Goal: Task Accomplishment & Management: Complete application form

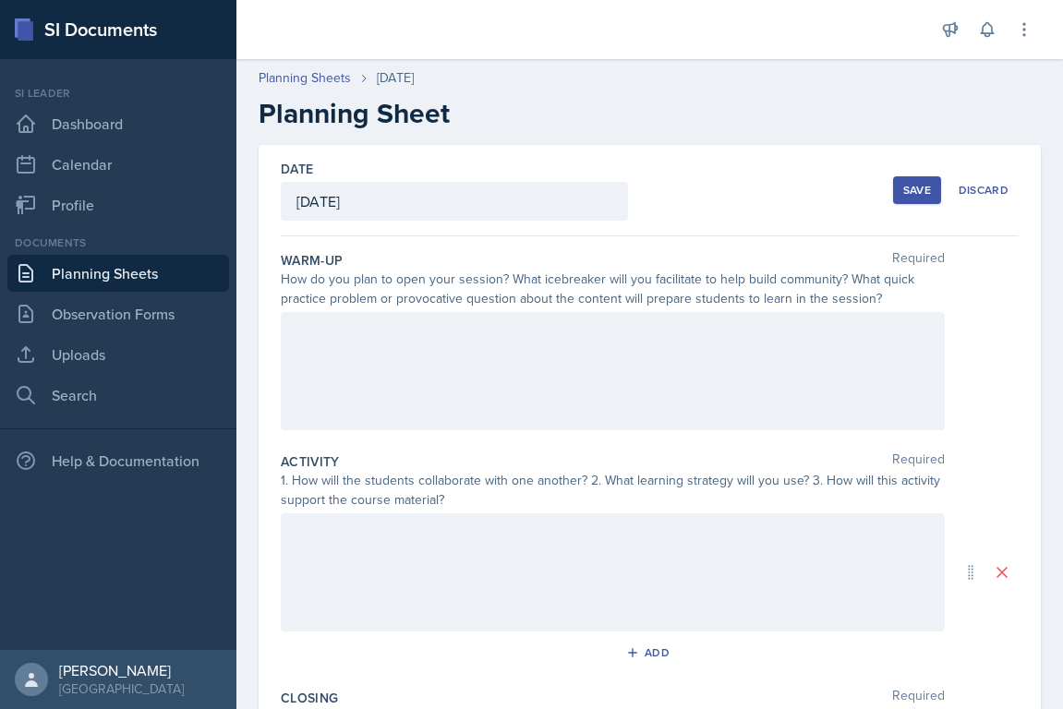
click at [265, 116] on h2 "Planning Sheet" at bounding box center [650, 113] width 782 height 33
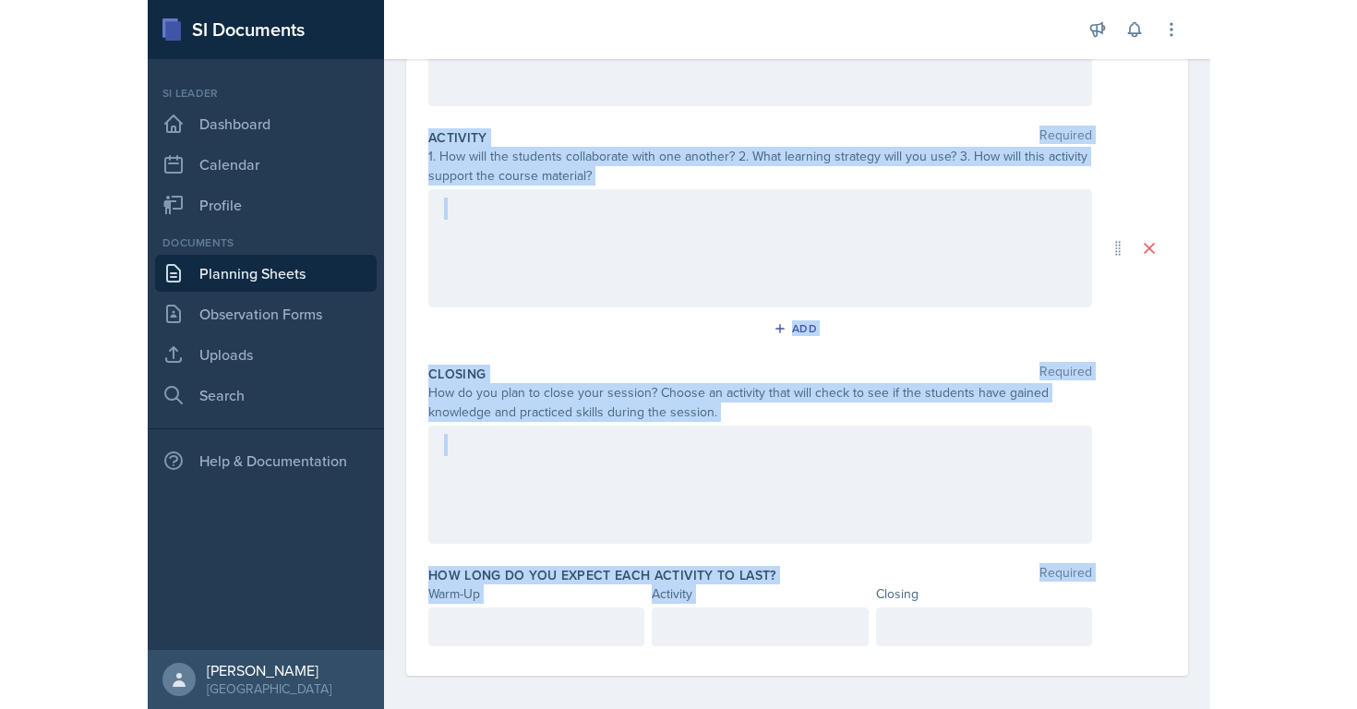
scroll to position [335, 0]
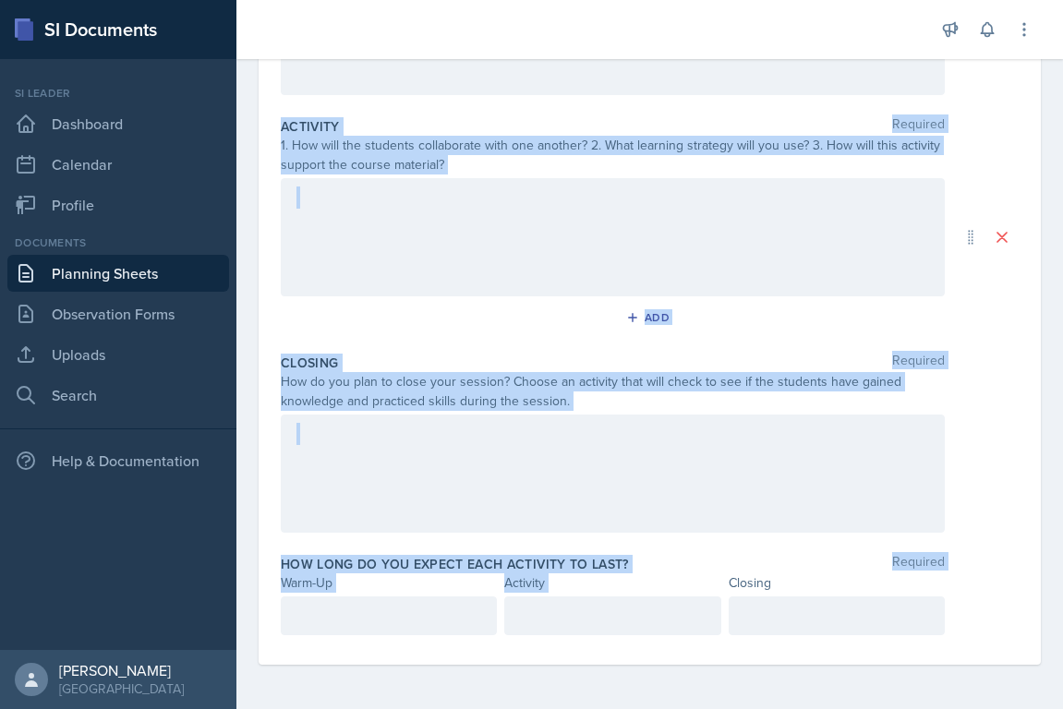
drag, startPoint x: 265, startPoint y: 115, endPoint x: 701, endPoint y: 706, distance: 734.3
click at [701, 706] on div "Planning Sheets [DATE] Planning Sheet Date [DATE] [DATE] 31 1 2 3 4 5 6 7 8 9 1…" at bounding box center [649, 212] width 826 height 994
copy div "Planning Sheet Date [DATE] 31 1 2 3 4 5 6 7 8 9 10 11 12 13 14 15 16 17 18 19 2…"
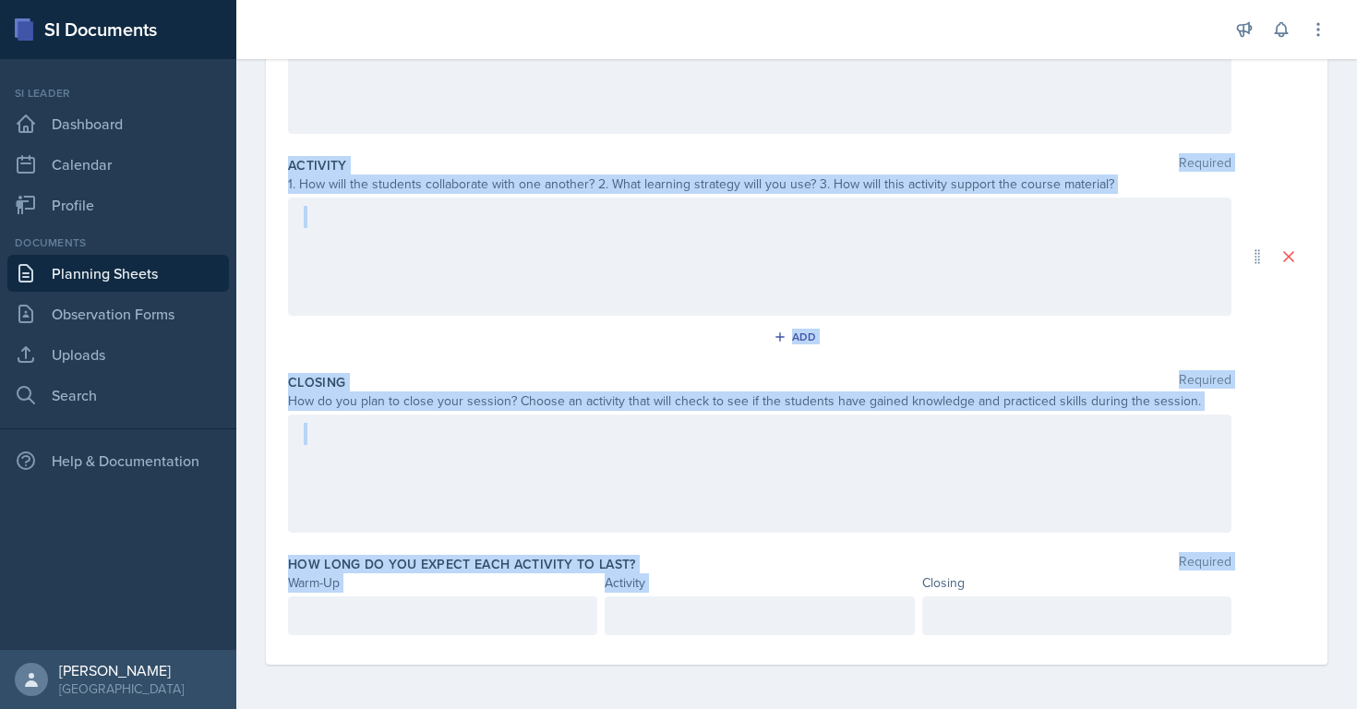
scroll to position [296, 0]
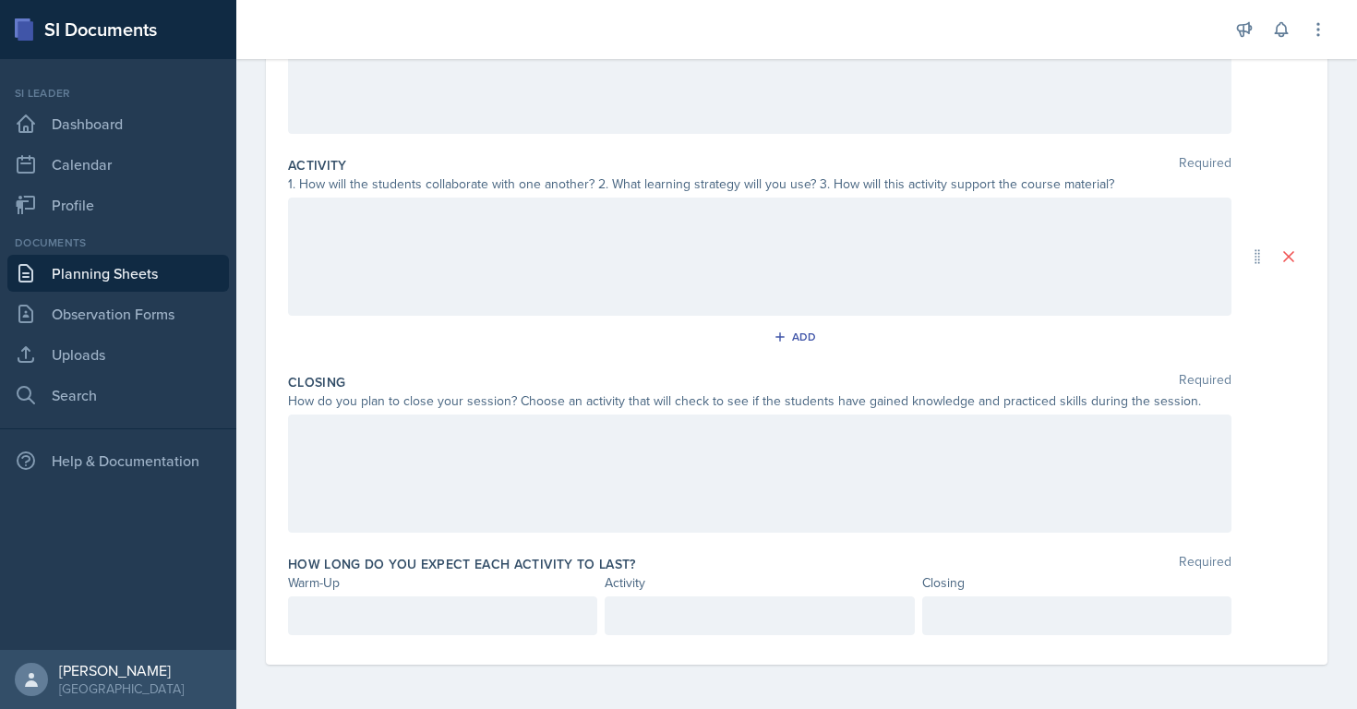
click at [427, 234] on div at bounding box center [760, 257] width 944 height 118
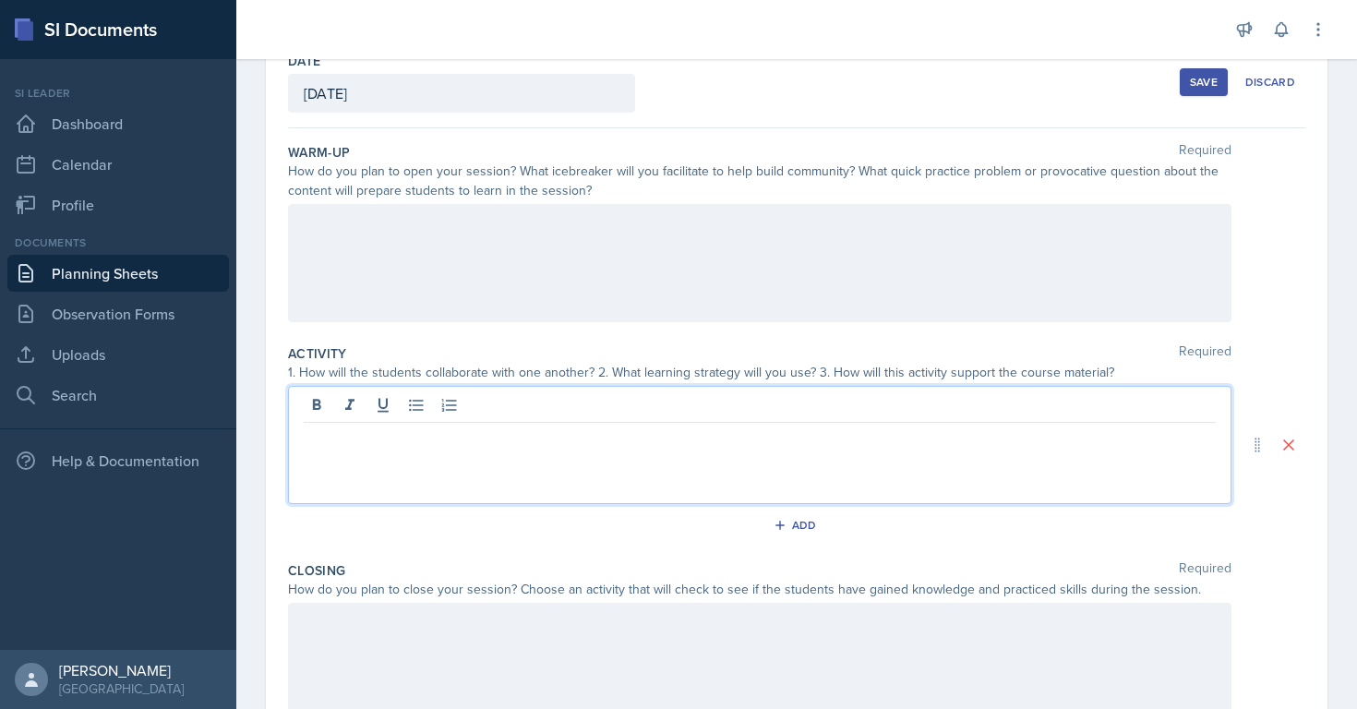
click at [427, 232] on p at bounding box center [760, 223] width 912 height 22
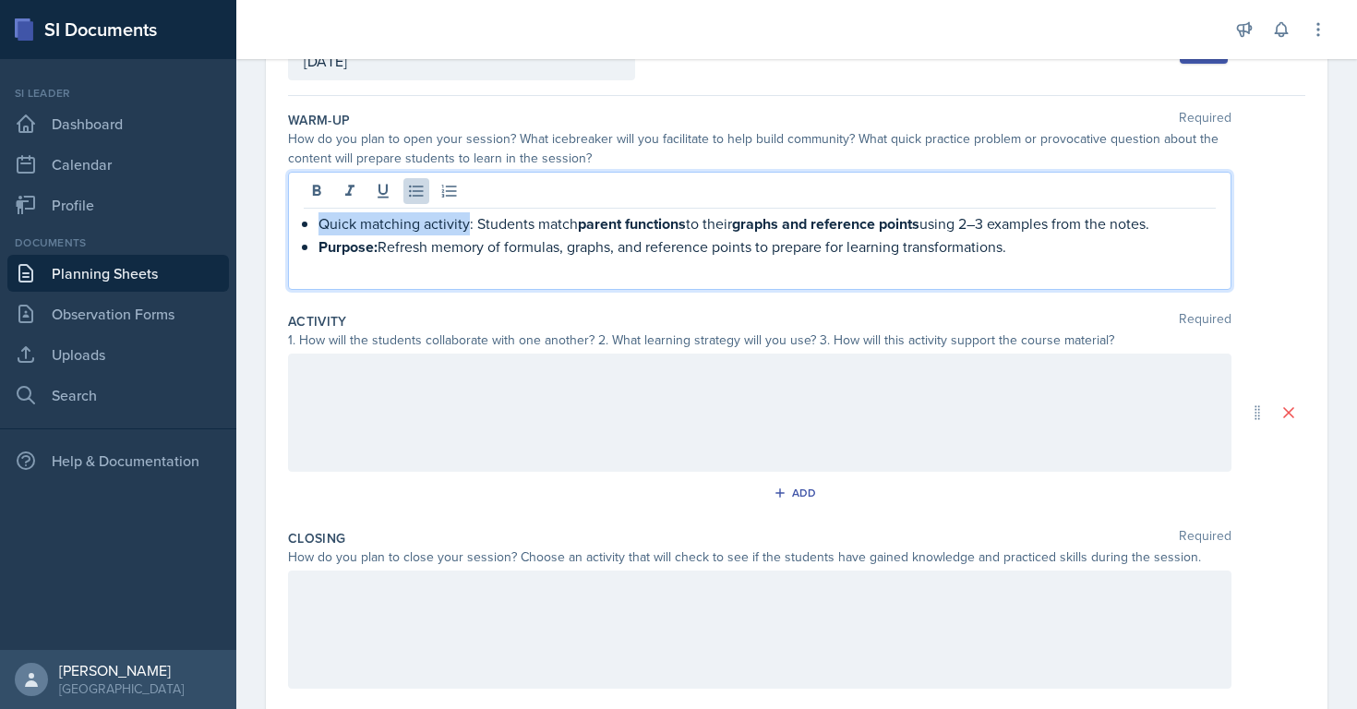
drag, startPoint x: 469, startPoint y: 218, endPoint x: 261, endPoint y: 213, distance: 207.8
click at [261, 213] on div "Date [DATE] [DATE] 31 1 2 3 4 5 6 7 8 9 10 11 12 13 14 15 16 17 18 19 20 21 22 …" at bounding box center [796, 435] width 1121 height 861
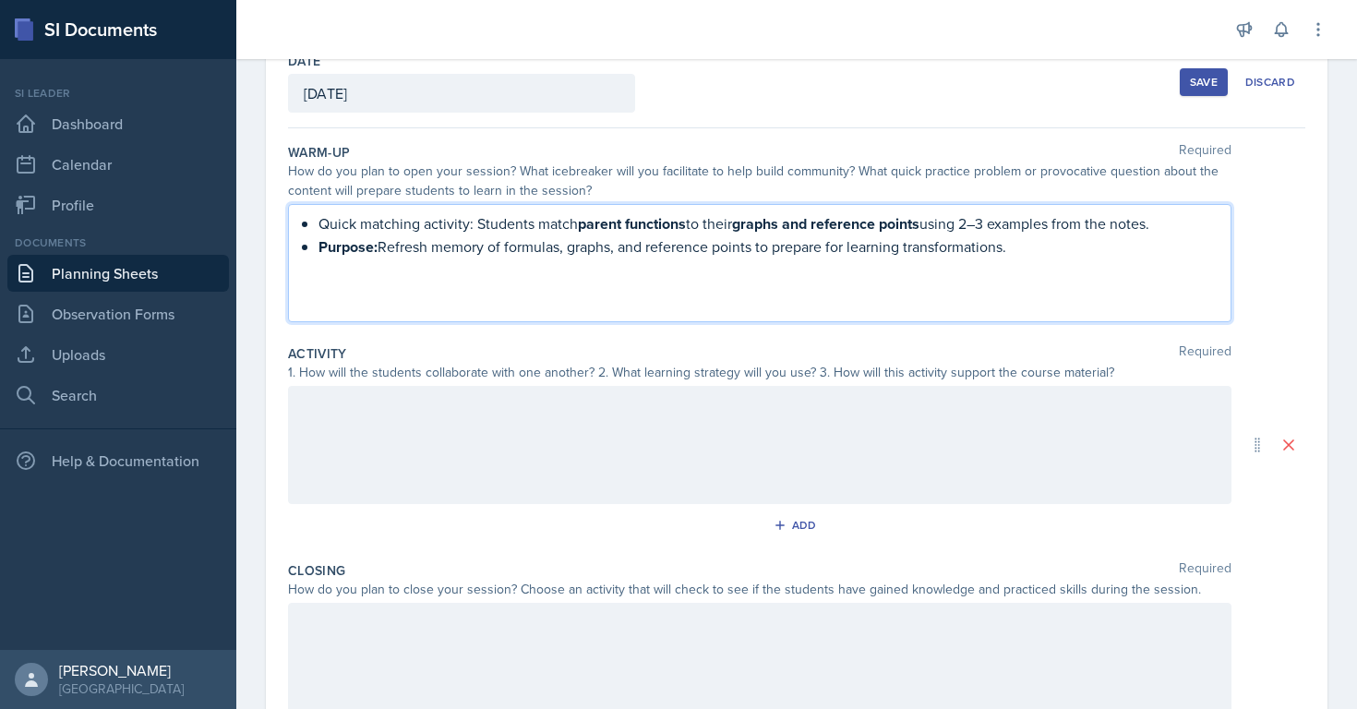
click at [378, 248] on p "Purpose: Refresh memory of formulas, graphs, and reference points to prepare fo…" at bounding box center [768, 246] width 898 height 23
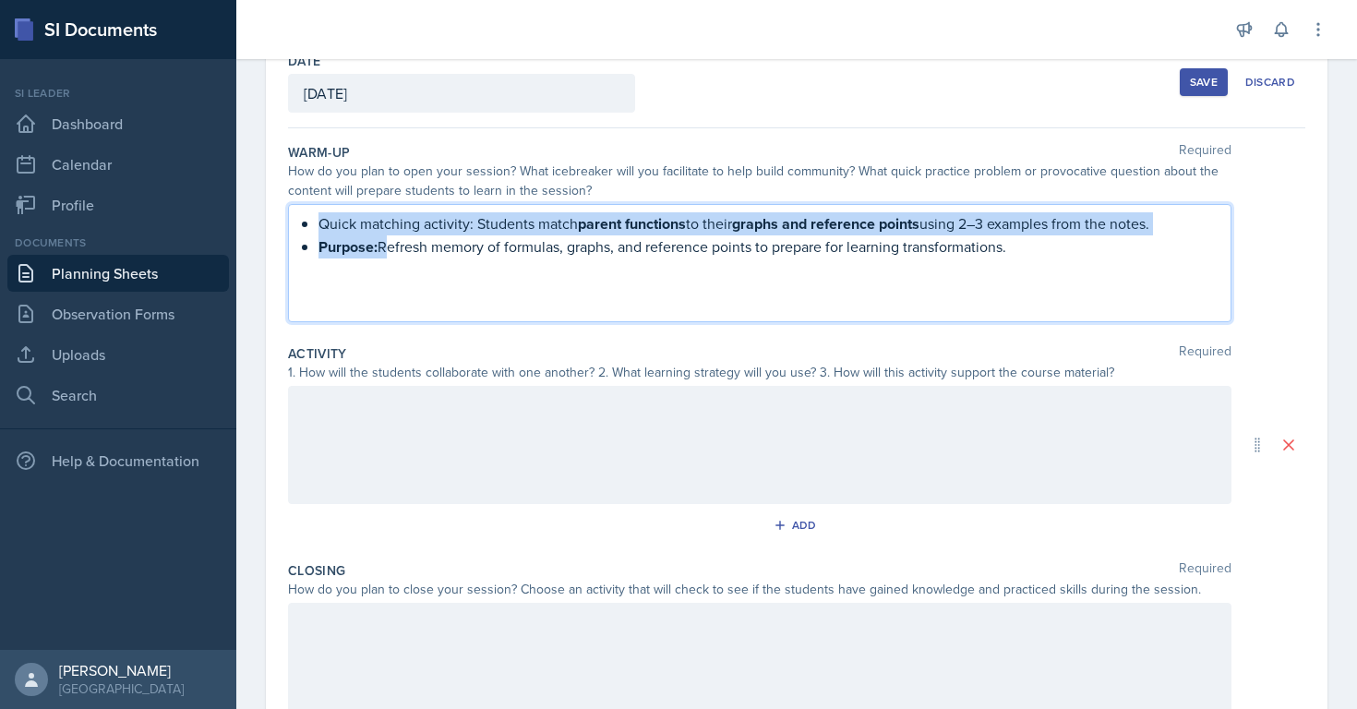
drag, startPoint x: 378, startPoint y: 248, endPoint x: 233, endPoint y: 214, distance: 148.9
click at [229, 219] on div "SI Documents Si leader Dashboard Calendar Profile Documents Planning Sheets Obs…" at bounding box center [678, 354] width 1357 height 709
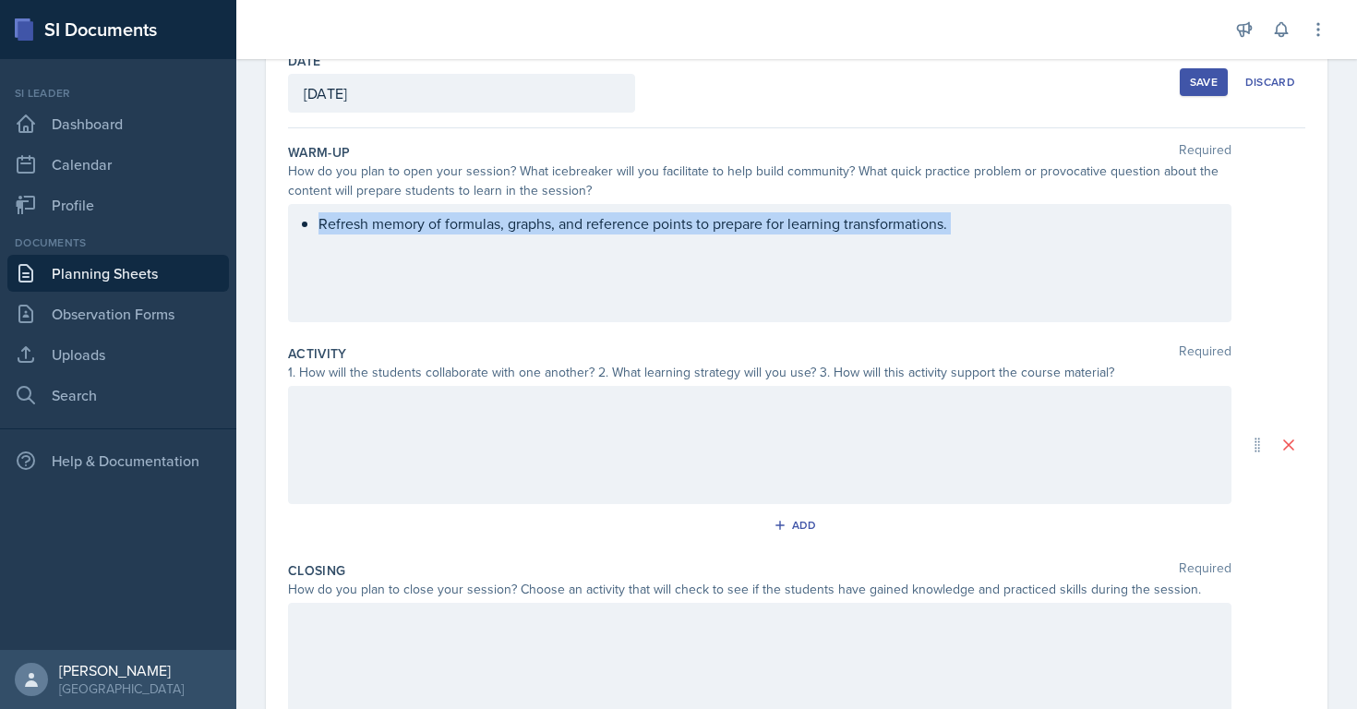
scroll to position [140, 0]
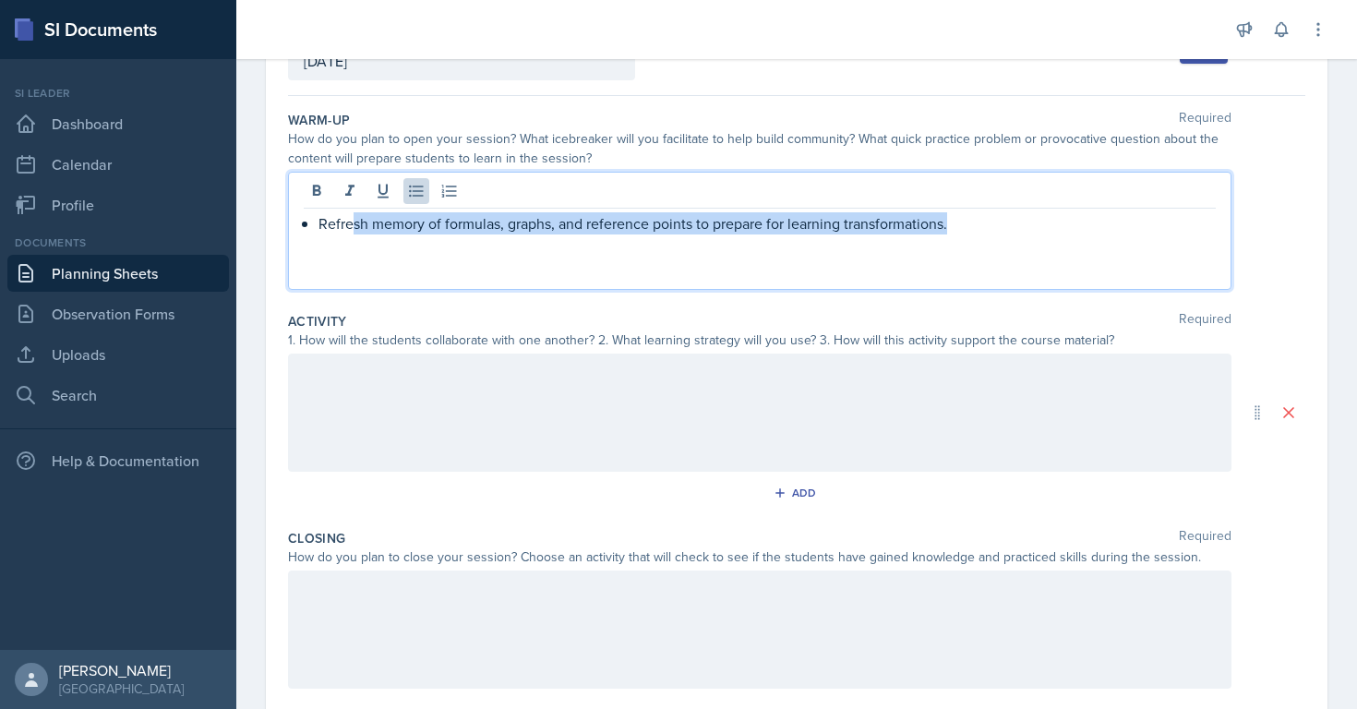
drag, startPoint x: 1030, startPoint y: 238, endPoint x: 1172, endPoint y: 293, distance: 151.4
click at [1172, 293] on div "Warm-Up Required How do you plan to open your session? What icebreaker will you…" at bounding box center [797, 203] width 1018 height 201
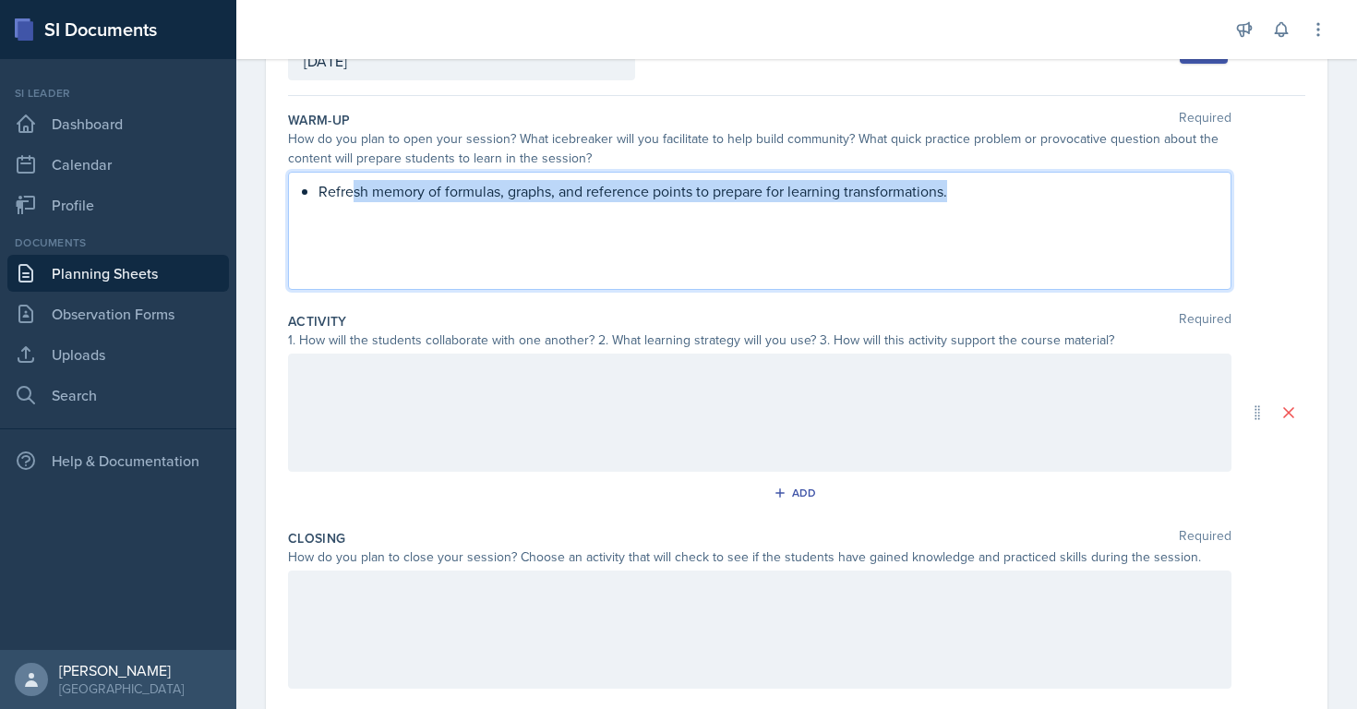
scroll to position [108, 0]
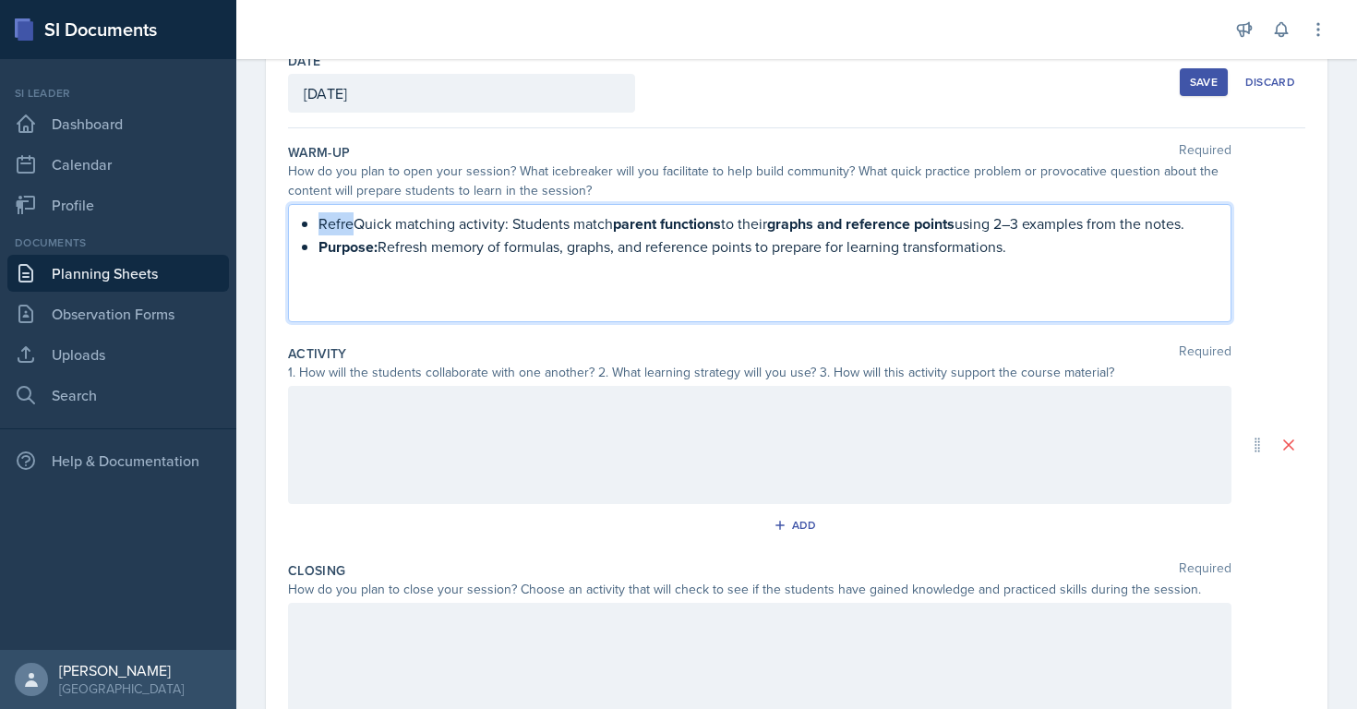
drag, startPoint x: 351, startPoint y: 226, endPoint x: 320, endPoint y: 231, distance: 30.8
click at [320, 231] on p "RefreQuick matching activity: Students match parent functions to their graphs a…" at bounding box center [768, 223] width 898 height 23
click at [574, 221] on p "Opening Quick matching activity: Students match parent functions to their graph…" at bounding box center [768, 223] width 898 height 23
drag, startPoint x: 793, startPoint y: 227, endPoint x: 1187, endPoint y: 224, distance: 393.4
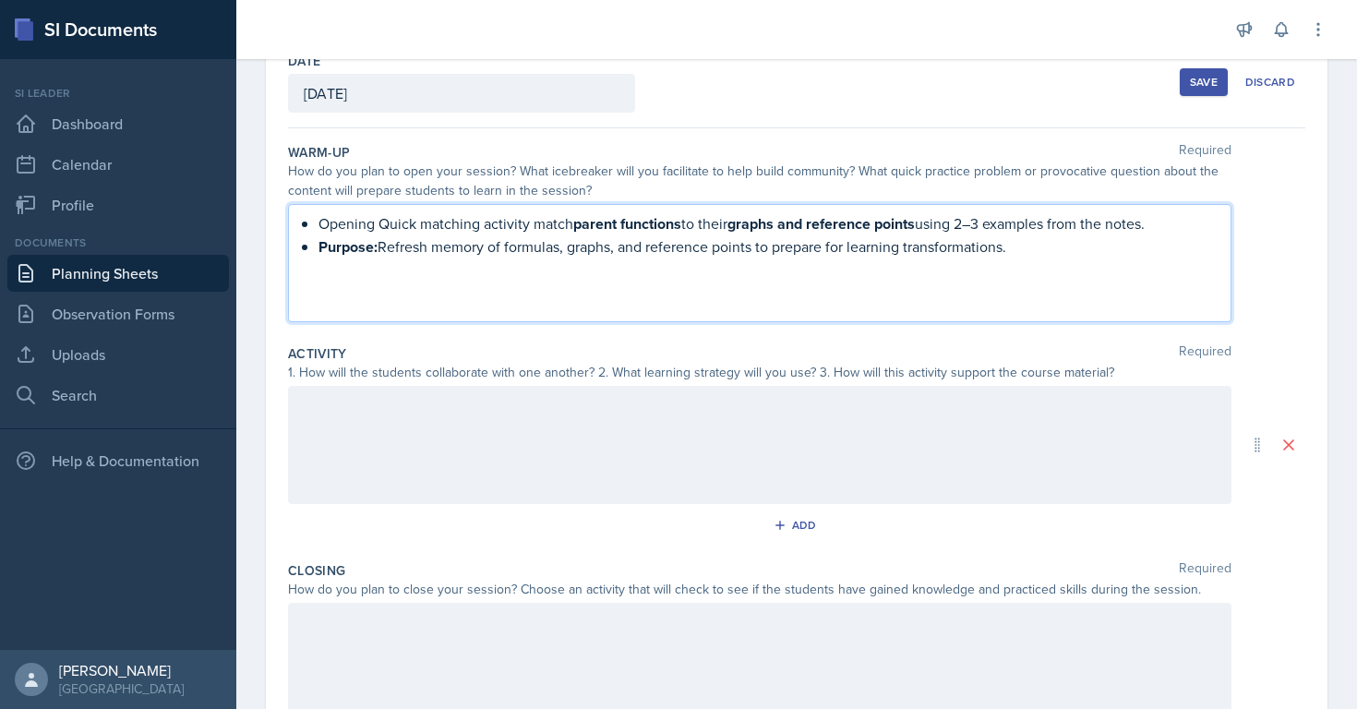
click at [1187, 224] on p "Opening Quick matching activity match parent functions to their graphs and refe…" at bounding box center [768, 223] width 898 height 23
drag, startPoint x: 380, startPoint y: 247, endPoint x: 233, endPoint y: 236, distance: 147.2
click at [233, 236] on div "SI Documents Si leader Dashboard Calendar Profile Documents Planning Sheets Obs…" at bounding box center [678, 354] width 1357 height 709
click at [289, 173] on div "How do you plan to open your session? What icebreaker will you facilitate to he…" at bounding box center [760, 181] width 944 height 39
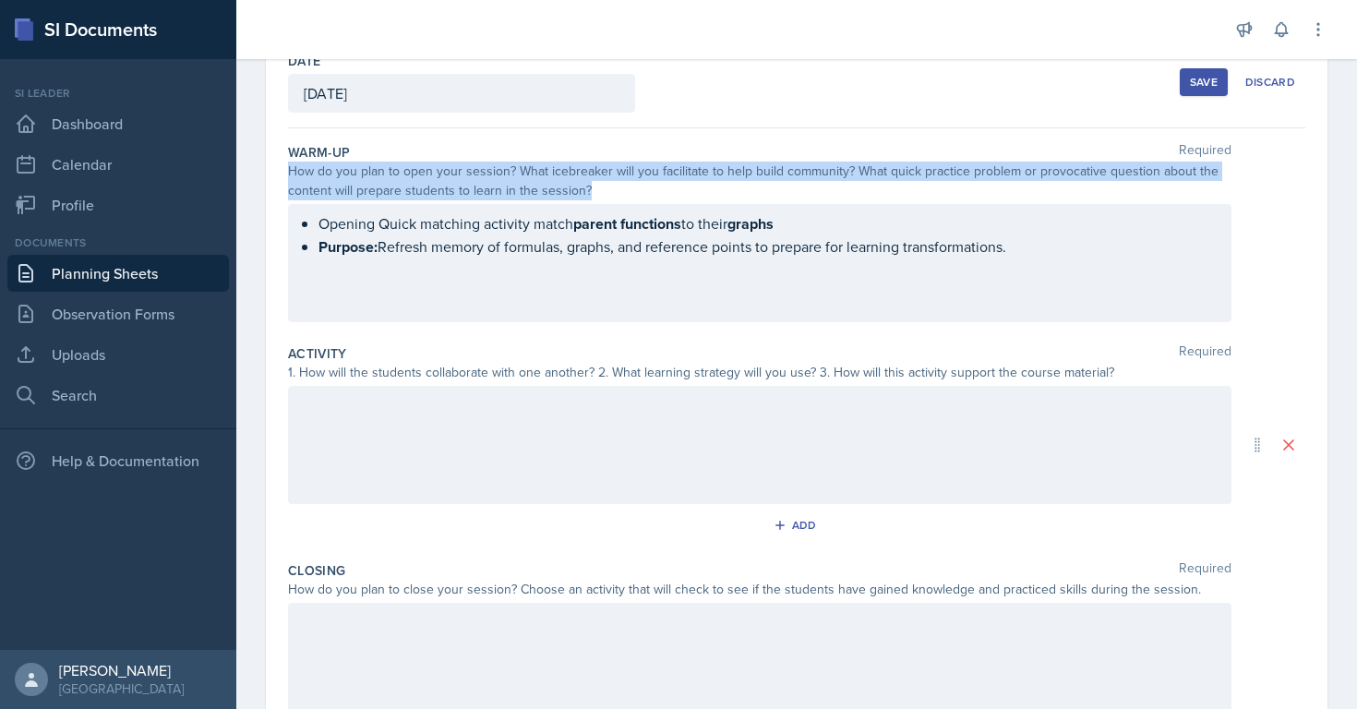
drag, startPoint x: 289, startPoint y: 173, endPoint x: 894, endPoint y: 250, distance: 609.8
click at [894, 250] on div "Warm-Up Required How do you plan to open your session? What icebreaker will you…" at bounding box center [797, 236] width 1018 height 201
copy div "How do you plan to open your session? What icebreaker will you facilitate to he…"
click at [444, 260] on div "Opening Quick matching activity match parent functions to their graphs Purpose:…" at bounding box center [760, 263] width 944 height 118
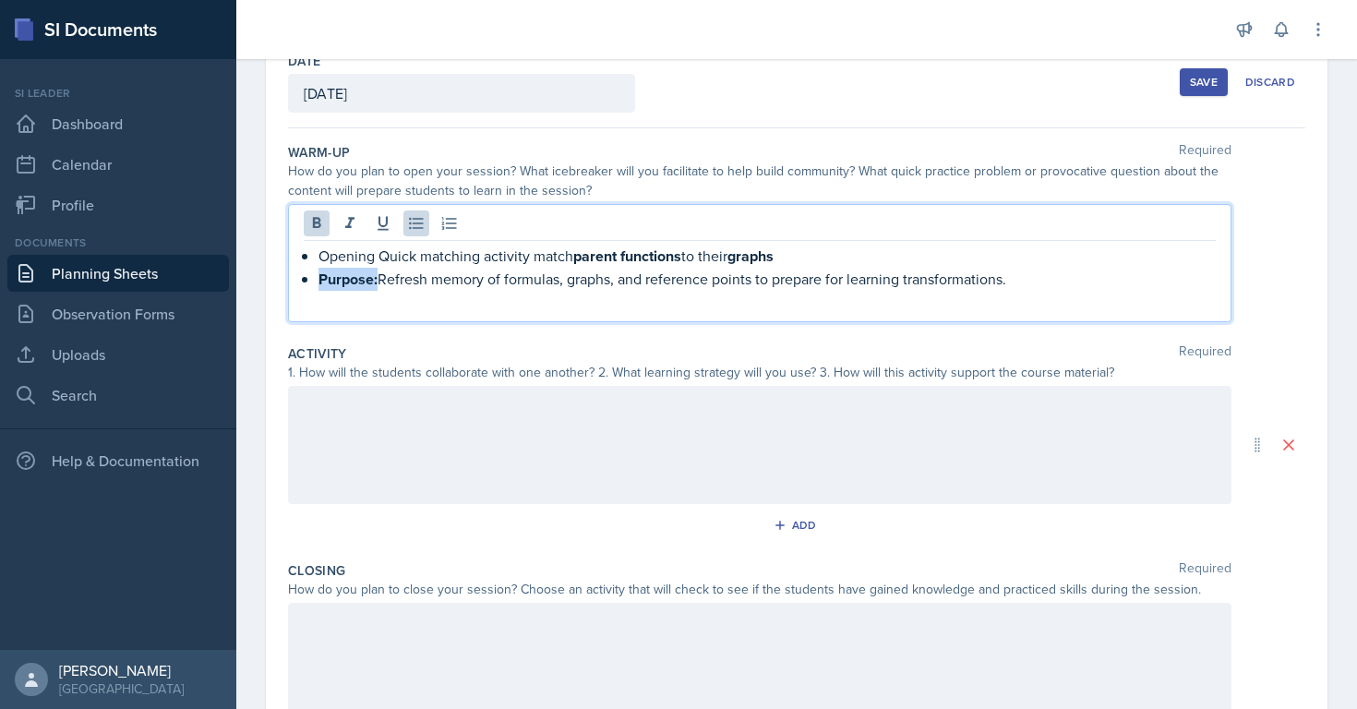
scroll to position [140, 0]
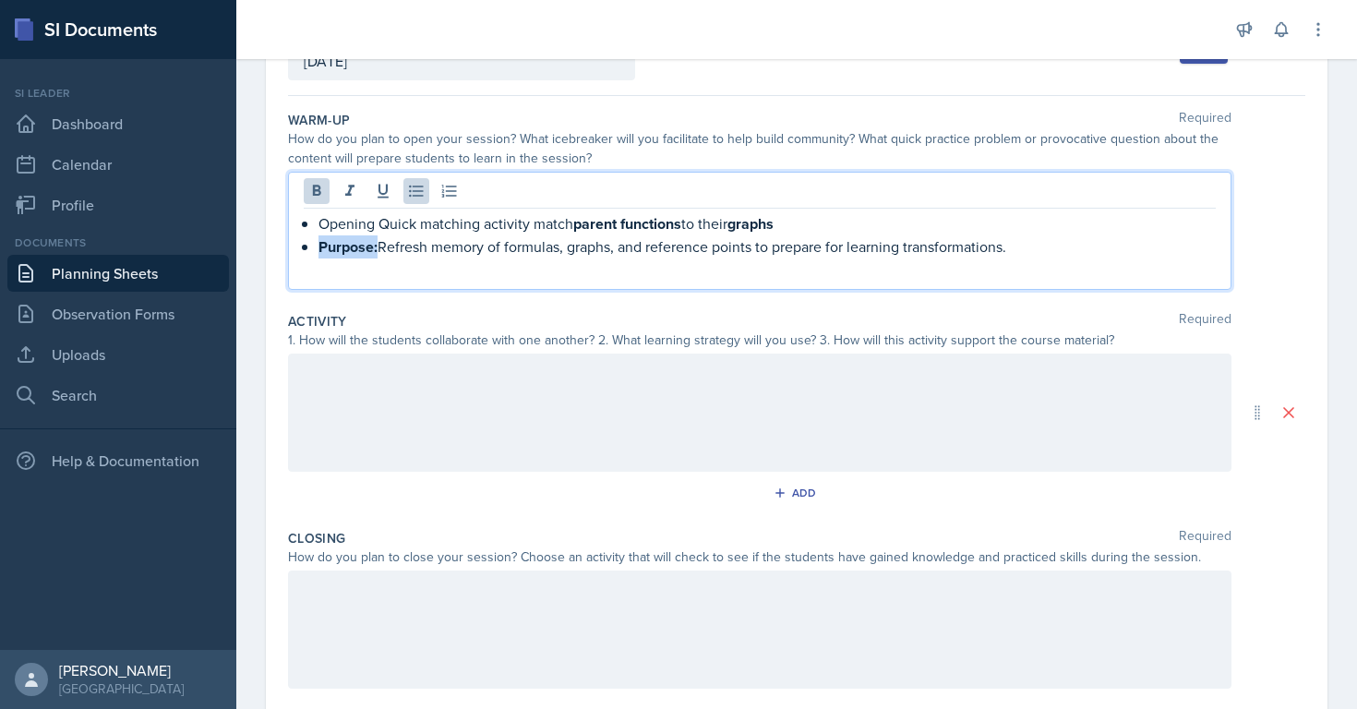
click at [444, 260] on div "Opening Quick matching activity match parent functions to their graphs Purpose:…" at bounding box center [760, 231] width 944 height 118
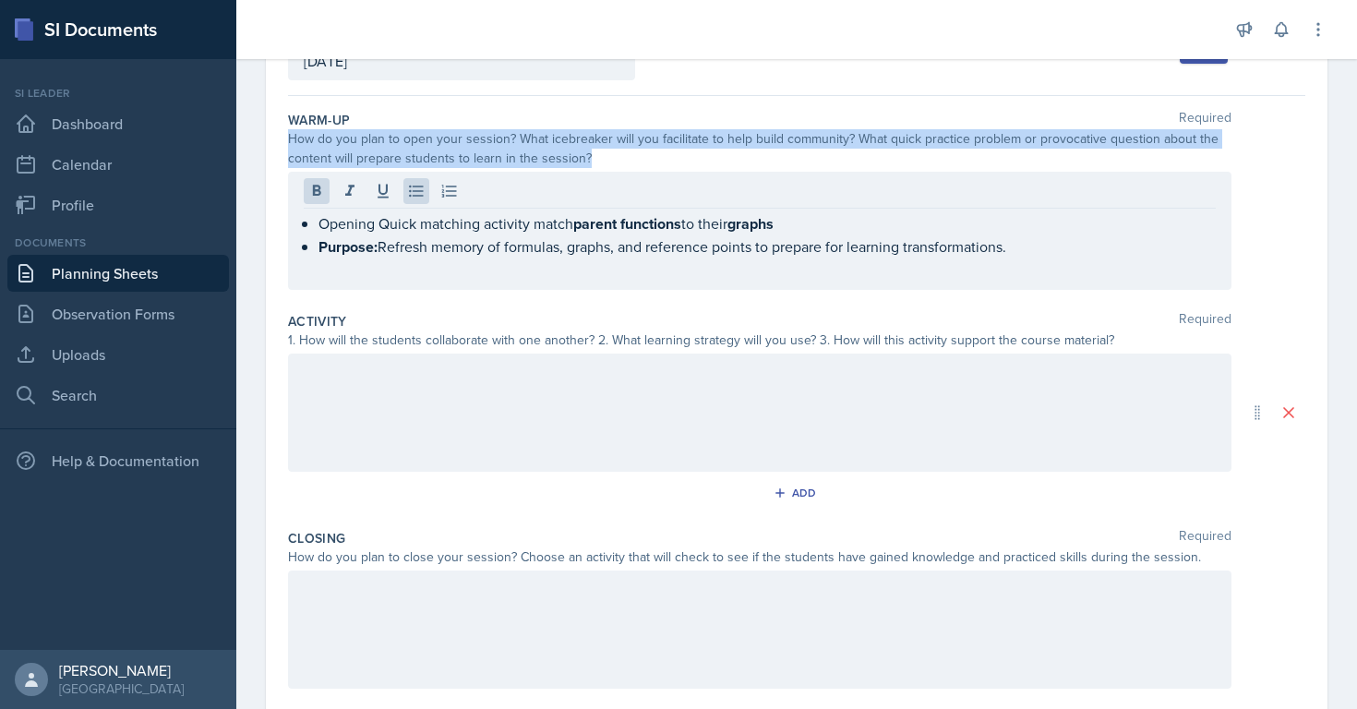
click at [444, 260] on div "Opening Quick matching activity match parent functions to their graphs Purpose:…" at bounding box center [760, 231] width 944 height 118
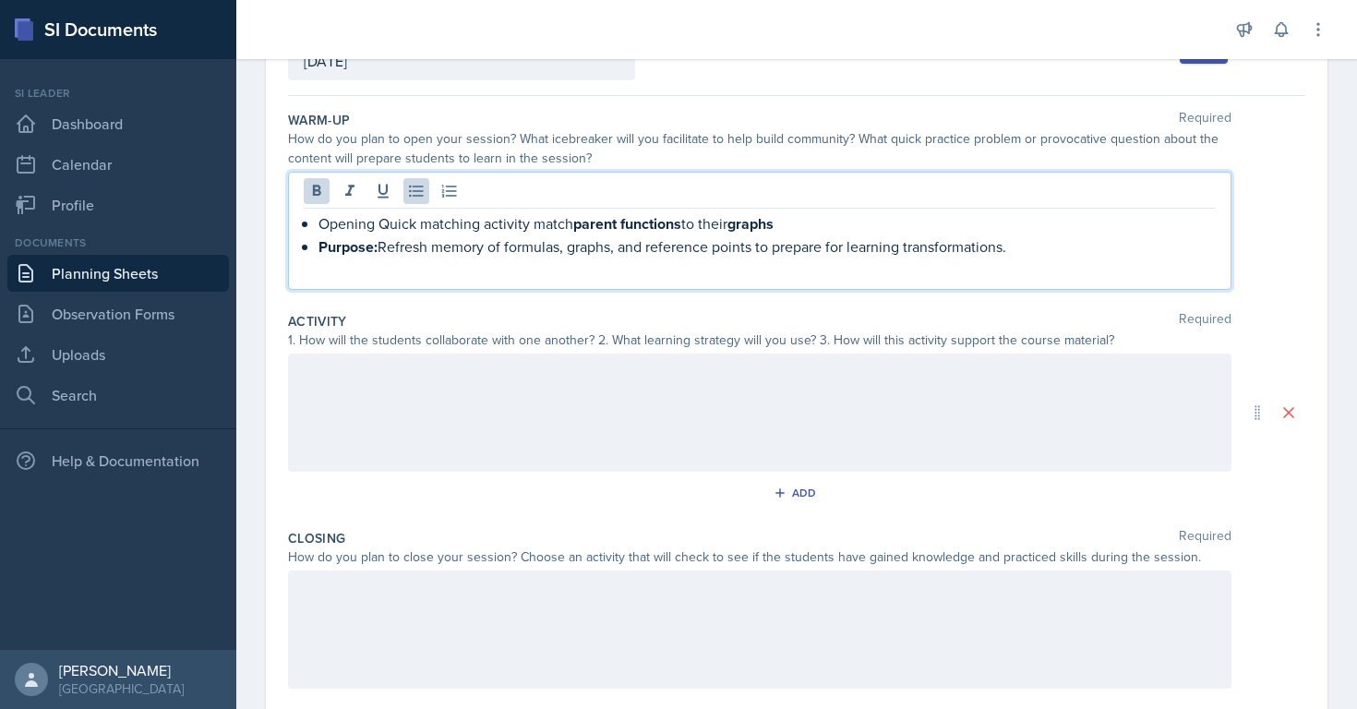
click at [1036, 259] on div "Opening Quick matching activity match parent functions to their graphs Purpose:…" at bounding box center [760, 231] width 944 height 118
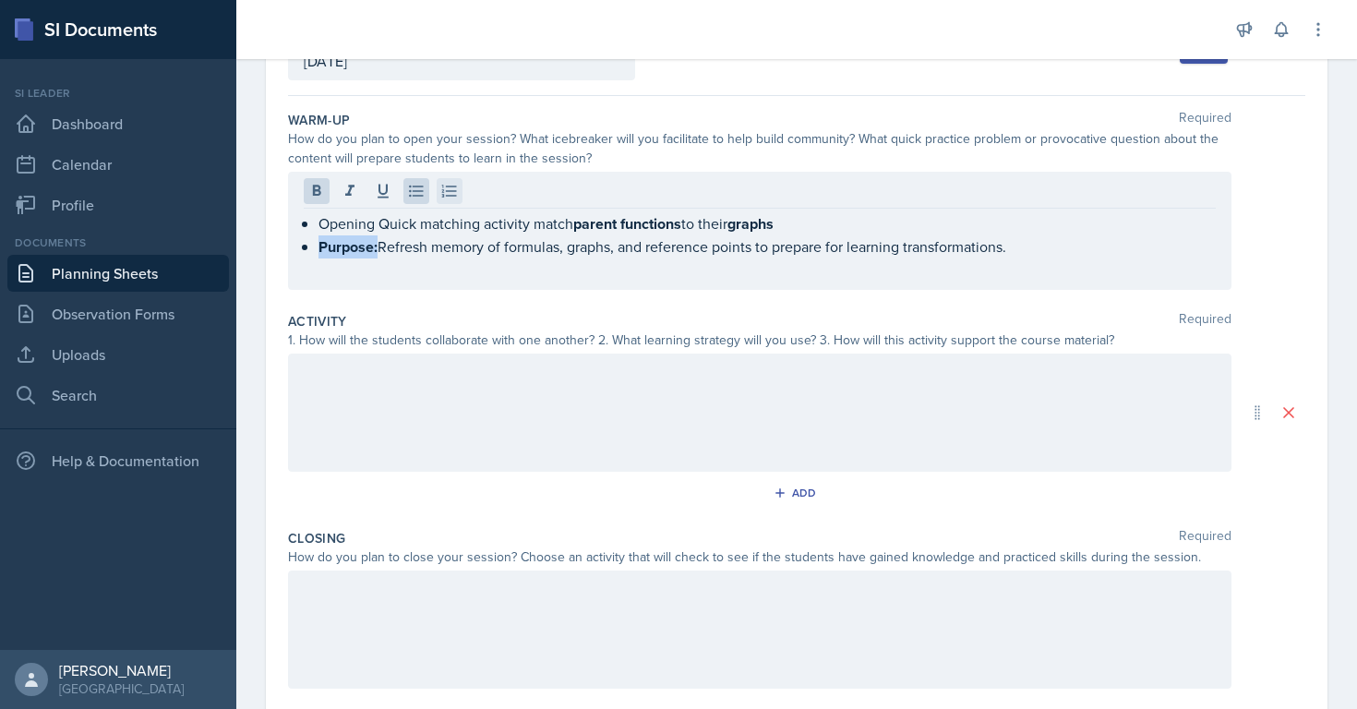
drag, startPoint x: 1036, startPoint y: 259, endPoint x: 454, endPoint y: 187, distance: 586.3
click at [450, 187] on div "Opening Quick matching activity match parent functions to their graphs Purpose:…" at bounding box center [760, 231] width 944 height 118
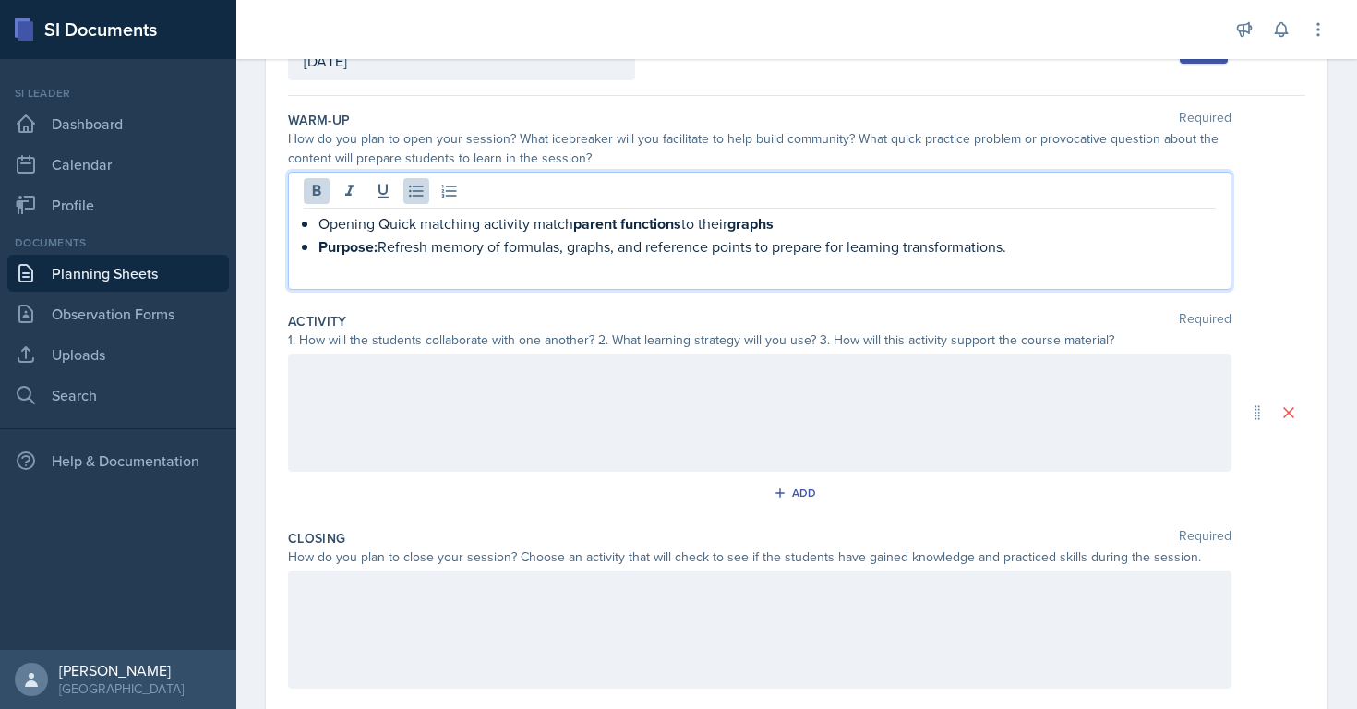
click at [1023, 239] on p "Purpose: Refresh memory of formulas, graphs, and reference points to prepare fo…" at bounding box center [768, 246] width 898 height 23
drag, startPoint x: 1023, startPoint y: 239, endPoint x: 540, endPoint y: 193, distance: 485.1
click at [540, 193] on div "Opening Quick matching activity match parent functions to their graphs Purpose:…" at bounding box center [760, 231] width 944 height 118
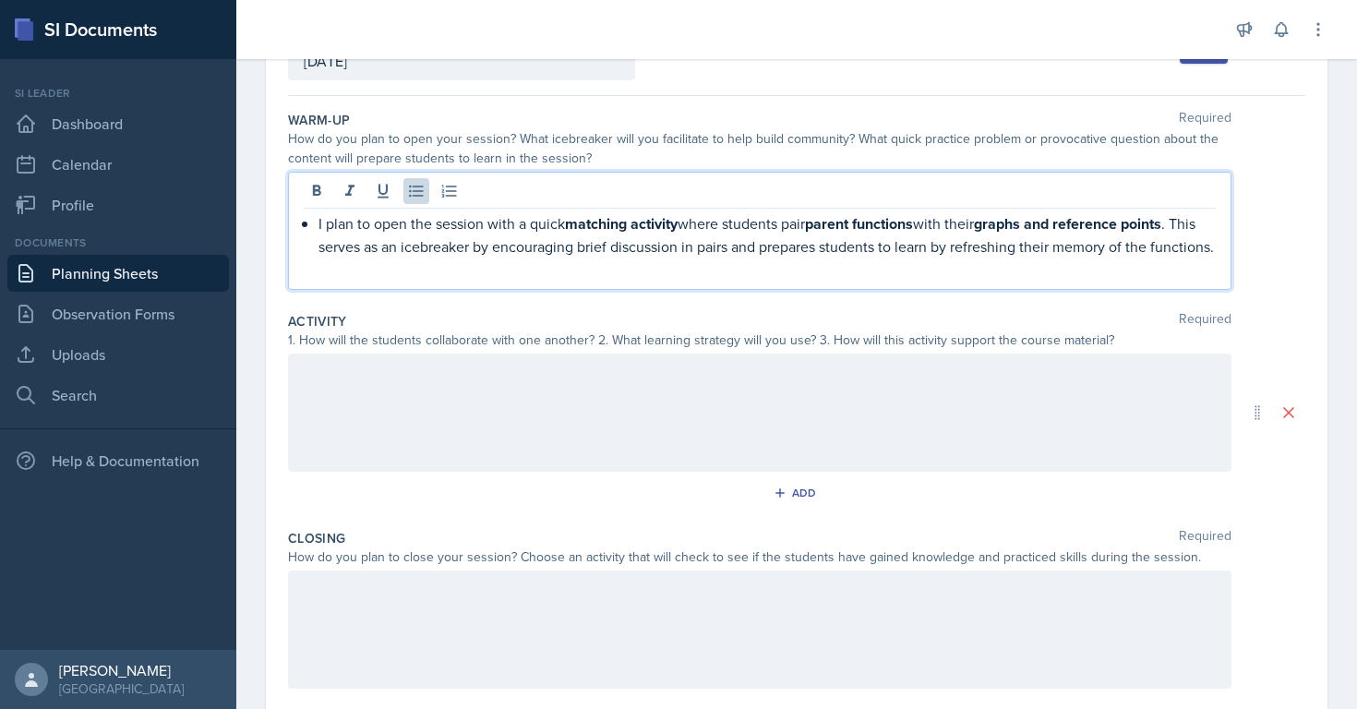
click at [316, 225] on div "I plan to open the session with a quick matching activity where students pair p…" at bounding box center [760, 234] width 912 height 45
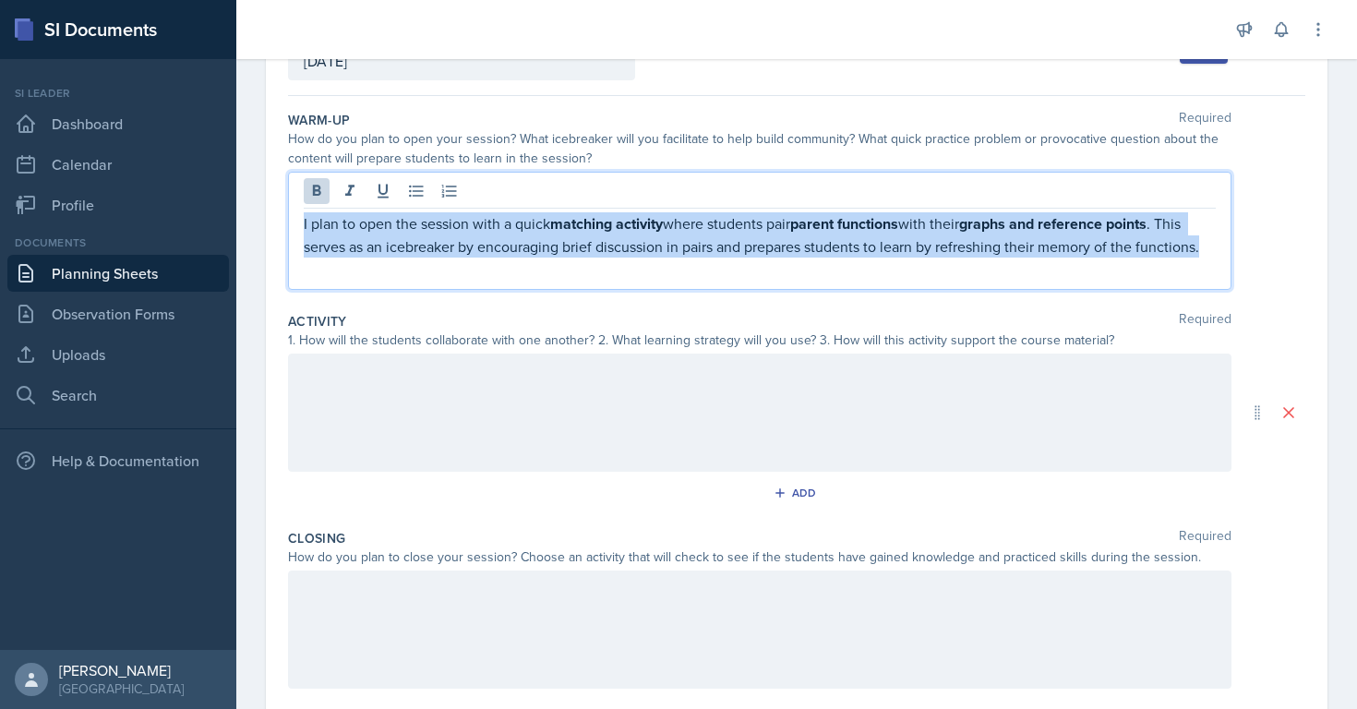
drag, startPoint x: 1214, startPoint y: 243, endPoint x: 617, endPoint y: 142, distance: 605.8
click at [614, 143] on div "Warm-Up Required How do you plan to open your session? What icebreaker will you…" at bounding box center [797, 203] width 1018 height 201
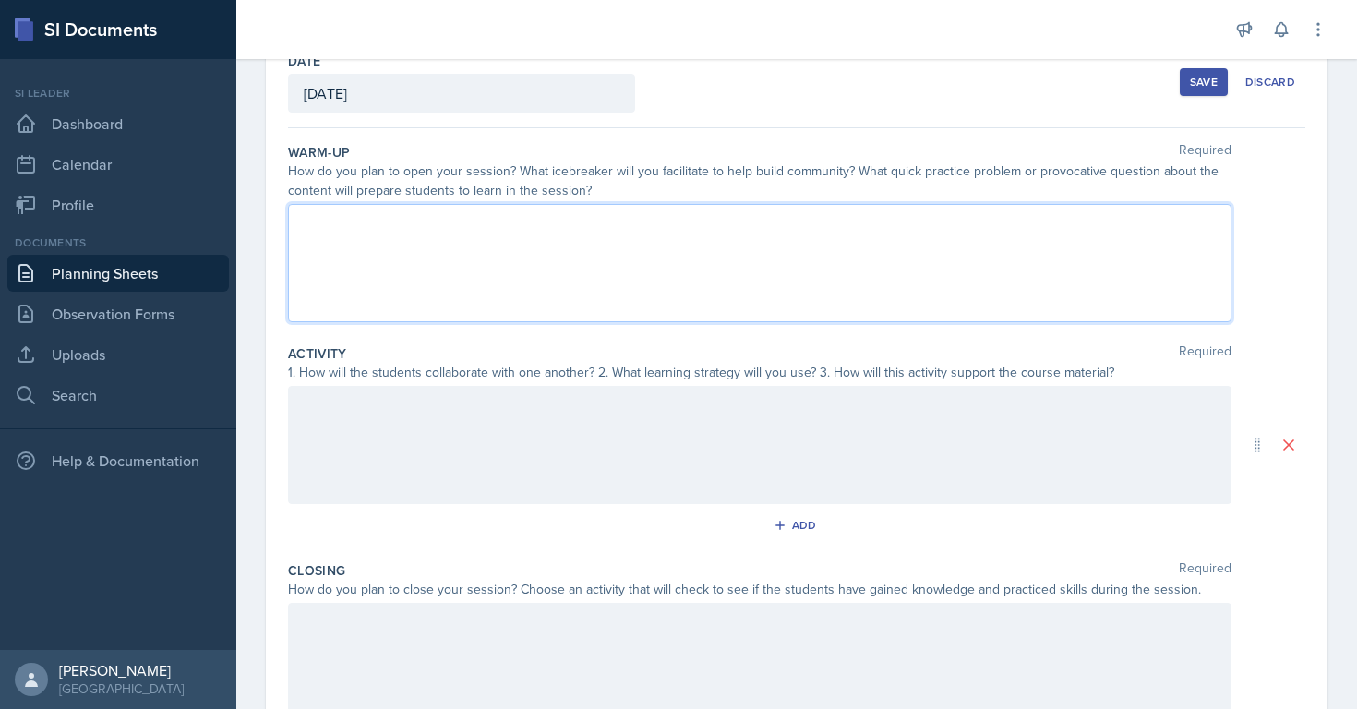
click at [286, 146] on div "Date [DATE] [DATE] 31 1 2 3 4 5 6 7 8 9 10 11 12 13 14 15 16 17 18 19 20 21 22 …" at bounding box center [797, 445] width 1062 height 816
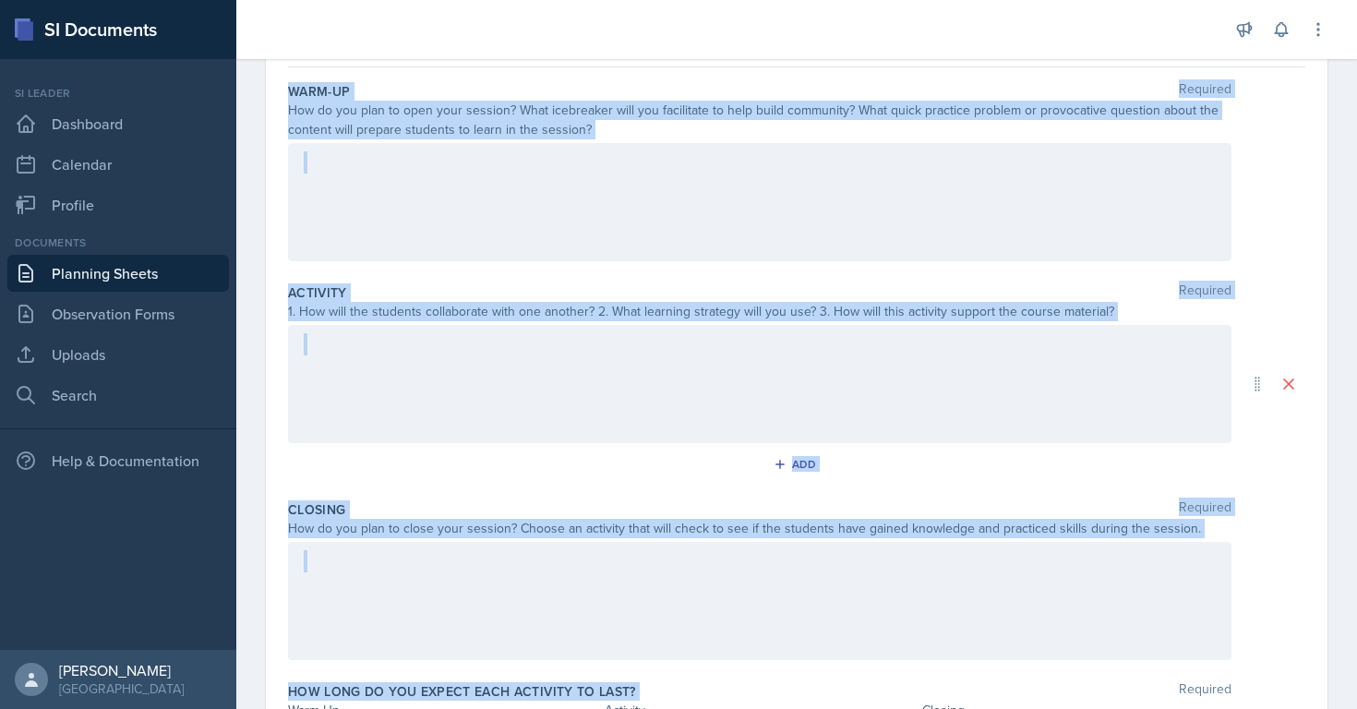
scroll to position [296, 0]
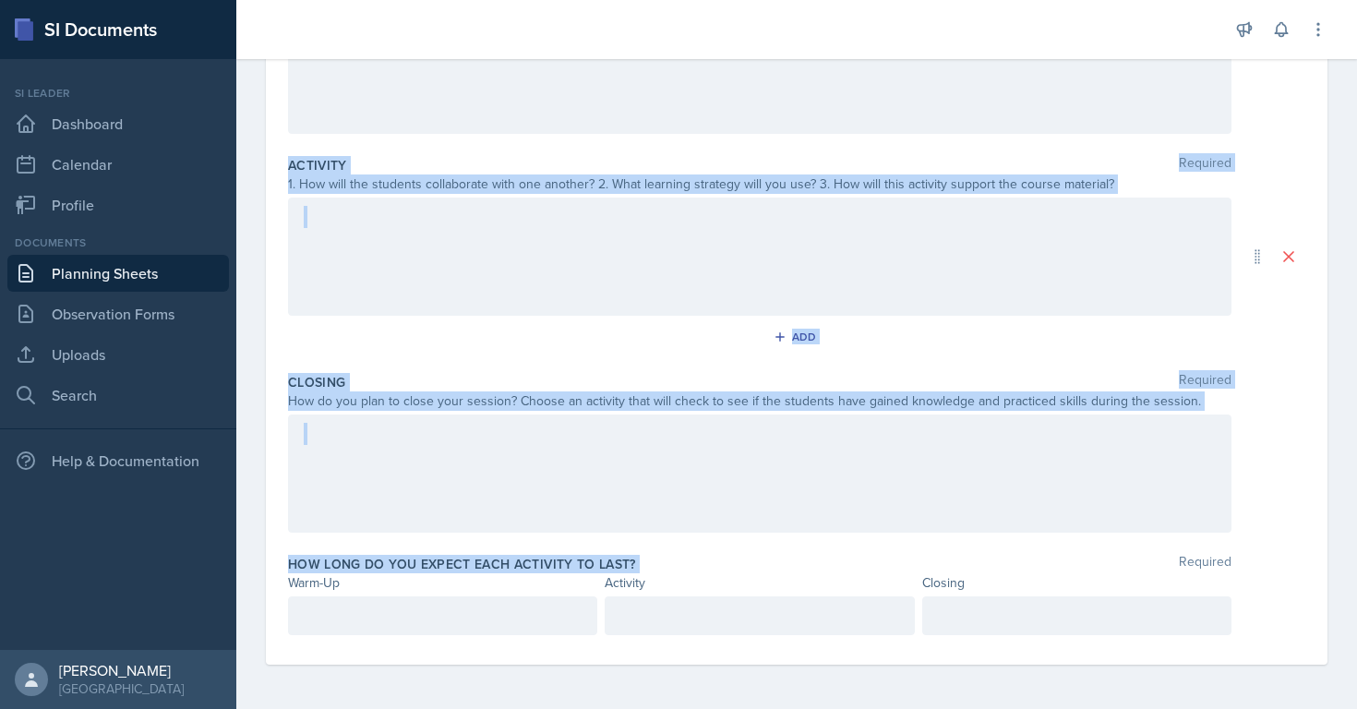
drag, startPoint x: 286, startPoint y: 146, endPoint x: 790, endPoint y: 703, distance: 751.1
click at [790, 703] on div "Date [DATE] [DATE] 31 1 2 3 4 5 6 7 8 9 10 11 12 13 14 15 16 17 18 19 20 21 22 …" at bounding box center [796, 279] width 1121 height 861
copy div "Warm-Up Required How do you plan to open your session? What icebreaker will you…"
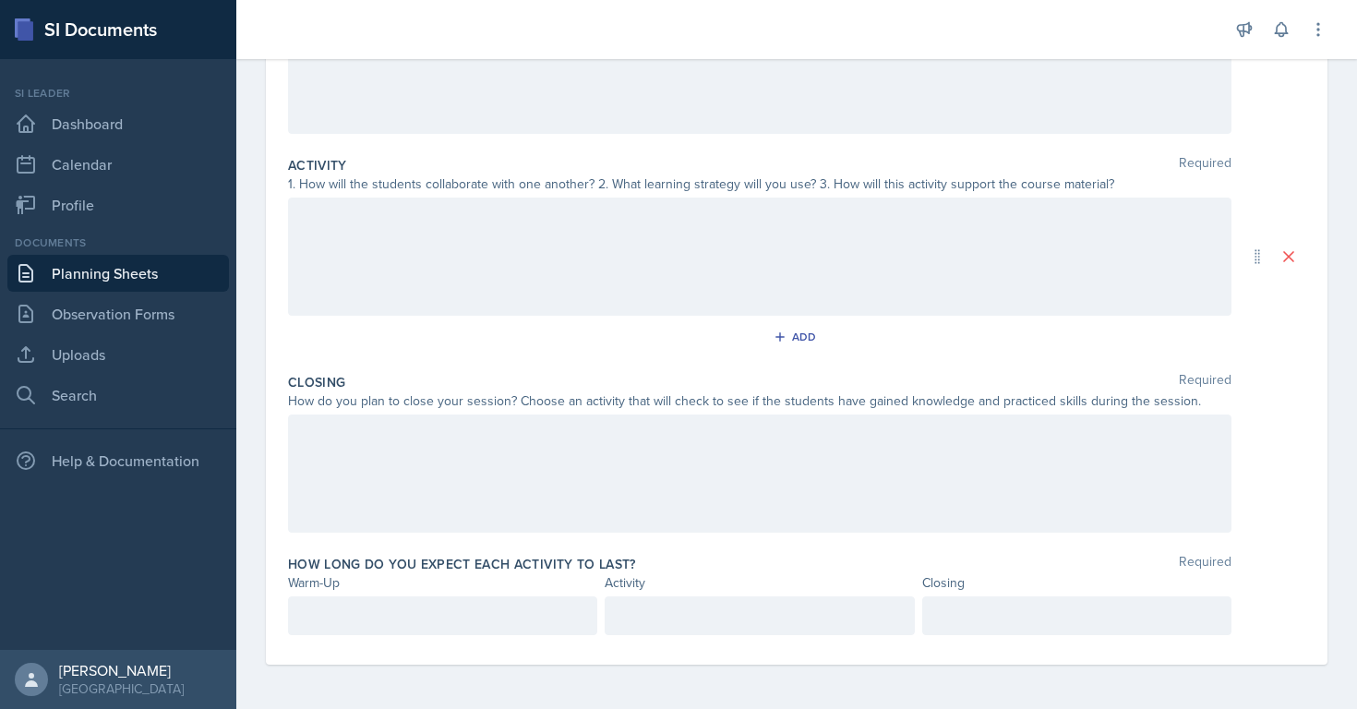
click at [892, 175] on div "1. How will the students collaborate with one another? 2. What learning strateg…" at bounding box center [760, 184] width 944 height 19
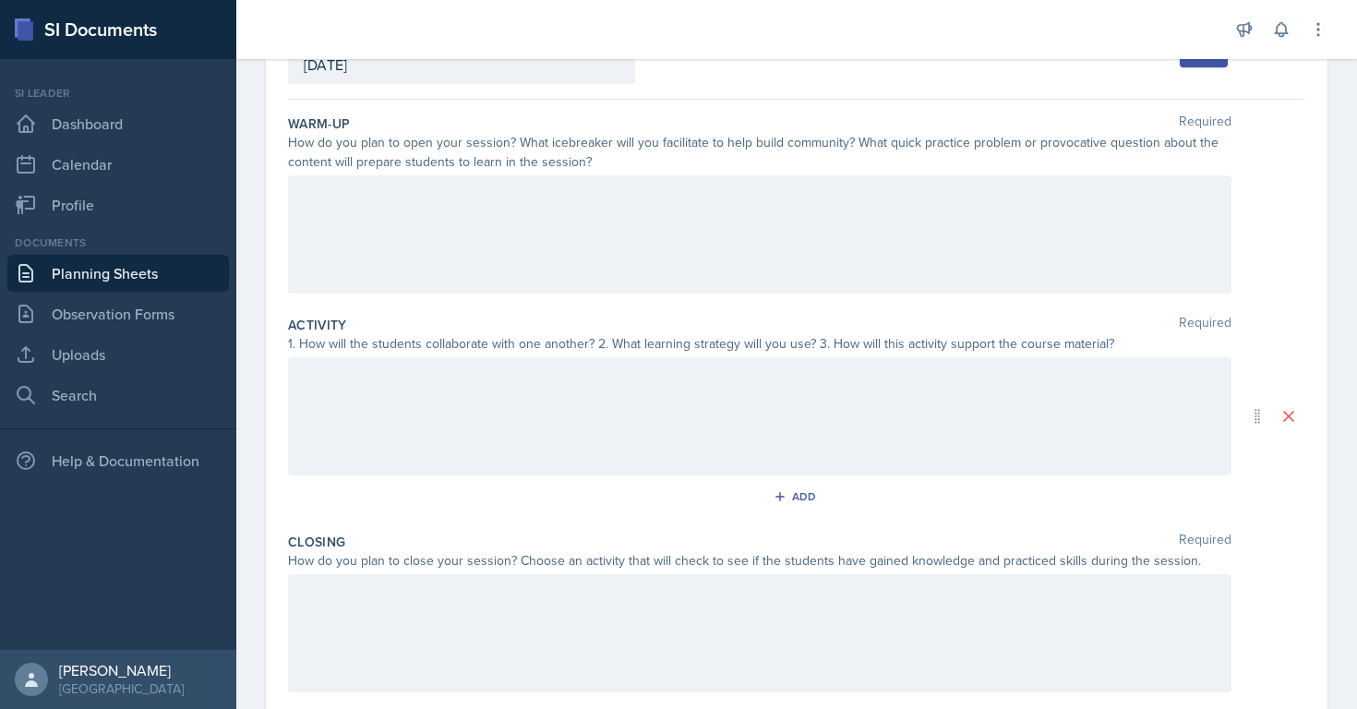
scroll to position [0, 0]
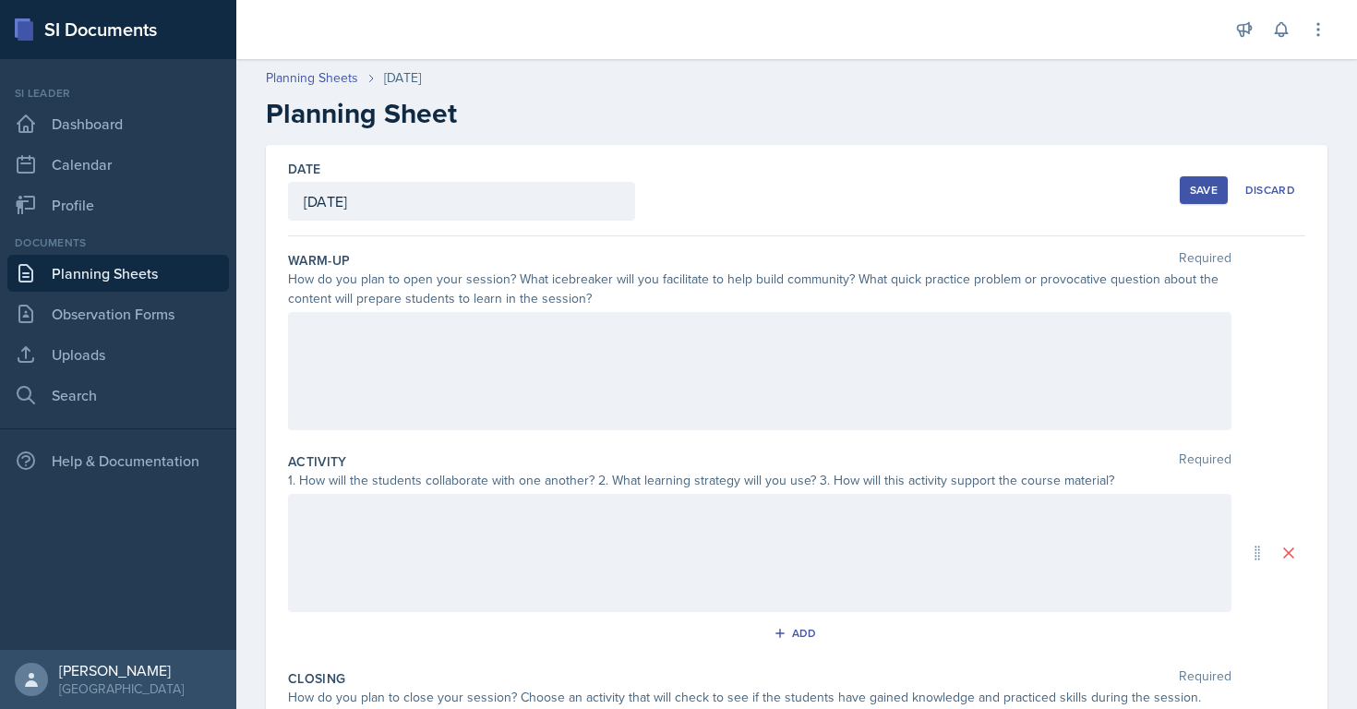
click at [311, 282] on div "How do you plan to open your session? What icebreaker will you facilitate to he…" at bounding box center [760, 289] width 944 height 39
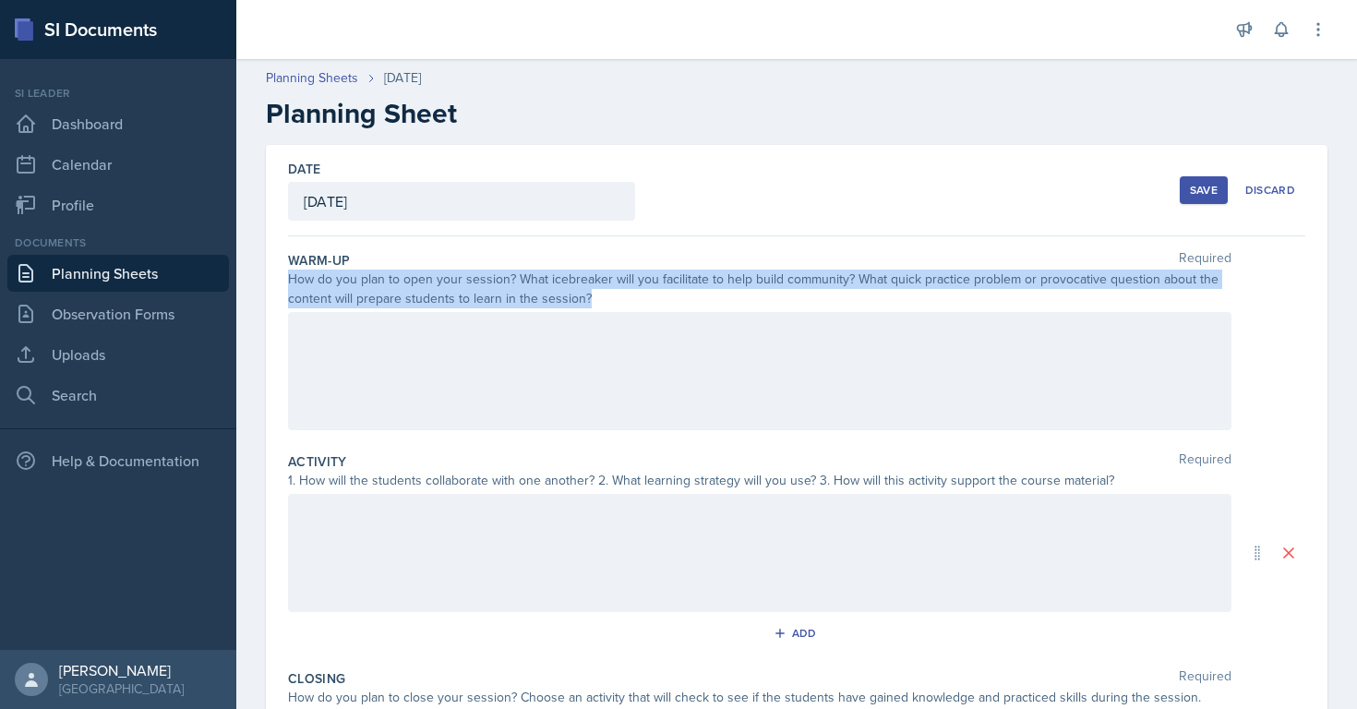
click at [311, 282] on div "How do you plan to open your session? What icebreaker will you facilitate to he…" at bounding box center [760, 289] width 944 height 39
copy div "How do you plan to open your session? What icebreaker will you facilitate to he…"
click at [574, 368] on div at bounding box center [760, 371] width 944 height 118
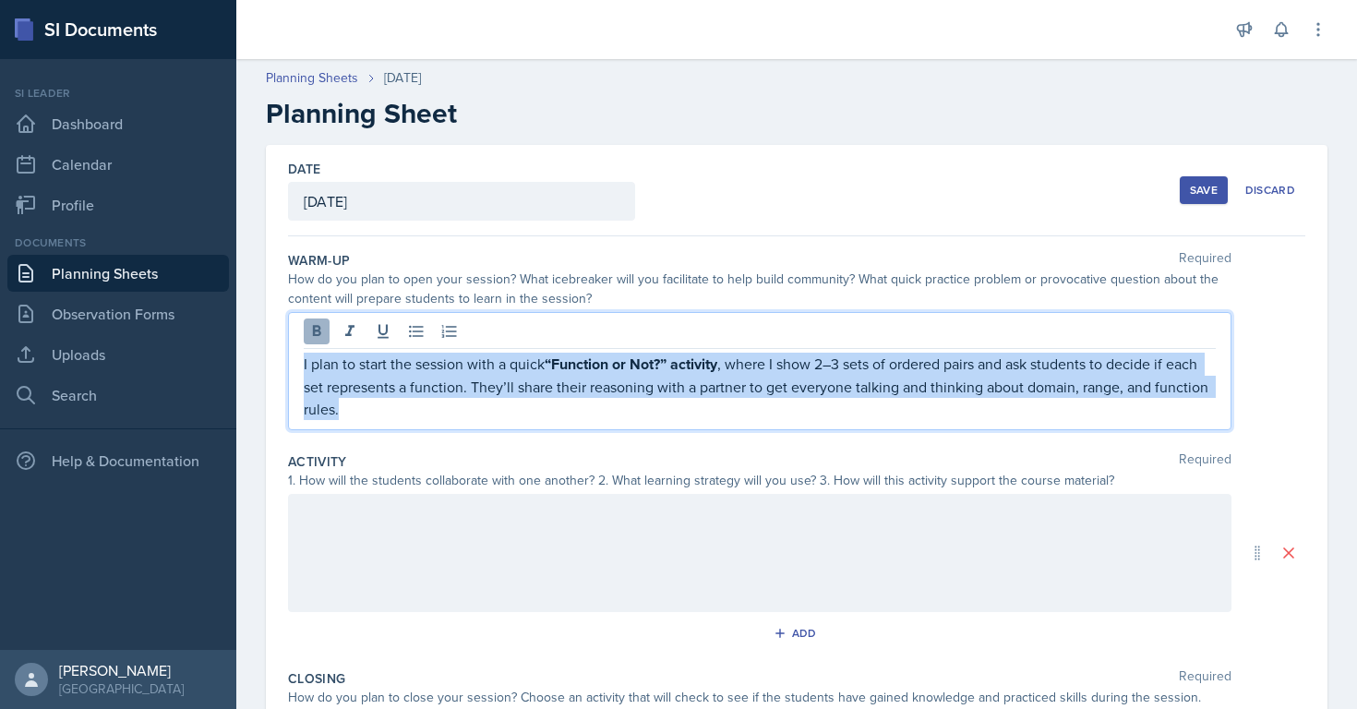
drag, startPoint x: 411, startPoint y: 411, endPoint x: 311, endPoint y: 338, distance: 123.6
click at [311, 338] on div "I plan to start the session with a quick “Function or Not?” activity , where I …" at bounding box center [760, 371] width 944 height 118
click at [317, 343] on button at bounding box center [317, 332] width 26 height 26
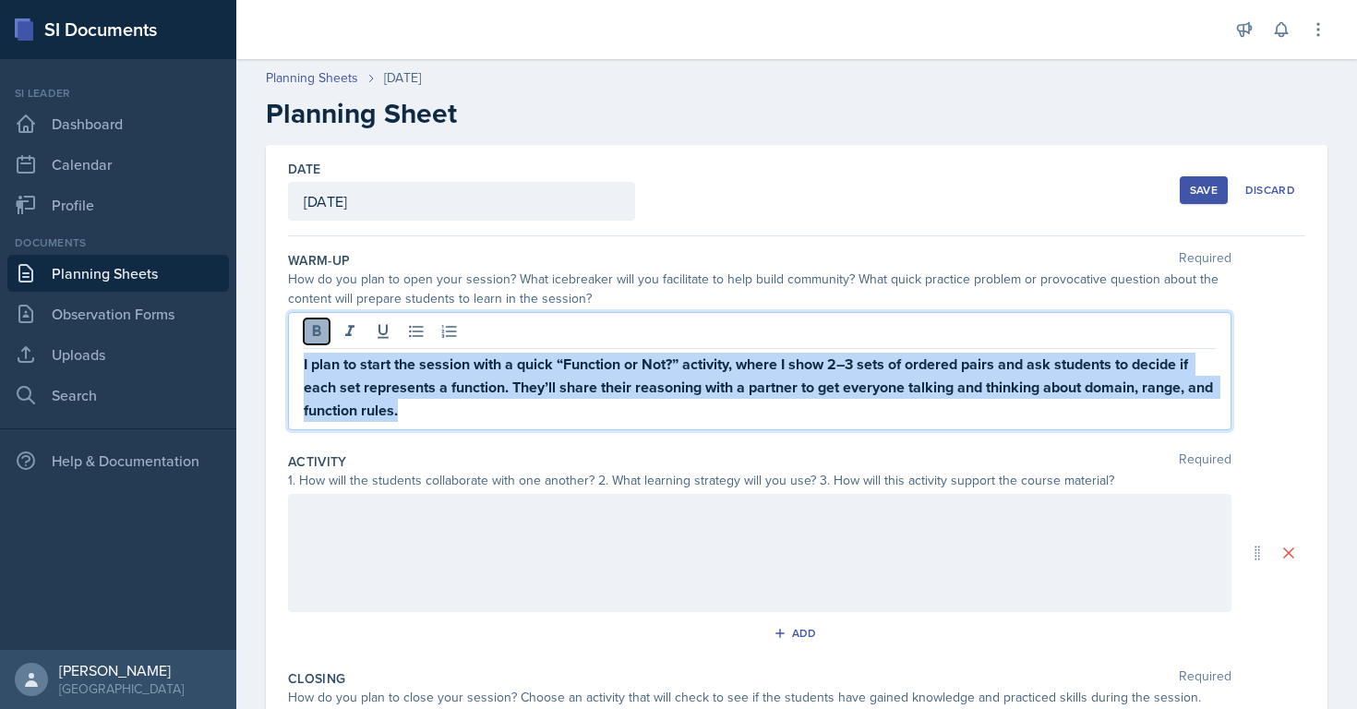
click at [320, 343] on button at bounding box center [317, 332] width 26 height 26
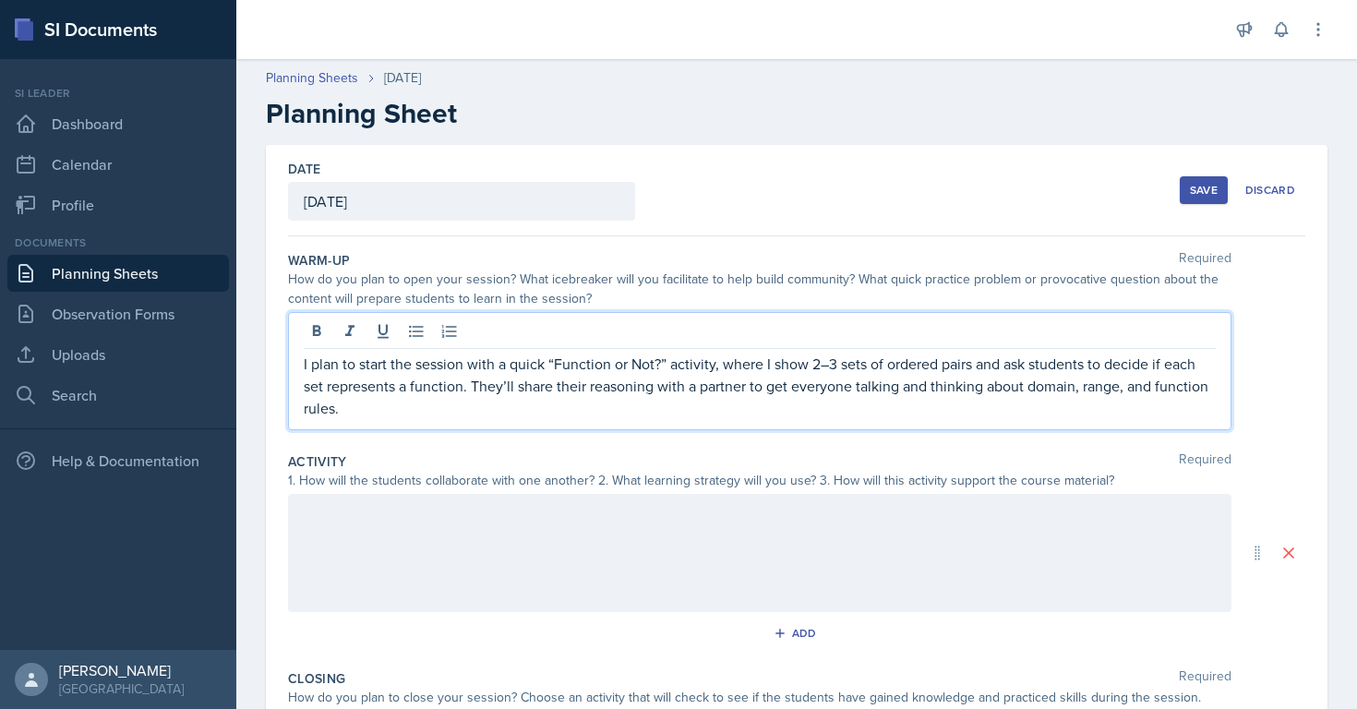
click at [669, 359] on p "I plan to start the session with a quick “Function or Not?” activity, where I s…" at bounding box center [760, 386] width 912 height 66
click at [553, 366] on p "I plan to start the session with a quick “Function or Not? activity, where I sh…" at bounding box center [760, 386] width 912 height 66
drag, startPoint x: 834, startPoint y: 368, endPoint x: 769, endPoint y: 365, distance: 64.7
click at [769, 365] on p "I plan to start the session with a quick Function or Not? activity, where I sho…" at bounding box center [760, 386] width 912 height 66
click at [837, 360] on p "I plan to start the session with a quick Function or Not? activity, where I sho…" at bounding box center [760, 386] width 912 height 66
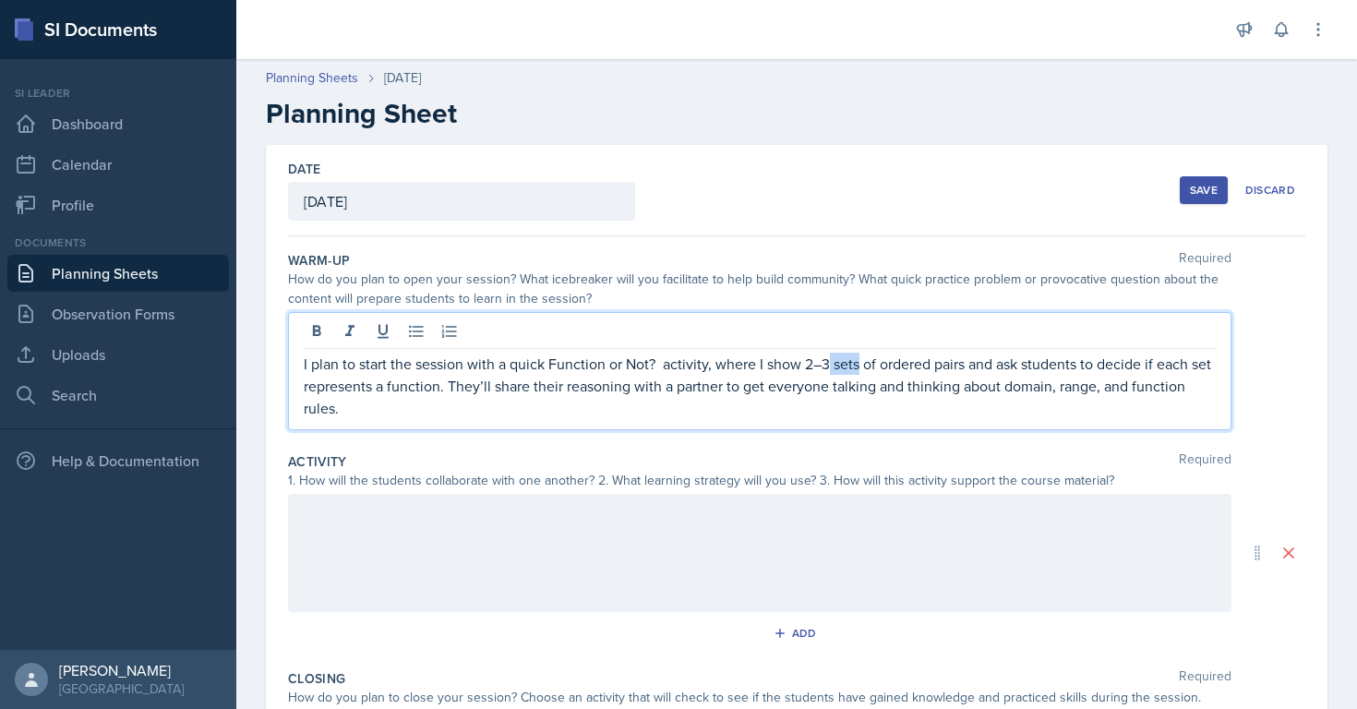
click at [828, 360] on p "I plan to start the session with a quick Function or Not? activity, where I sho…" at bounding box center [760, 386] width 912 height 66
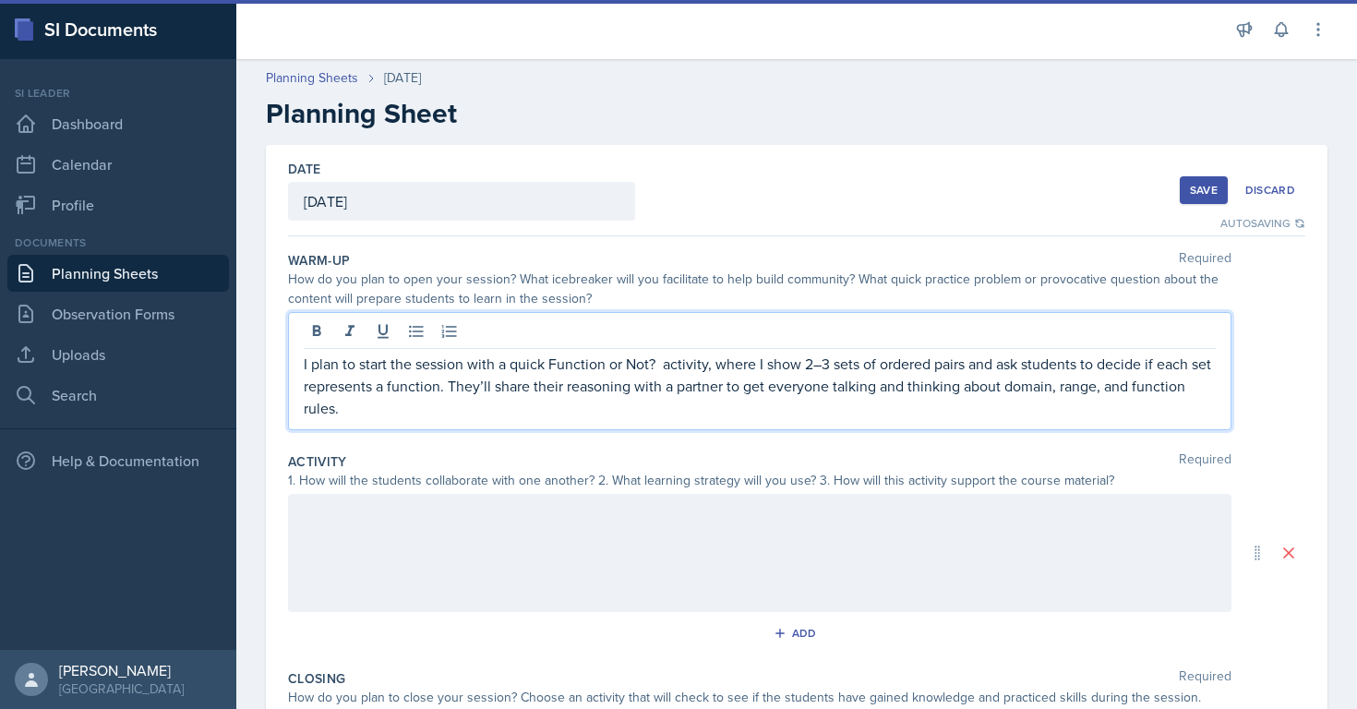
click at [805, 366] on p "I plan to start the session with a quick Function or Not? activity, where I sho…" at bounding box center [760, 386] width 912 height 66
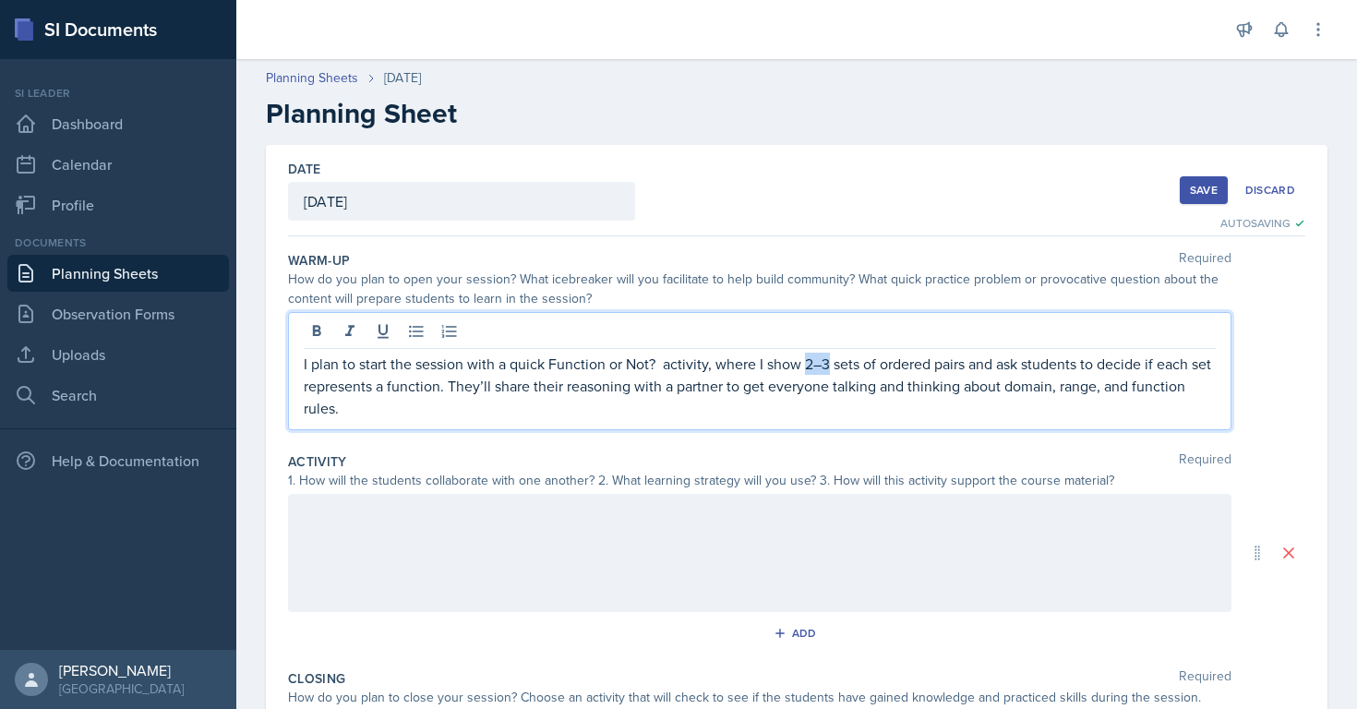
drag, startPoint x: 805, startPoint y: 366, endPoint x: 826, endPoint y: 363, distance: 20.5
click at [825, 364] on p "I plan to start the session with a quick Function or Not? activity, where I sho…" at bounding box center [760, 386] width 912 height 66
click at [678, 389] on p "I plan to start the session with a quick Function or Not? activity, where I sho…" at bounding box center [760, 386] width 912 height 66
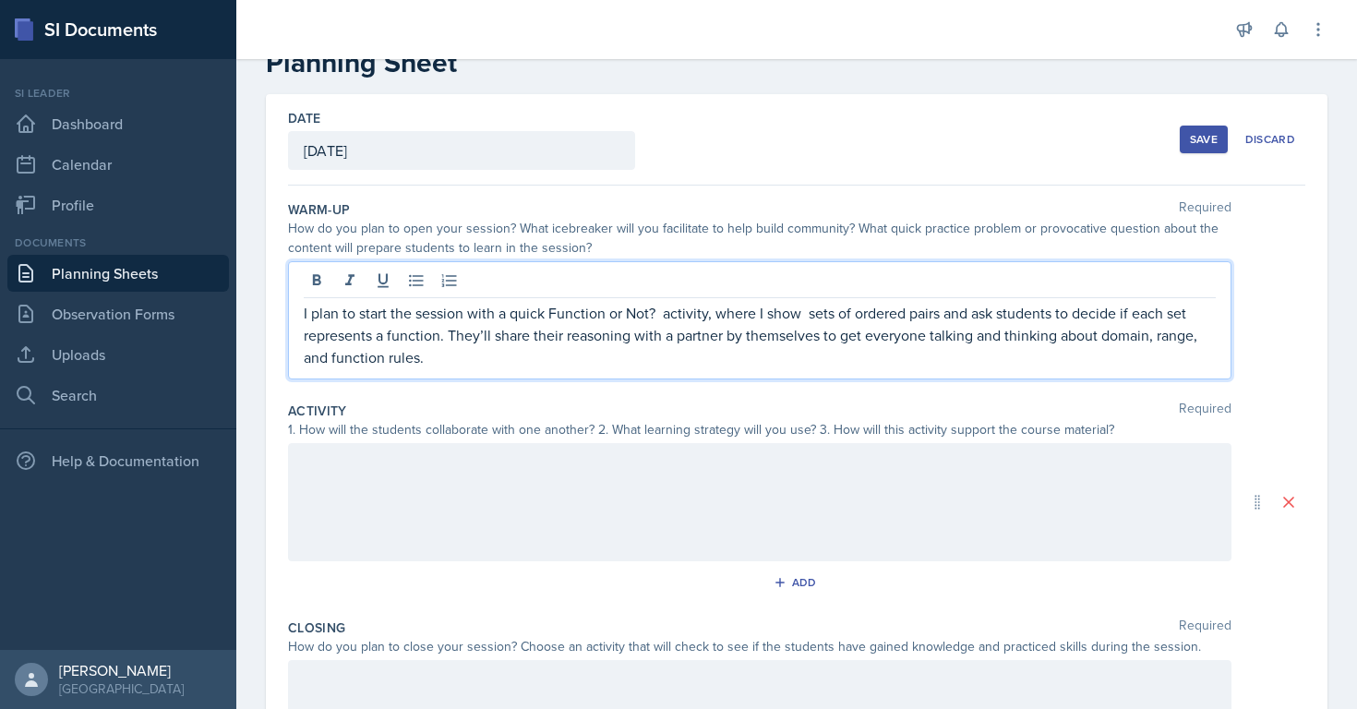
scroll to position [71, 0]
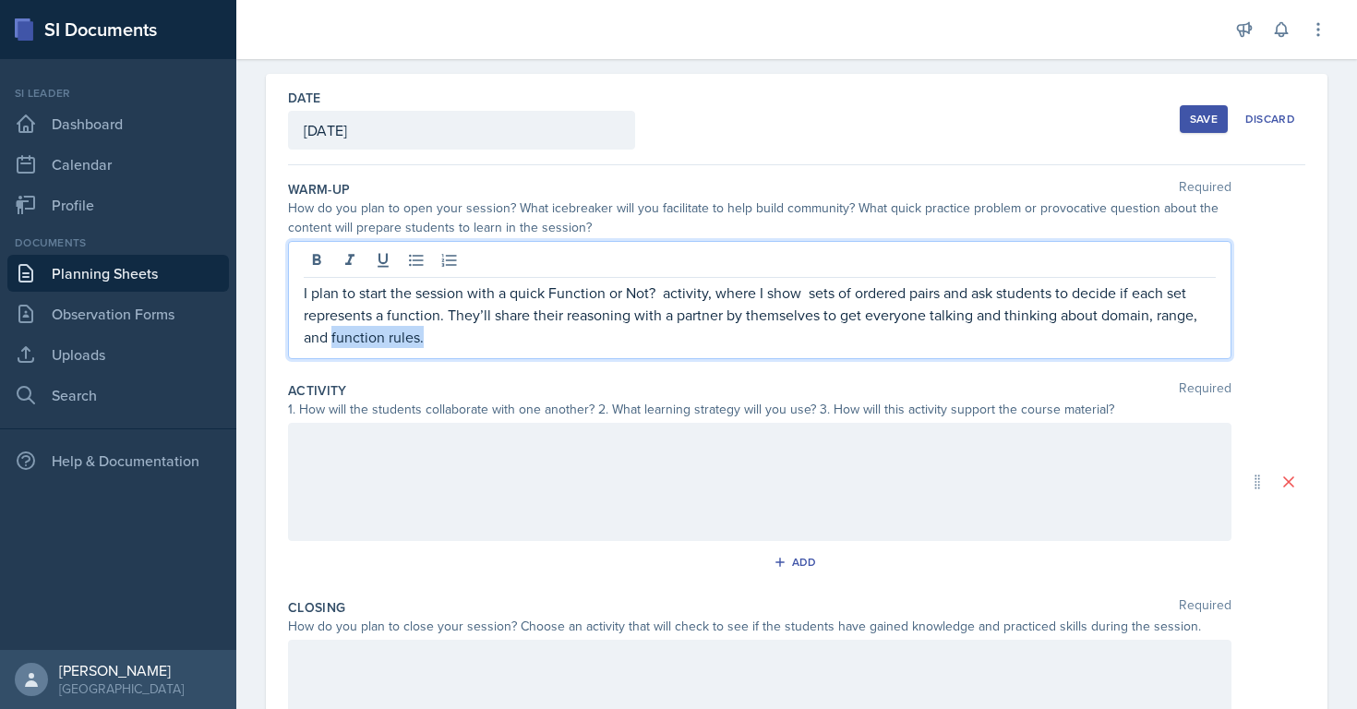
drag, startPoint x: 331, startPoint y: 337, endPoint x: 432, endPoint y: 349, distance: 101.4
click at [432, 349] on div "I plan to start the session with a quick Function or Not? activity, where I sho…" at bounding box center [760, 300] width 944 height 118
click at [410, 345] on p "I plan to start the session with a quick Function or Not? activity, where I sho…" at bounding box center [760, 315] width 912 height 66
click at [346, 461] on div at bounding box center [760, 482] width 944 height 118
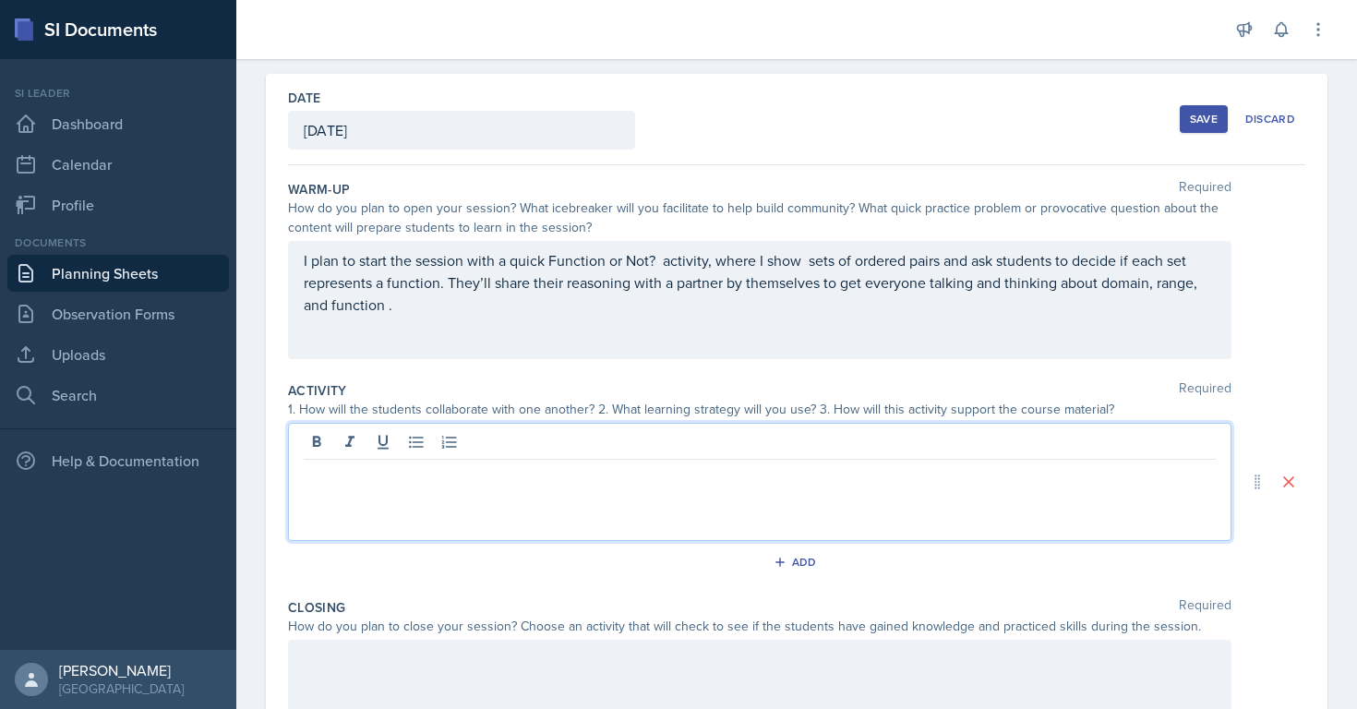
scroll to position [103, 0]
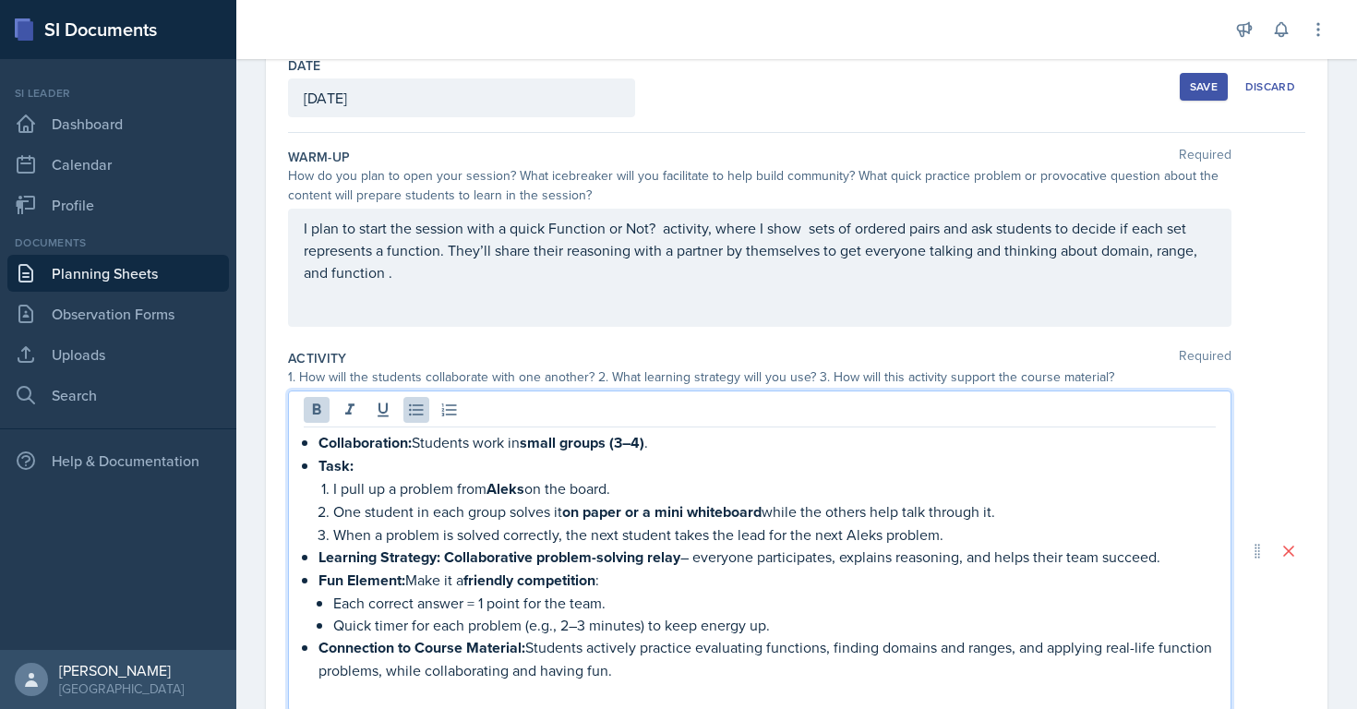
click at [414, 450] on p "Collaboration: Students work in small groups (3–4) ." at bounding box center [768, 442] width 898 height 23
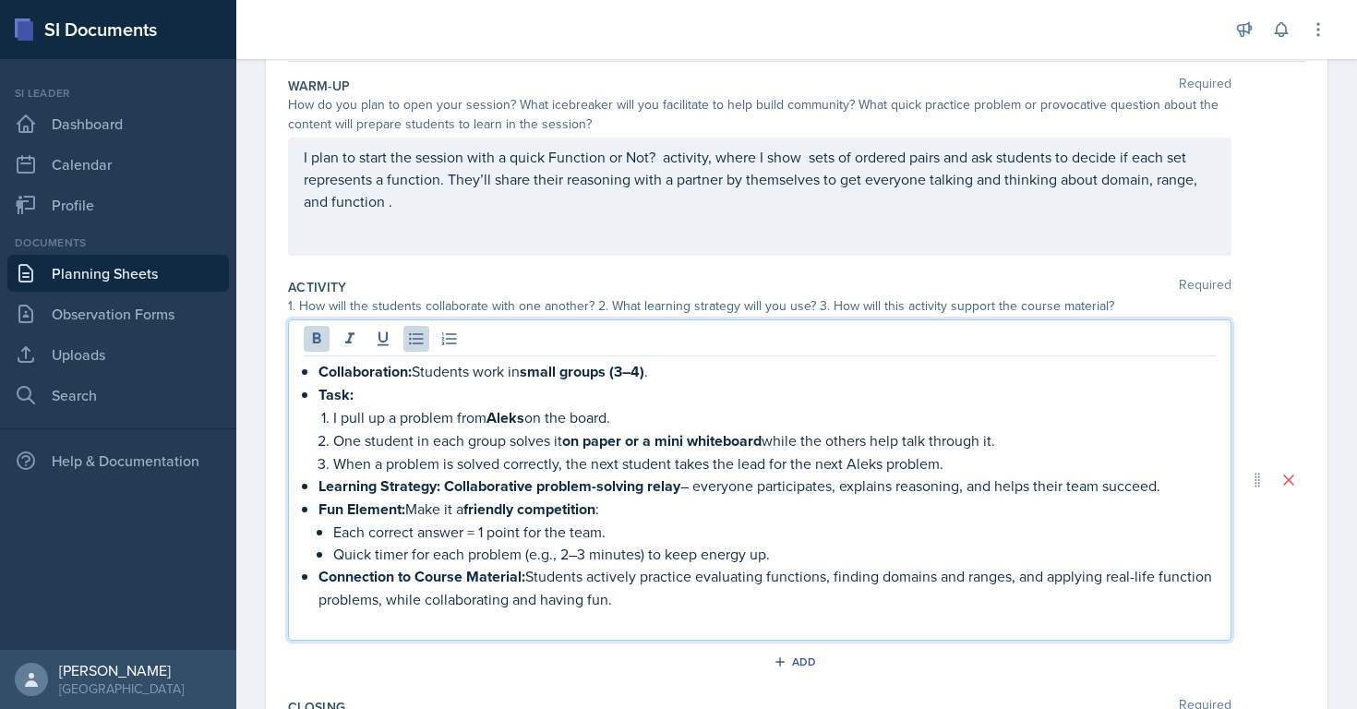
scroll to position [180, 0]
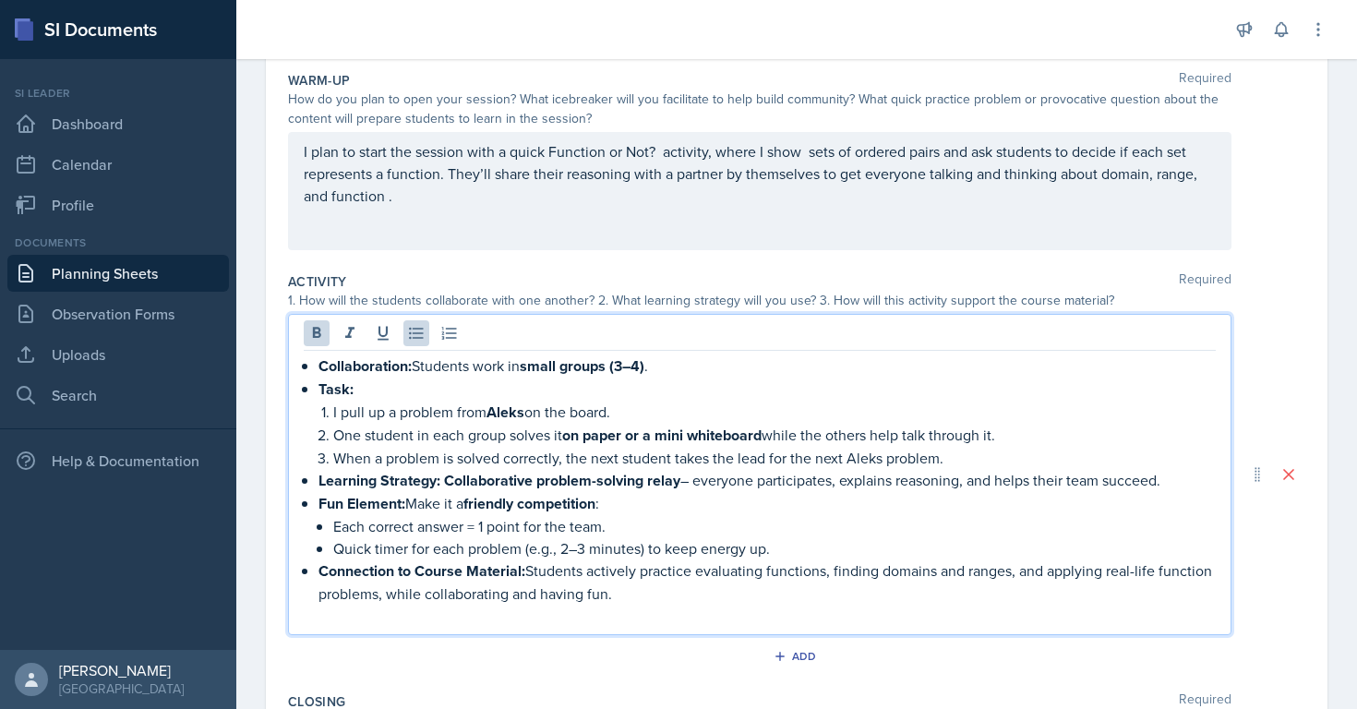
click at [555, 552] on p "Quick timer for each problem (e.g., 2–3 minutes) to keep energy up." at bounding box center [774, 548] width 883 height 22
drag, startPoint x: 552, startPoint y: 548, endPoint x: 532, endPoint y: 548, distance: 20.3
click at [532, 548] on p "Quick timer for each problem (e.g., 2–3 minutes) to keep energy up." at bounding box center [774, 548] width 883 height 22
click at [523, 548] on p "Quick timer for each problem (e.g., 2–3 minutes) to keep energy up." at bounding box center [774, 548] width 883 height 22
click at [524, 548] on p "Quick timer for each problem (e.g., 2–3 minutes) to keep energy up." at bounding box center [774, 548] width 883 height 22
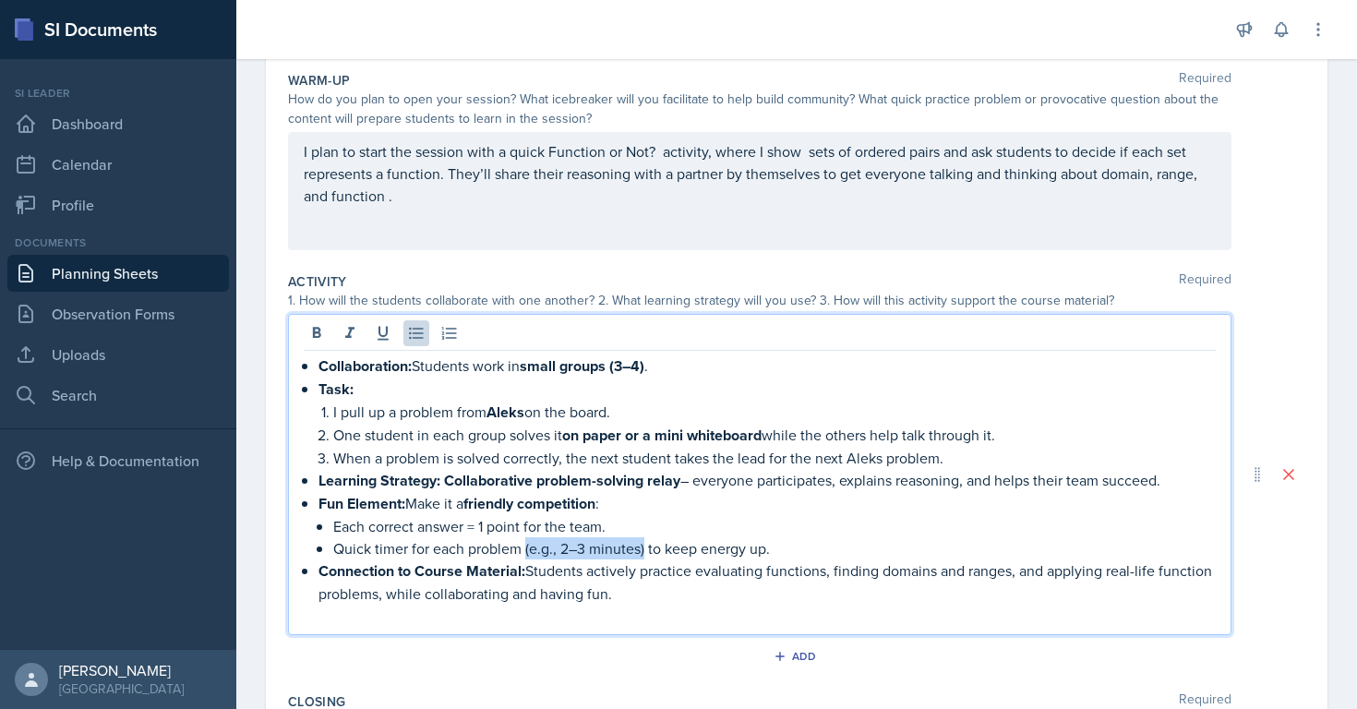
drag, startPoint x: 524, startPoint y: 548, endPoint x: 643, endPoint y: 548, distance: 118.2
click at [642, 549] on p "Quick timer for each problem (e.g., 2–3 minutes) to keep energy up." at bounding box center [774, 548] width 883 height 22
drag, startPoint x: 624, startPoint y: 599, endPoint x: 264, endPoint y: 299, distance: 468.8
click at [264, 299] on div "Date [DATE] [DATE] 31 1 2 3 4 5 6 7 8 9 10 11 12 13 14 15 16 17 18 19 20 21 22 …" at bounding box center [796, 497] width 1121 height 1064
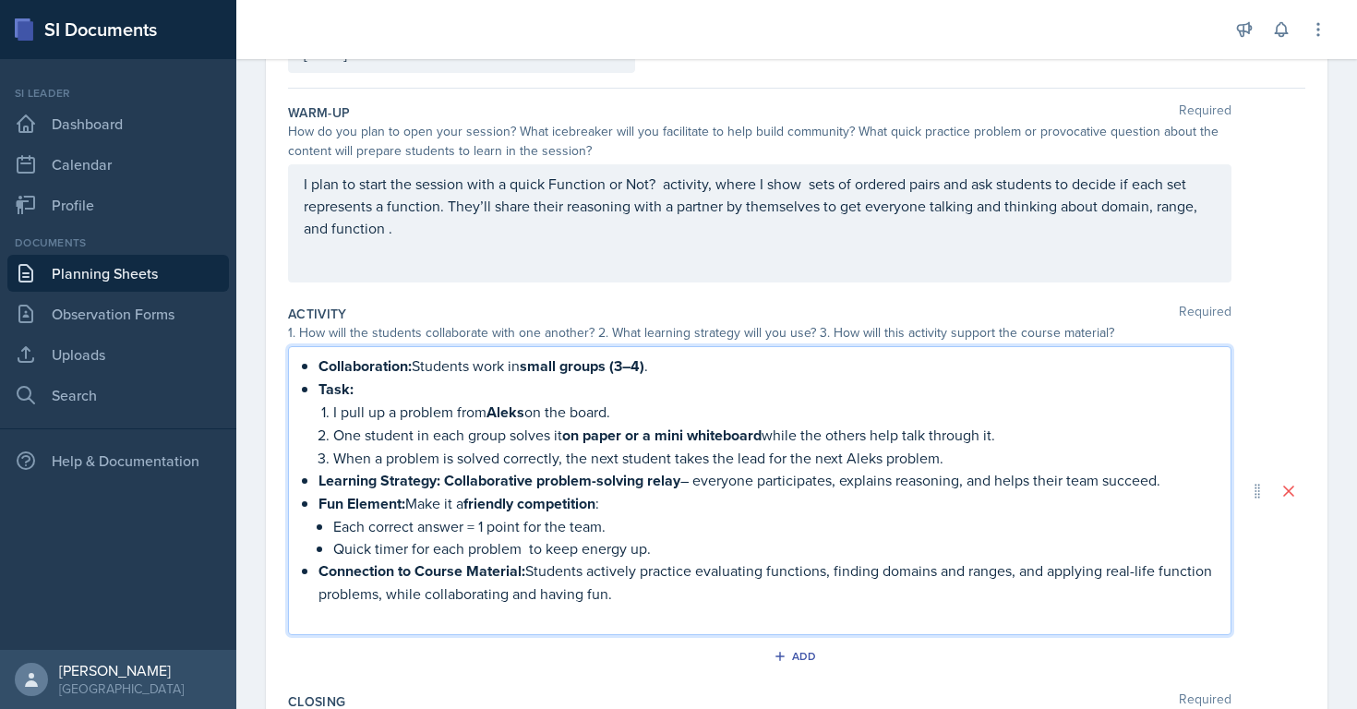
click at [308, 354] on div "Collaboration: Students work in small groups (3–4) . Task: I pull up a problem …" at bounding box center [760, 490] width 944 height 289
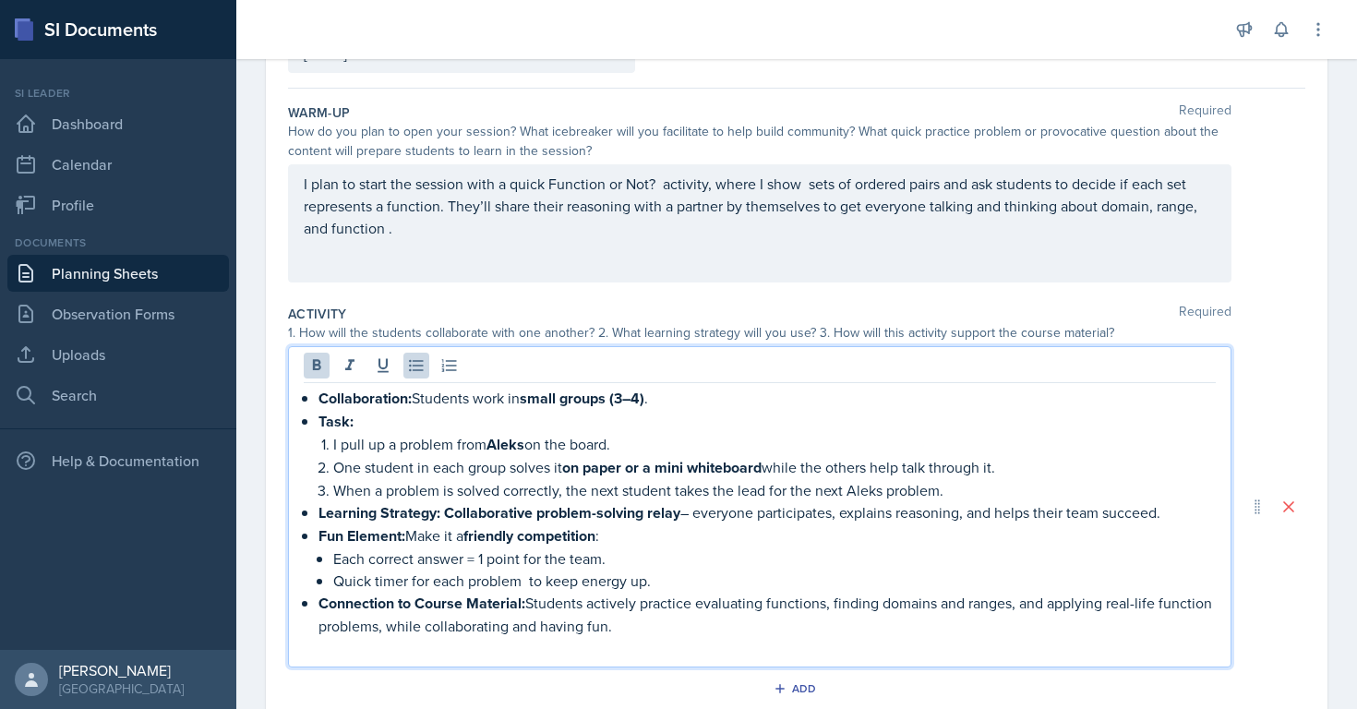
scroll to position [180, 0]
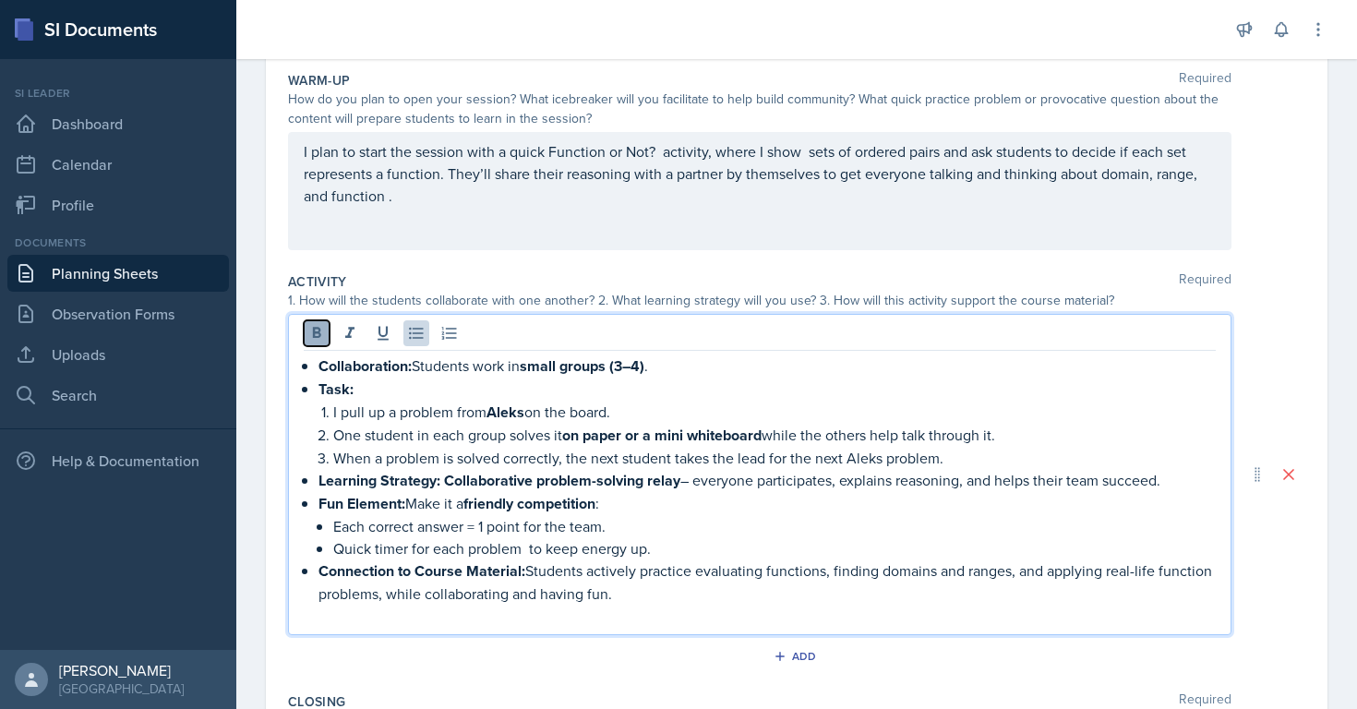
click at [312, 327] on icon at bounding box center [316, 333] width 18 height 18
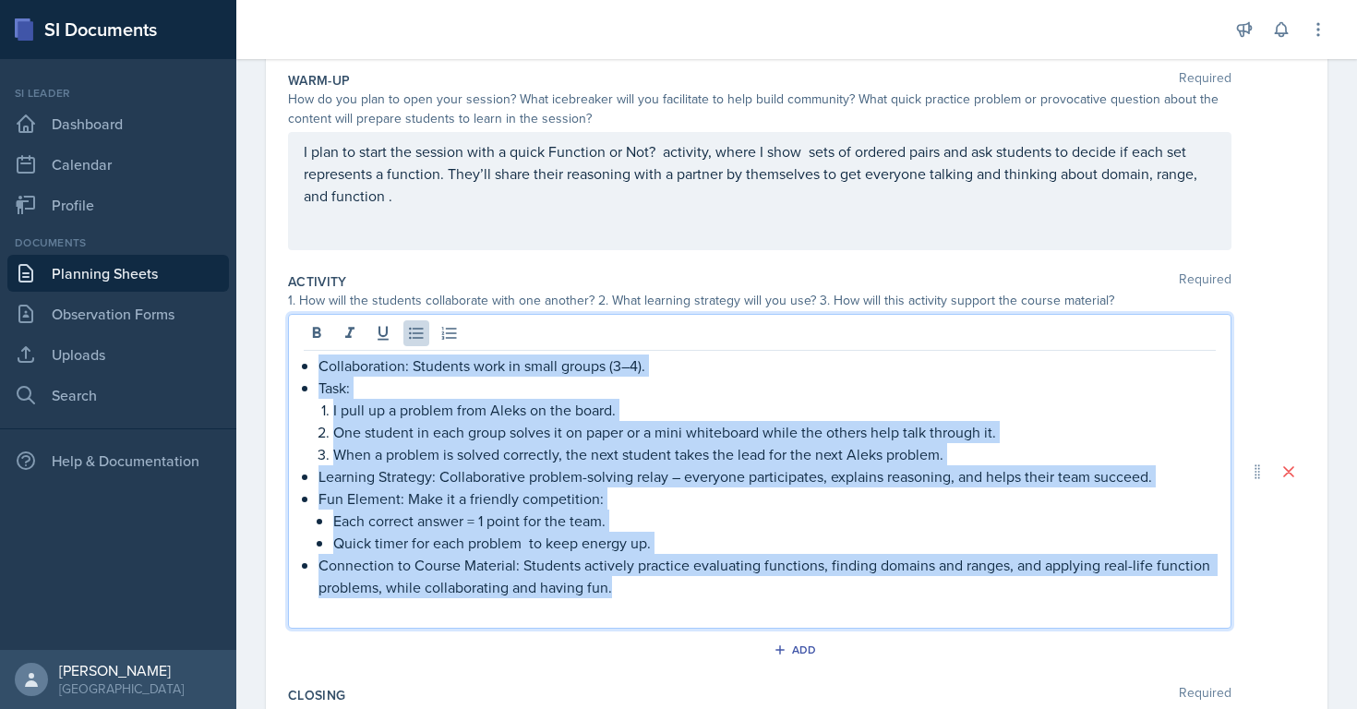
click at [658, 389] on p "Task:" at bounding box center [768, 388] width 898 height 22
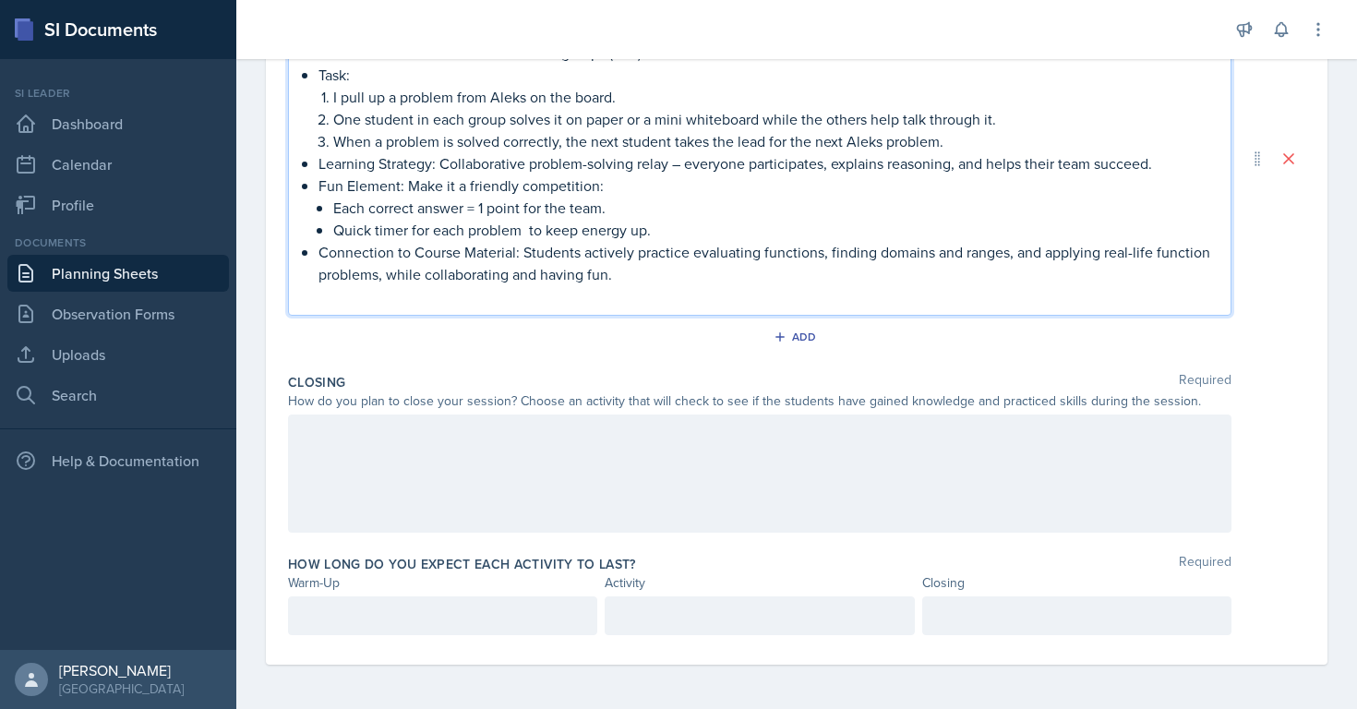
click at [396, 623] on p at bounding box center [443, 616] width 278 height 22
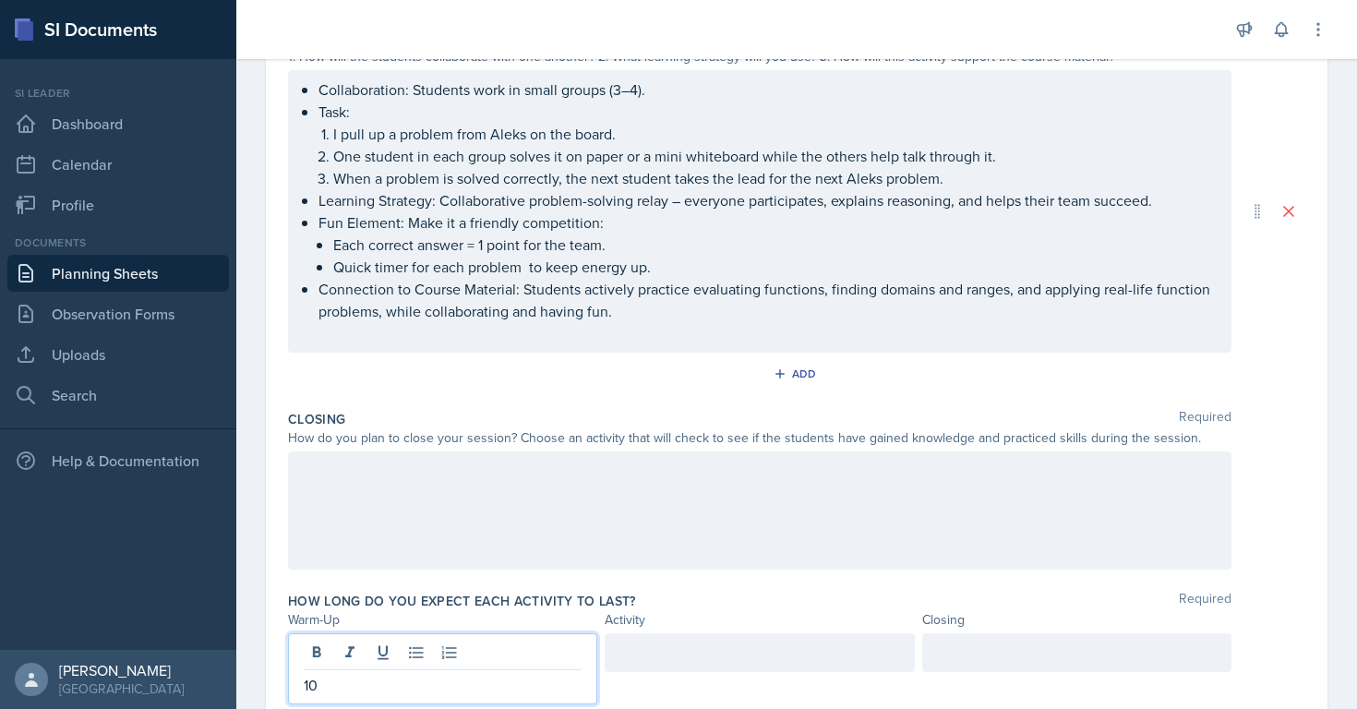
click at [573, 199] on p "Learning Strategy: Collaborative problem-solving relay – everyone participates,…" at bounding box center [768, 200] width 898 height 22
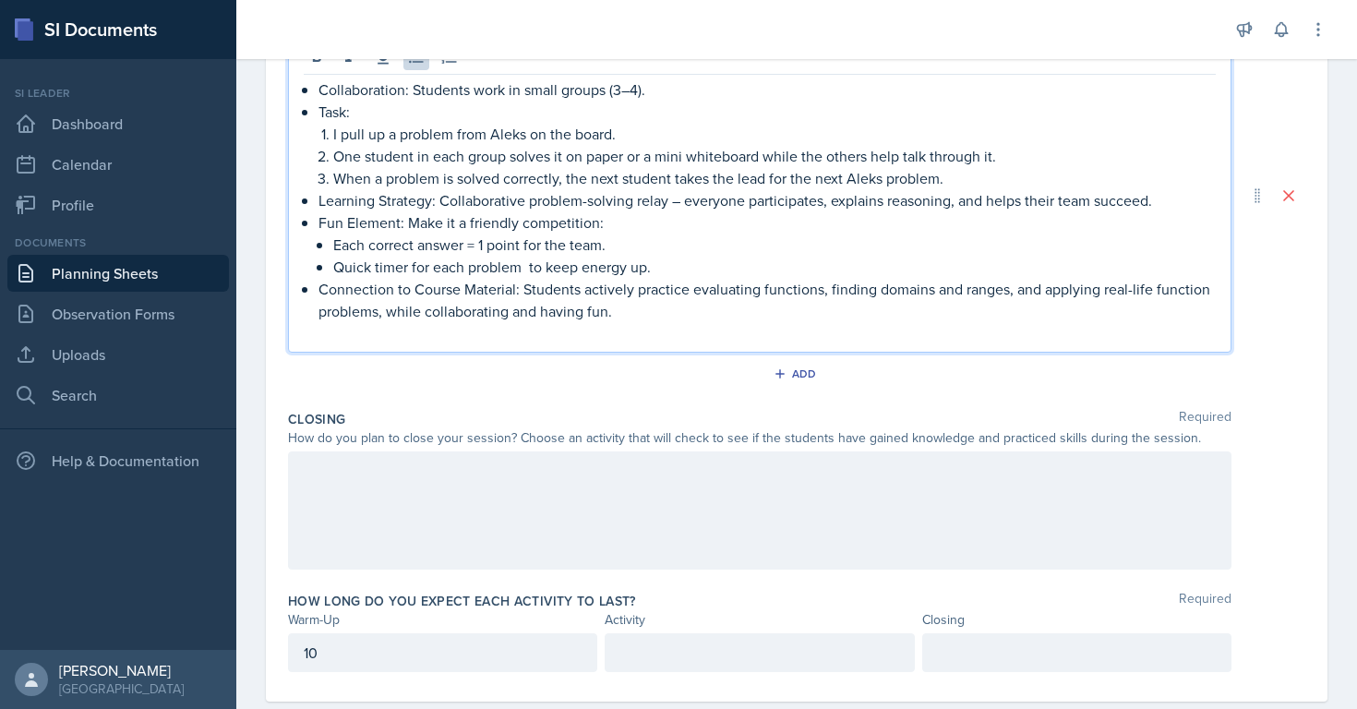
click at [1152, 210] on p "Learning Strategy: Collaborative problem-solving relay – everyone participates,…" at bounding box center [768, 200] width 898 height 22
drag, startPoint x: 1152, startPoint y: 210, endPoint x: 964, endPoint y: 210, distance: 188.4
click at [964, 210] on p "Learning Strategy: Collaborative problem-solving relay – everyone participates,…" at bounding box center [768, 200] width 898 height 22
click at [682, 203] on p "Learning Strategy: Collaborative problem-solving relay – everyone participates,…" at bounding box center [768, 200] width 898 height 22
click at [529, 136] on p "I pull up a problem from Aleks on the board." at bounding box center [774, 134] width 883 height 22
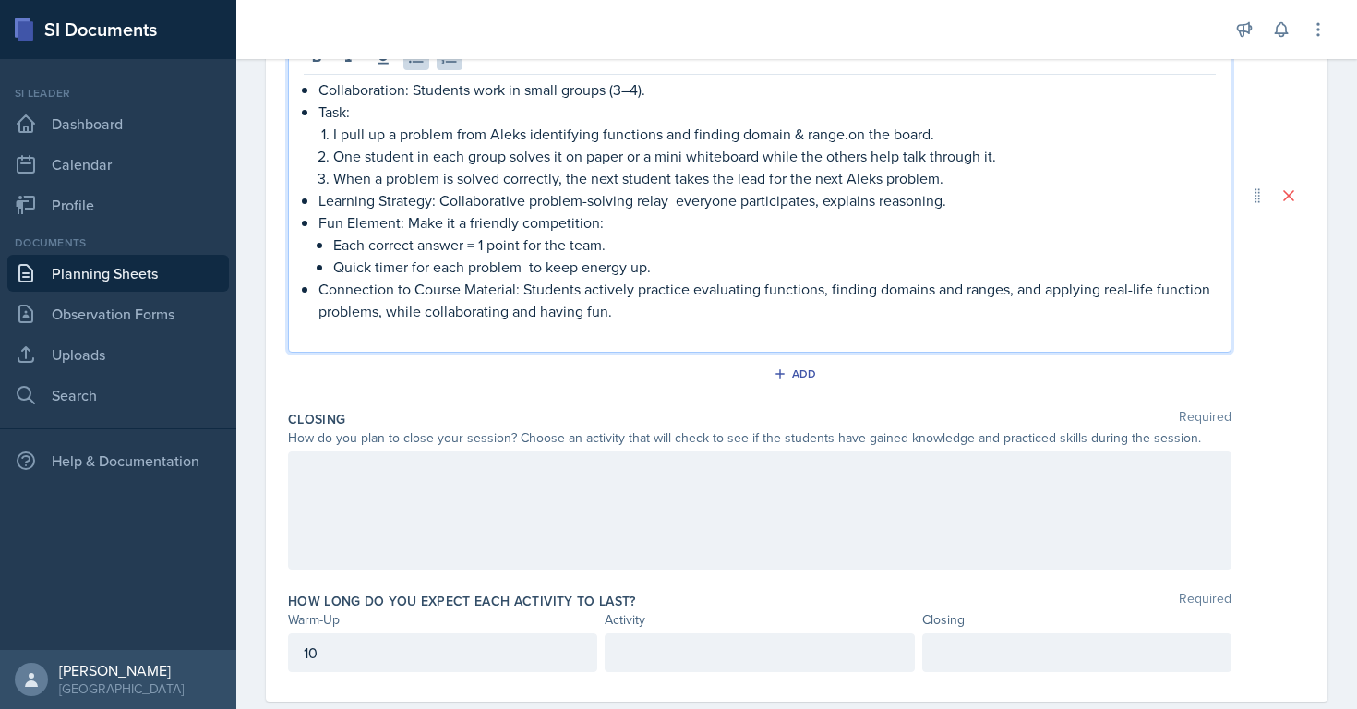
click at [527, 136] on p "I pull up a problem from Aleks identifying functions and finding domain & range…" at bounding box center [774, 134] width 883 height 22
click at [848, 136] on p "I pull up a problem from Aleks( identifying functions and finding domain & rang…" at bounding box center [774, 134] width 883 height 22
click at [524, 132] on p "I pull up a problem from Aleks( identifying functions and finding domain & rang…" at bounding box center [774, 134] width 883 height 22
click at [855, 138] on p "I pull up a problem from Aleks ( identifying functions and finding domain & ran…" at bounding box center [774, 134] width 883 height 22
click at [669, 299] on p "Connection to Course Material: Students actively practice evaluating functions,…" at bounding box center [768, 300] width 898 height 44
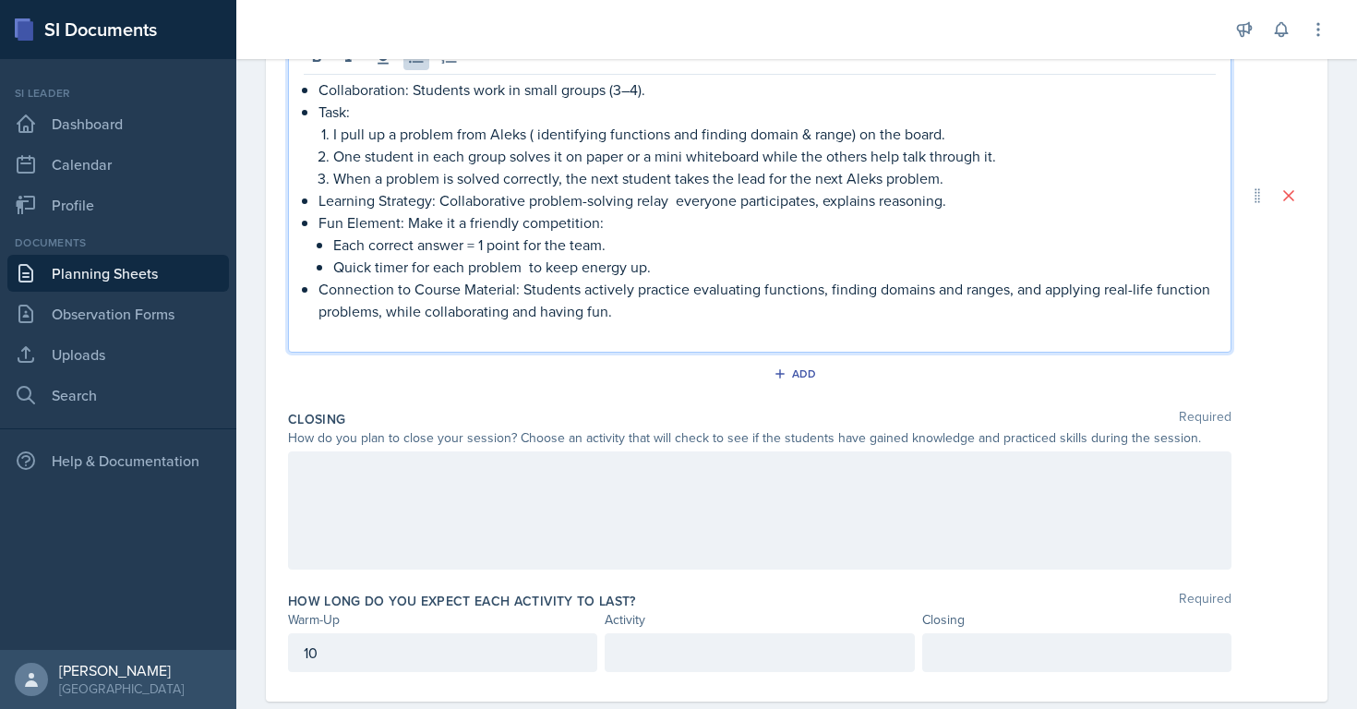
scroll to position [493, 0]
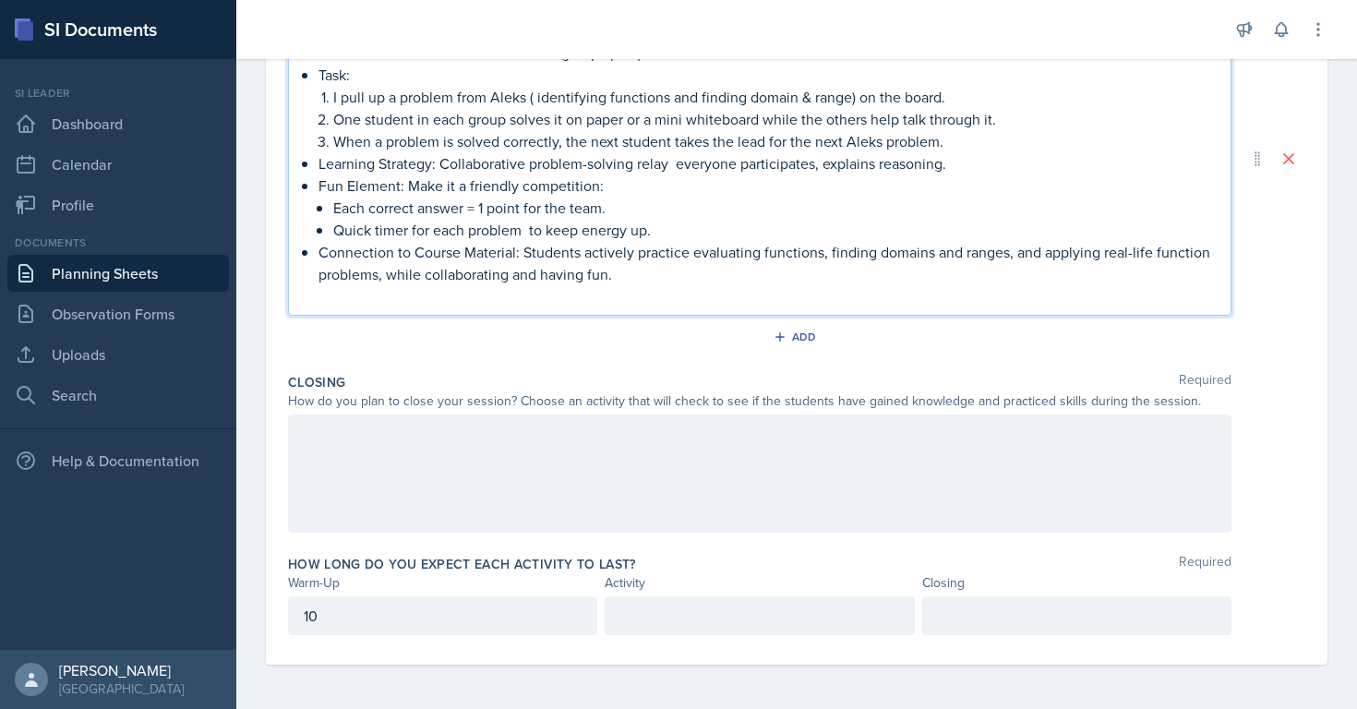
click at [446, 428] on div at bounding box center [760, 474] width 944 height 118
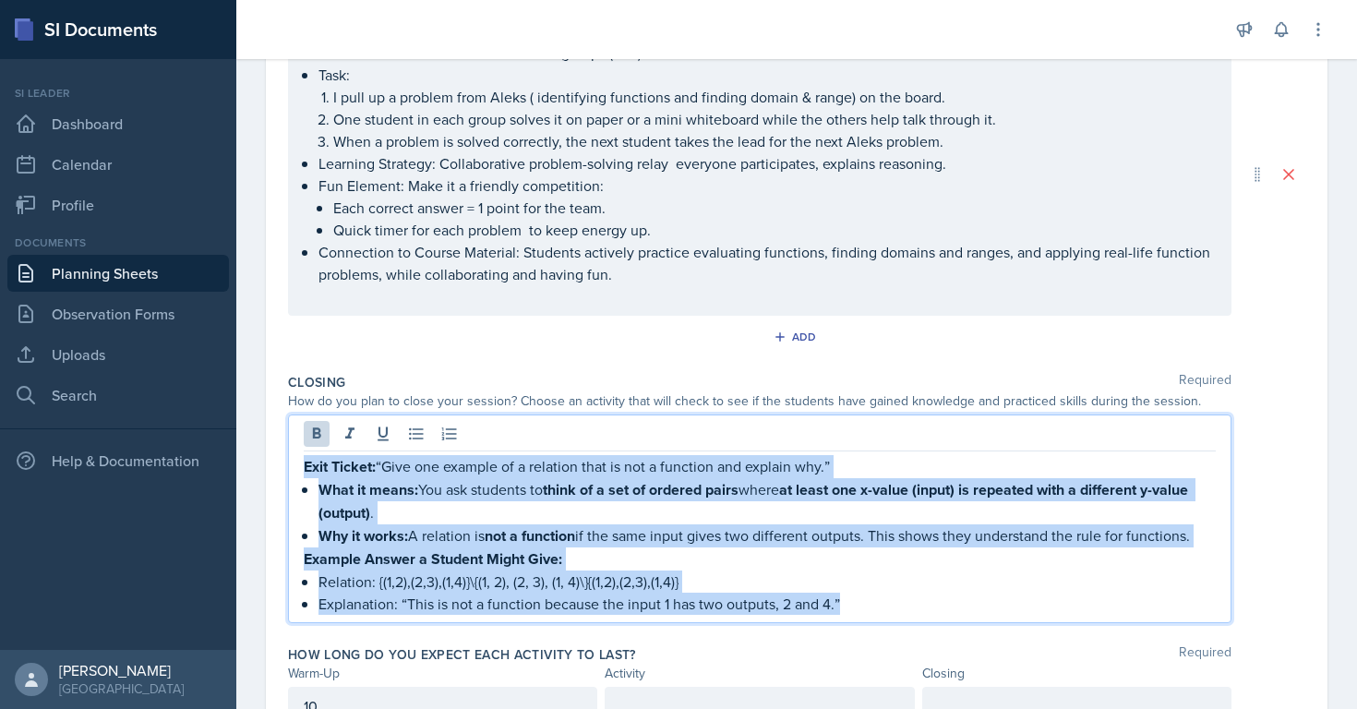
drag, startPoint x: 873, startPoint y: 598, endPoint x: 262, endPoint y: 426, distance: 634.3
click at [262, 426] on div "Date [DATE] [DATE] 31 1 2 3 4 5 6 7 8 9 10 11 12 13 14 15 16 17 18 19 20 21 22 …" at bounding box center [796, 241] width 1121 height 1115
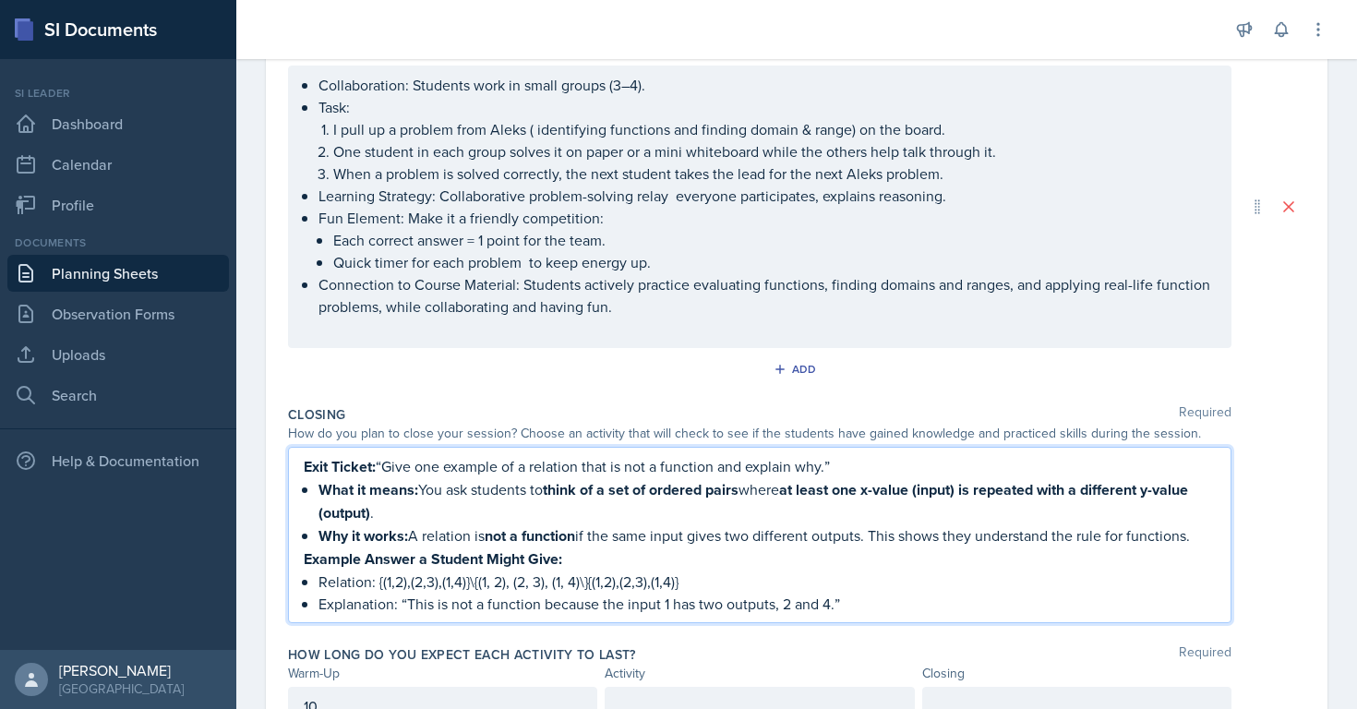
click at [311, 440] on div "How do you plan to close your session? Choose an activity that will check to se…" at bounding box center [760, 433] width 944 height 19
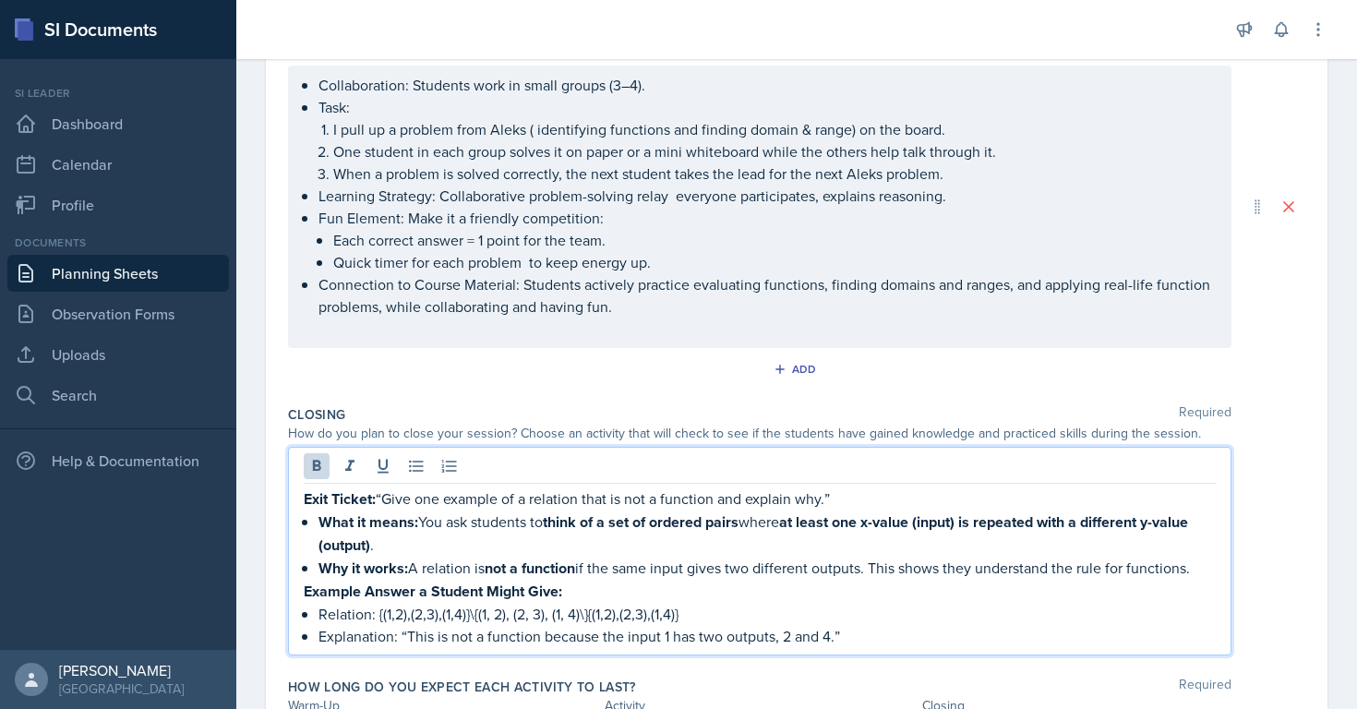
scroll to position [461, 0]
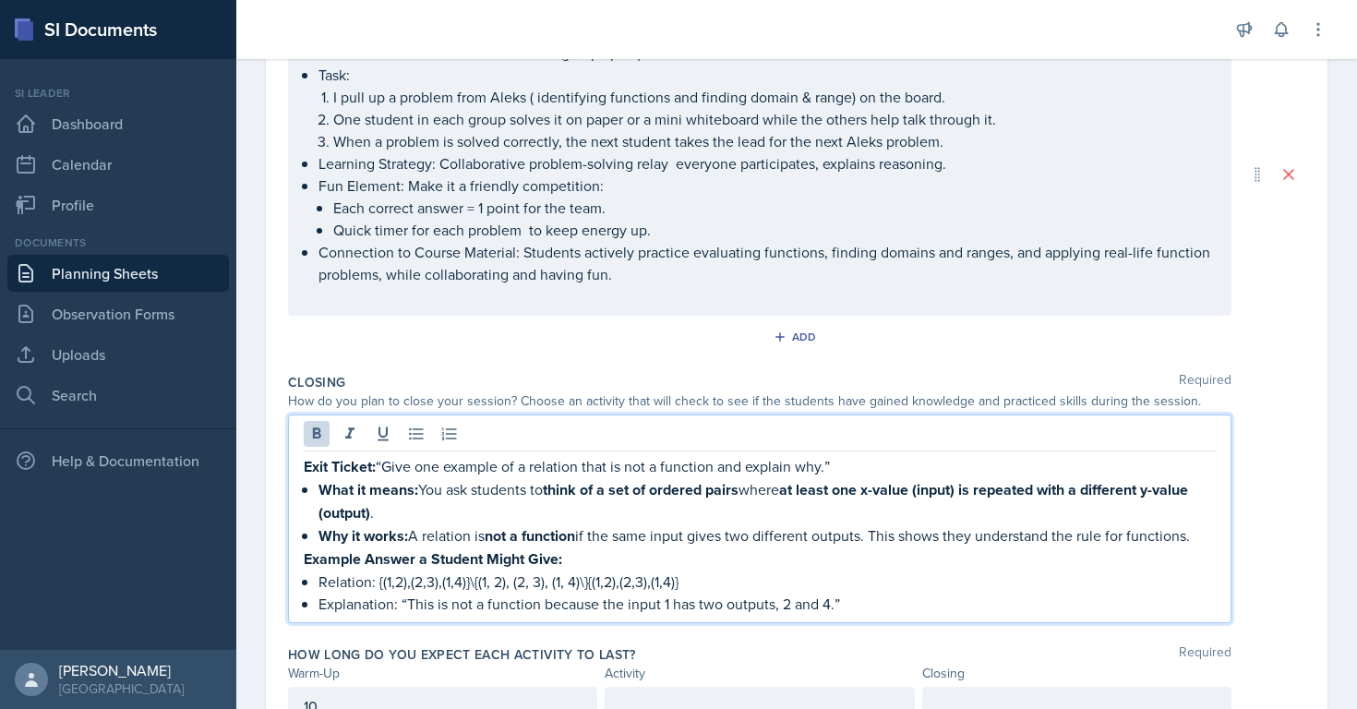
click at [306, 472] on strong "Exit Ticket:" at bounding box center [340, 466] width 72 height 21
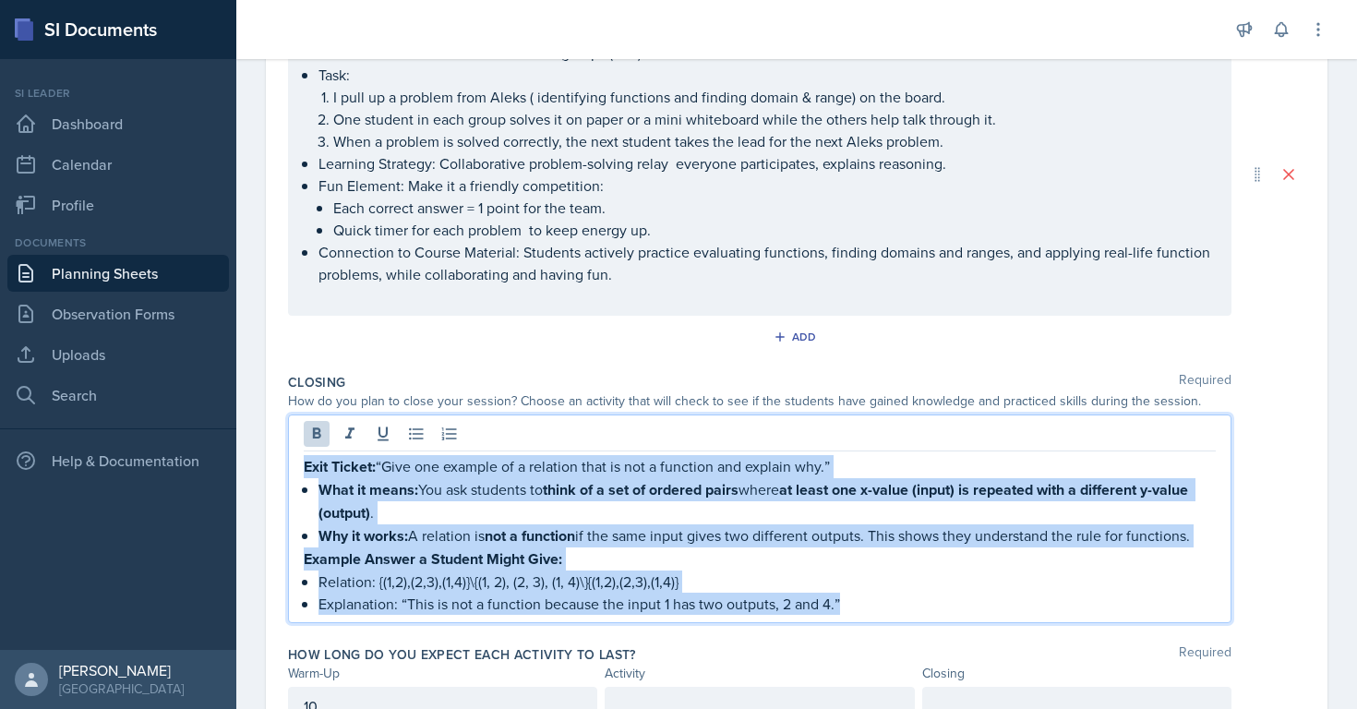
drag, startPoint x: 306, startPoint y: 472, endPoint x: 856, endPoint y: 606, distance: 566.4
click at [856, 606] on div "Exit Ticket: “Give one example of a relation that is not a function and explain…" at bounding box center [760, 535] width 912 height 160
click at [314, 440] on icon at bounding box center [316, 434] width 18 height 18
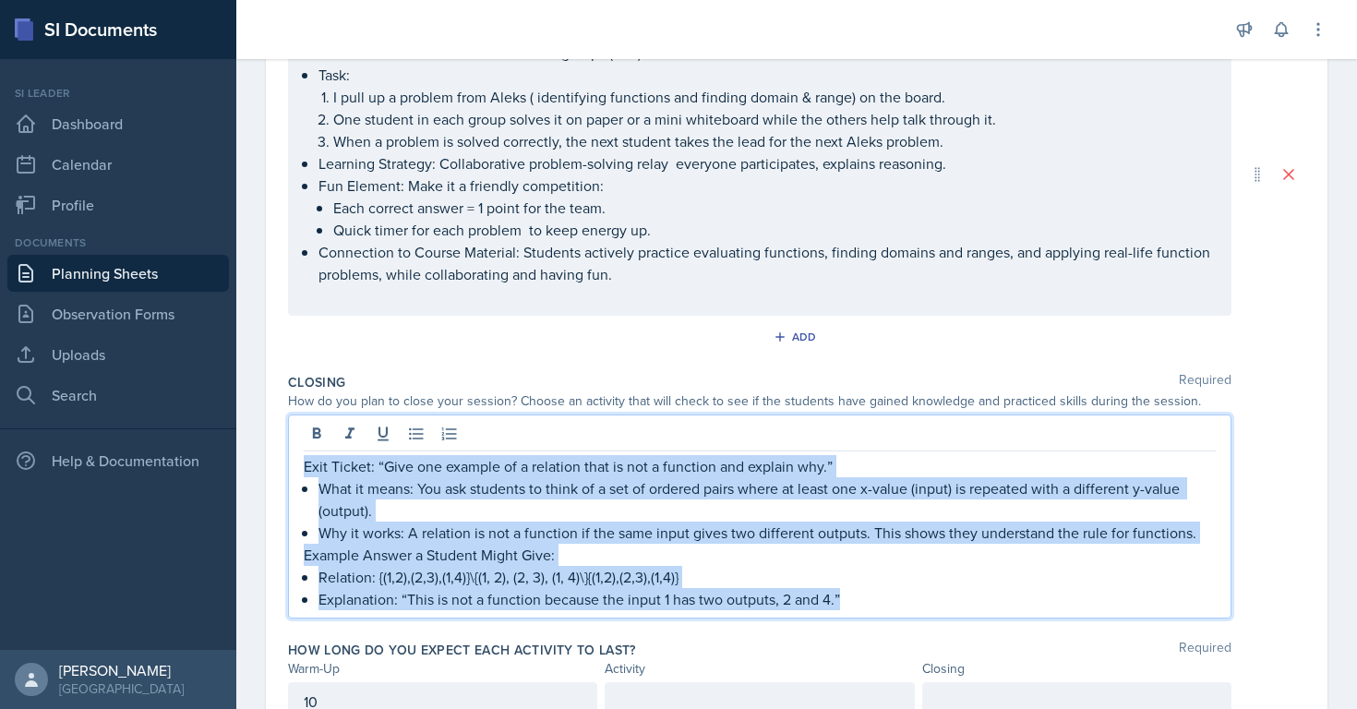
click at [377, 518] on p "What it means: You ask students to think of a set of ordered pairs where at lea…" at bounding box center [768, 499] width 898 height 44
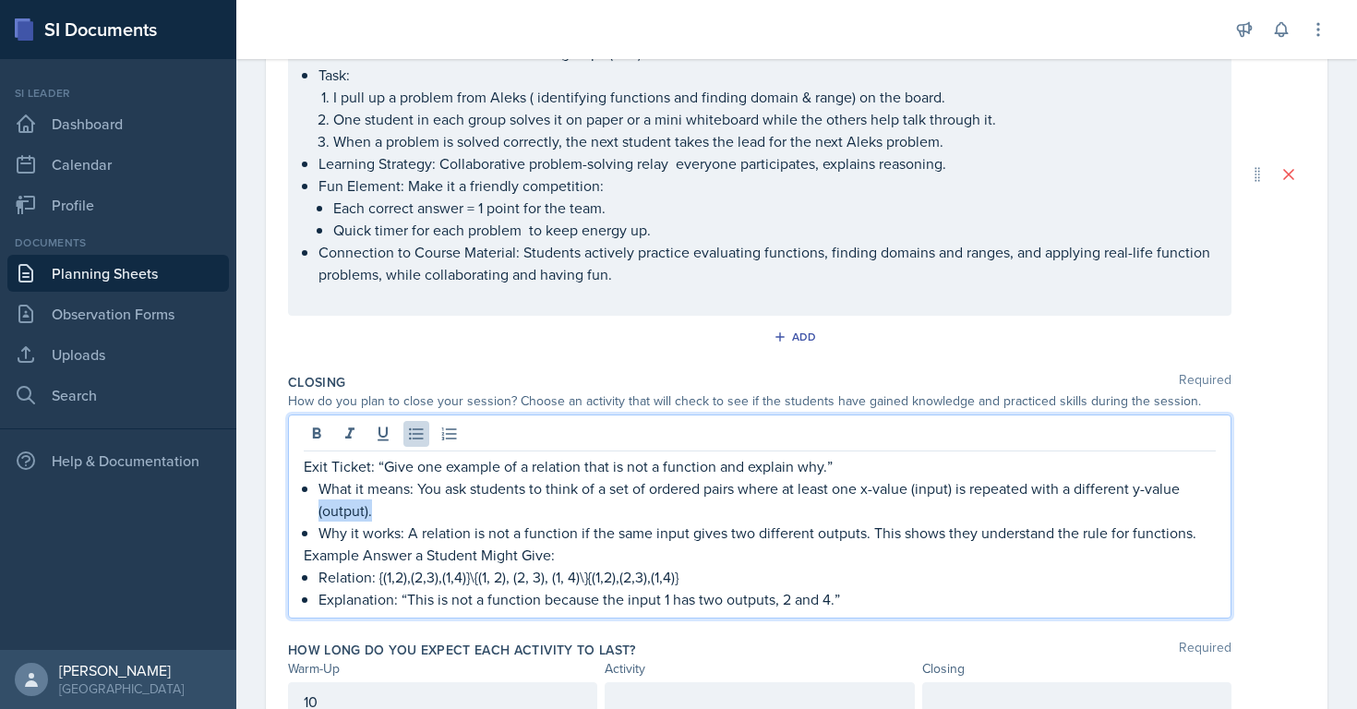
drag, startPoint x: 381, startPoint y: 514, endPoint x: 305, endPoint y: 503, distance: 77.4
click at [305, 503] on div "Exit Ticket: “Give one example of a relation that is not a function and explain…" at bounding box center [760, 532] width 912 height 155
click at [428, 528] on p "Why it works: A relation is not a function if the same input gives two differen…" at bounding box center [768, 533] width 898 height 22
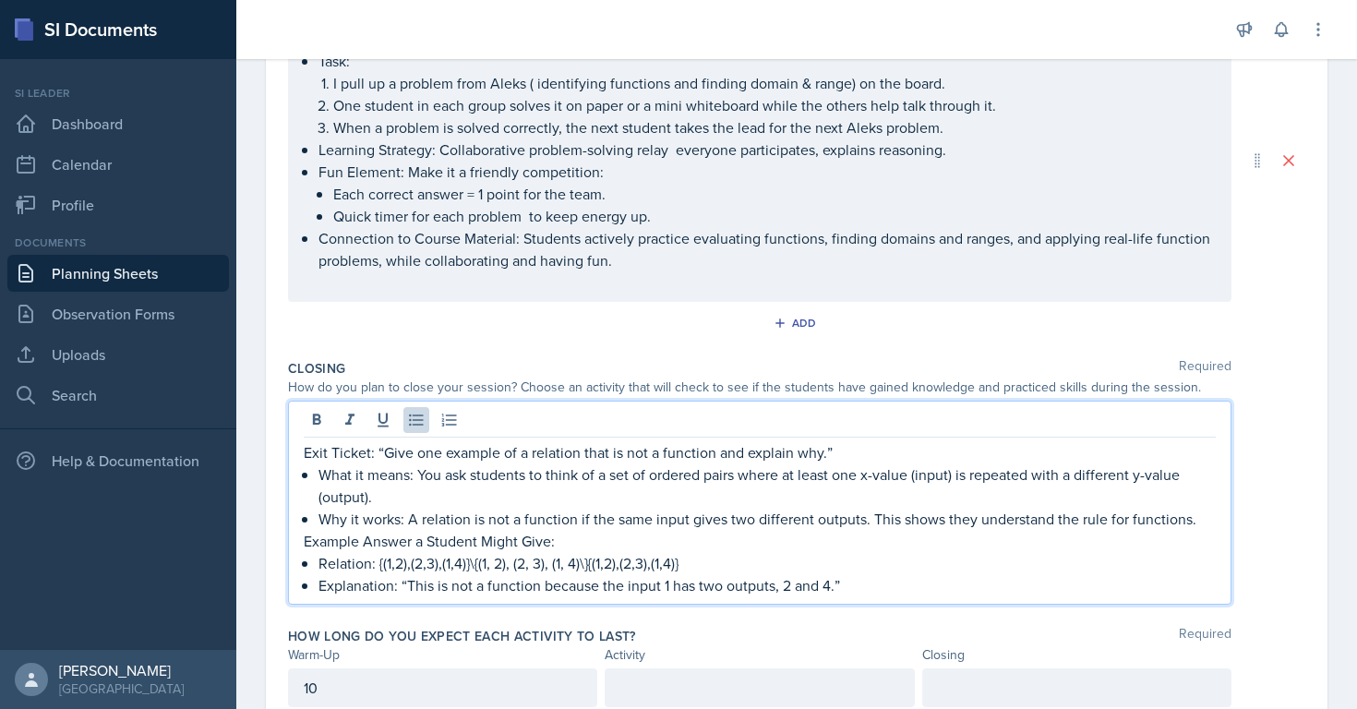
scroll to position [480, 0]
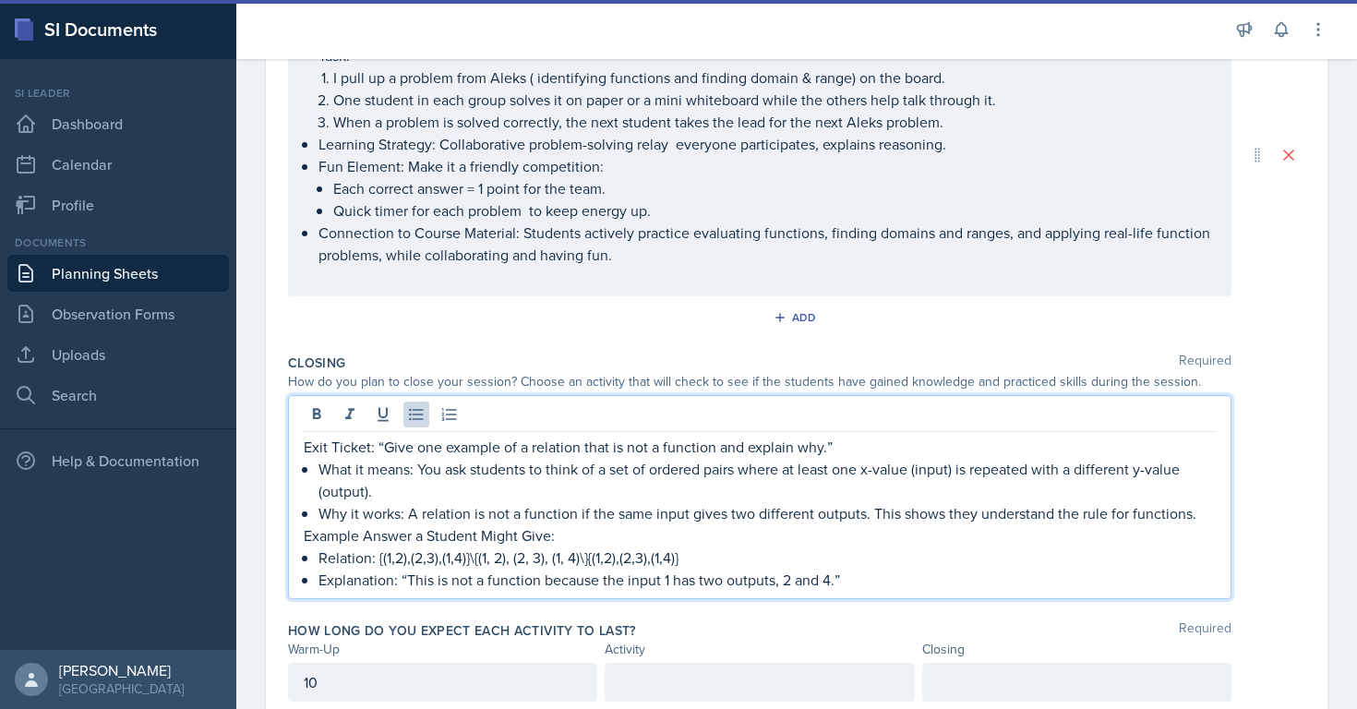
click at [315, 517] on div "Exit Ticket: “Give one example of a relation that is not a function and explain…" at bounding box center [760, 513] width 912 height 155
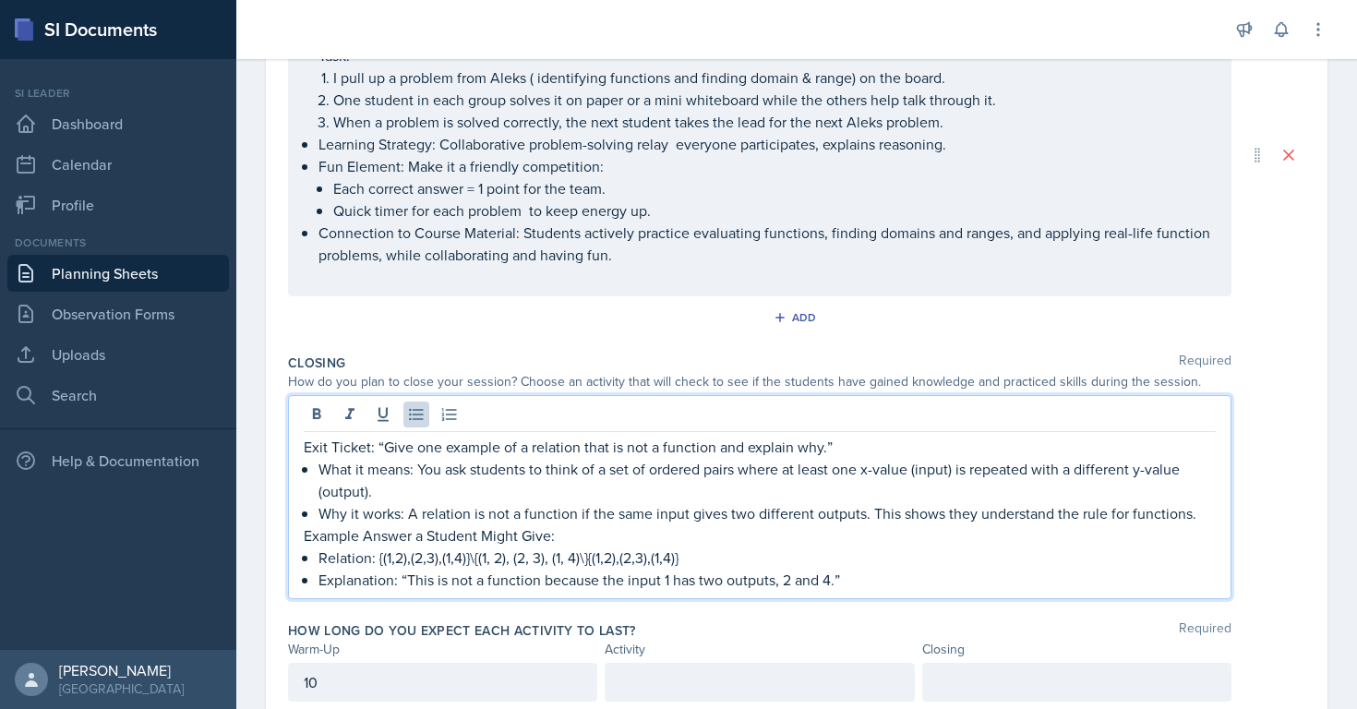
click at [609, 536] on p "Example Answer a Student Might Give:" at bounding box center [760, 535] width 912 height 22
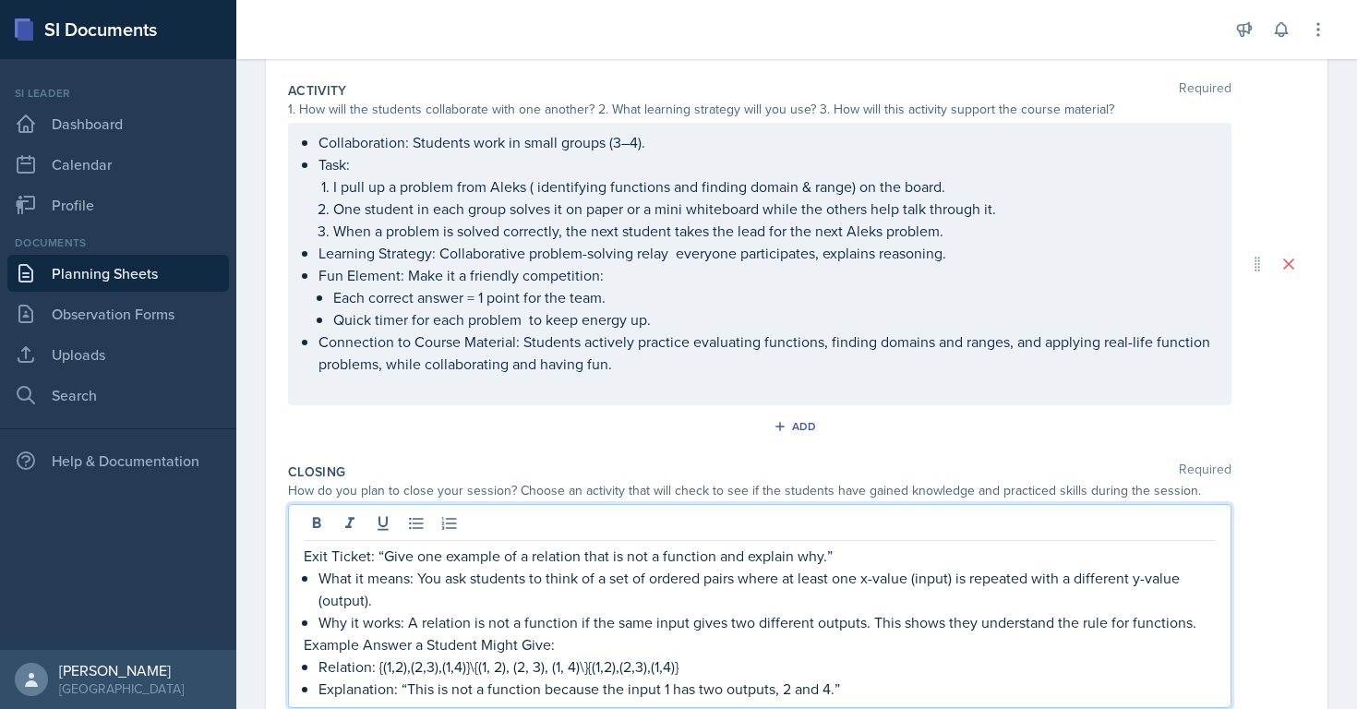
scroll to position [547, 0]
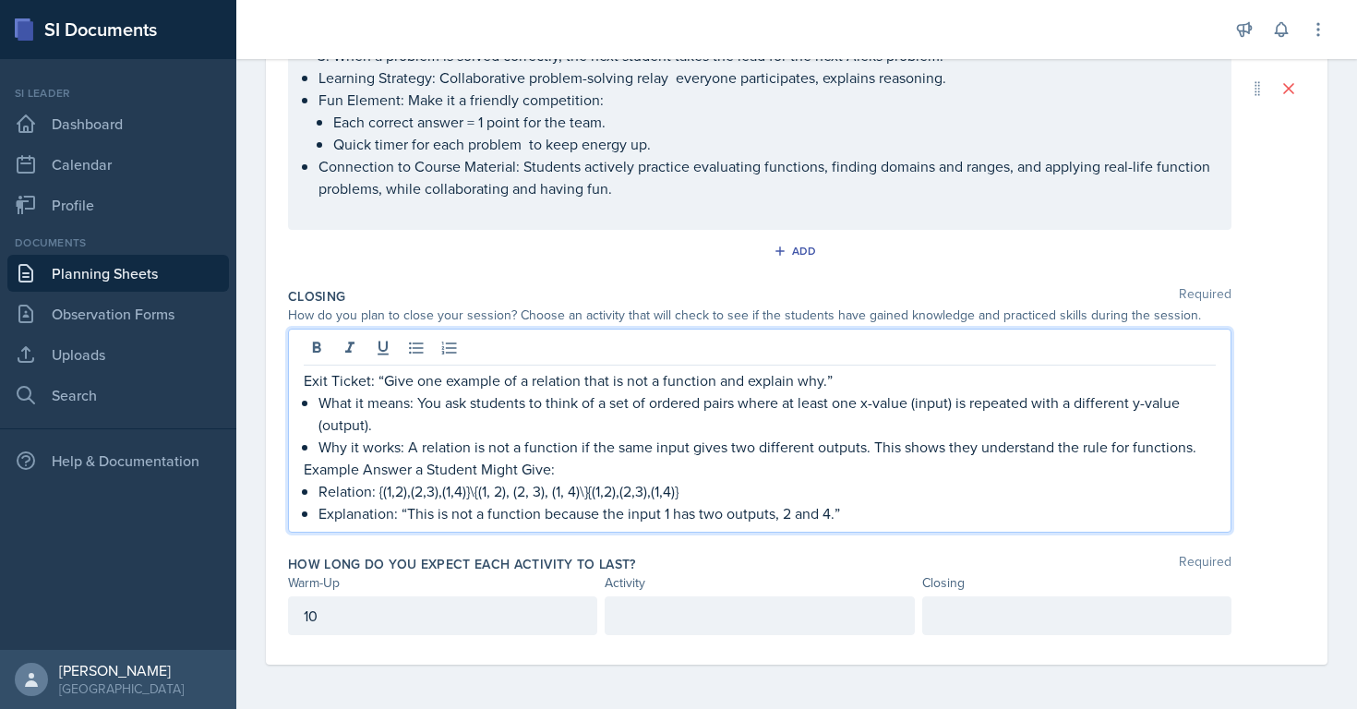
click at [958, 609] on p at bounding box center [1077, 616] width 278 height 22
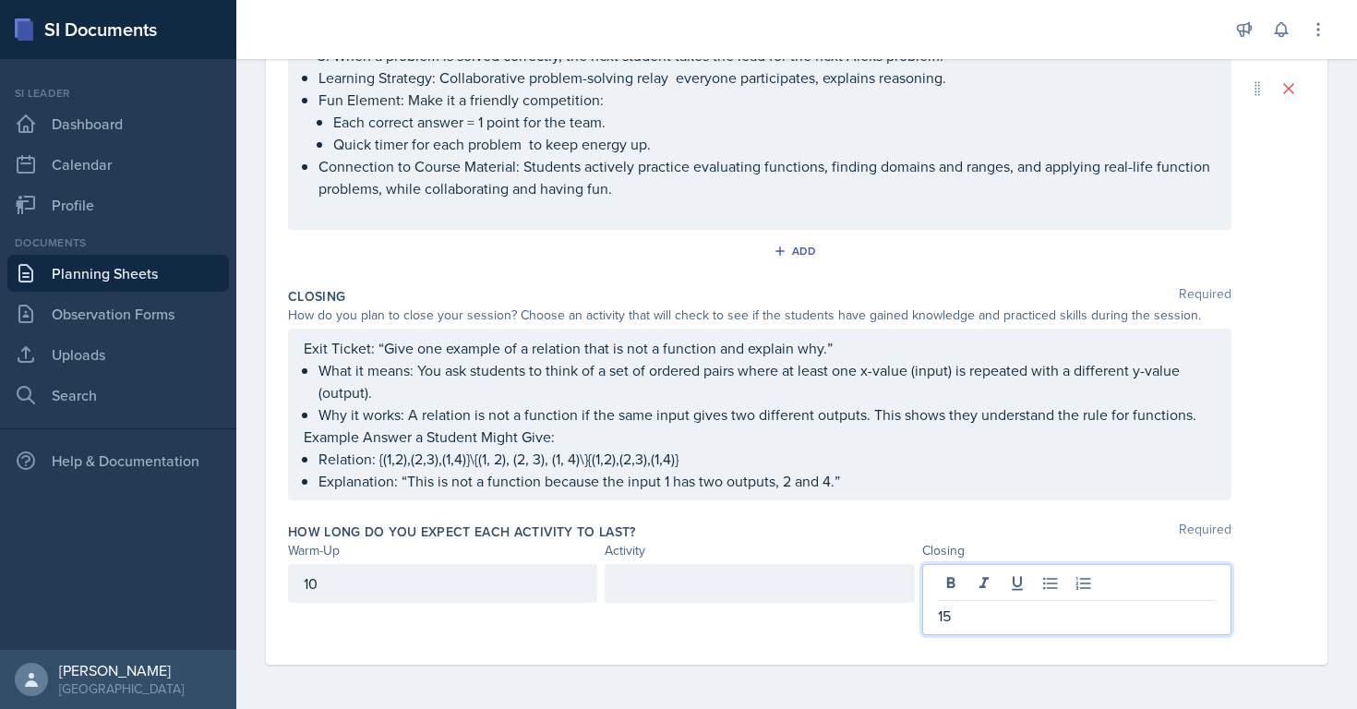
click at [831, 588] on div at bounding box center [759, 583] width 309 height 39
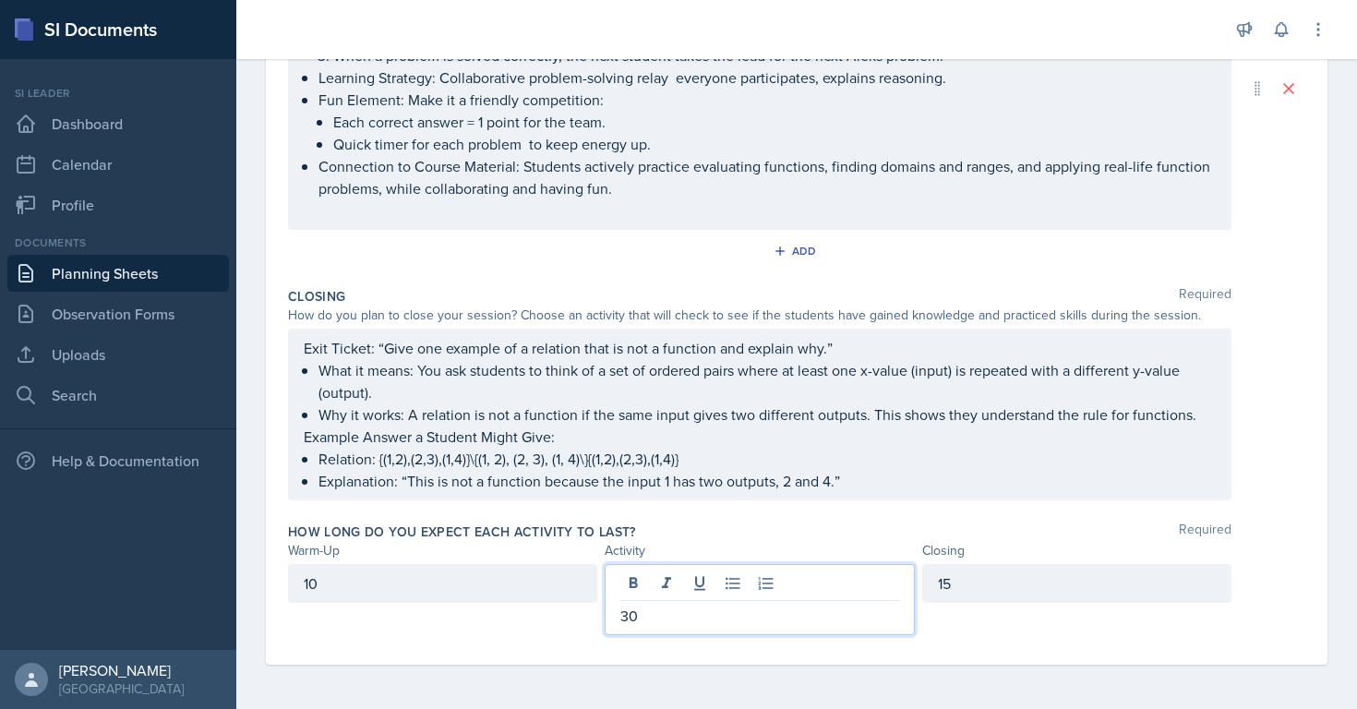
click at [522, 585] on div "10" at bounding box center [442, 583] width 309 height 39
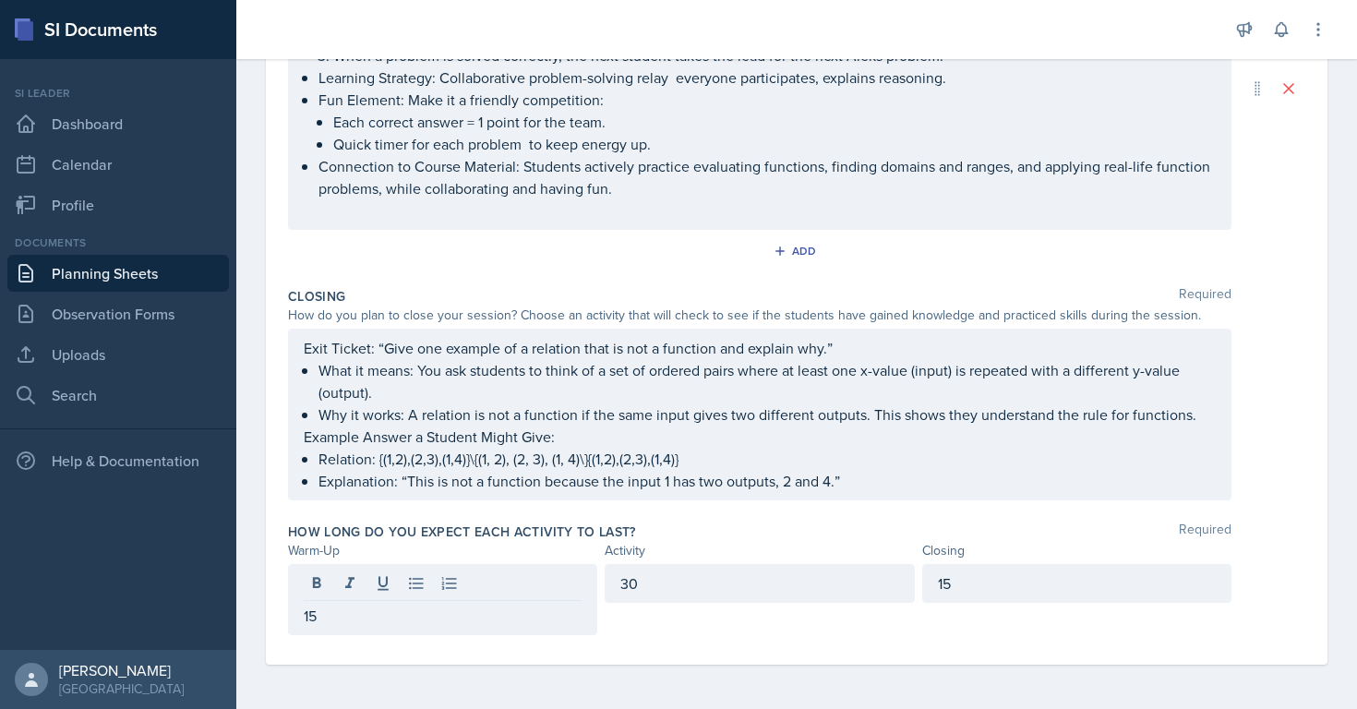
click at [679, 538] on div "How long do you expect each activity to last? Required" at bounding box center [797, 532] width 1018 height 18
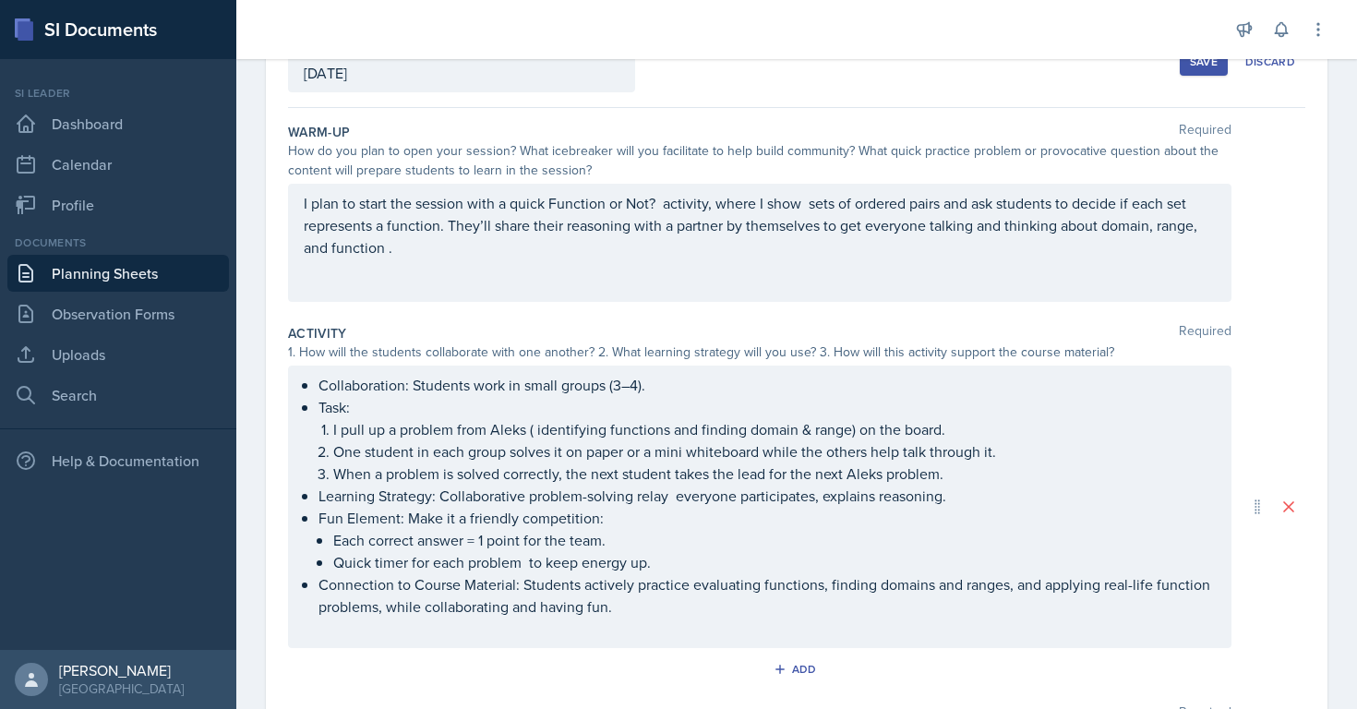
scroll to position [0, 0]
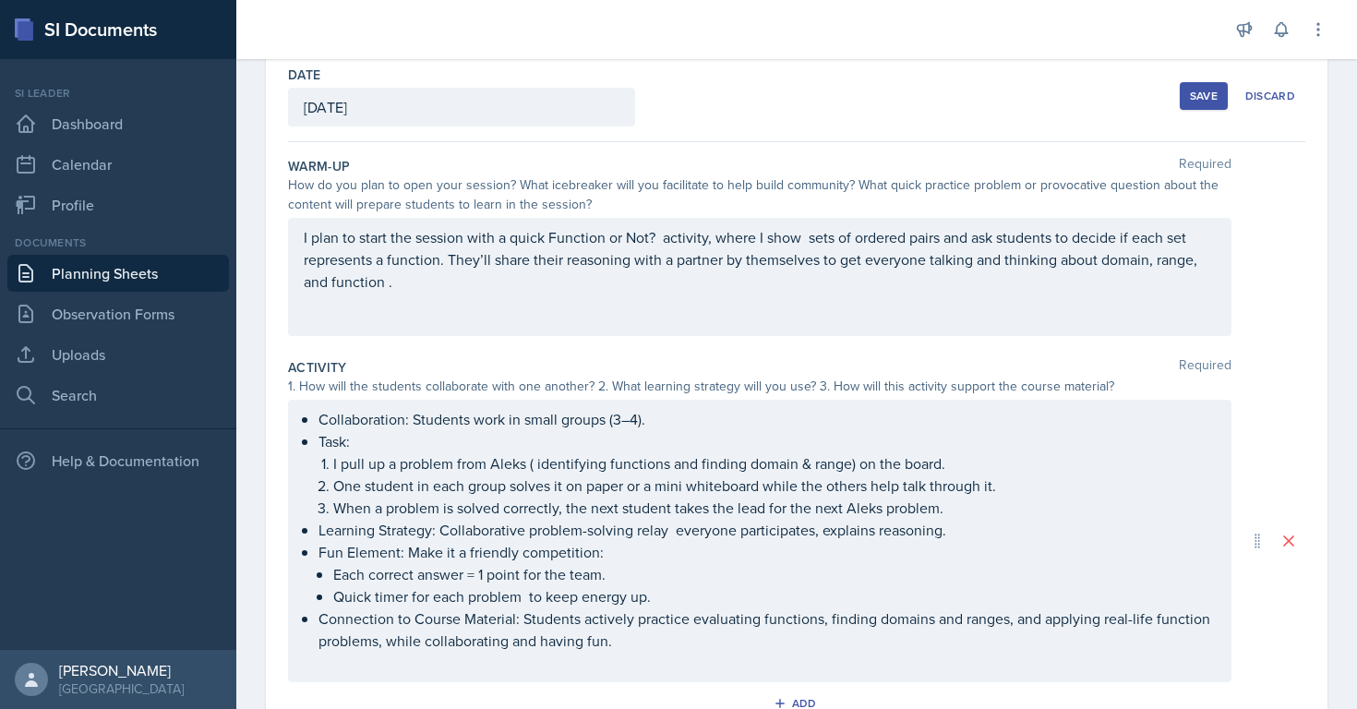
click at [636, 645] on p "Connection to Course Material: Students actively practice evaluating functions,…" at bounding box center [768, 630] width 898 height 44
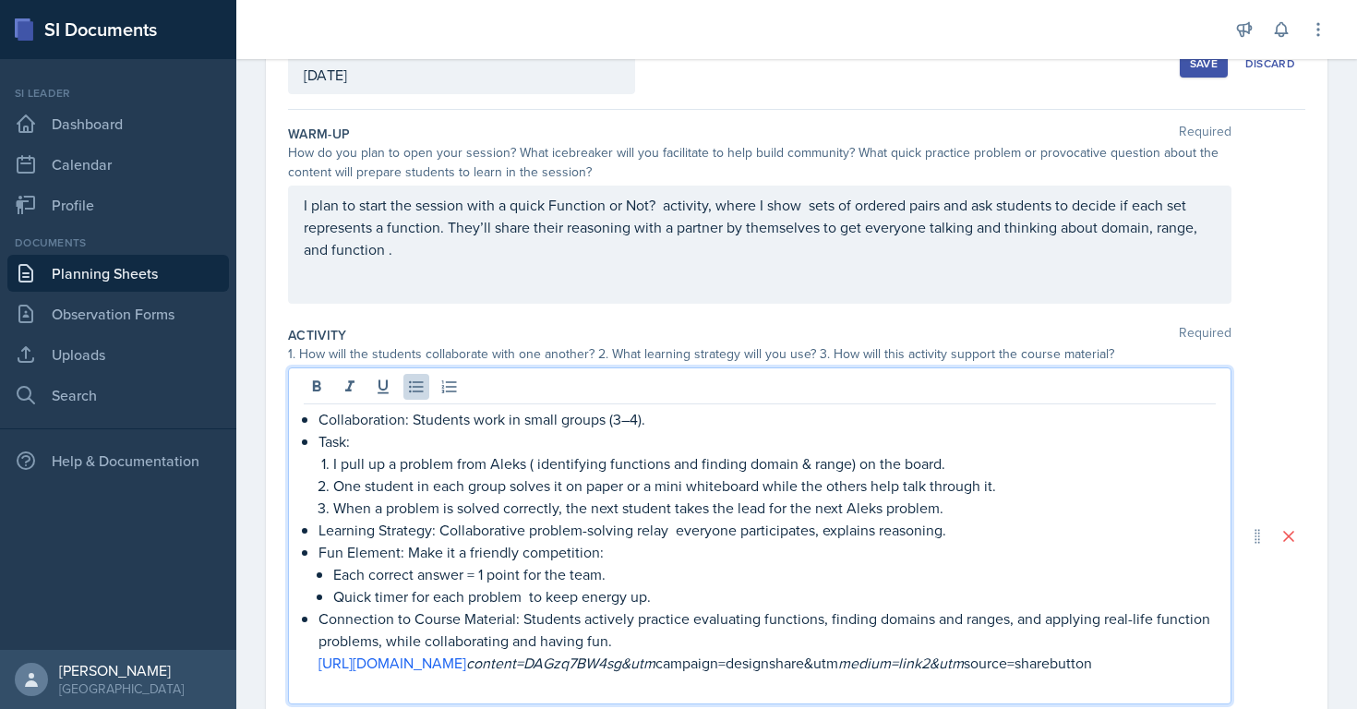
click at [473, 673] on p "[URL][DOMAIN_NAME] content=DAGzq7BW4sg&utm campaign=designshare&utm medium=link…" at bounding box center [768, 663] width 898 height 22
drag, startPoint x: 319, startPoint y: 662, endPoint x: 343, endPoint y: 685, distance: 33.3
click at [343, 674] on p "[URL][DOMAIN_NAME] content=DAGzq7BW4sg&utm campaign=designshare&utm medium=link…" at bounding box center [768, 663] width 898 height 22
copy link "[URL][DOMAIN_NAME]"
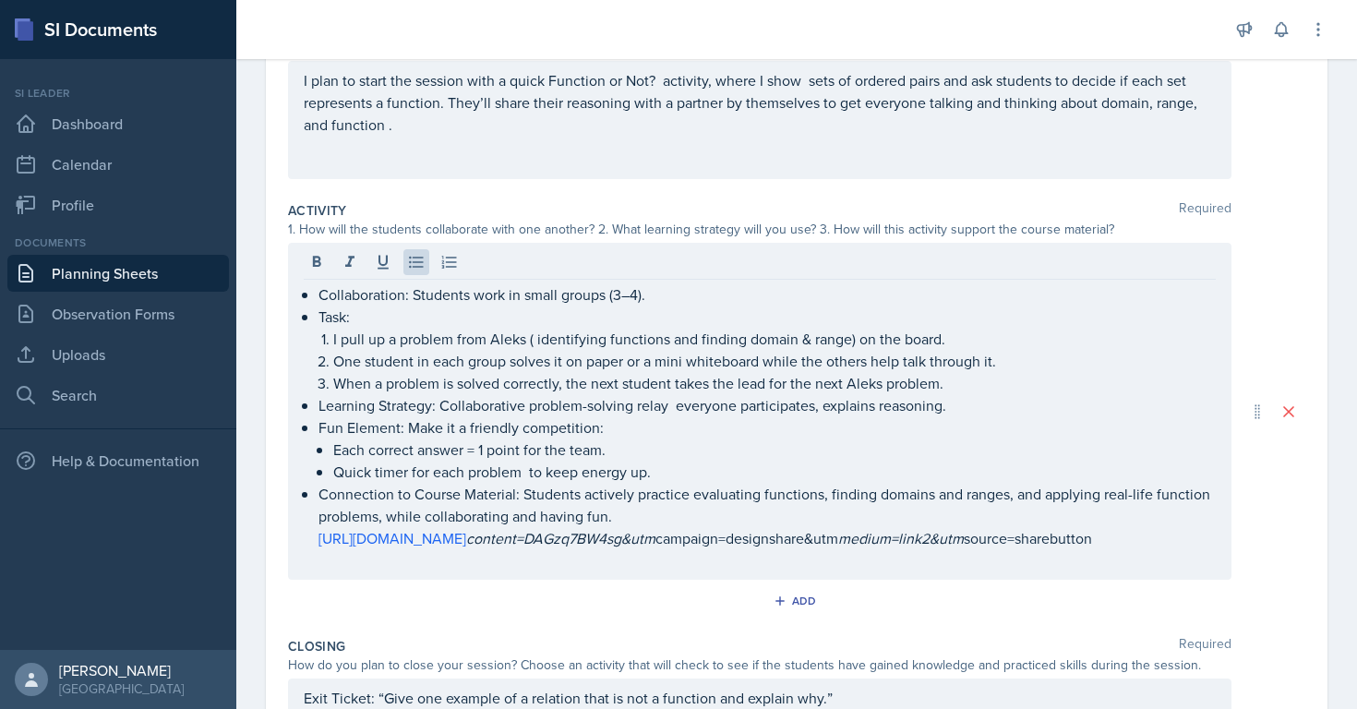
scroll to position [286, 0]
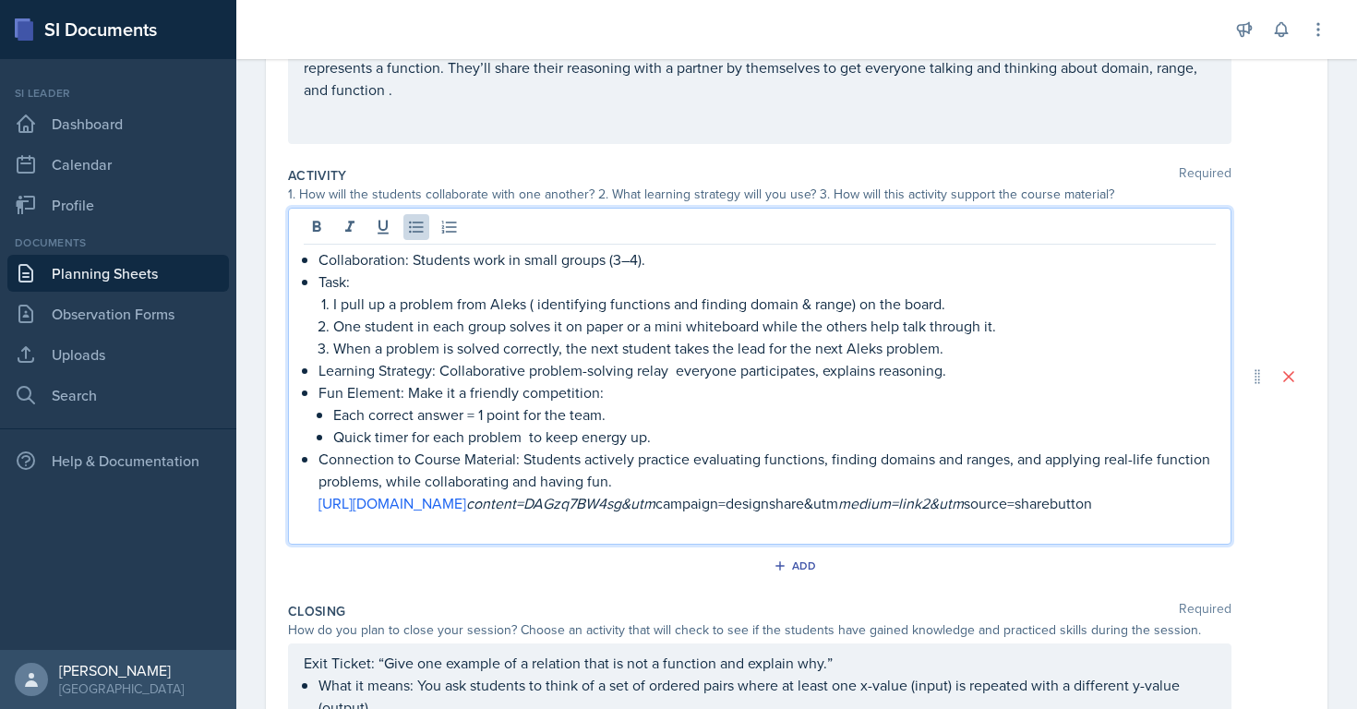
click at [1005, 505] on p "[URL][DOMAIN_NAME] content=DAGzq7BW4sg&utm campaign=designshare&utm medium=link…" at bounding box center [768, 503] width 898 height 22
click at [987, 536] on p at bounding box center [760, 525] width 912 height 22
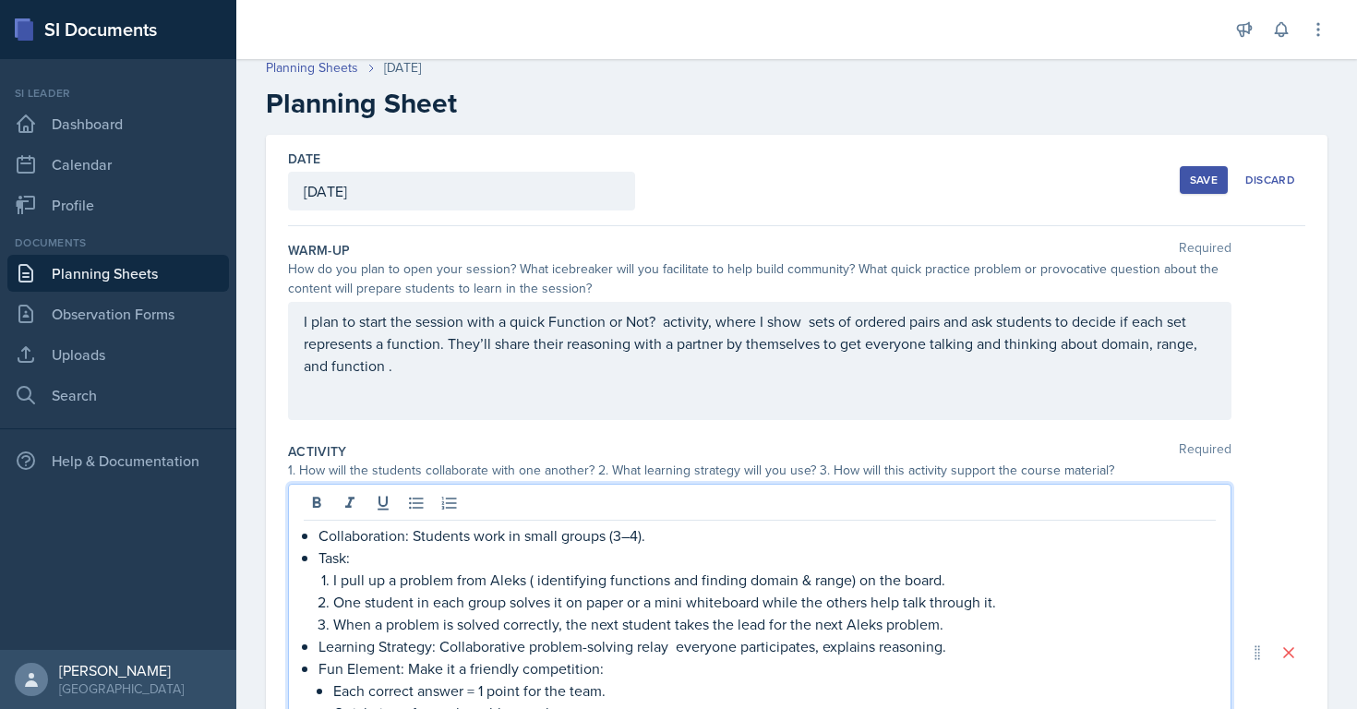
scroll to position [0, 0]
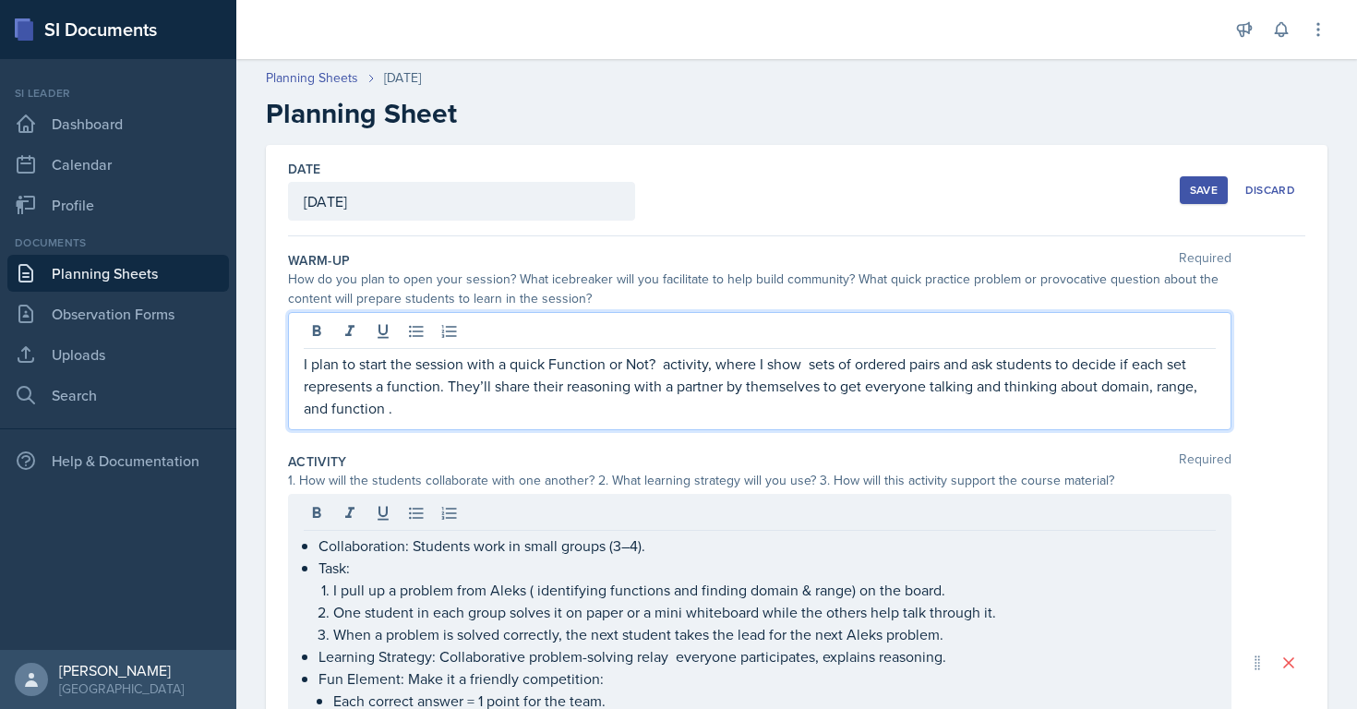
click at [436, 351] on div "I plan to start the session with a quick Function or Not? activity, where I sho…" at bounding box center [760, 371] width 944 height 118
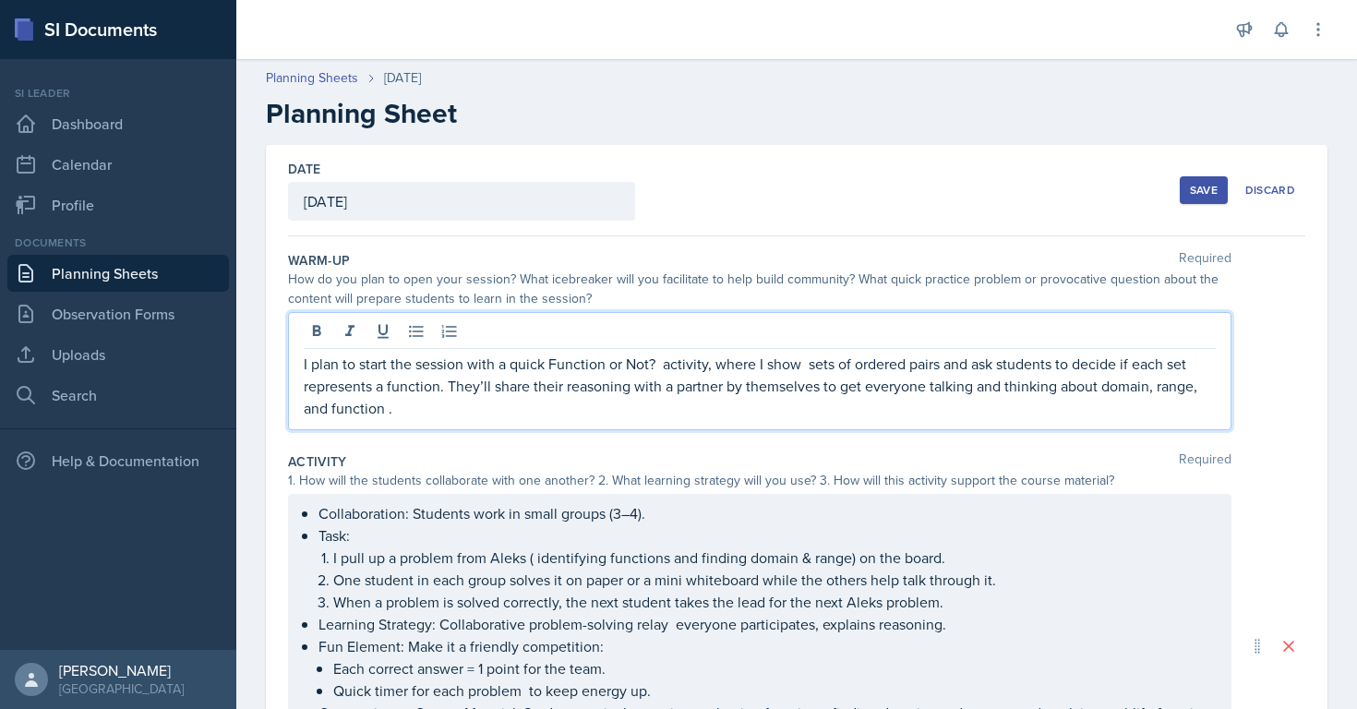
click at [440, 392] on p "I plan to start the session with a quick Function or Not? activity, where I sho…" at bounding box center [760, 386] width 912 height 66
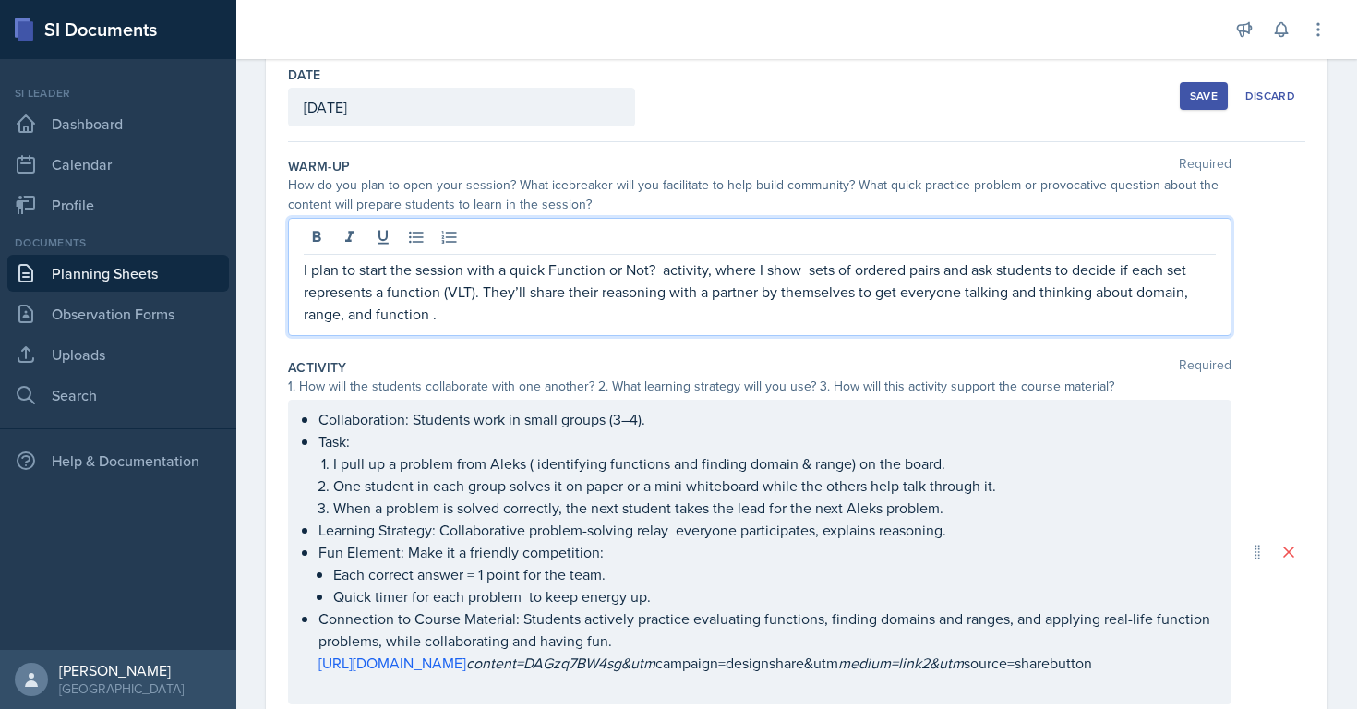
scroll to position [35, 0]
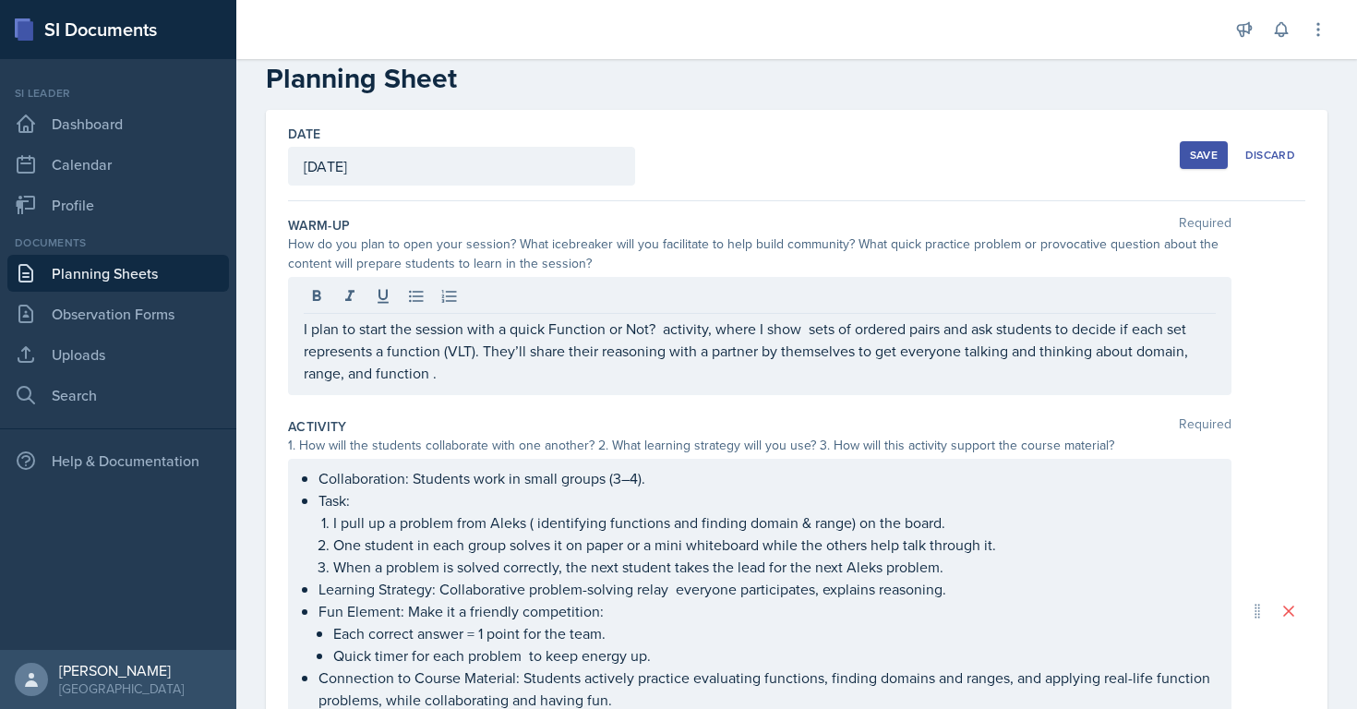
click at [1194, 151] on div "Save" at bounding box center [1204, 155] width 28 height 15
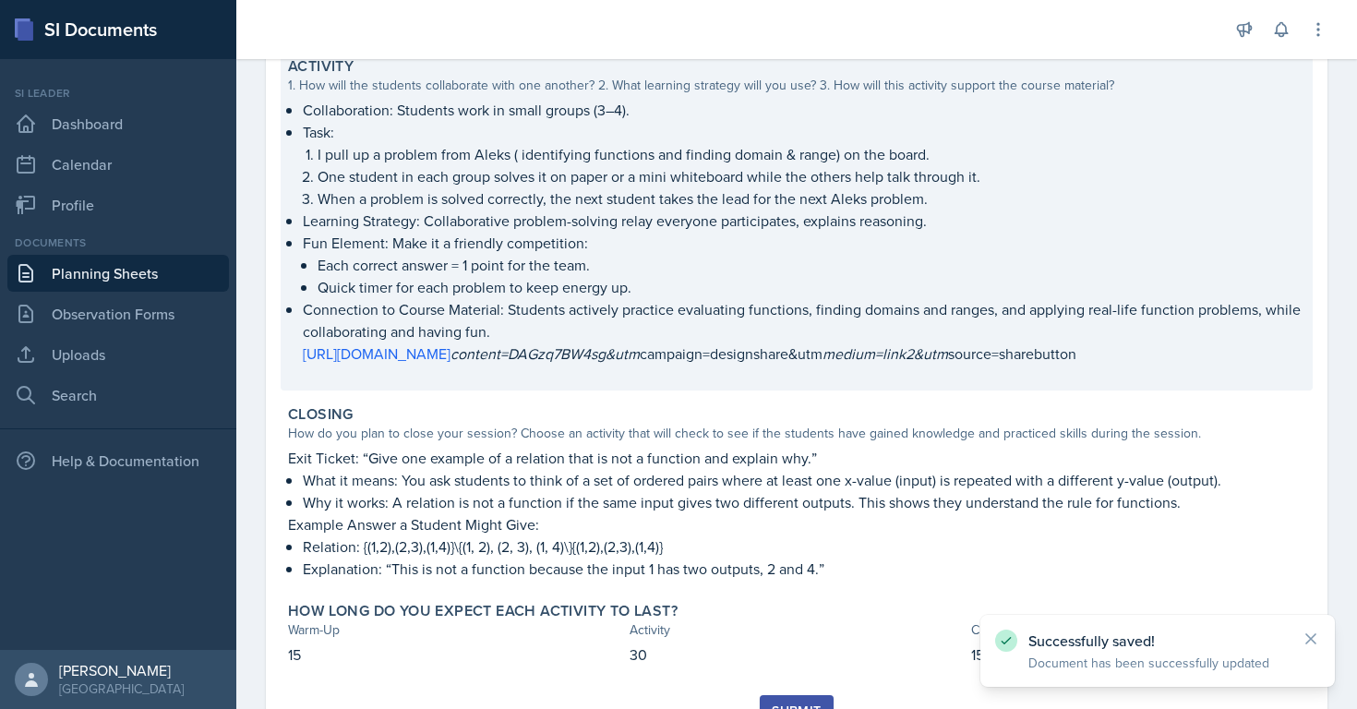
scroll to position [417, 0]
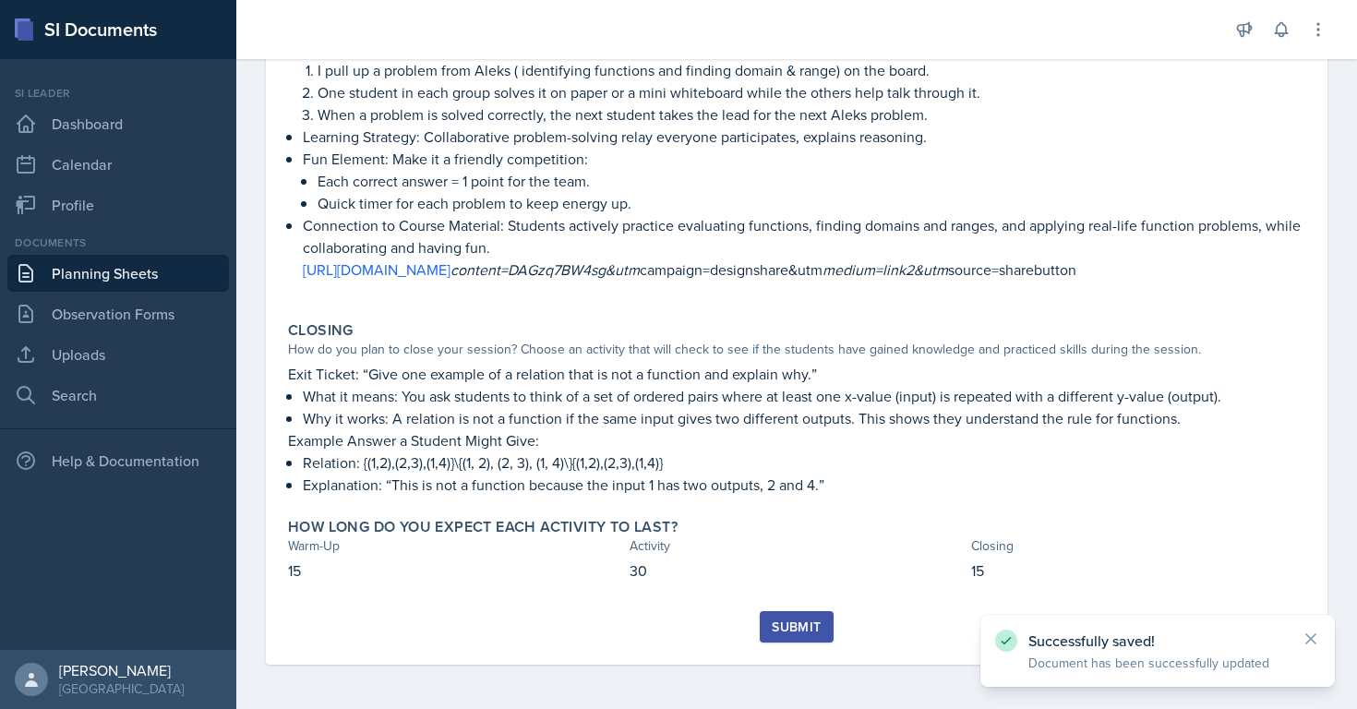
click at [812, 633] on div "Submit" at bounding box center [796, 627] width 49 height 15
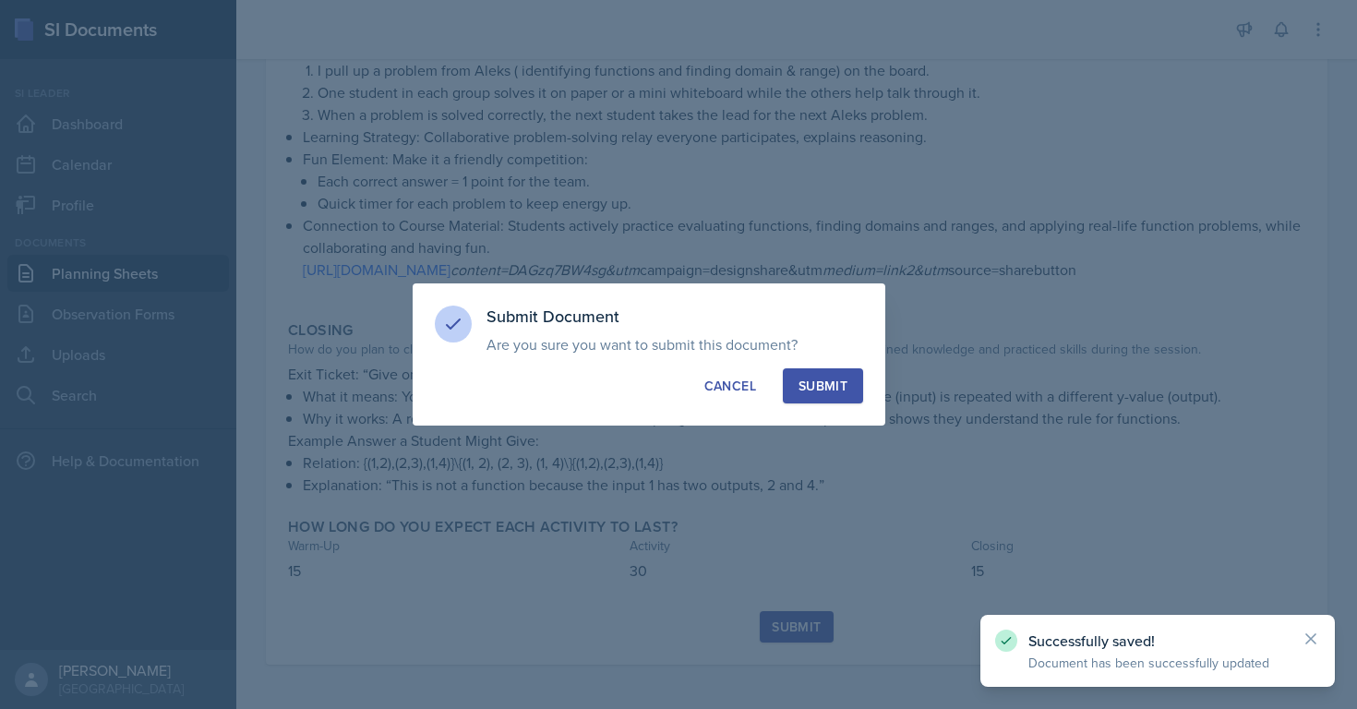
click at [820, 393] on div "Submit" at bounding box center [823, 386] width 49 height 18
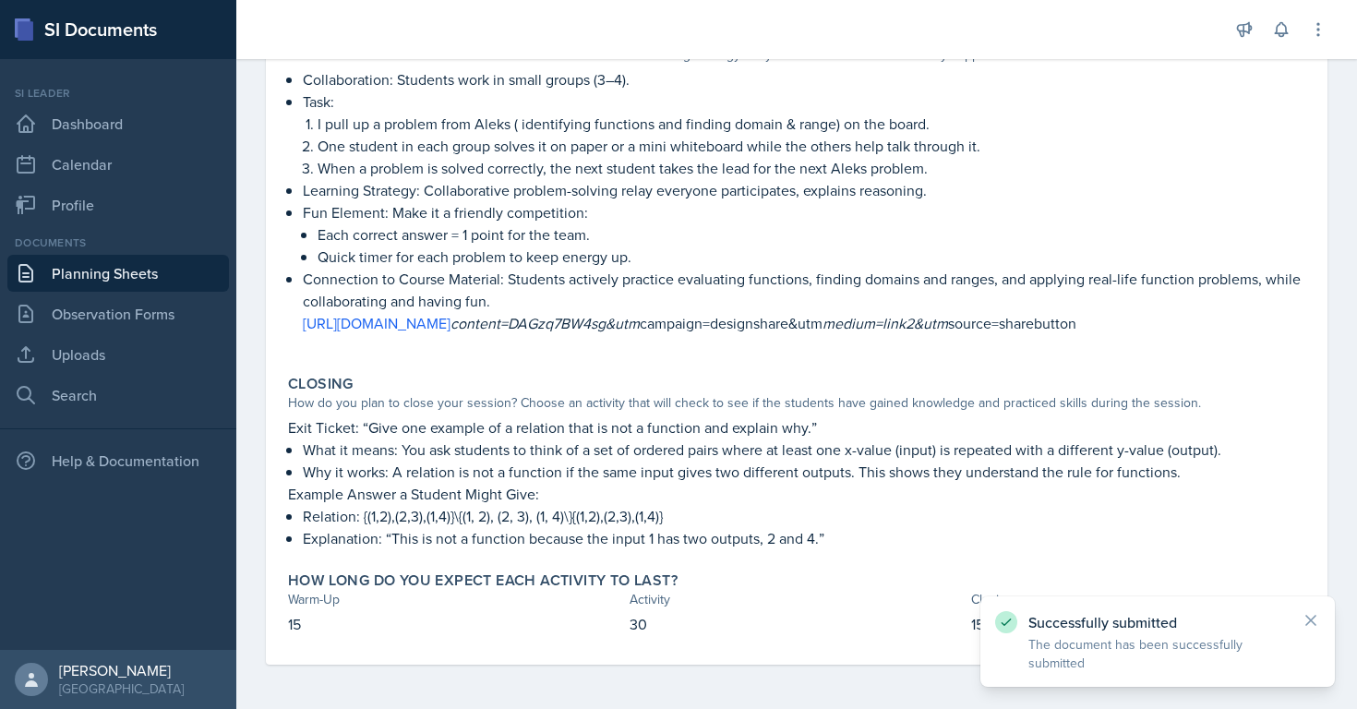
click at [108, 270] on link "Planning Sheets" at bounding box center [118, 273] width 222 height 37
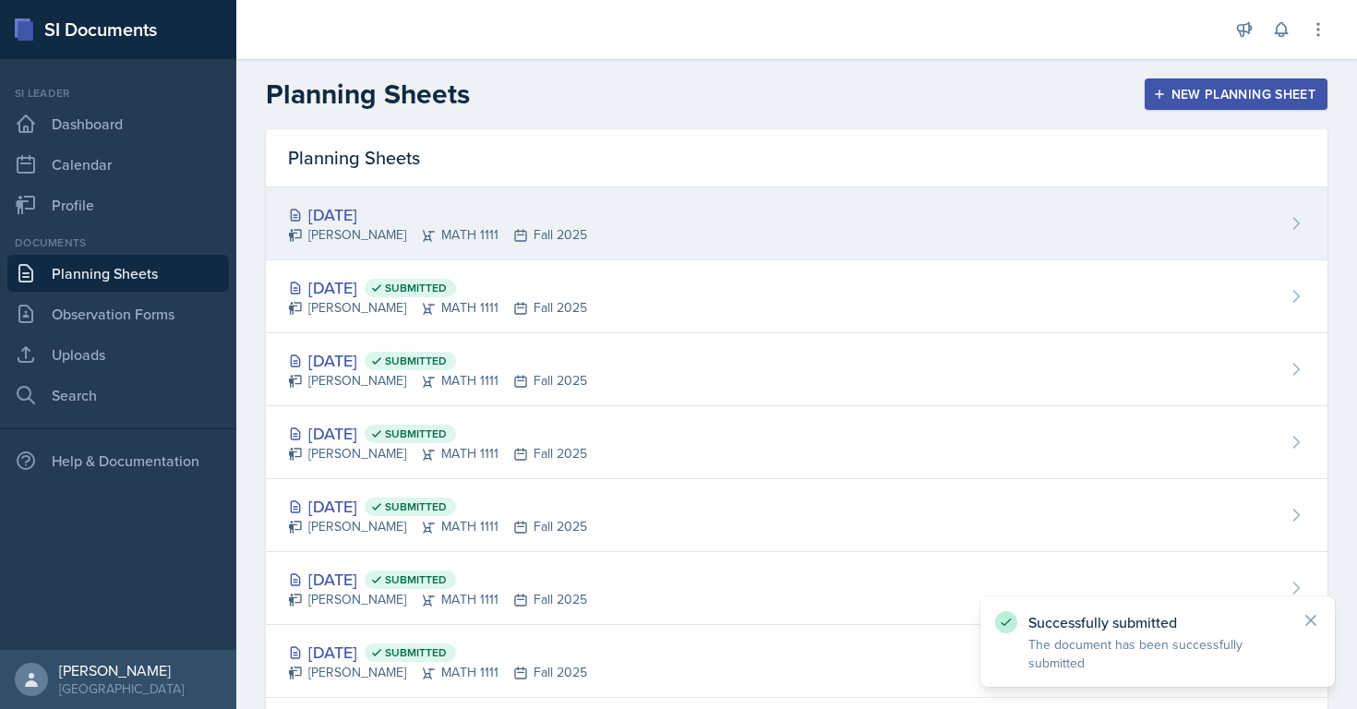
click at [416, 205] on div "[DATE]" at bounding box center [437, 214] width 299 height 25
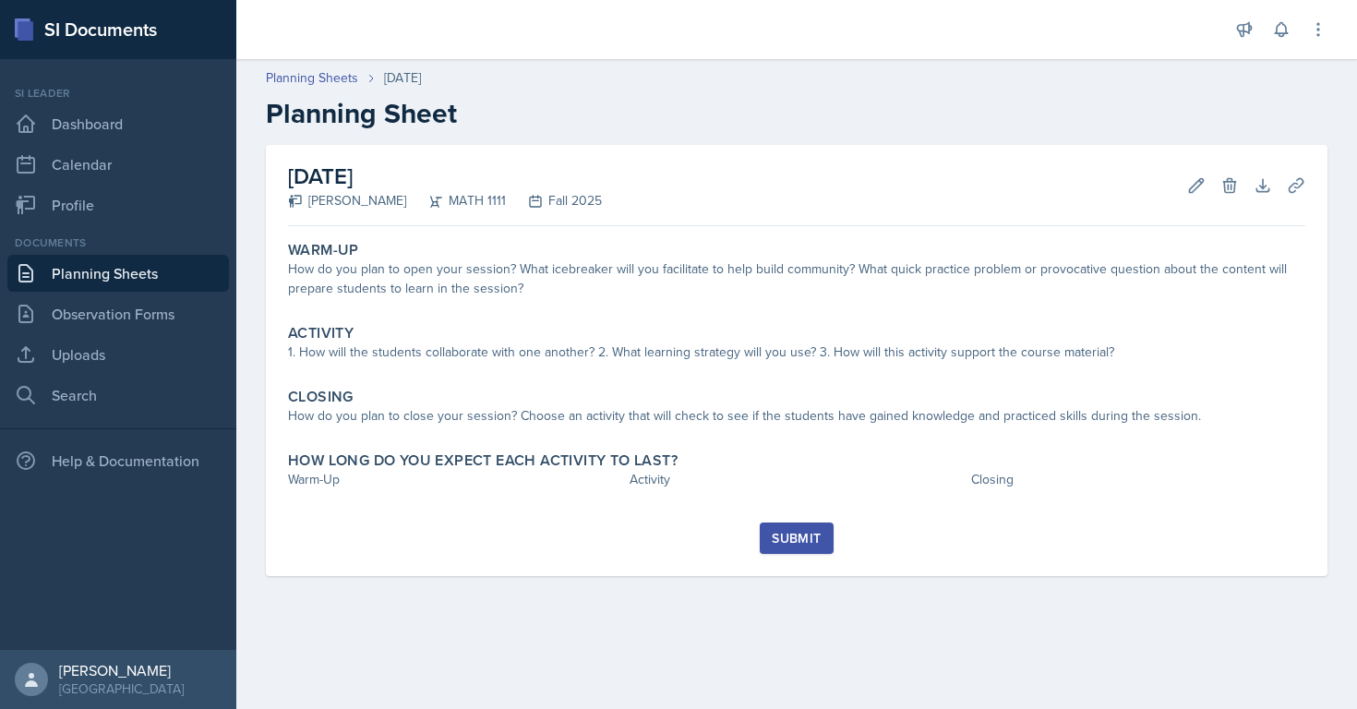
click at [103, 271] on link "Planning Sheets" at bounding box center [118, 273] width 222 height 37
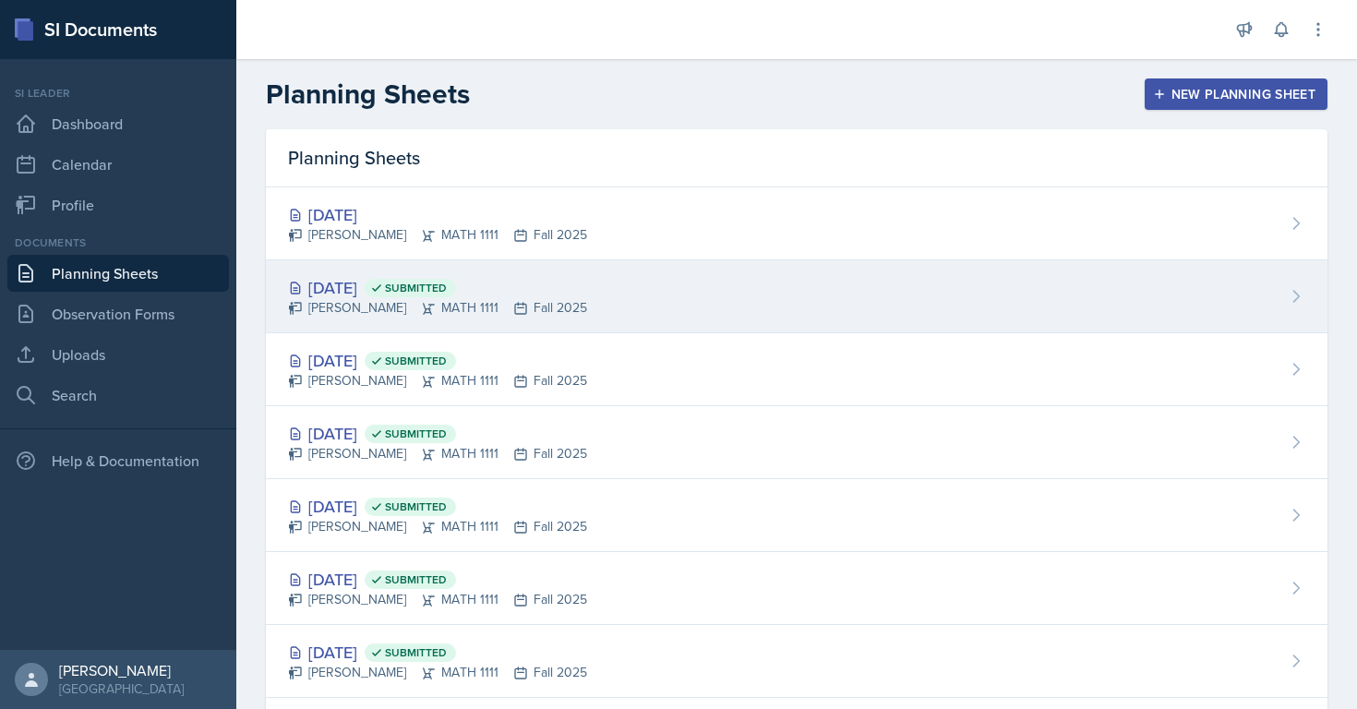
click at [302, 318] on div "[DATE] Submitted [PERSON_NAME] MATH 1111 Fall 2025" at bounding box center [797, 296] width 1062 height 73
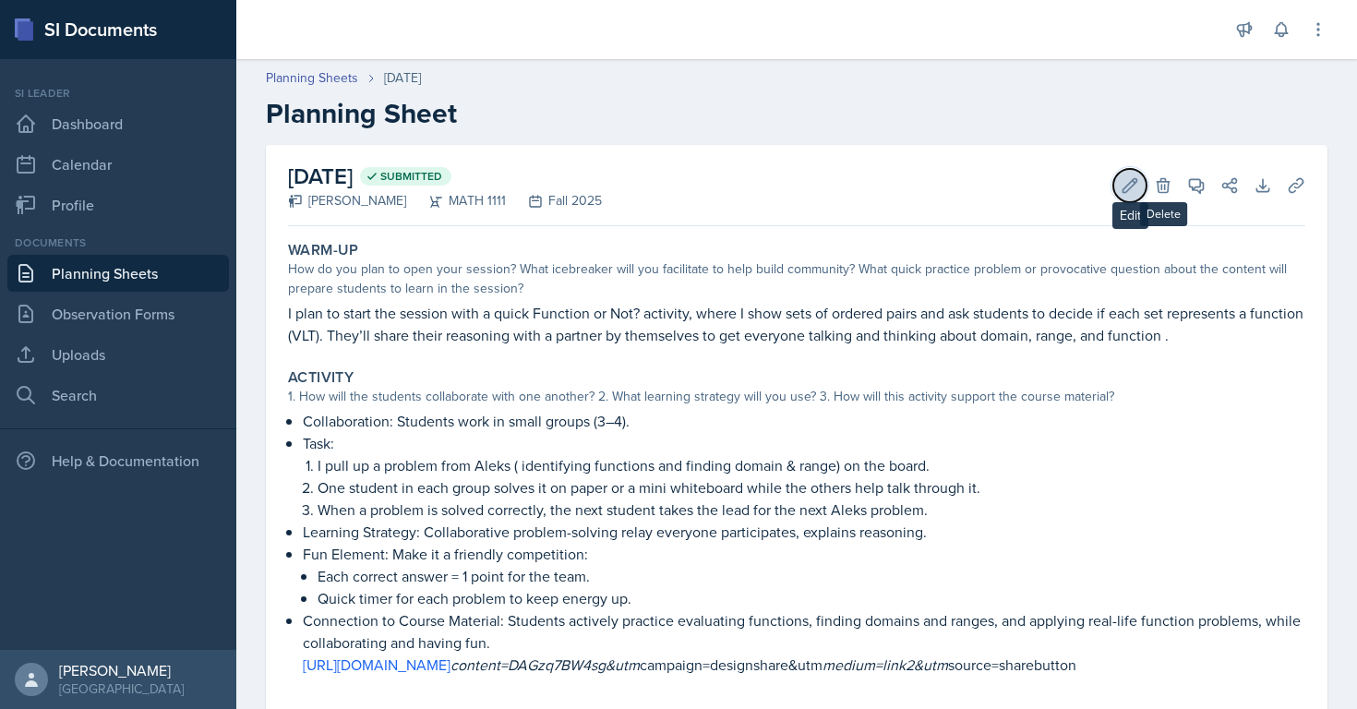
click at [1127, 190] on icon at bounding box center [1131, 185] width 14 height 14
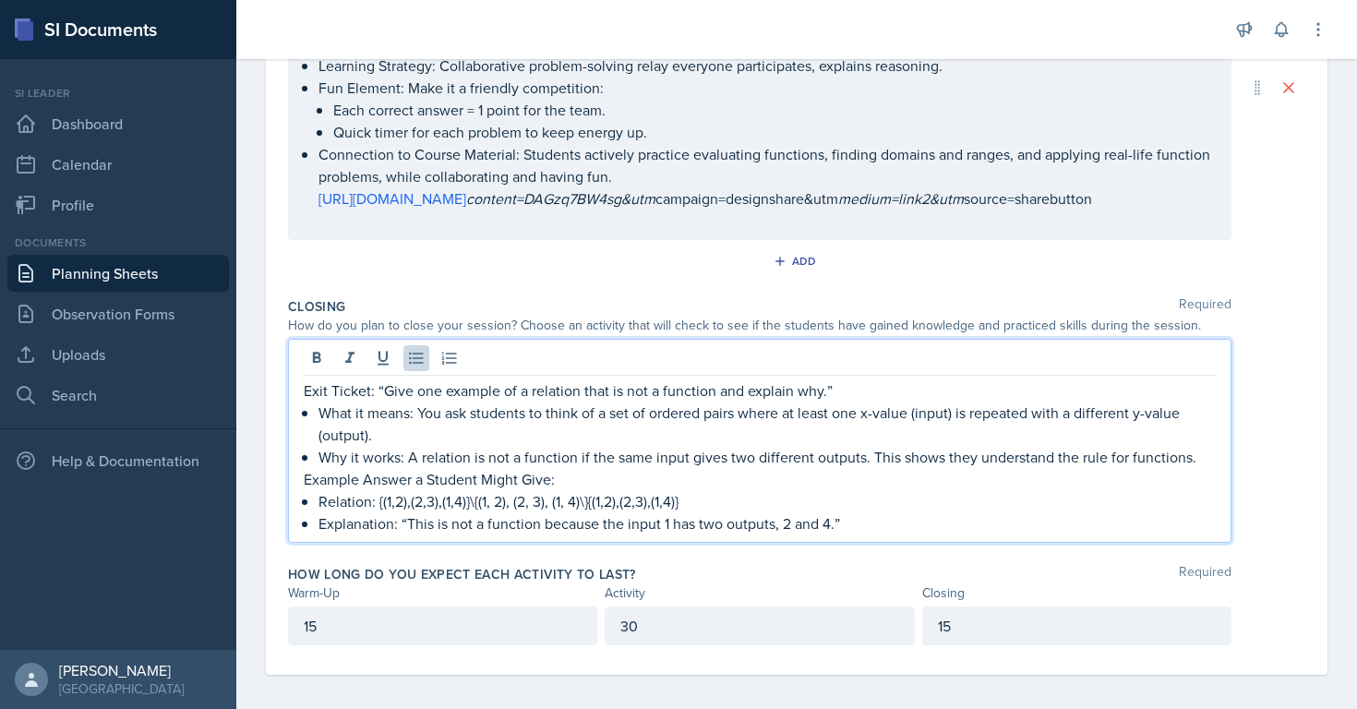
scroll to position [591, 0]
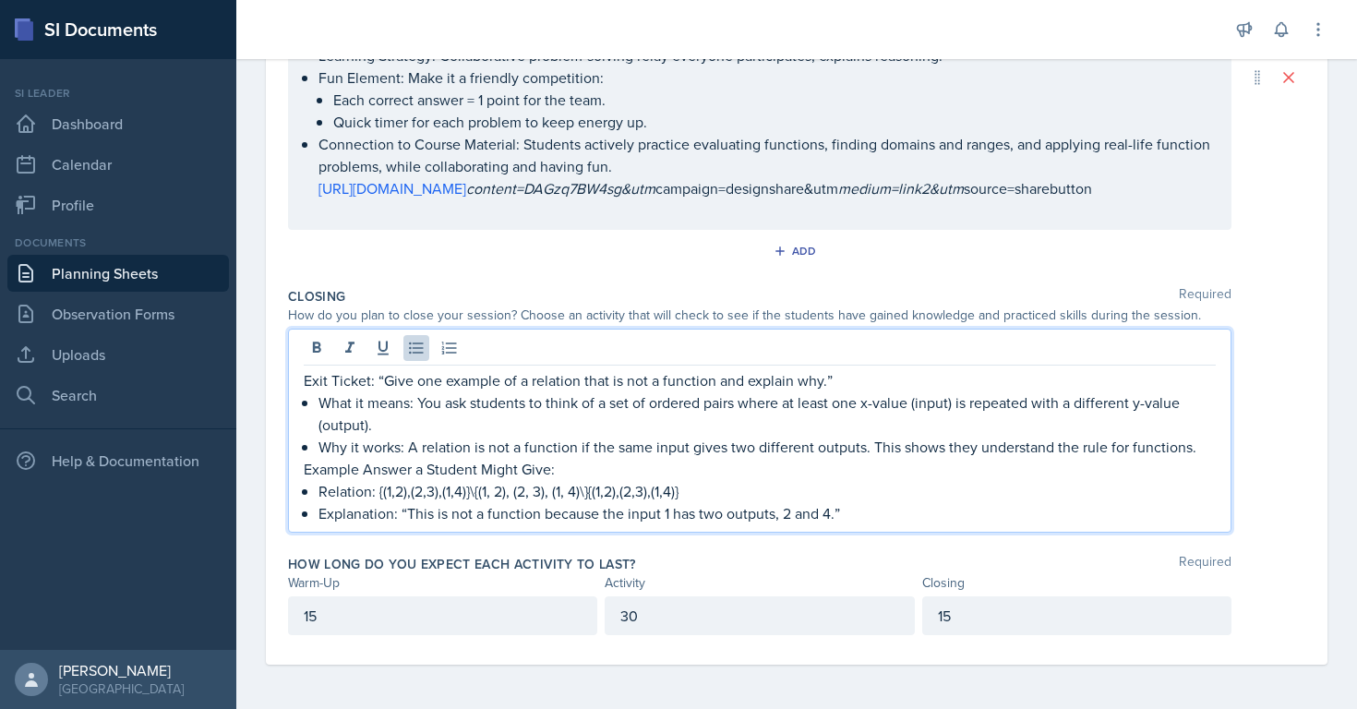
click at [877, 520] on p "Explanation: “This is not a function because the input 1 has two outputs, 2 and…" at bounding box center [768, 513] width 898 height 22
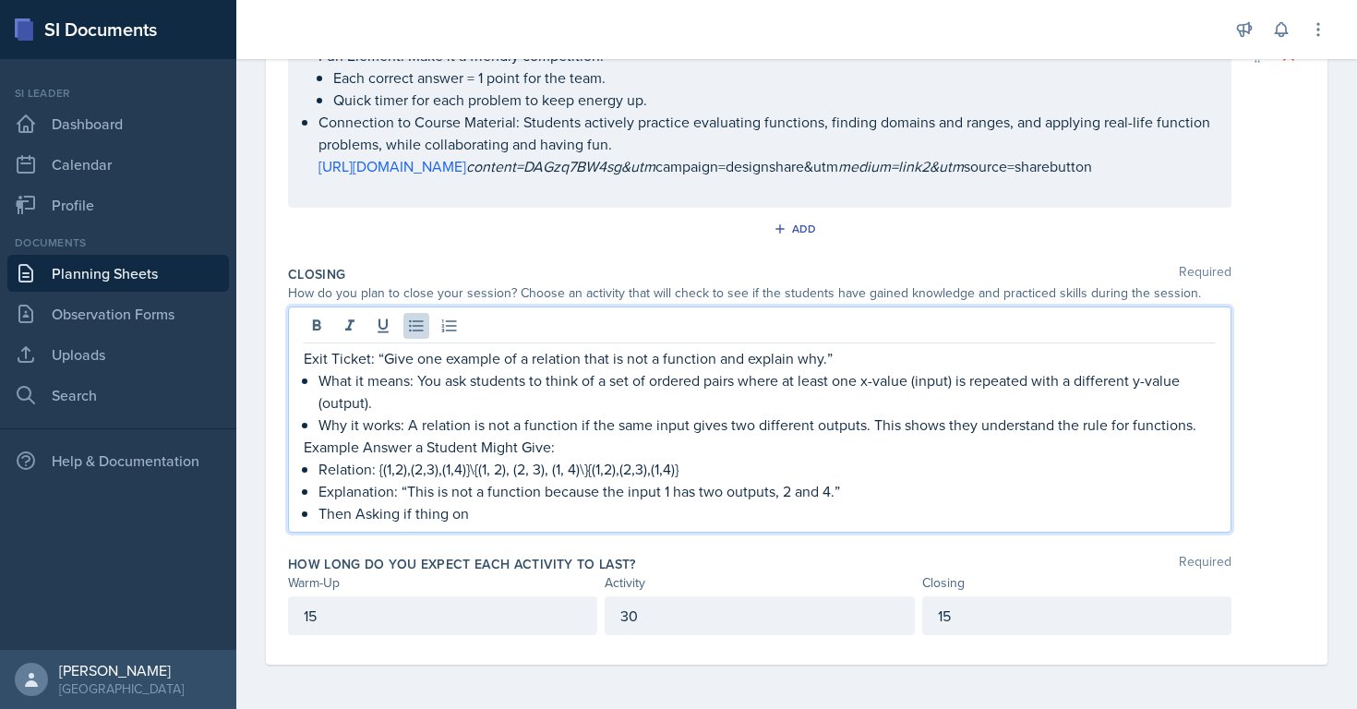
click at [422, 524] on p "Then Asking if thing on" at bounding box center [768, 513] width 898 height 22
drag, startPoint x: 422, startPoint y: 537, endPoint x: 509, endPoint y: 537, distance: 86.8
click at [508, 524] on p "Then Asking if thing on" at bounding box center [768, 513] width 898 height 22
click at [362, 524] on p "Then Asking if anyone has thing questions" at bounding box center [768, 513] width 898 height 22
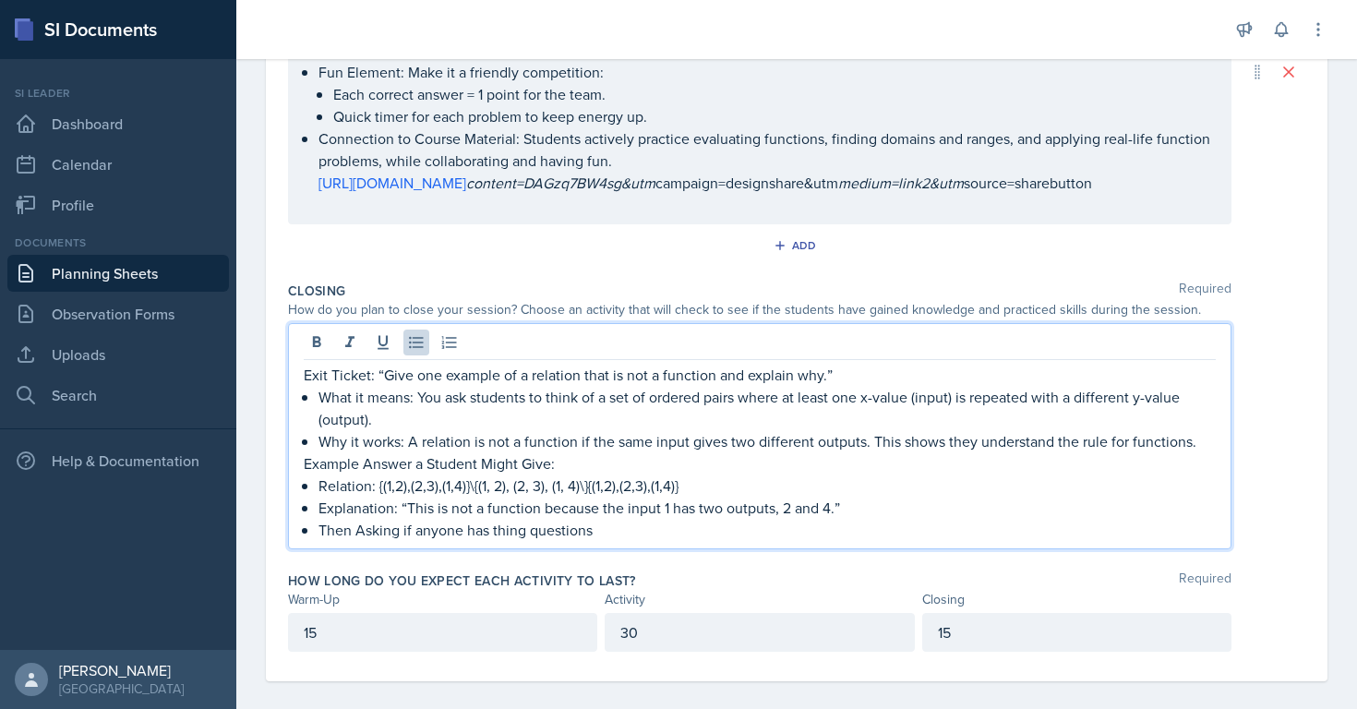
scroll to position [597, 0]
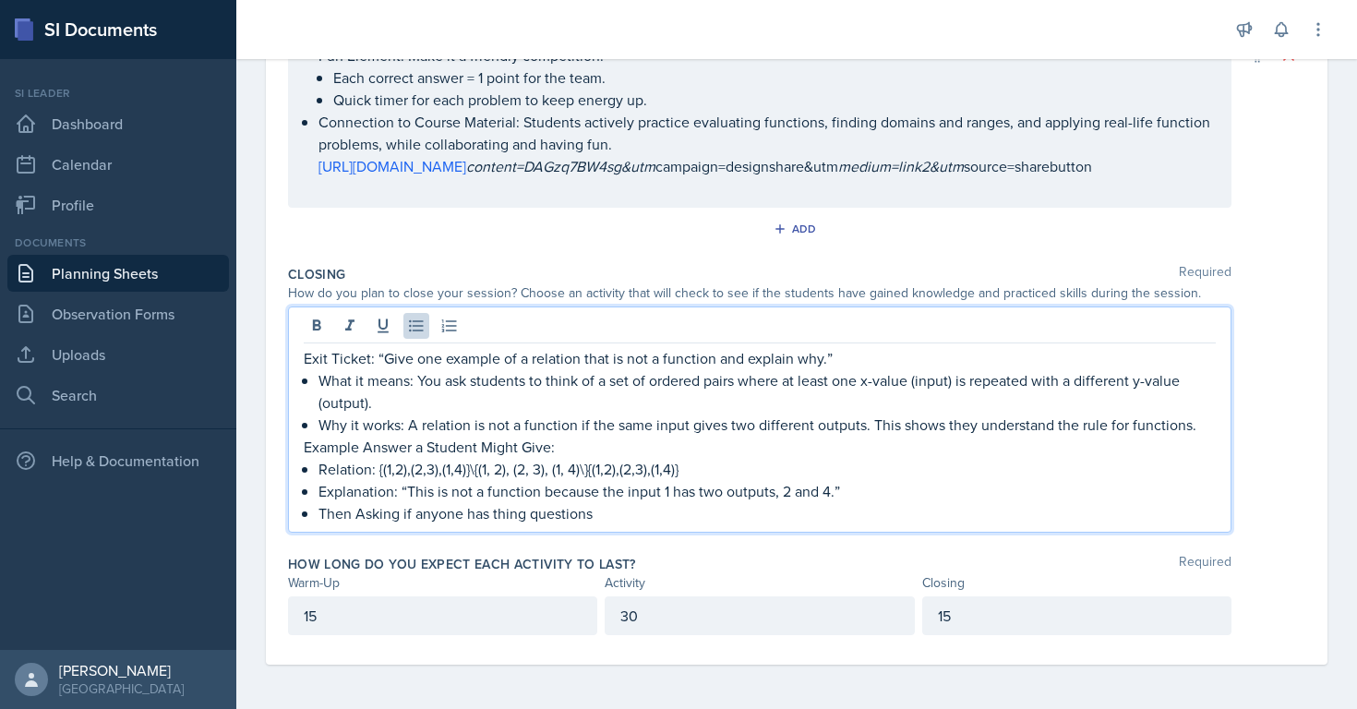
click at [615, 524] on p "Then Asking if anyone has thing questions" at bounding box center [768, 513] width 898 height 22
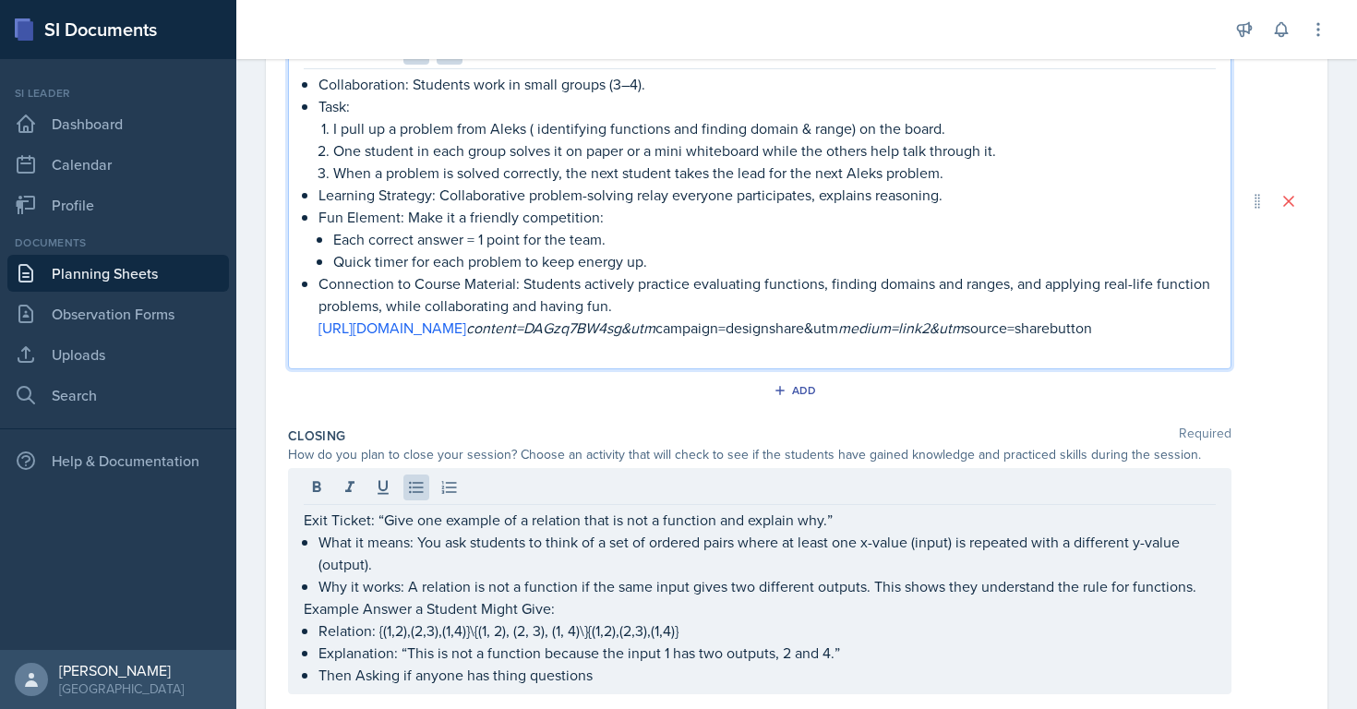
scroll to position [494, 0]
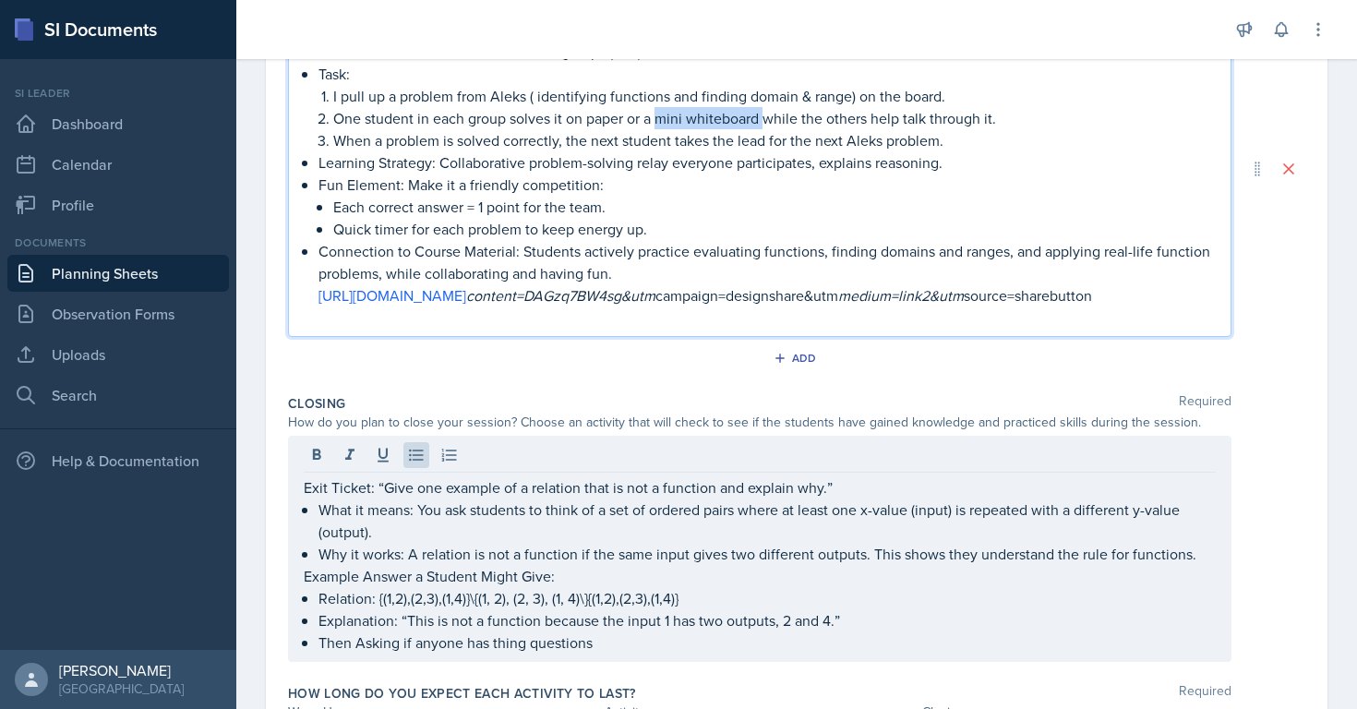
drag, startPoint x: 657, startPoint y: 123, endPoint x: 764, endPoint y: 121, distance: 107.1
click at [764, 121] on p "One student in each group solves it on paper or a mini whiteboard while the oth…" at bounding box center [774, 118] width 883 height 22
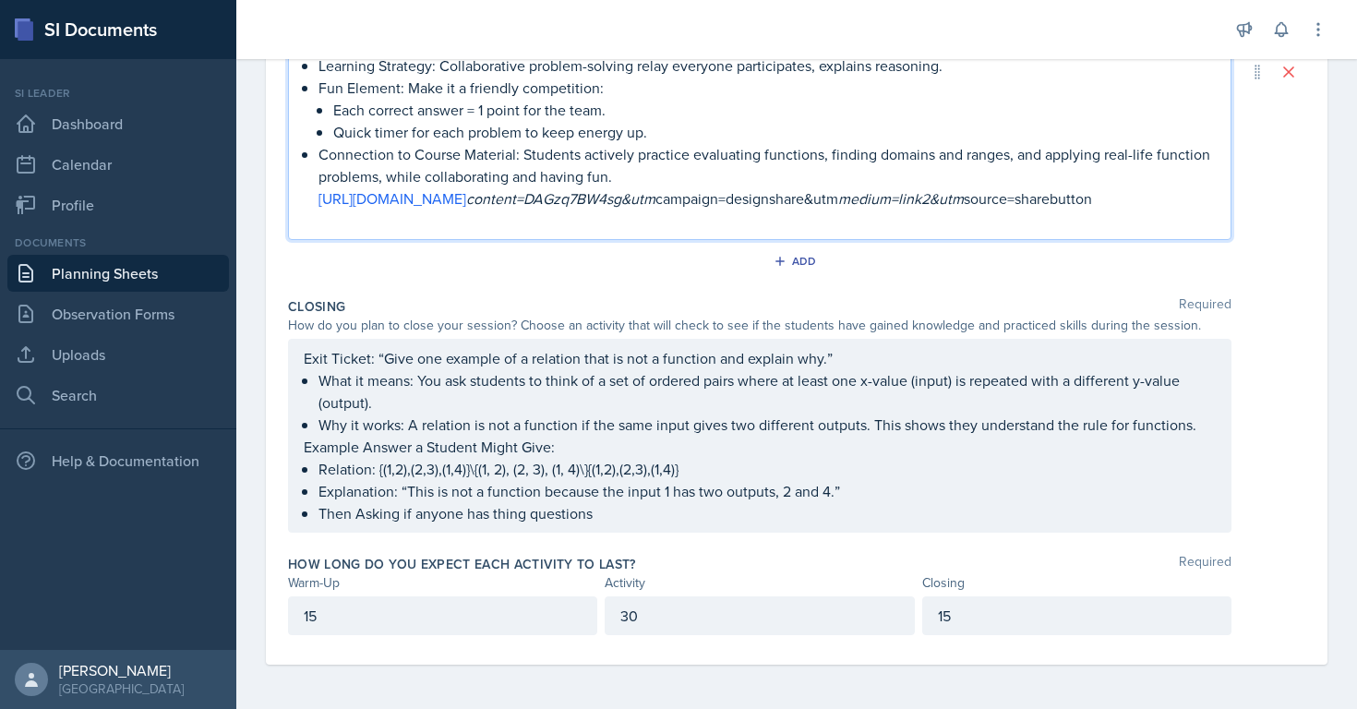
scroll to position [0, 0]
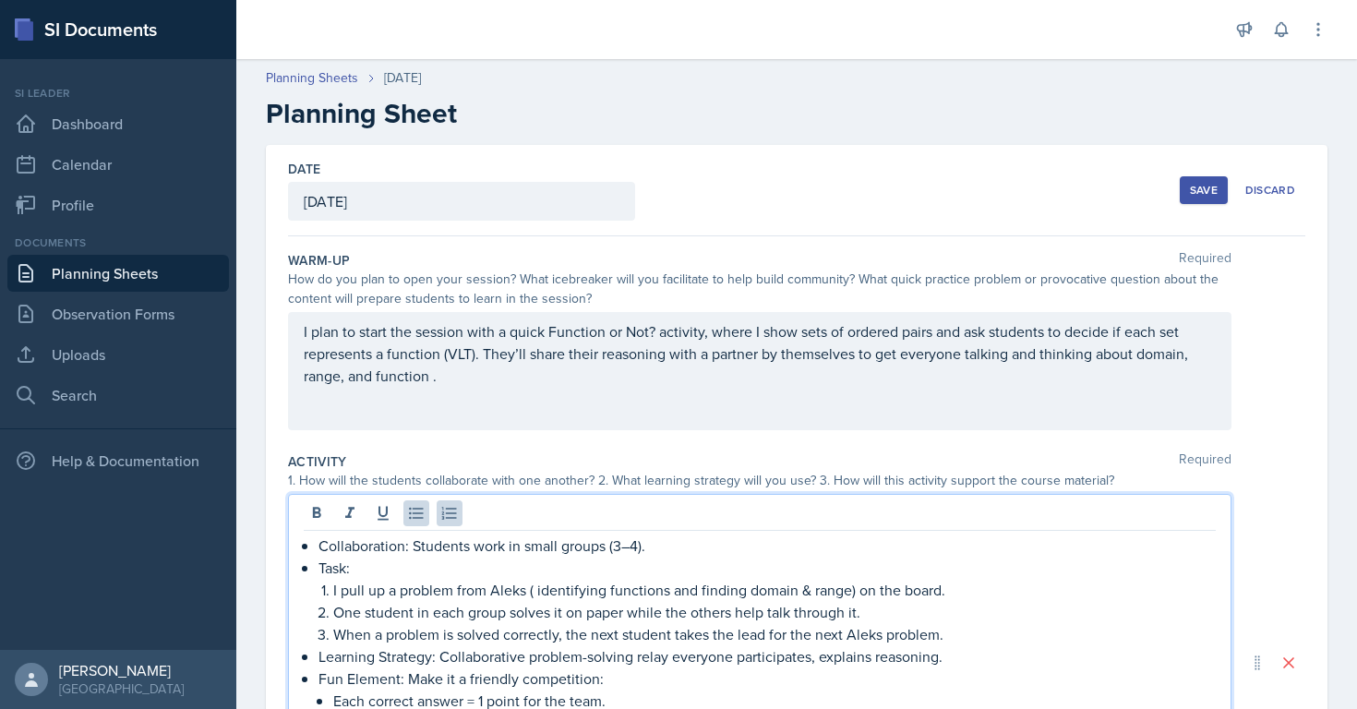
click at [1193, 198] on div "Save" at bounding box center [1204, 190] width 28 height 15
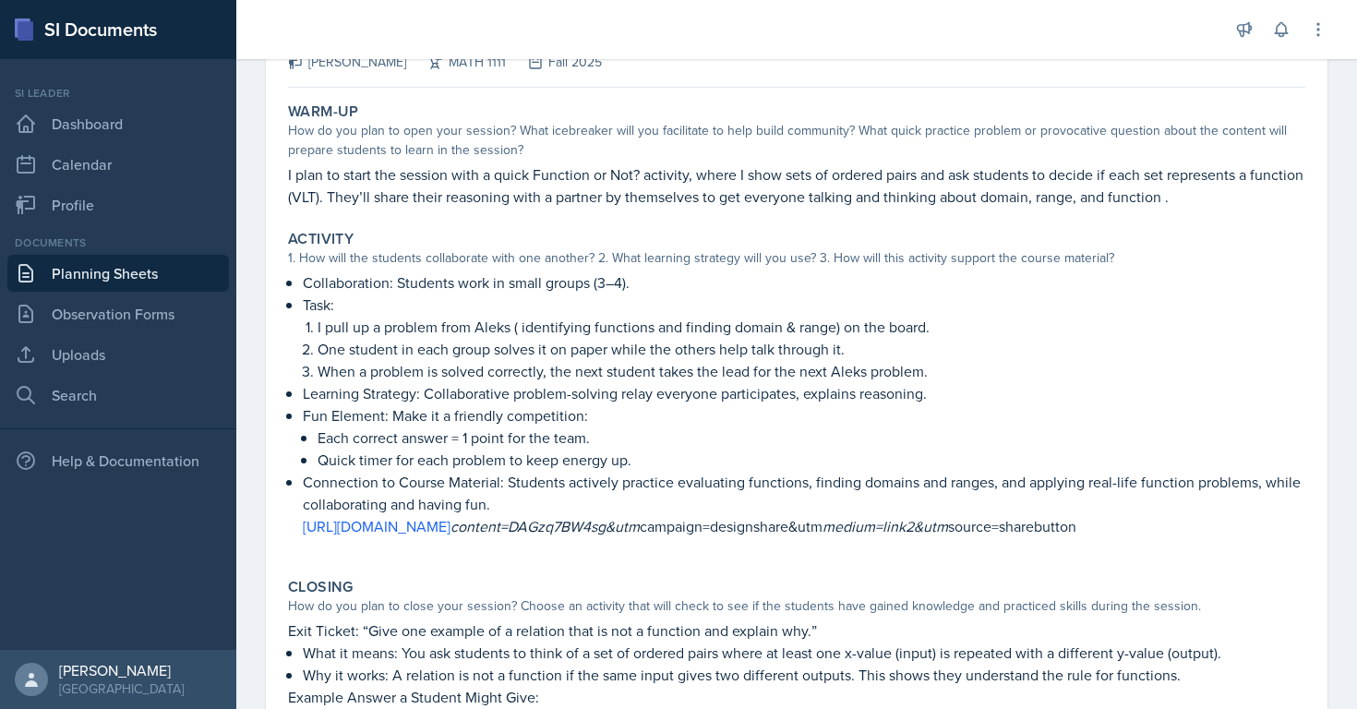
scroll to position [140, 0]
click at [142, 274] on link "Planning Sheets" at bounding box center [118, 273] width 222 height 37
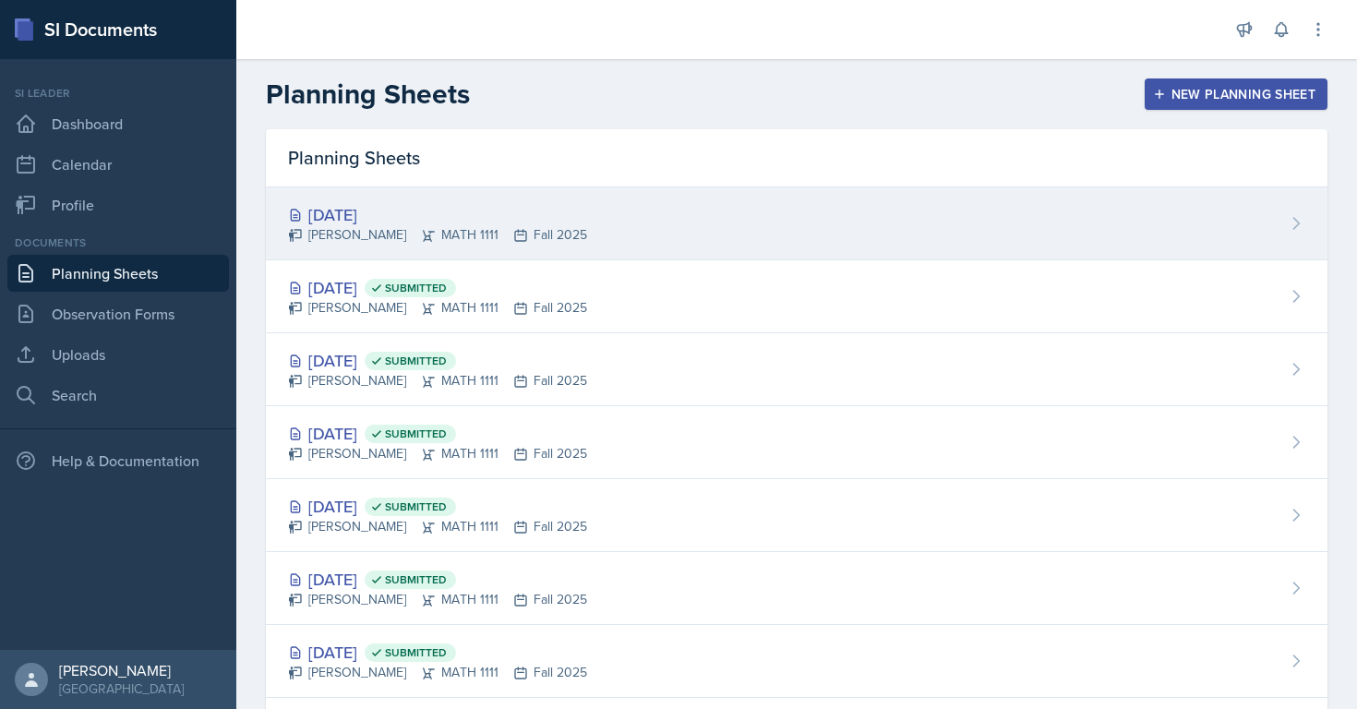
click at [341, 208] on div "[DATE]" at bounding box center [437, 214] width 299 height 25
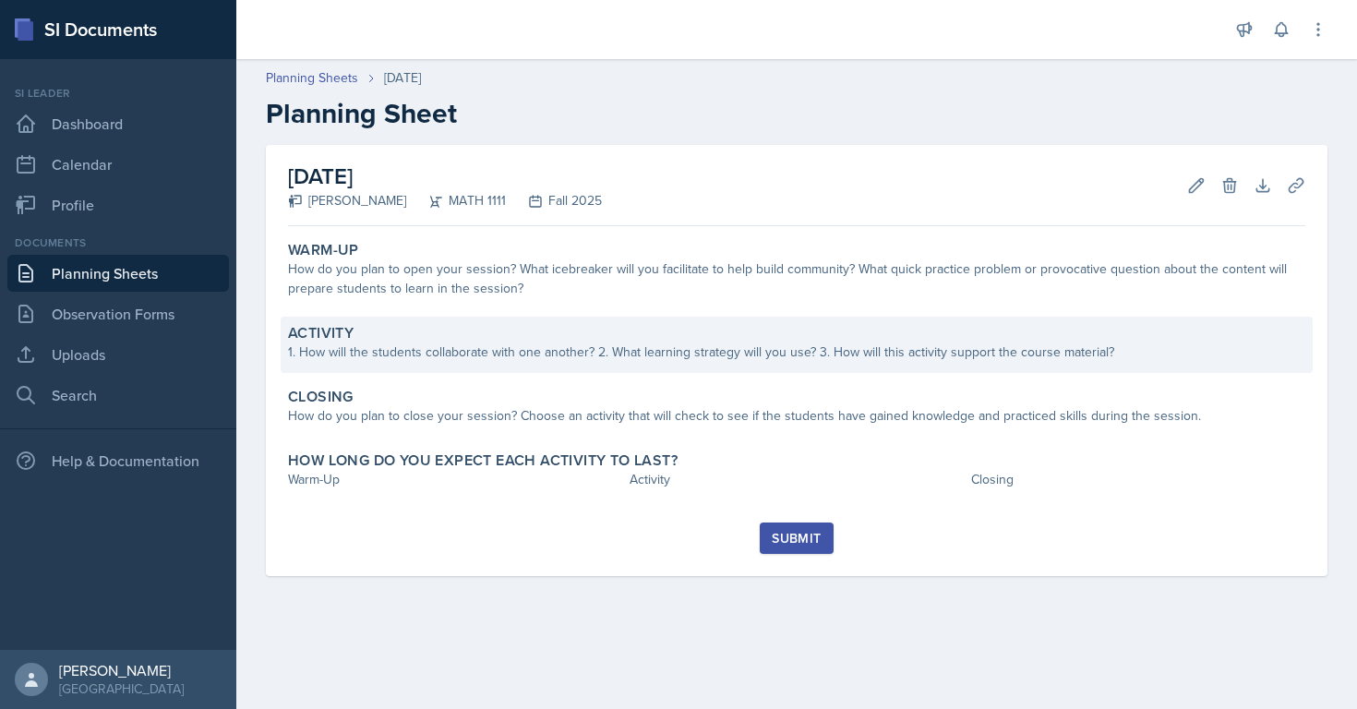
click at [359, 349] on div "1. How will the students collaborate with one another? 2. What learning strateg…" at bounding box center [797, 352] width 1018 height 19
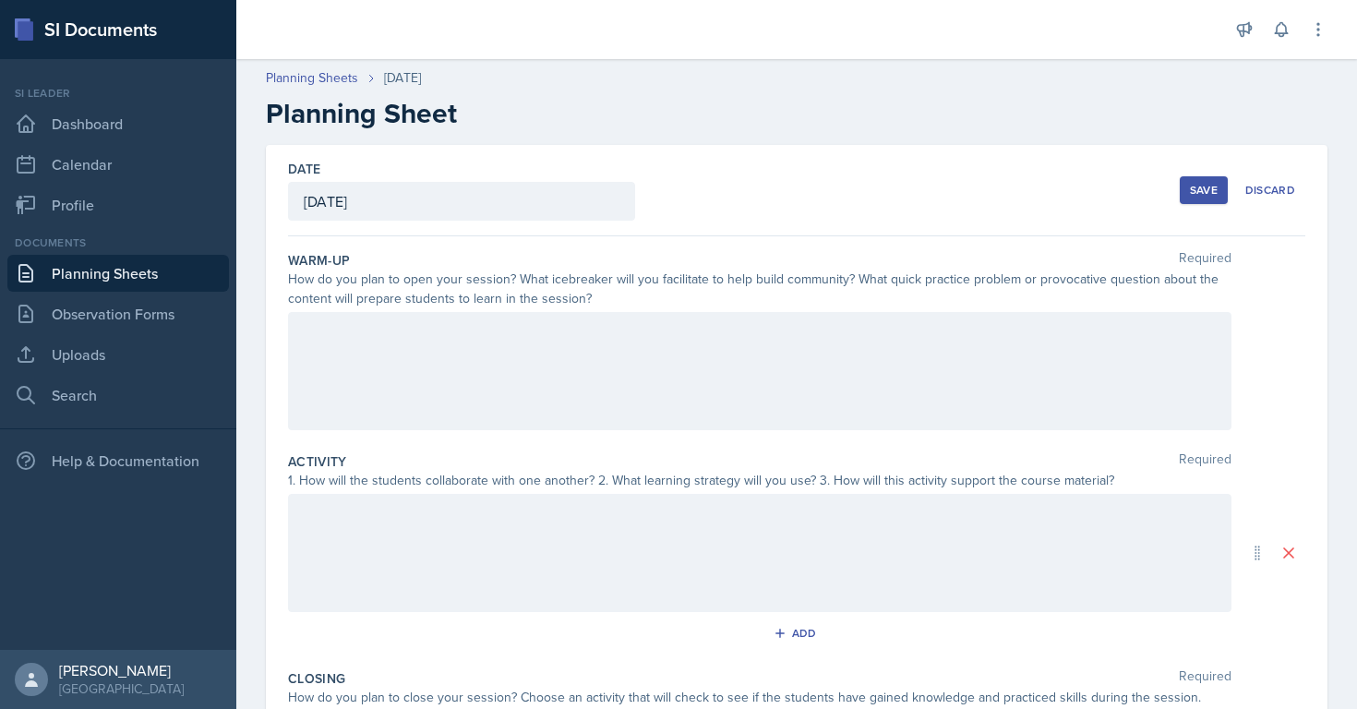
click at [354, 469] on div "Activity Required" at bounding box center [797, 461] width 1018 height 18
click at [354, 472] on div "1. How will the students collaborate with one another? 2. What learning strateg…" at bounding box center [760, 480] width 944 height 19
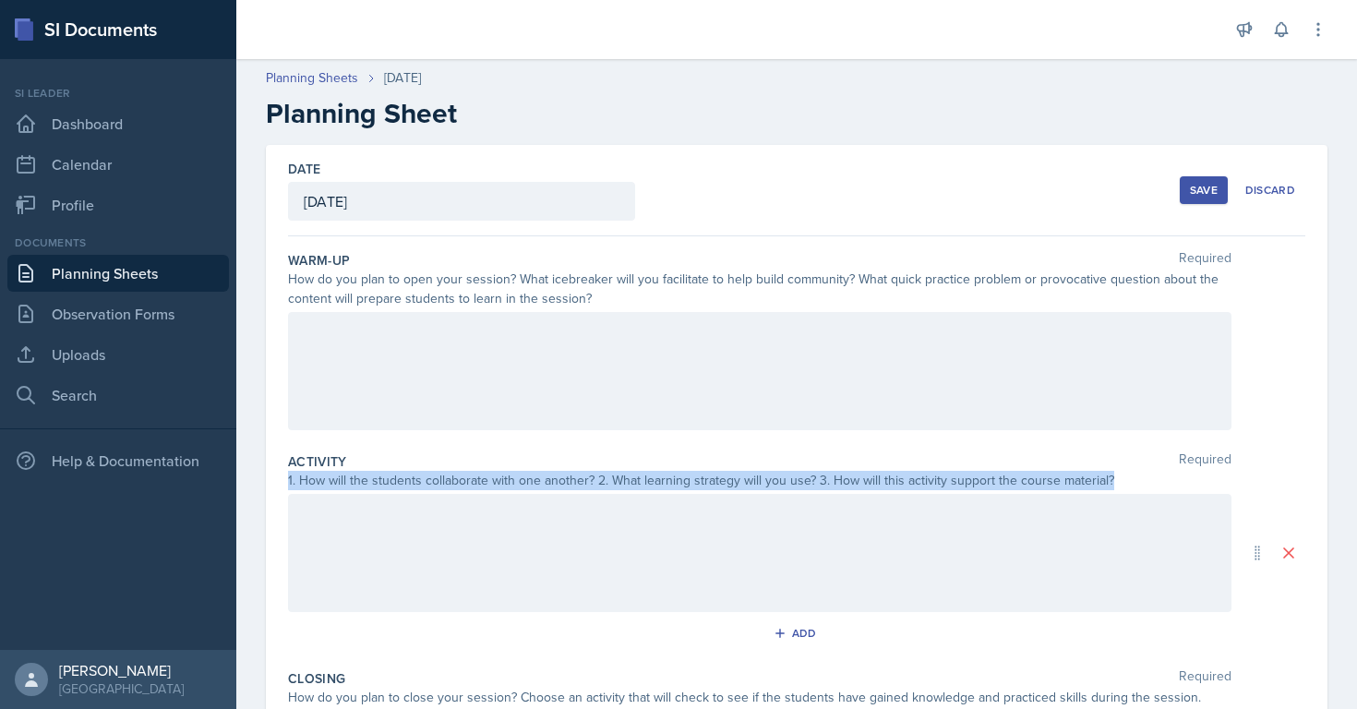
click at [354, 472] on div "1. How will the students collaborate with one another? 2. What learning strateg…" at bounding box center [760, 480] width 944 height 19
copy div "1. How will the students collaborate with one another? 2. What learning strateg…"
click at [160, 282] on link "Planning Sheets" at bounding box center [118, 273] width 222 height 37
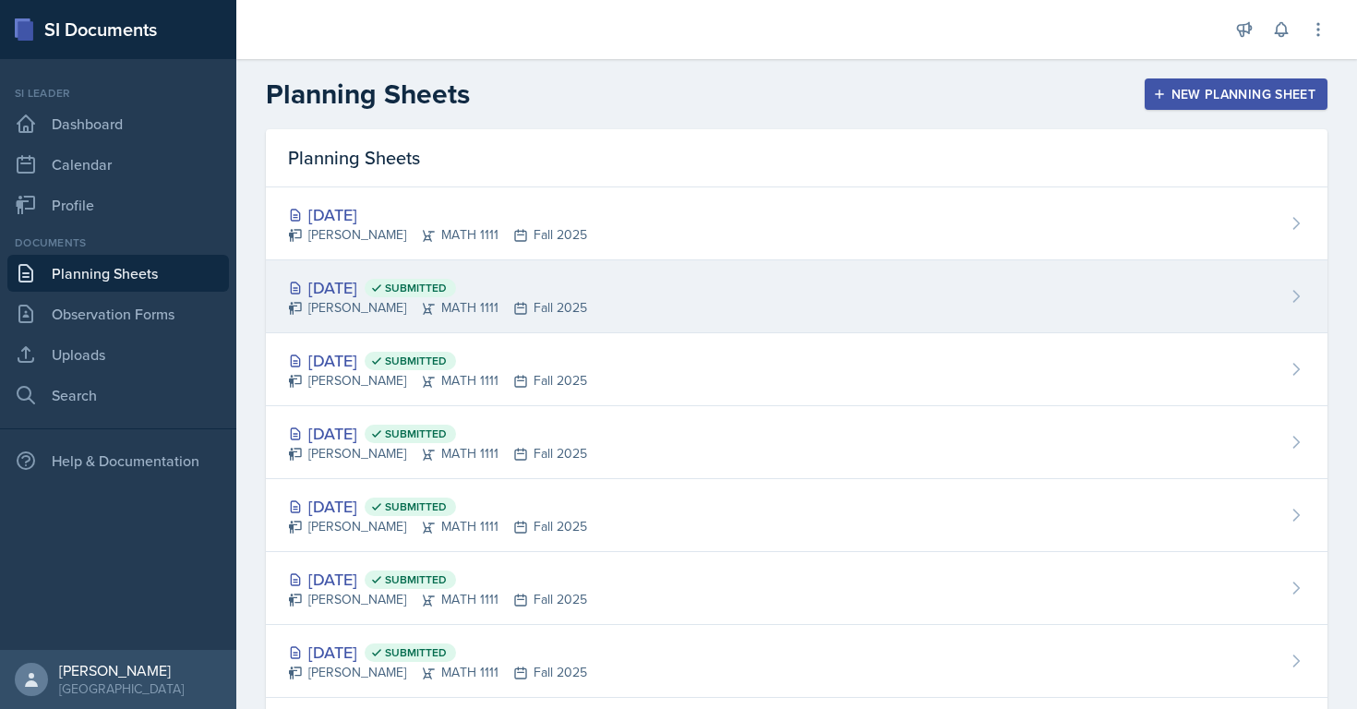
click at [344, 272] on div "[DATE] Submitted [PERSON_NAME] MATH 1111 Fall 2025" at bounding box center [797, 296] width 1062 height 73
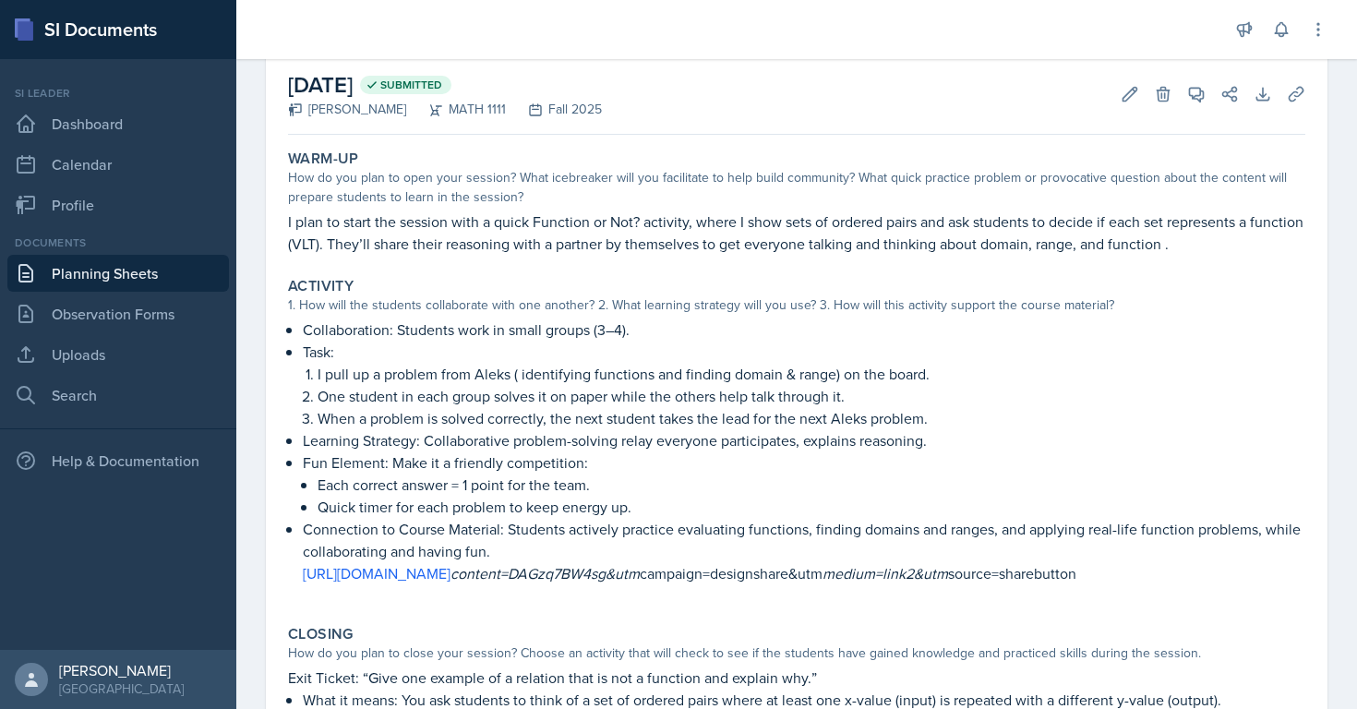
scroll to position [92, 0]
click at [1139, 96] on icon at bounding box center [1130, 93] width 18 height 18
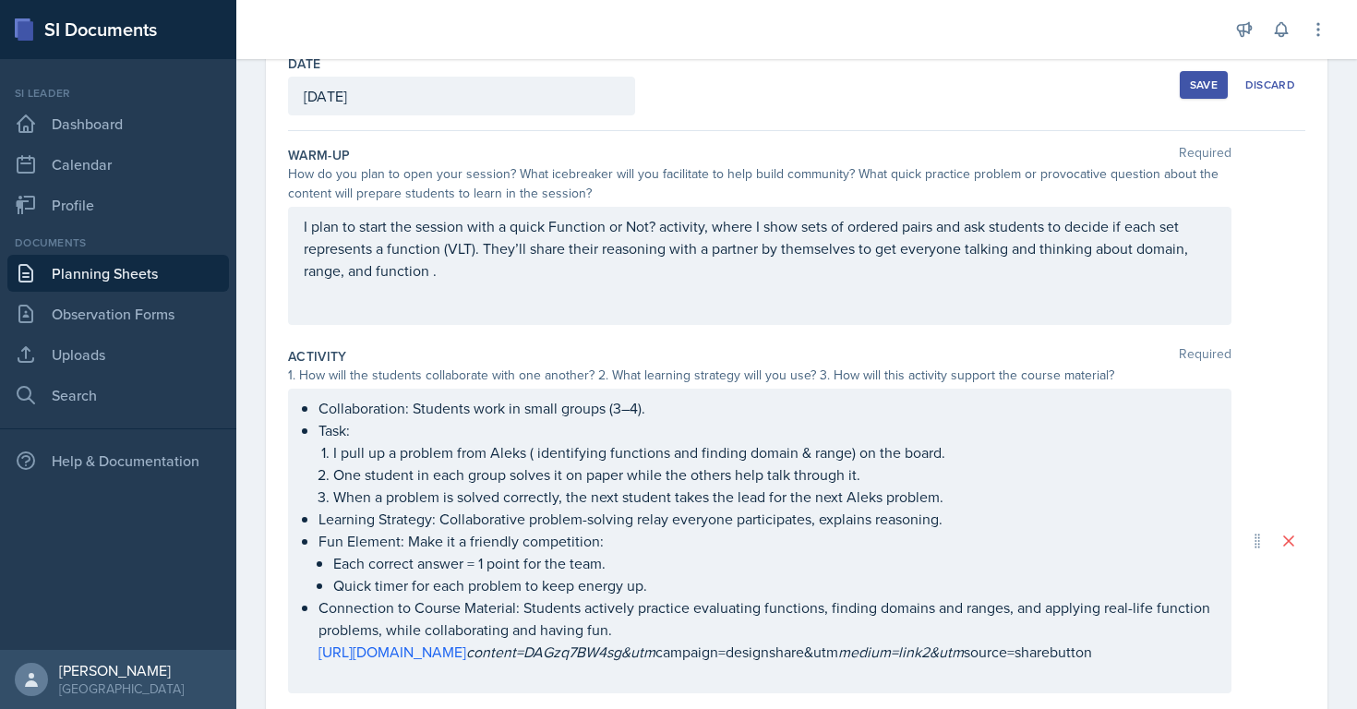
scroll to position [138, 0]
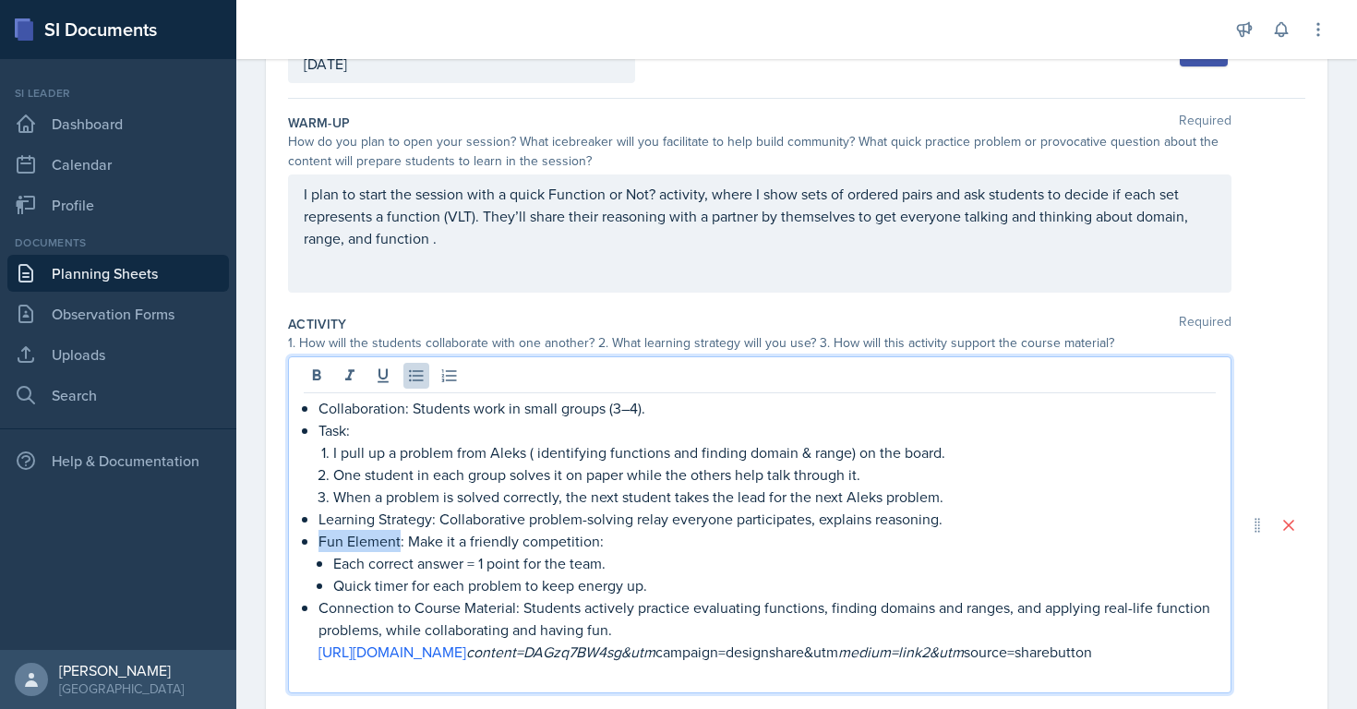
drag, startPoint x: 399, startPoint y: 541, endPoint x: 319, endPoint y: 541, distance: 80.3
click at [319, 541] on p "Fun Element: Make it a friendly competition:" at bounding box center [768, 541] width 898 height 22
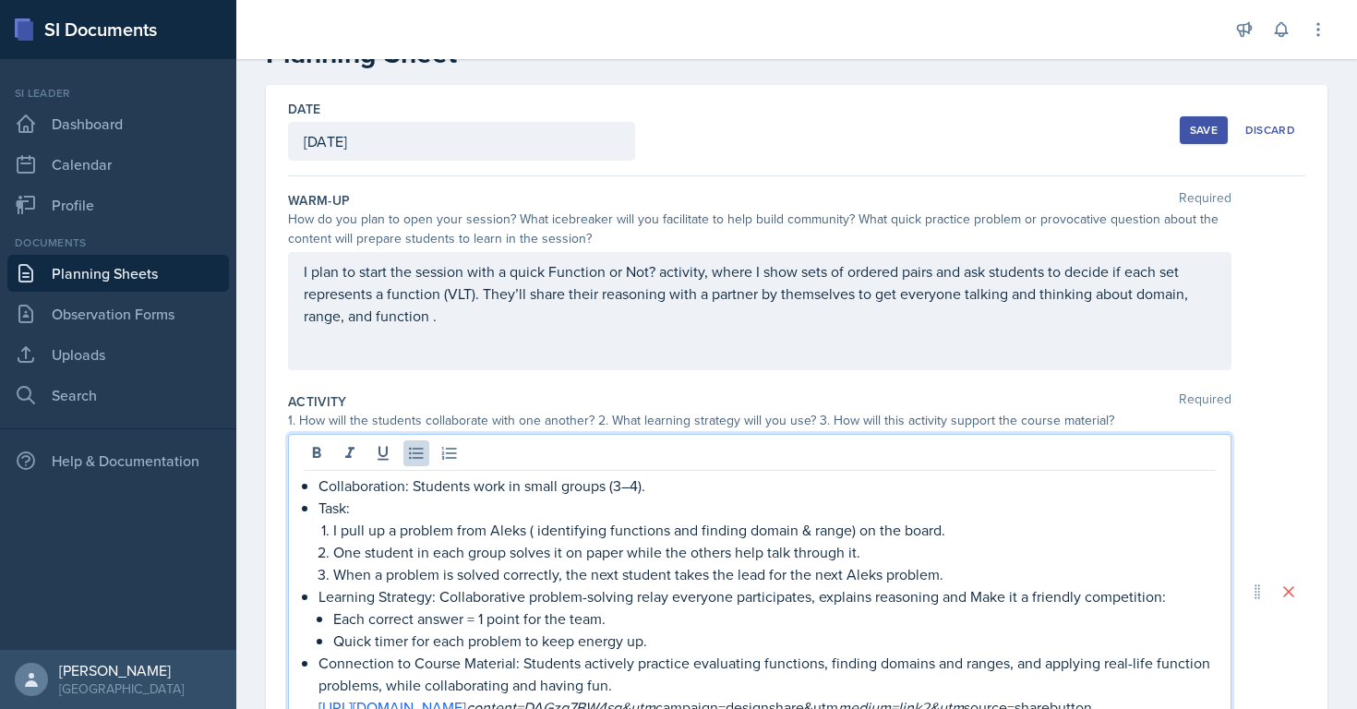
scroll to position [0, 0]
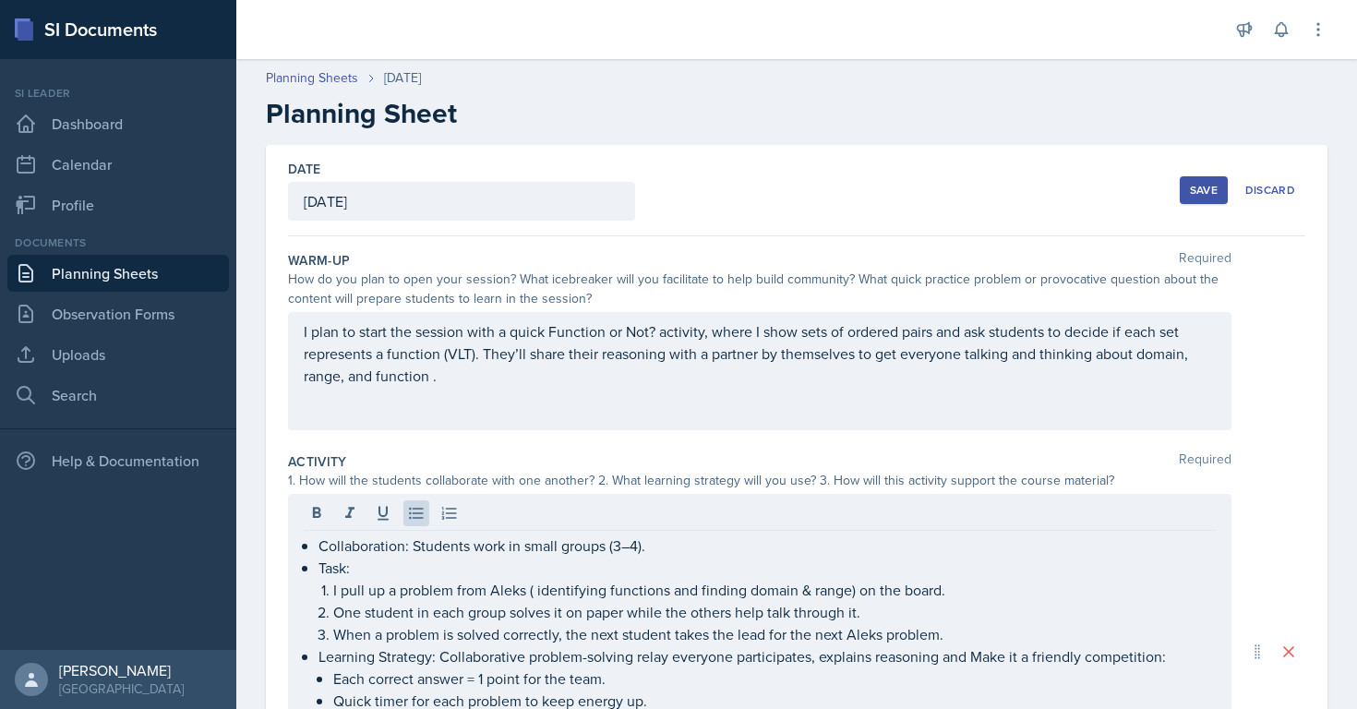
click at [1213, 190] on div "Save" at bounding box center [1204, 190] width 28 height 15
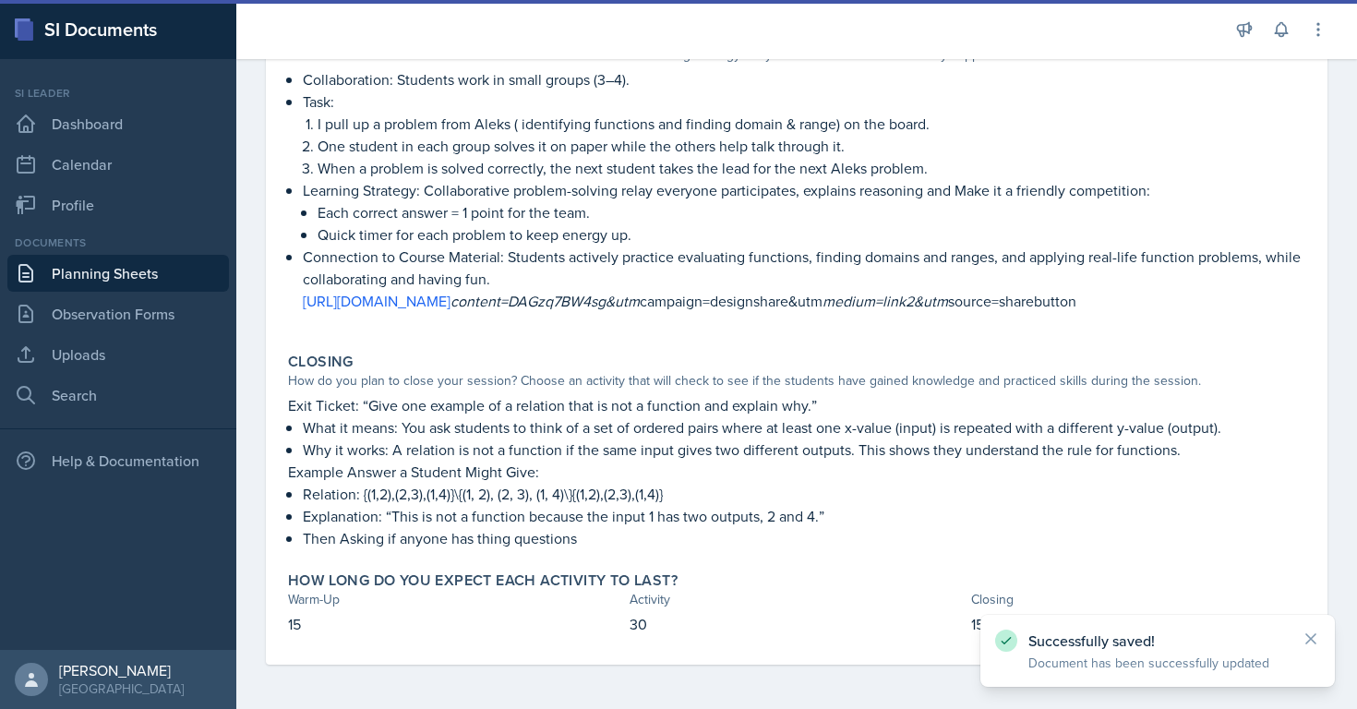
scroll to position [364, 0]
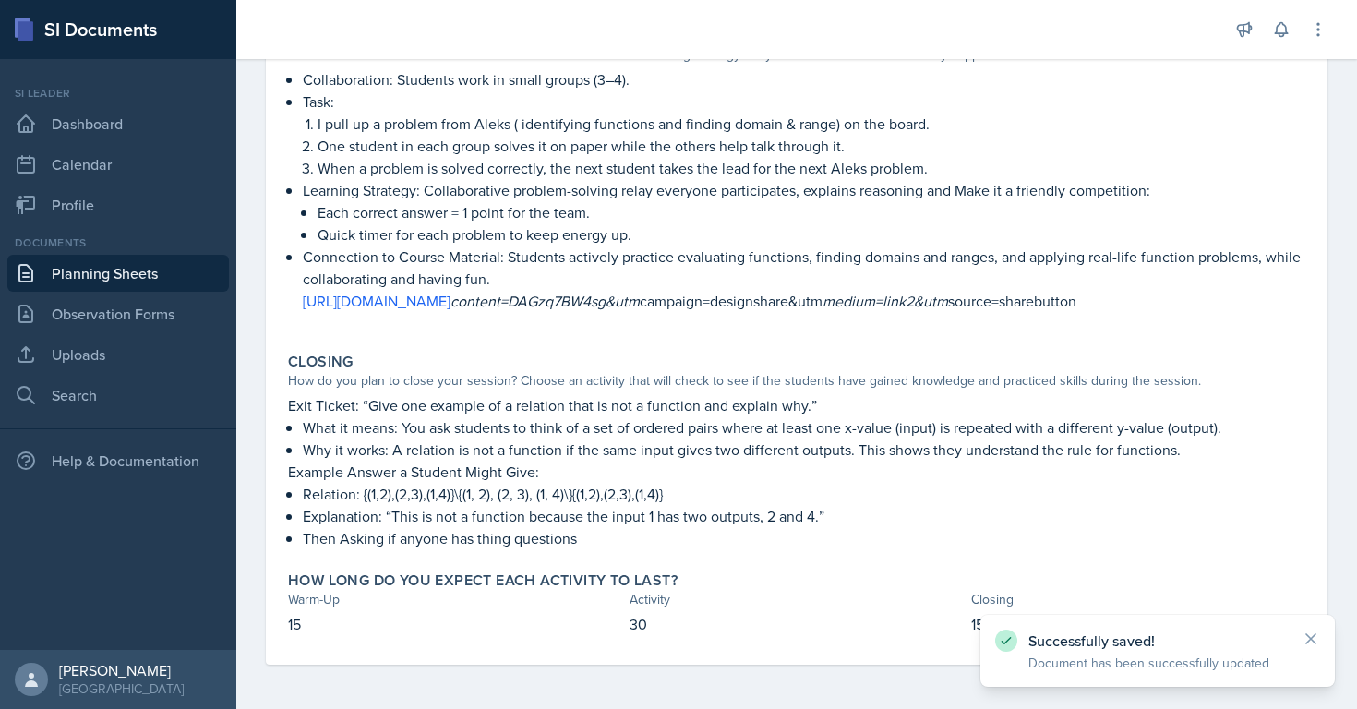
click at [158, 280] on link "Planning Sheets" at bounding box center [118, 273] width 222 height 37
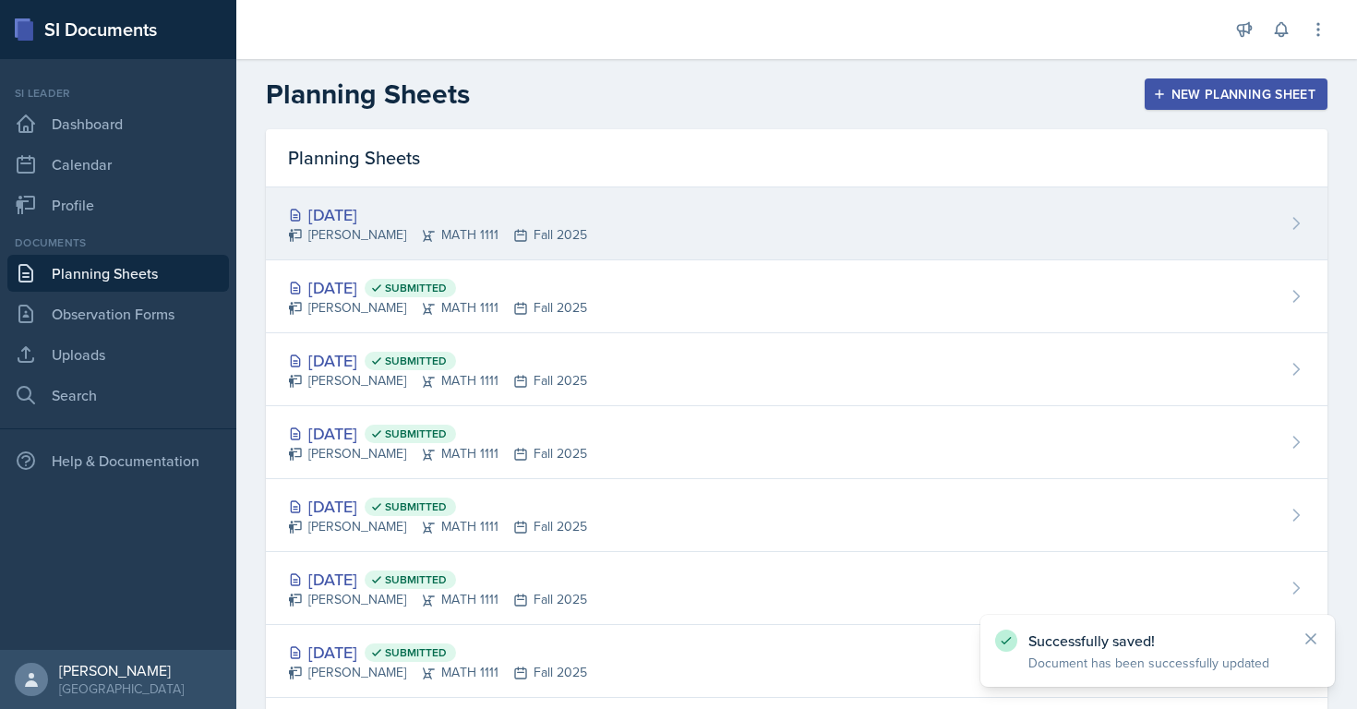
click at [398, 221] on div "[DATE]" at bounding box center [437, 214] width 299 height 25
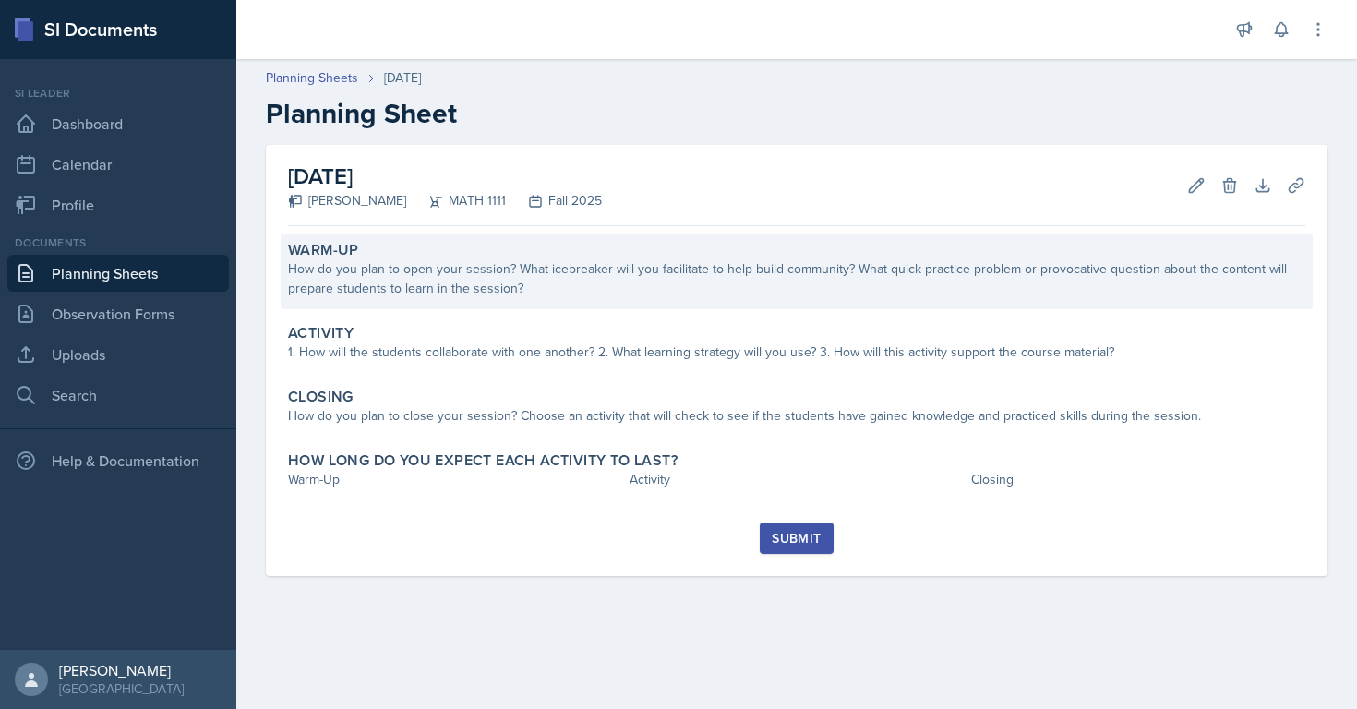
click at [499, 271] on div "How do you plan to open your session? What icebreaker will you facilitate to he…" at bounding box center [797, 278] width 1018 height 39
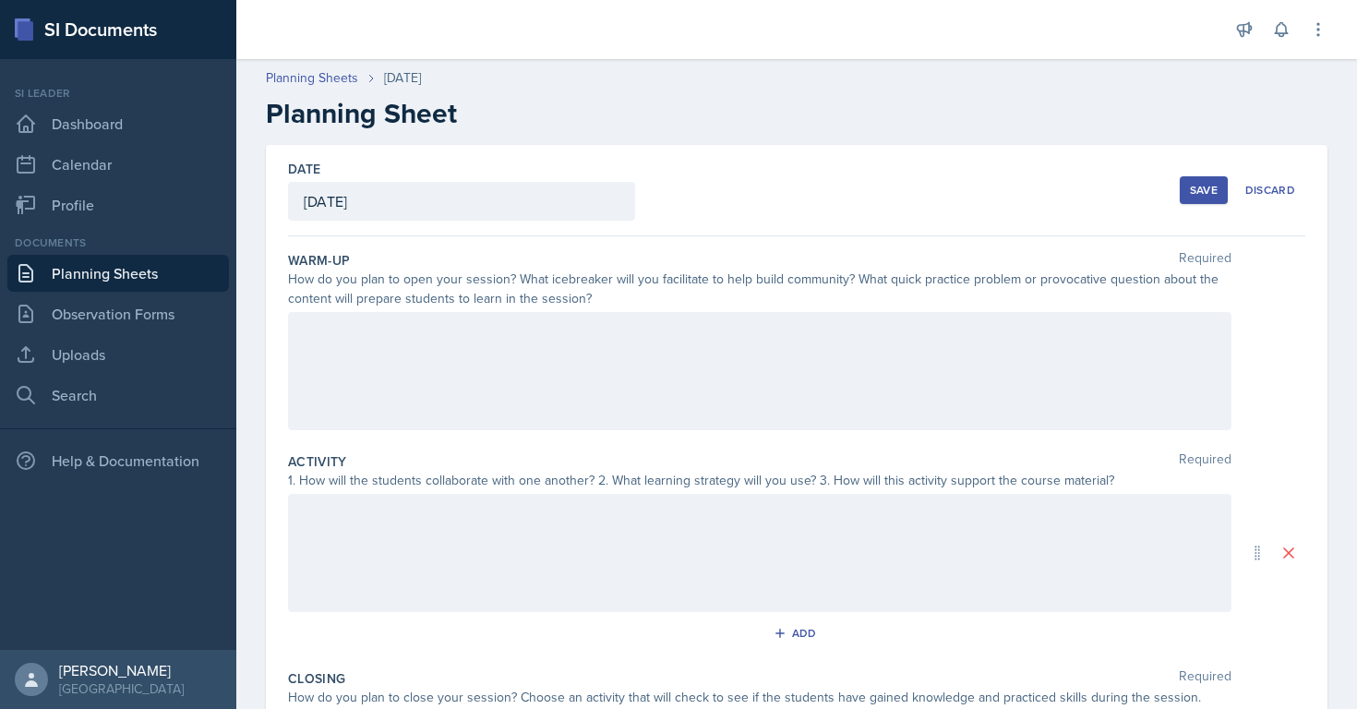
click at [476, 354] on div at bounding box center [760, 371] width 944 height 118
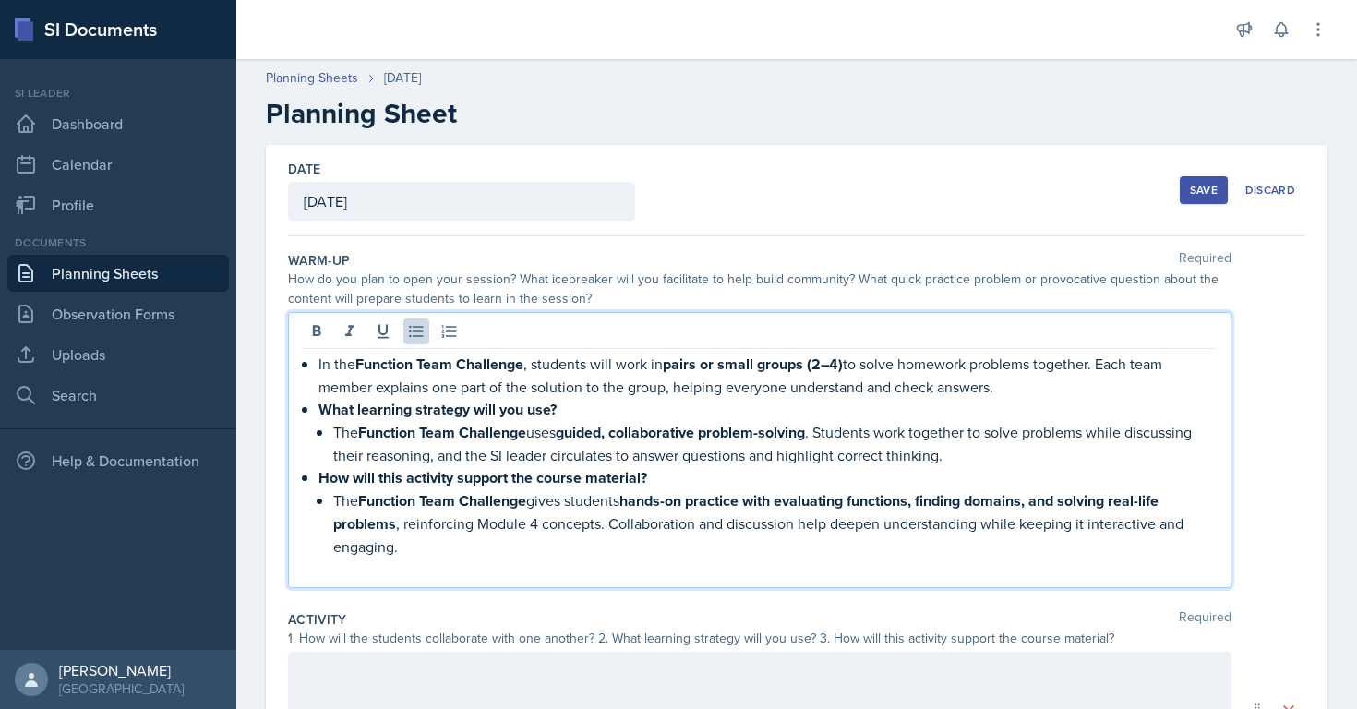
drag, startPoint x: 312, startPoint y: 363, endPoint x: 270, endPoint y: 361, distance: 42.5
click at [270, 361] on div "Date [DATE] [DATE] 31 1 2 3 4 5 6 7 8 9 10 11 12 13 14 15 16 17 18 19 20 21 22 …" at bounding box center [797, 632] width 1062 height 974
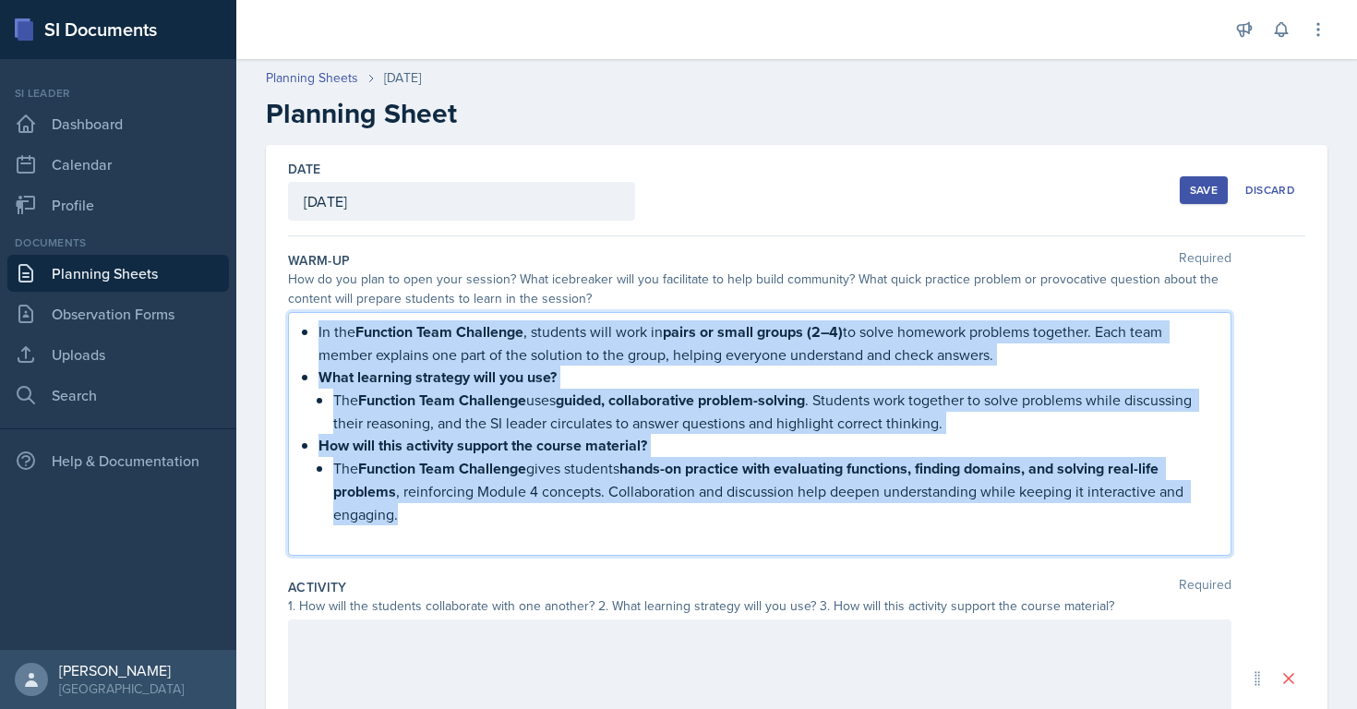
drag, startPoint x: 417, startPoint y: 510, endPoint x: 261, endPoint y: 312, distance: 251.8
click at [261, 312] on div "Date [DATE] [DATE] 31 1 2 3 4 5 6 7 8 9 10 11 12 13 14 15 16 17 18 19 20 21 22 …" at bounding box center [796, 638] width 1121 height 986
copy div "In the Function Team Challenge , students will work in pairs or small groups (2…"
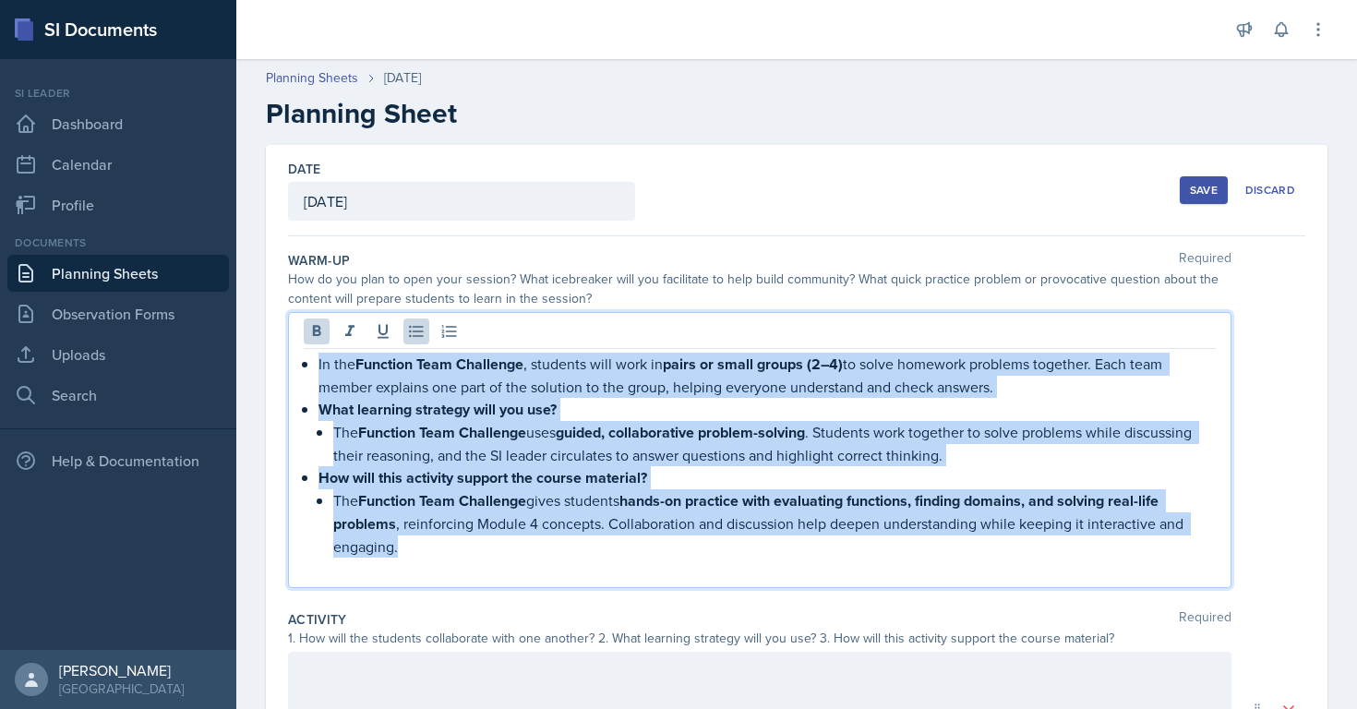
scroll to position [5, 0]
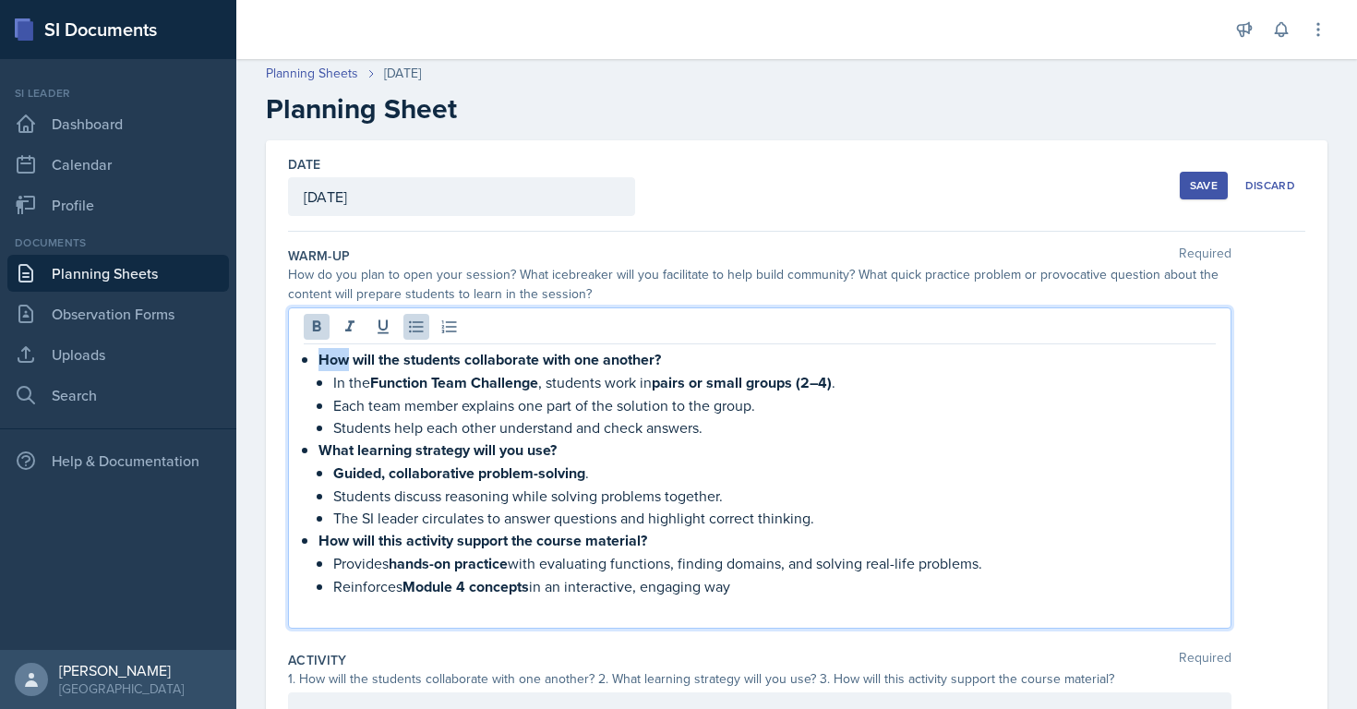
drag, startPoint x: 344, startPoint y: 363, endPoint x: 268, endPoint y: 356, distance: 77.0
click at [268, 356] on div "Date [DATE] [DATE] 31 1 2 3 4 5 6 7 8 9 10 11 12 13 14 15 16 17 18 19 20 21 22 …" at bounding box center [797, 649] width 1062 height 1019
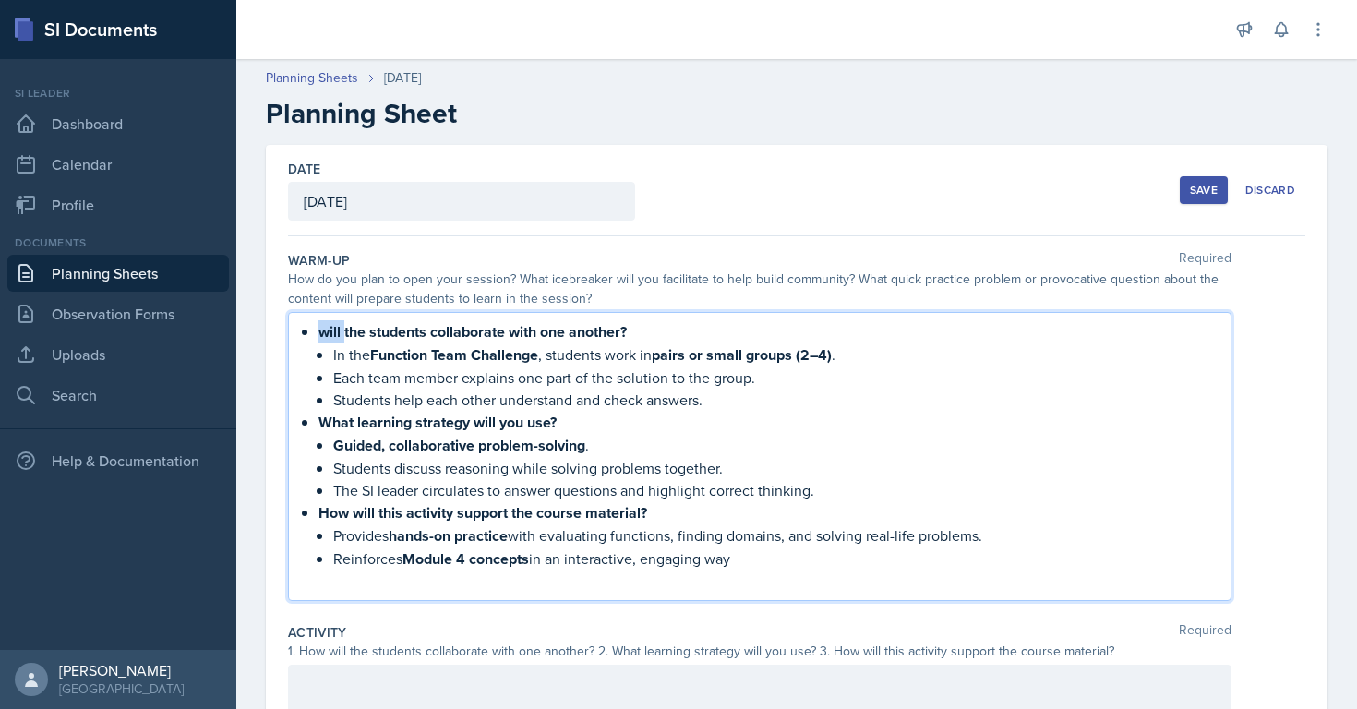
drag, startPoint x: 343, startPoint y: 332, endPoint x: 291, endPoint y: 332, distance: 52.6
click at [291, 332] on div "will the students collaborate with one another? In the Function Team Challenge …" at bounding box center [760, 456] width 944 height 289
drag, startPoint x: 621, startPoint y: 331, endPoint x: 46, endPoint y: 237, distance: 582.8
click at [46, 237] on div "SI Documents Si leader Dashboard Calendar Profile Documents Planning Sheets Obs…" at bounding box center [678, 354] width 1357 height 709
click at [642, 328] on p "the students collaborate with one another?" at bounding box center [768, 331] width 898 height 23
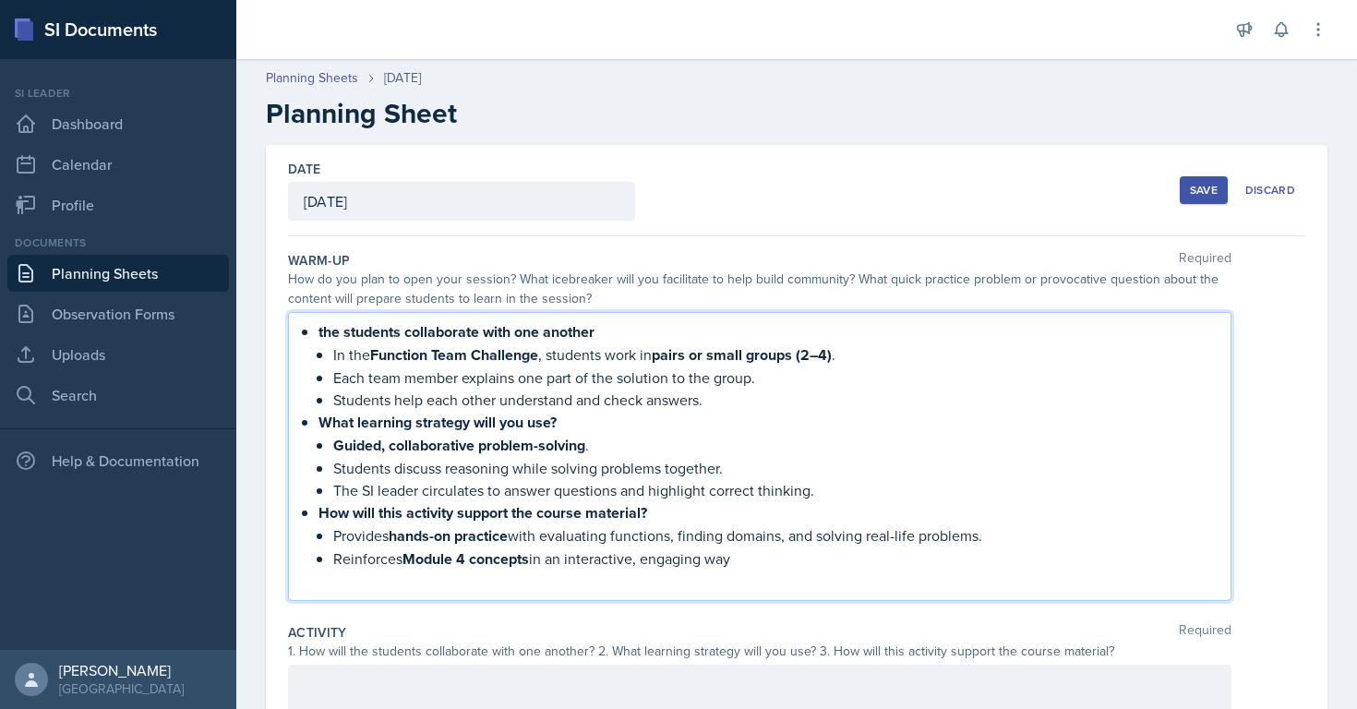
click at [331, 356] on li "the students collaborate with one another In the Function Team Challenge , stud…" at bounding box center [768, 365] width 898 height 90
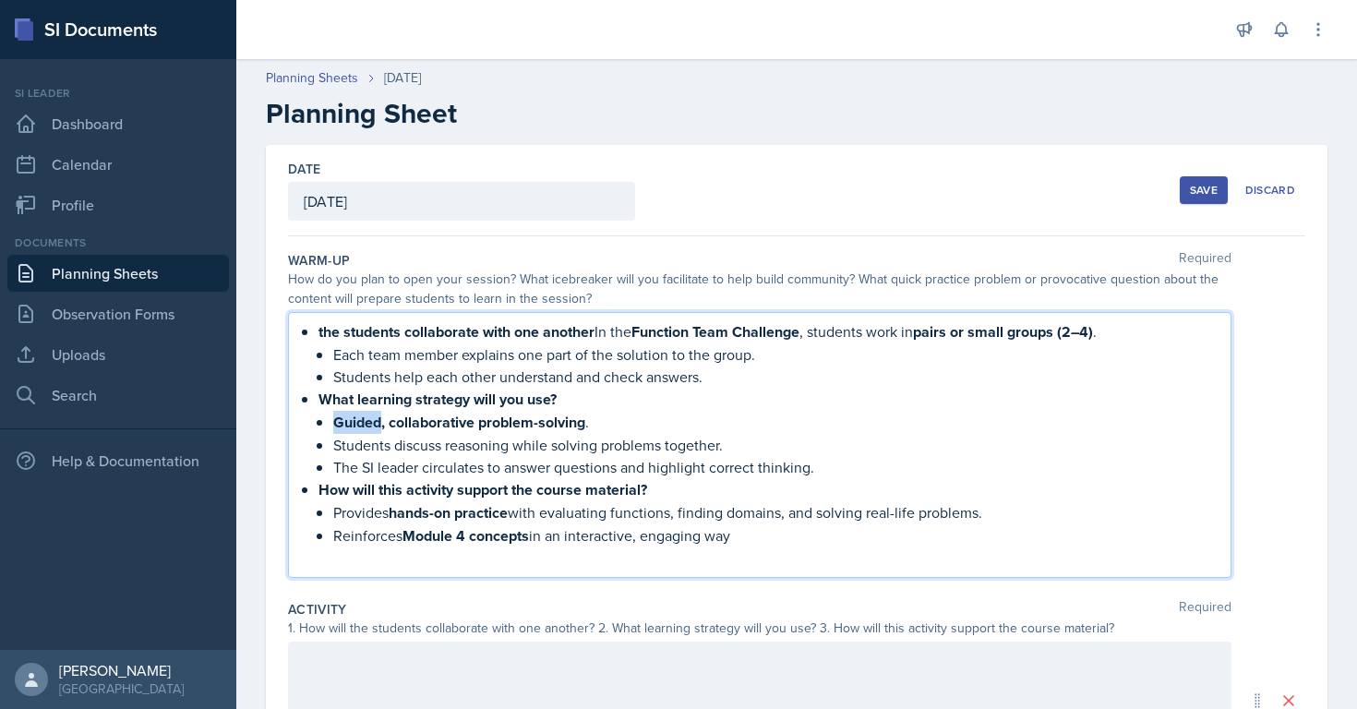
drag, startPoint x: 379, startPoint y: 421, endPoint x: 287, endPoint y: 419, distance: 91.4
click at [287, 419] on div "Date [DATE] [DATE] 31 1 2 3 4 5 6 7 8 9 10 11 12 13 14 15 16 17 18 19 20 21 22 …" at bounding box center [797, 627] width 1062 height 964
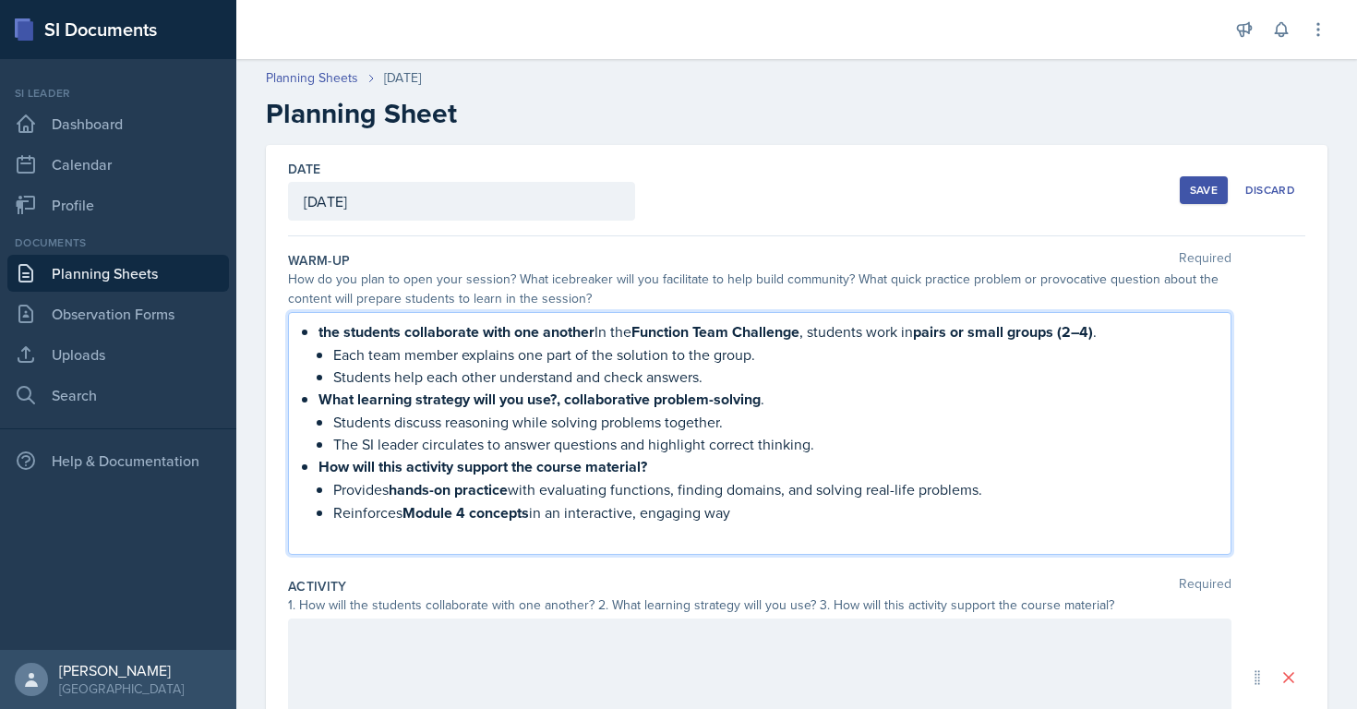
click at [567, 404] on strong "What learning strategy will you use?, collaborative problem-solving" at bounding box center [540, 399] width 442 height 21
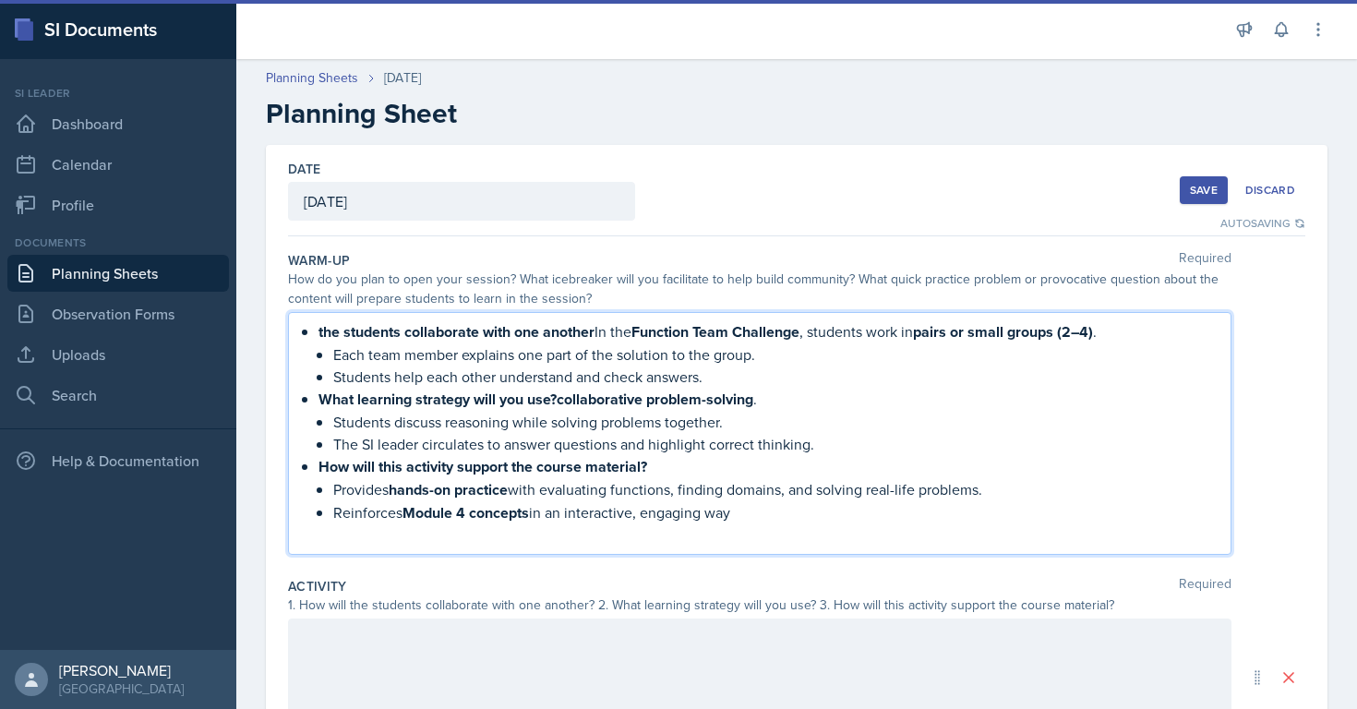
drag, startPoint x: 750, startPoint y: 512, endPoint x: 266, endPoint y: 321, distance: 520.2
click at [266, 321] on div "Date [DATE] [DATE] 31 1 2 3 4 5 6 7 8 9 10 11 12 13 14 15 16 17 18 19 20 21 22 …" at bounding box center [797, 615] width 1062 height 941
copy ul "the students collaborate with one another In the Function Team Challenge , stud…"
click at [579, 686] on div at bounding box center [760, 678] width 944 height 118
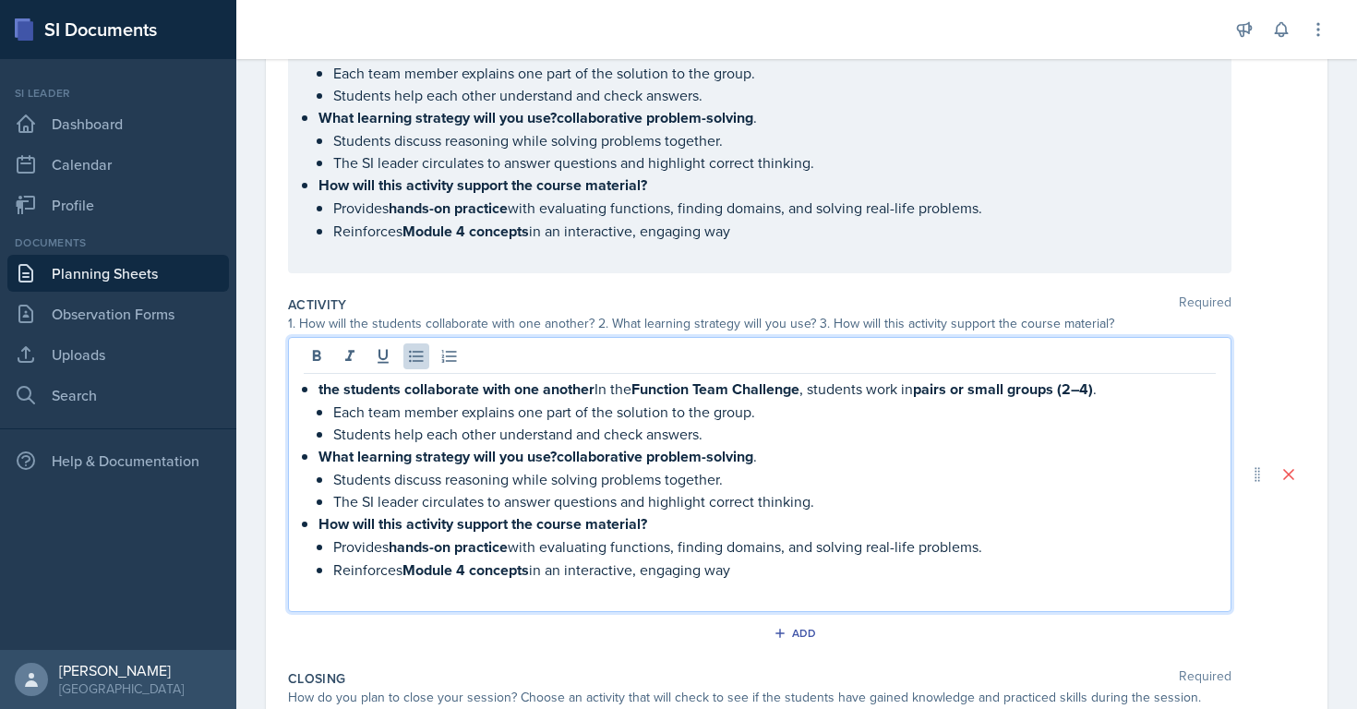
scroll to position [283, 0]
drag, startPoint x: 661, startPoint y: 518, endPoint x: 290, endPoint y: 515, distance: 371.2
click at [290, 515] on div "the students collaborate with one another In the Function Team Challenge , stud…" at bounding box center [760, 473] width 944 height 275
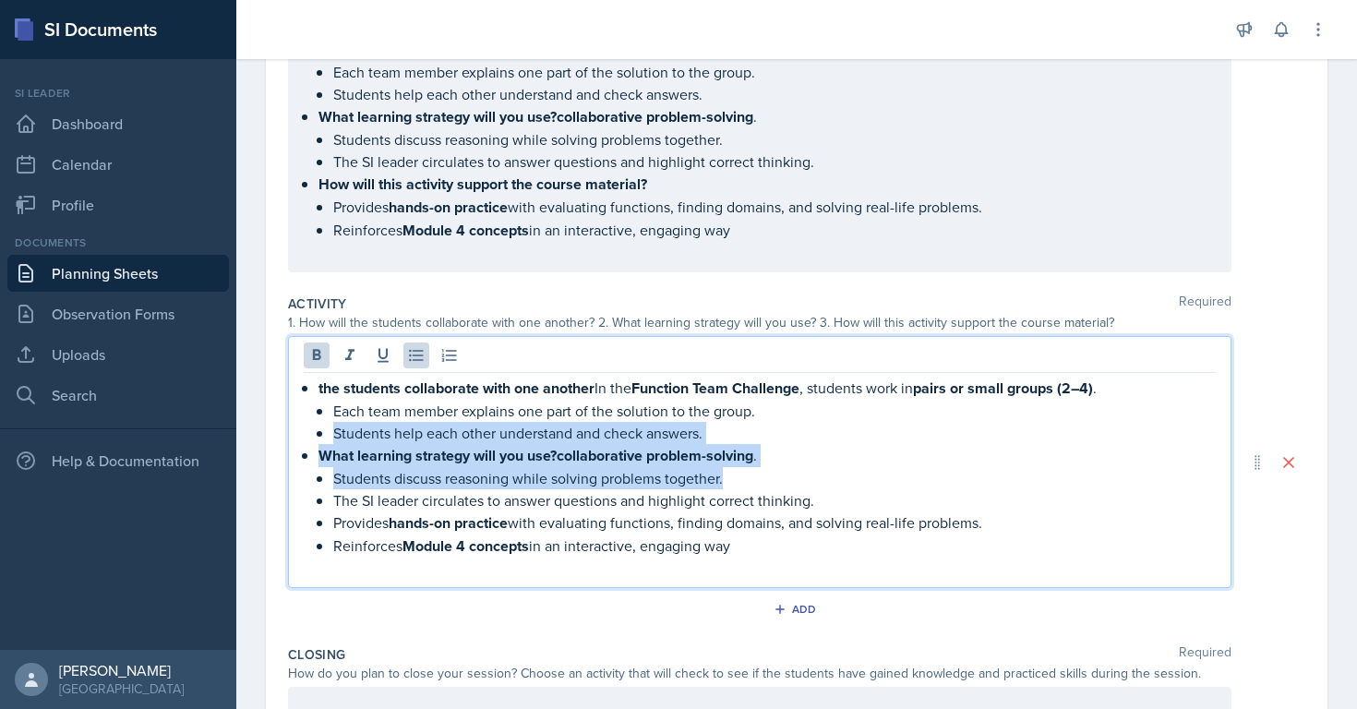
drag, startPoint x: 768, startPoint y: 464, endPoint x: 243, endPoint y: 439, distance: 526.0
click at [243, 439] on div "Date [DATE] [DATE] 31 1 2 3 4 5 6 7 8 9 10 11 12 13 14 15 16 17 18 19 20 21 22 …" at bounding box center [796, 421] width 1121 height 1119
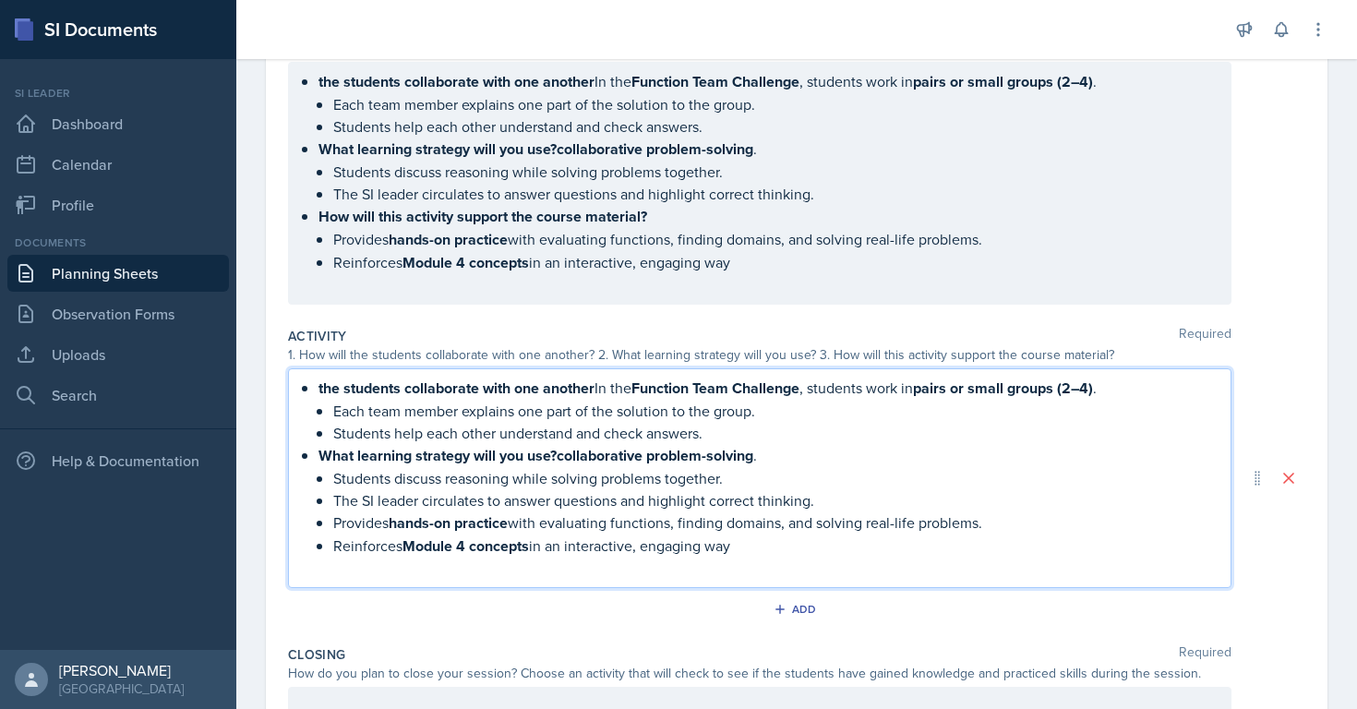
click at [671, 413] on p "Each team member explains one part of the solution to the group." at bounding box center [774, 411] width 883 height 22
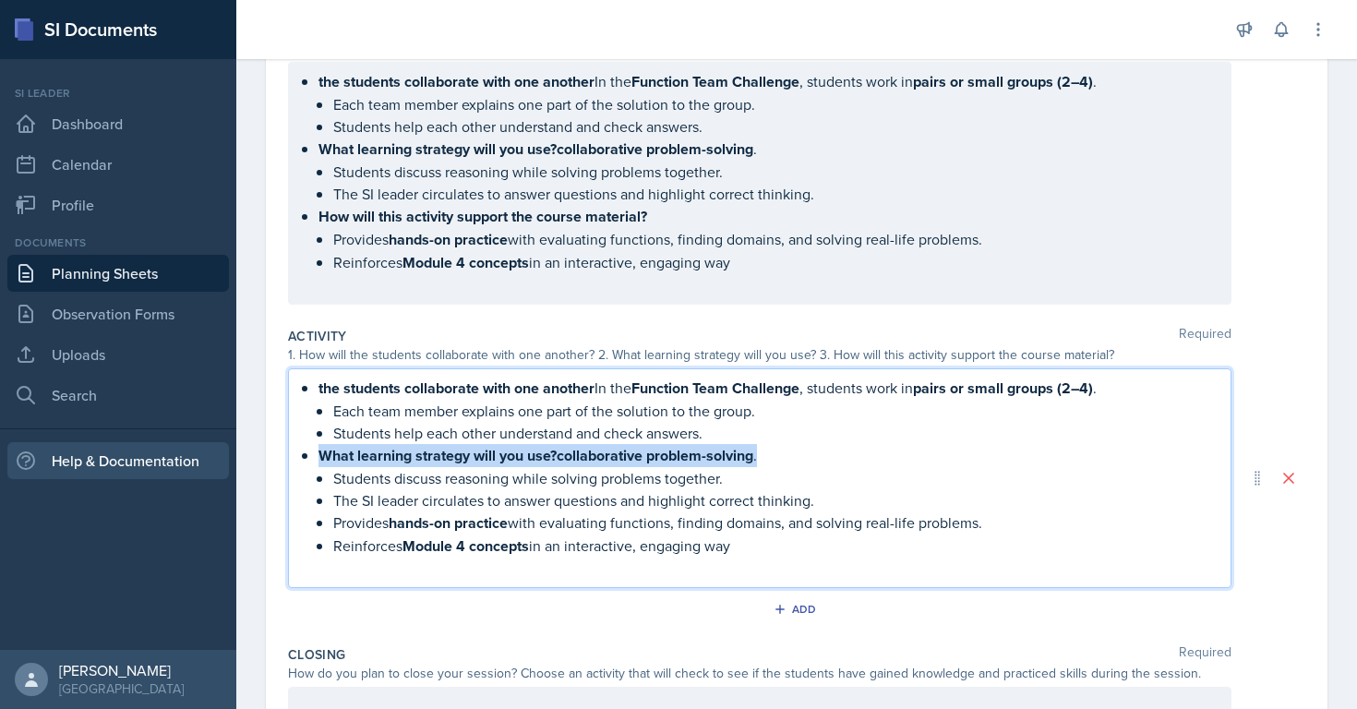
drag, startPoint x: 762, startPoint y: 457, endPoint x: 98, endPoint y: 452, distance: 663.9
click at [98, 452] on div "SI Documents Si leader Dashboard Calendar Profile Documents Planning Sheets Obs…" at bounding box center [678, 354] width 1357 height 709
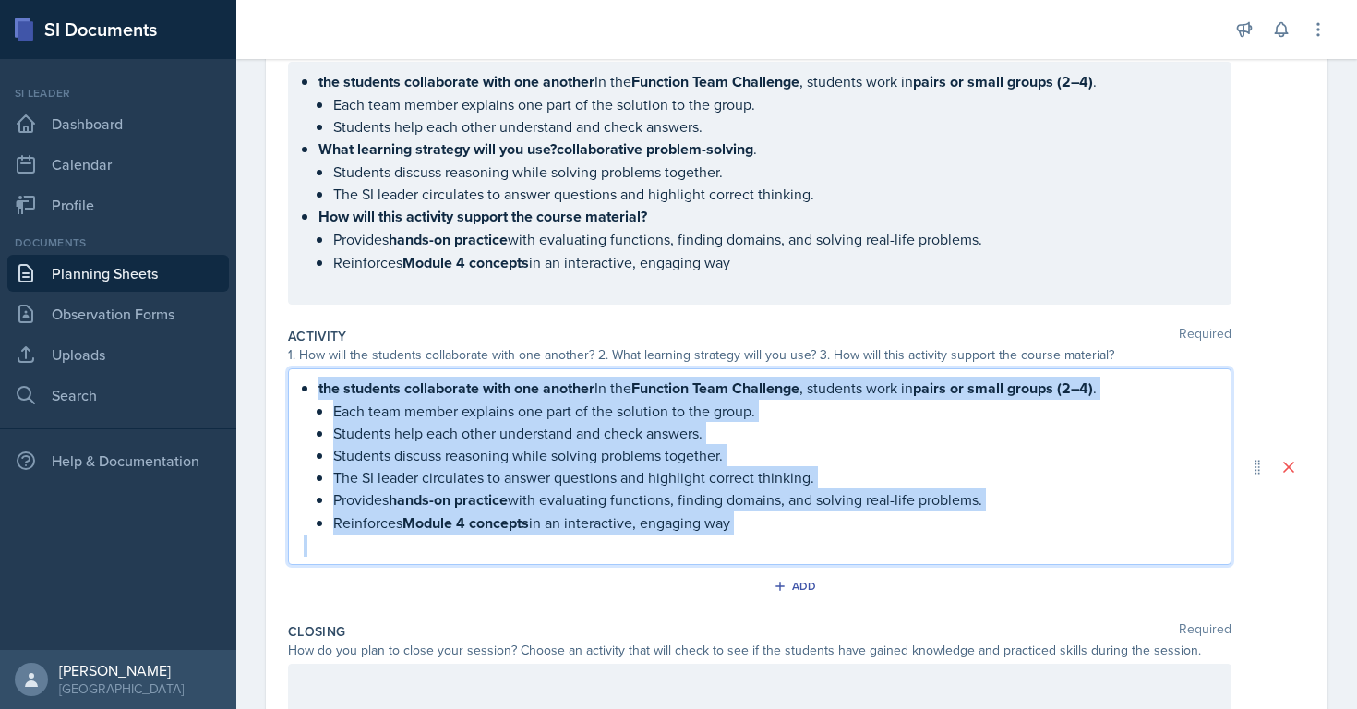
drag, startPoint x: 862, startPoint y: 535, endPoint x: 338, endPoint y: 331, distance: 562.8
click at [338, 331] on div "Activity Required 1. How will the students collaborate with one another? 2. Wha…" at bounding box center [797, 466] width 1018 height 295
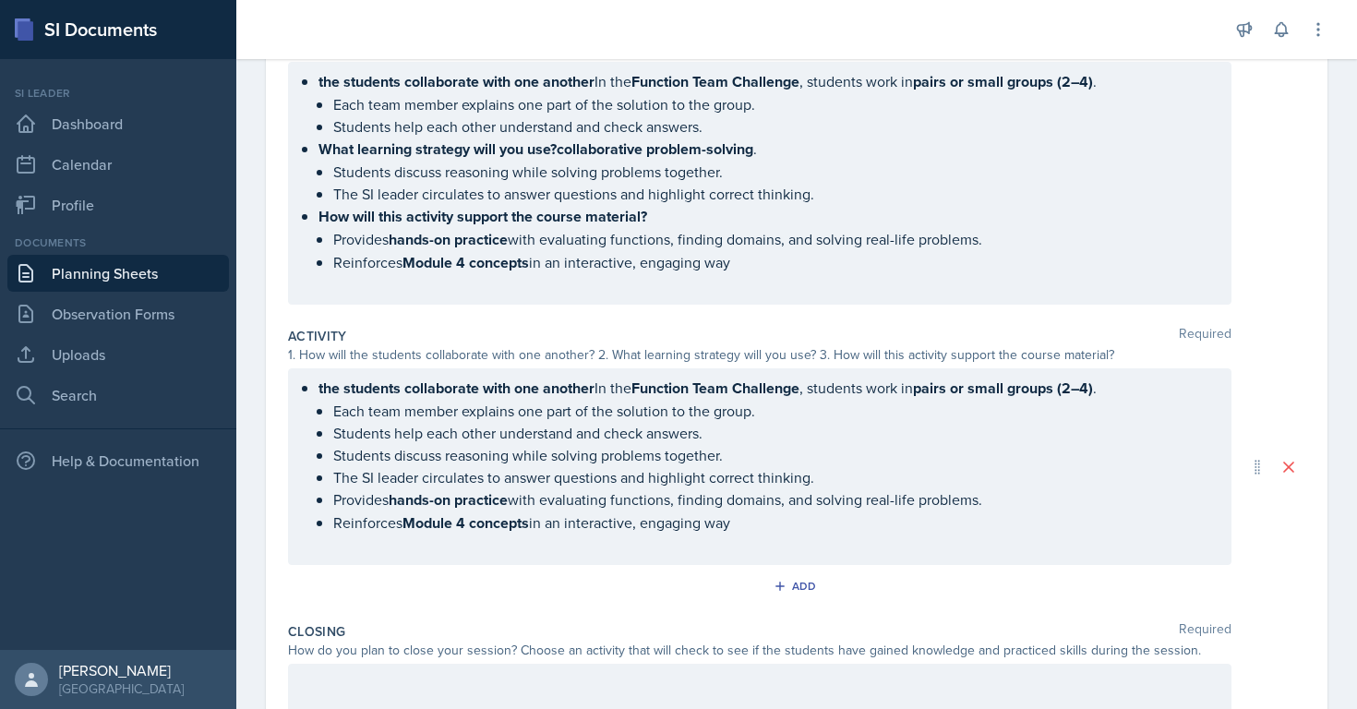
click at [560, 333] on div "Activity Required" at bounding box center [797, 336] width 1018 height 18
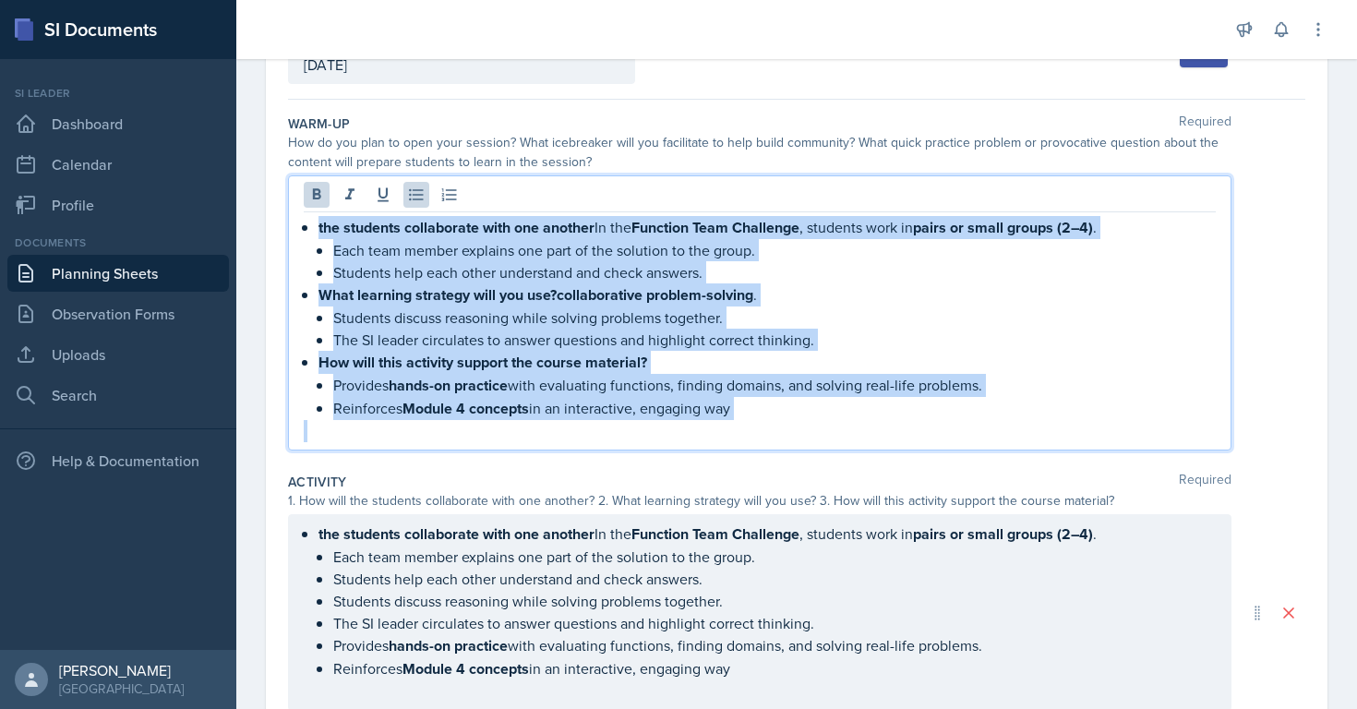
scroll to position [0, 0]
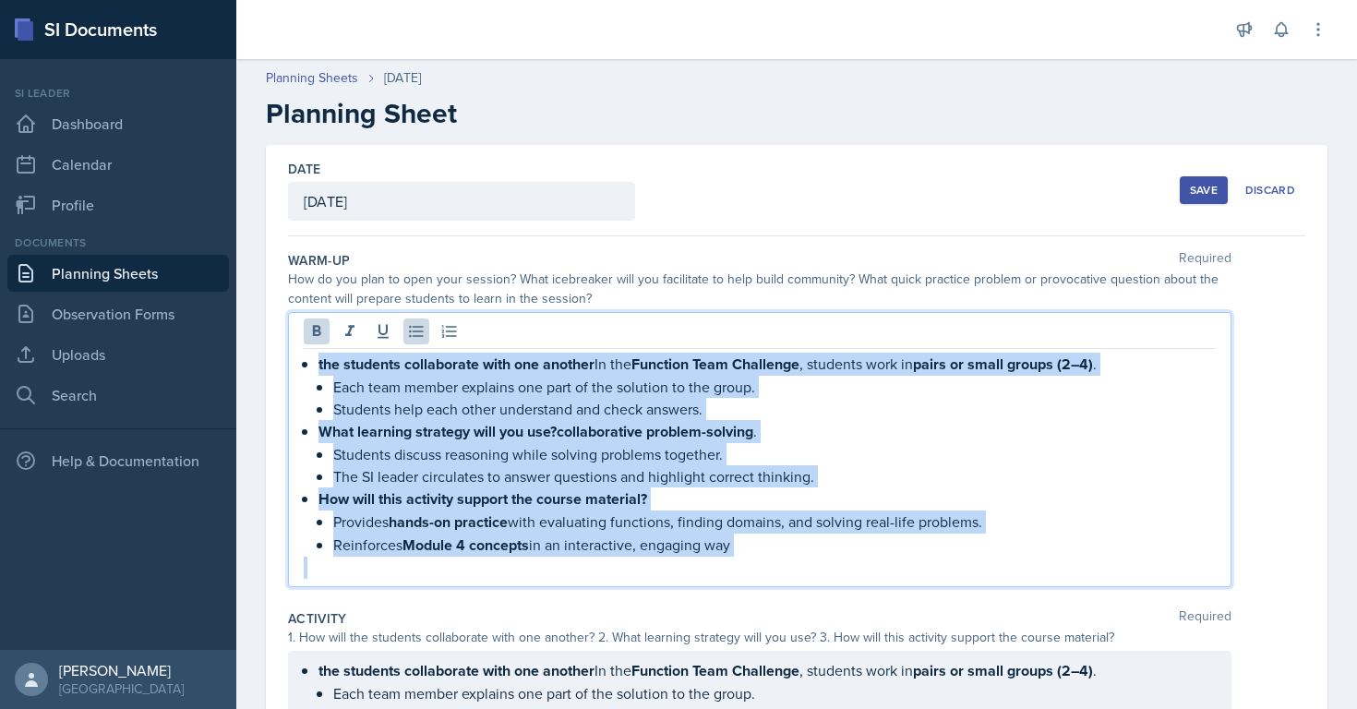
drag, startPoint x: 752, startPoint y: 276, endPoint x: 353, endPoint y: 29, distance: 469.4
click at [353, 29] on div "Announcements New Announcement Title Message Create Notifications [DATE] 5:07 P…" at bounding box center [796, 354] width 1121 height 709
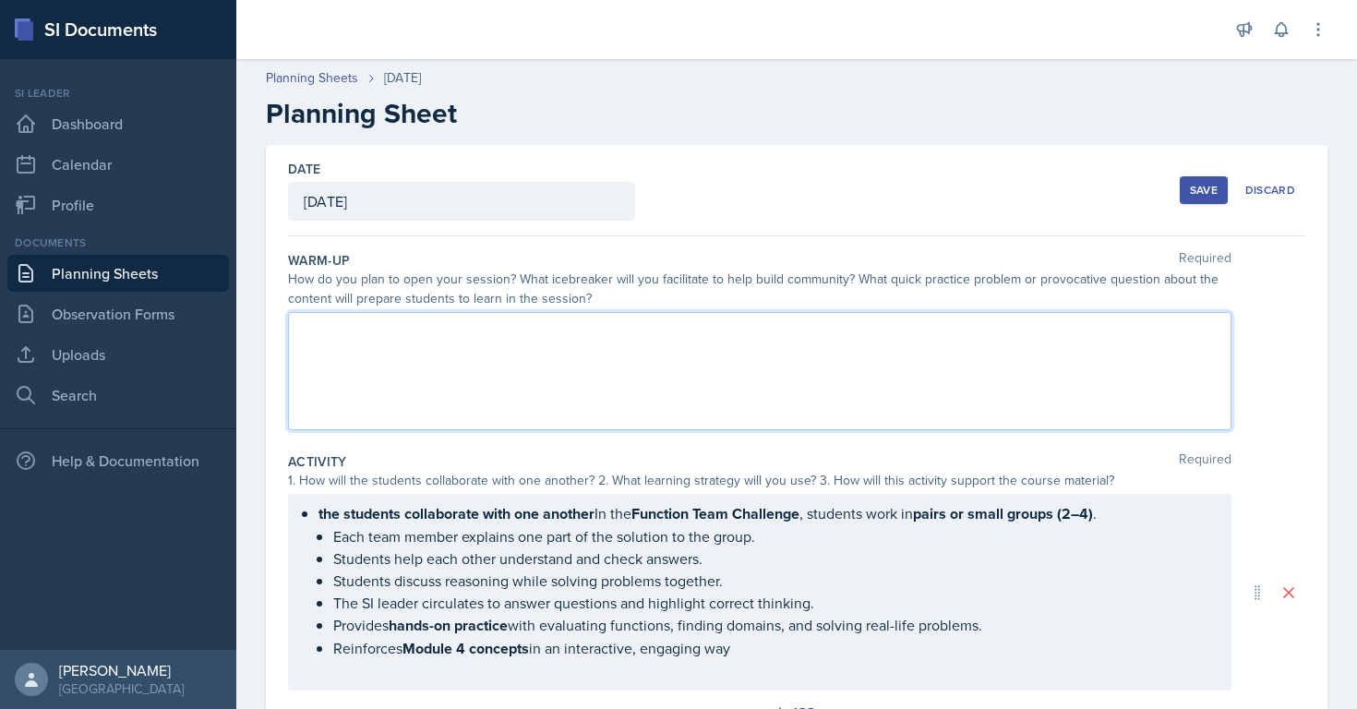
click at [434, 572] on ul "Each team member explains one part of the solution to the group. Students help …" at bounding box center [774, 592] width 883 height 135
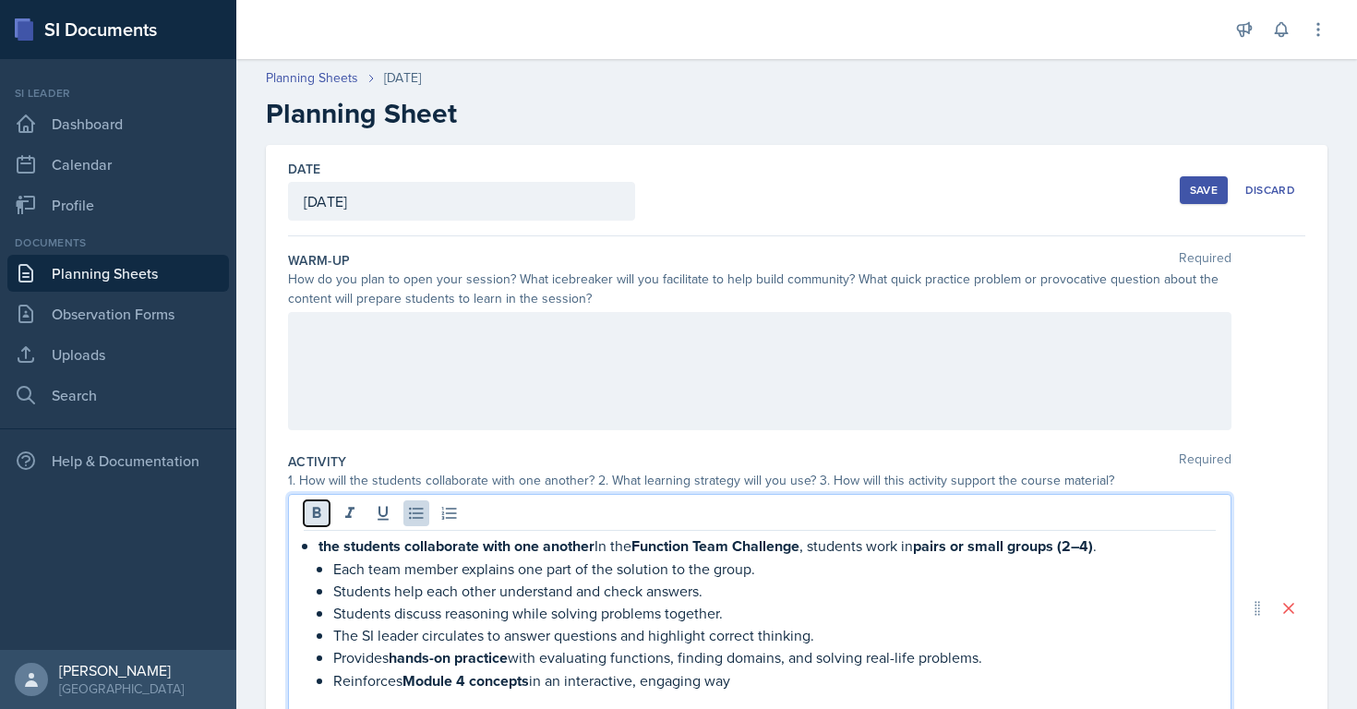
click at [319, 513] on icon at bounding box center [317, 512] width 8 height 11
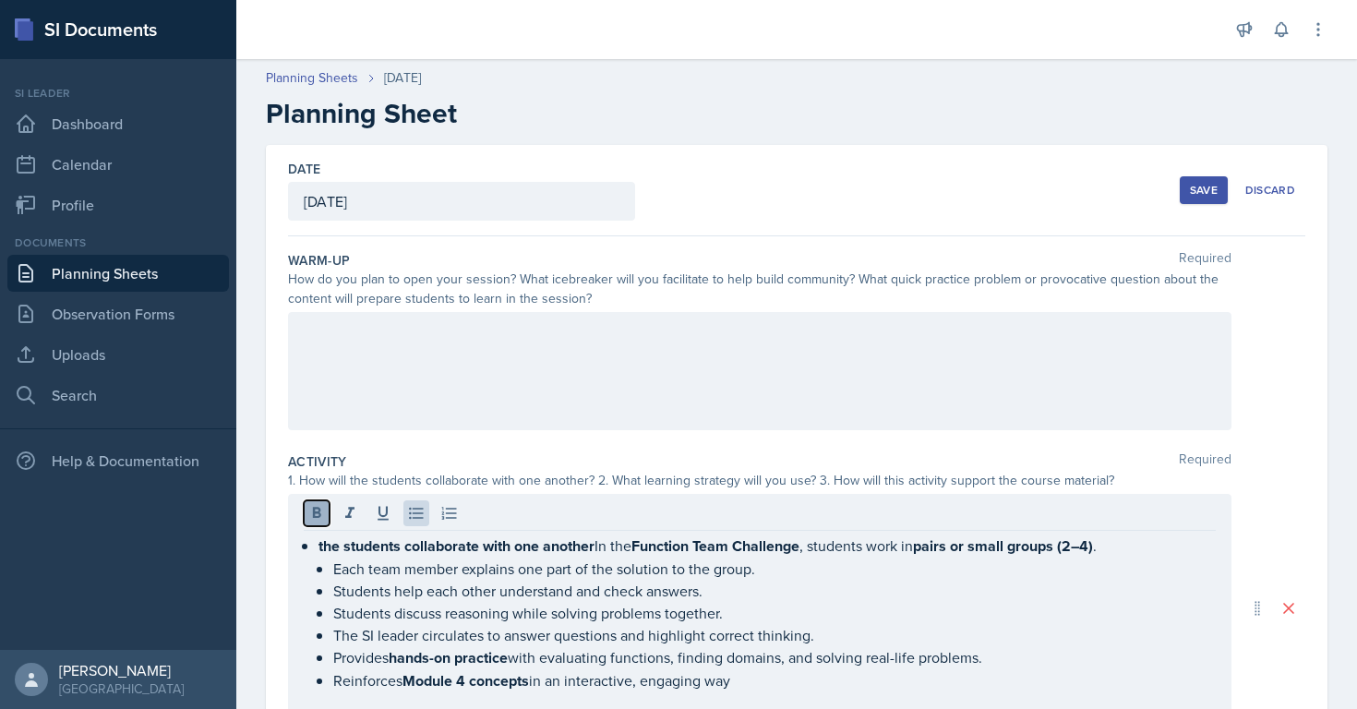
click at [319, 513] on icon at bounding box center [317, 512] width 8 height 11
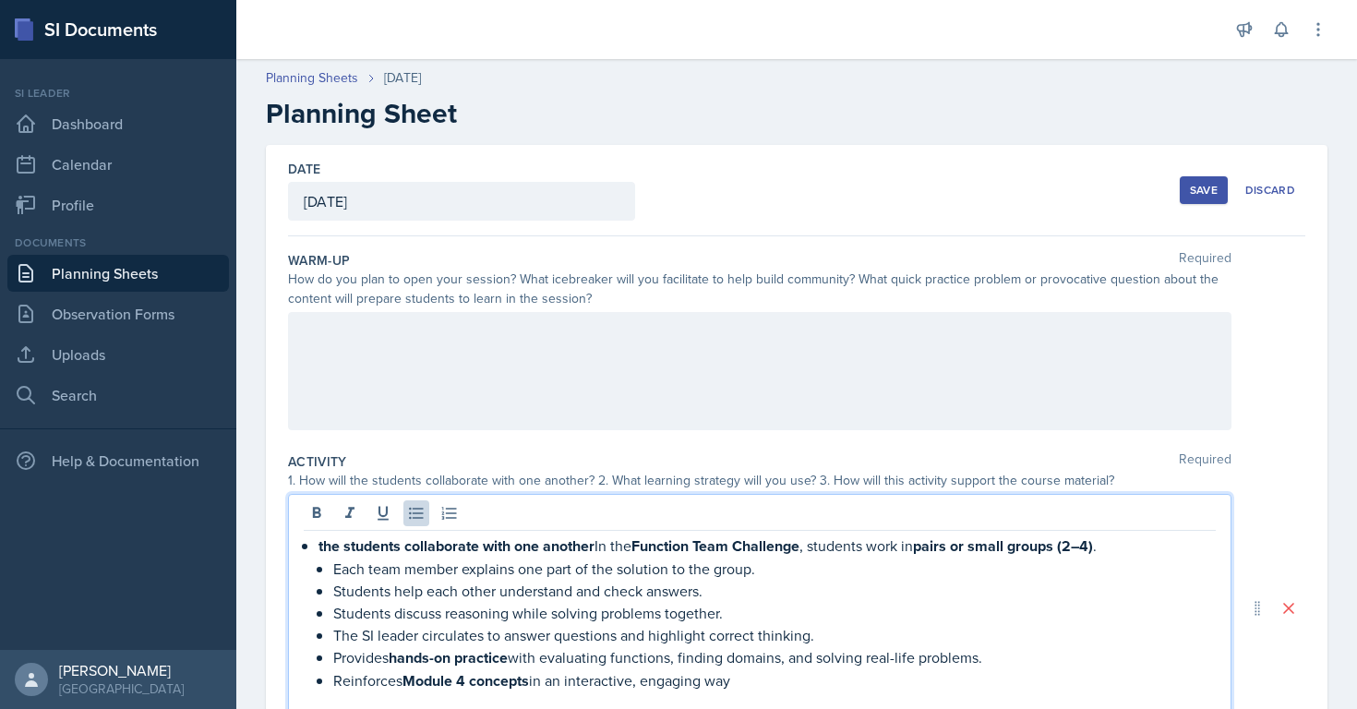
drag, startPoint x: 320, startPoint y: 543, endPoint x: 789, endPoint y: 663, distance: 484.2
click at [789, 663] on li "the students collaborate with one another In the Function Team Challenge , stud…" at bounding box center [768, 614] width 898 height 158
drag, startPoint x: 812, startPoint y: 681, endPoint x: 213, endPoint y: 546, distance: 613.4
click at [213, 546] on div "SI Documents Si leader Dashboard Calendar Profile Documents Planning Sheets Obs…" at bounding box center [678, 354] width 1357 height 709
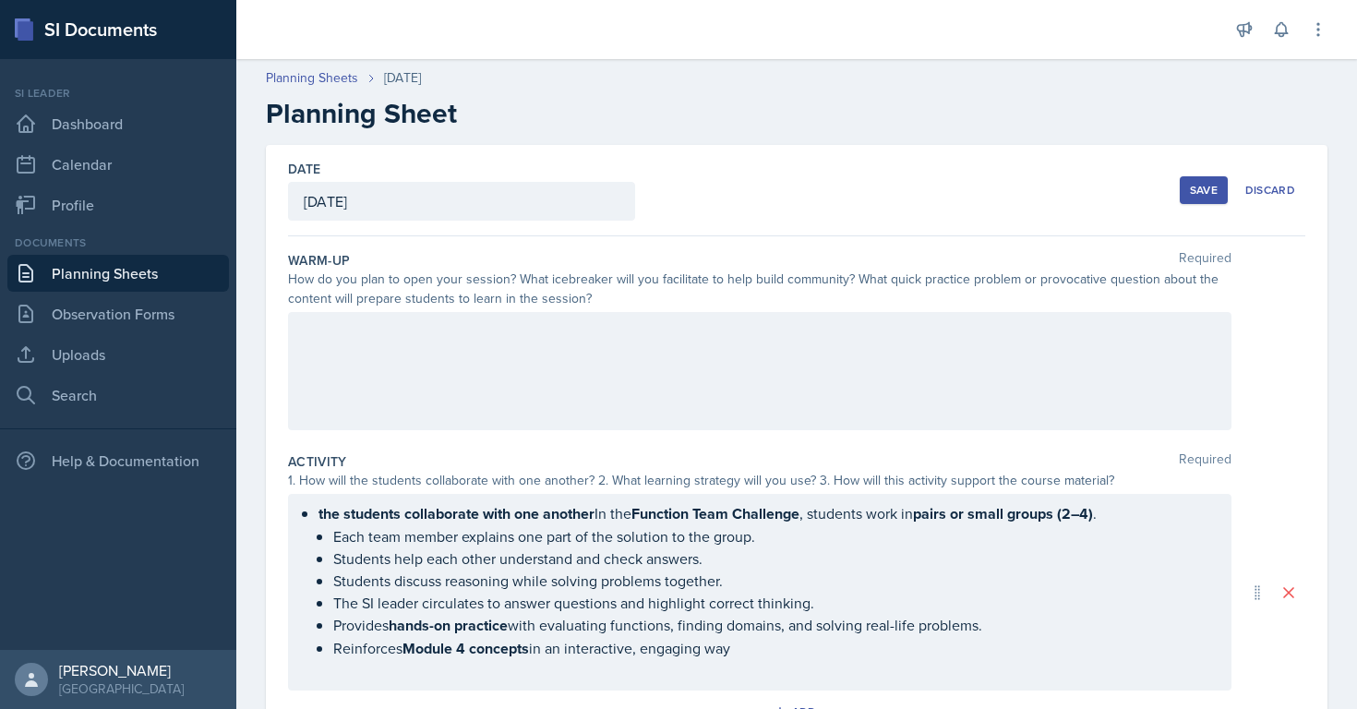
click at [313, 497] on div "the students collaborate with one another In the Function Team Challenge , stud…" at bounding box center [760, 592] width 944 height 197
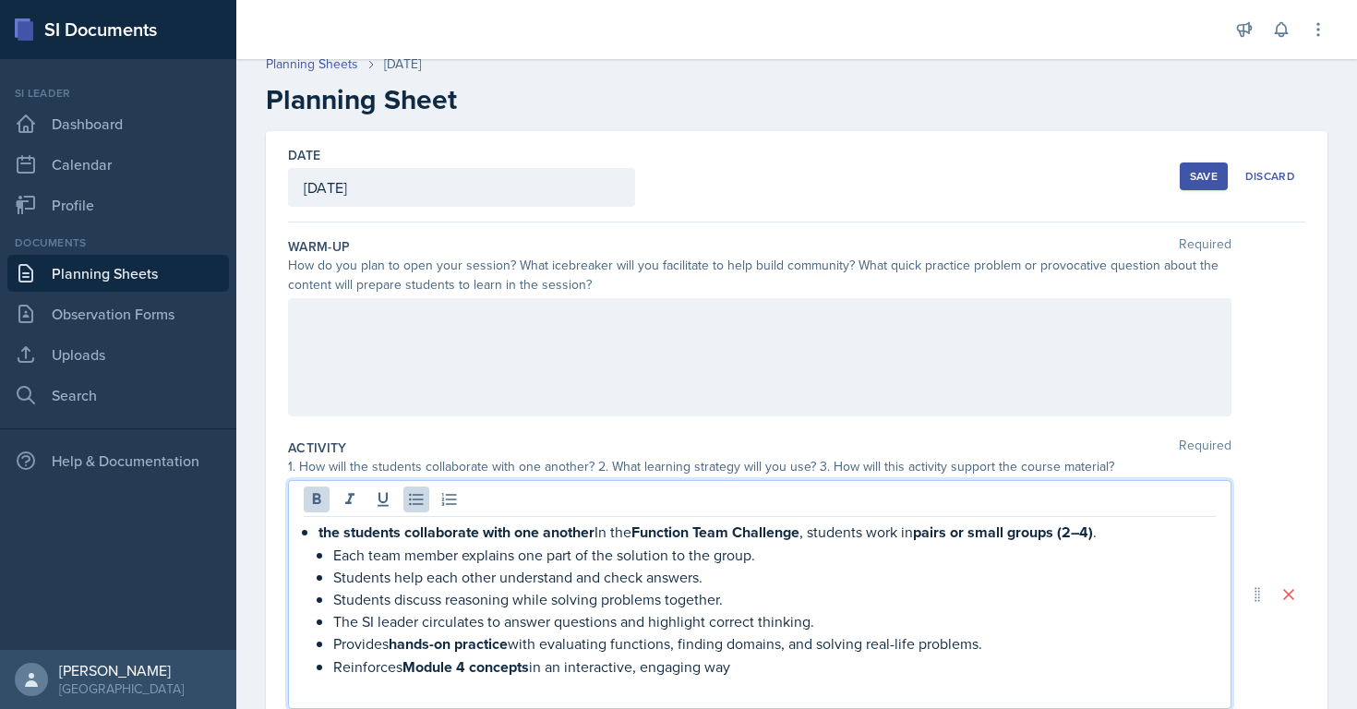
scroll to position [23, 0]
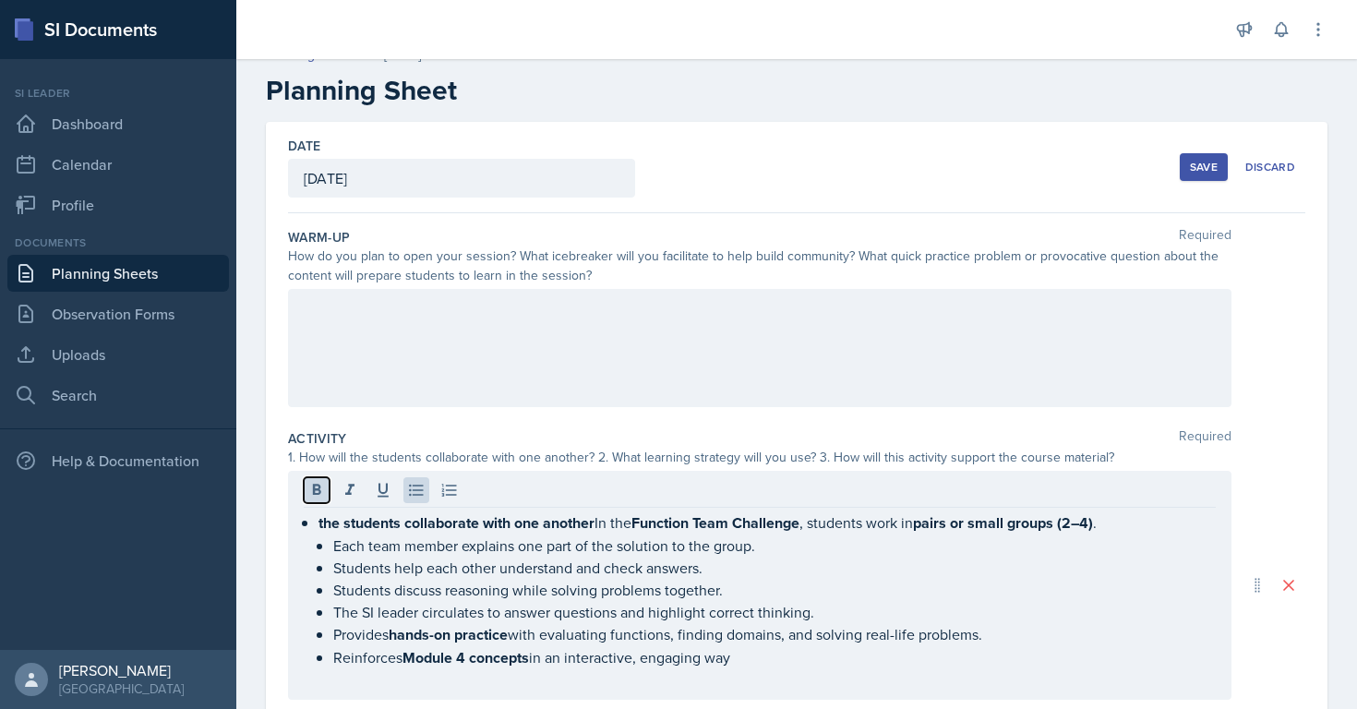
click at [320, 497] on icon at bounding box center [316, 490] width 18 height 18
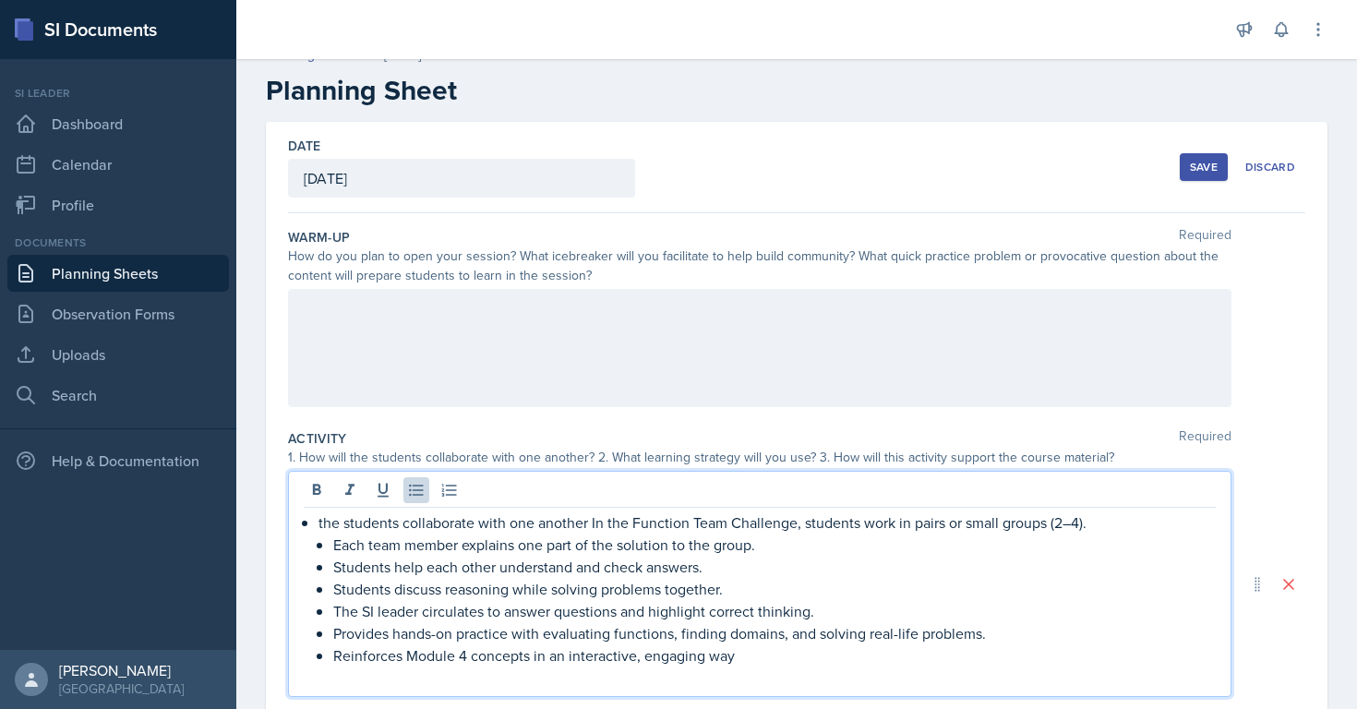
click at [317, 521] on div "the students collaborate with one another In the Function Team Challenge, stude…" at bounding box center [760, 600] width 912 height 177
click at [424, 488] on icon at bounding box center [416, 490] width 18 height 18
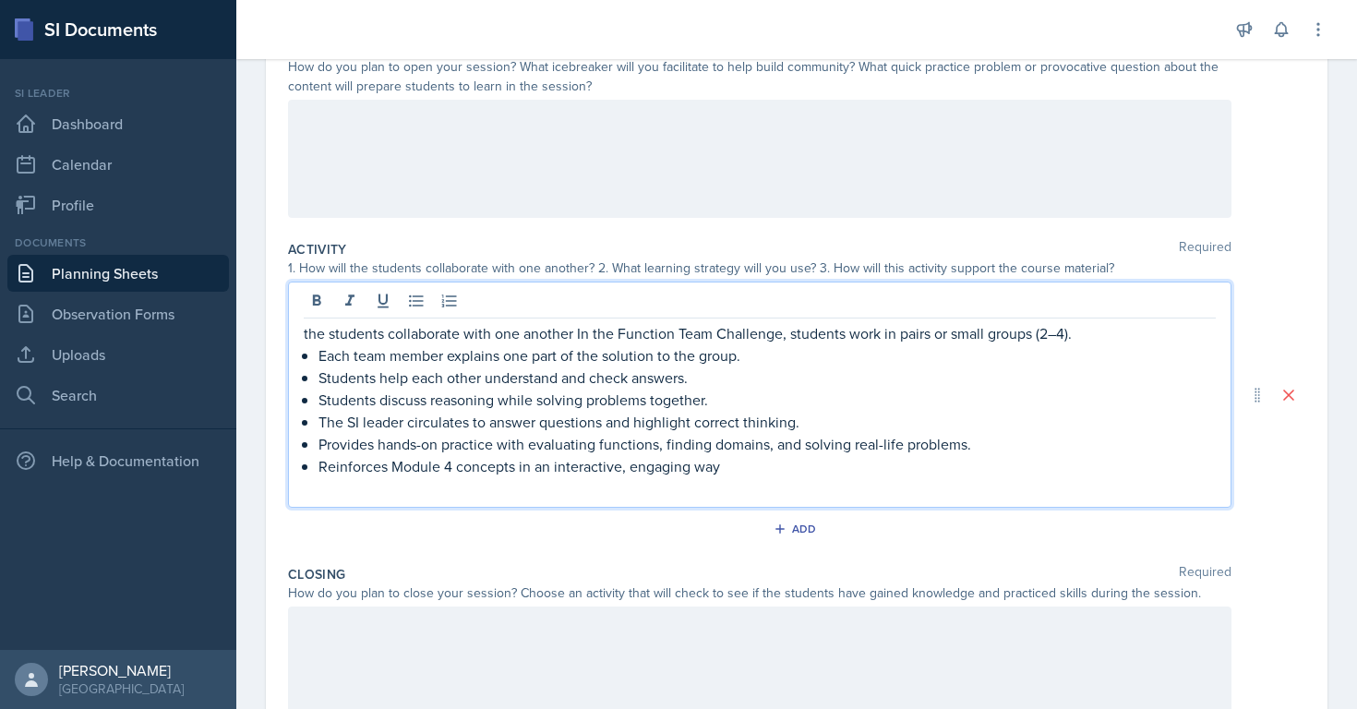
scroll to position [242, 0]
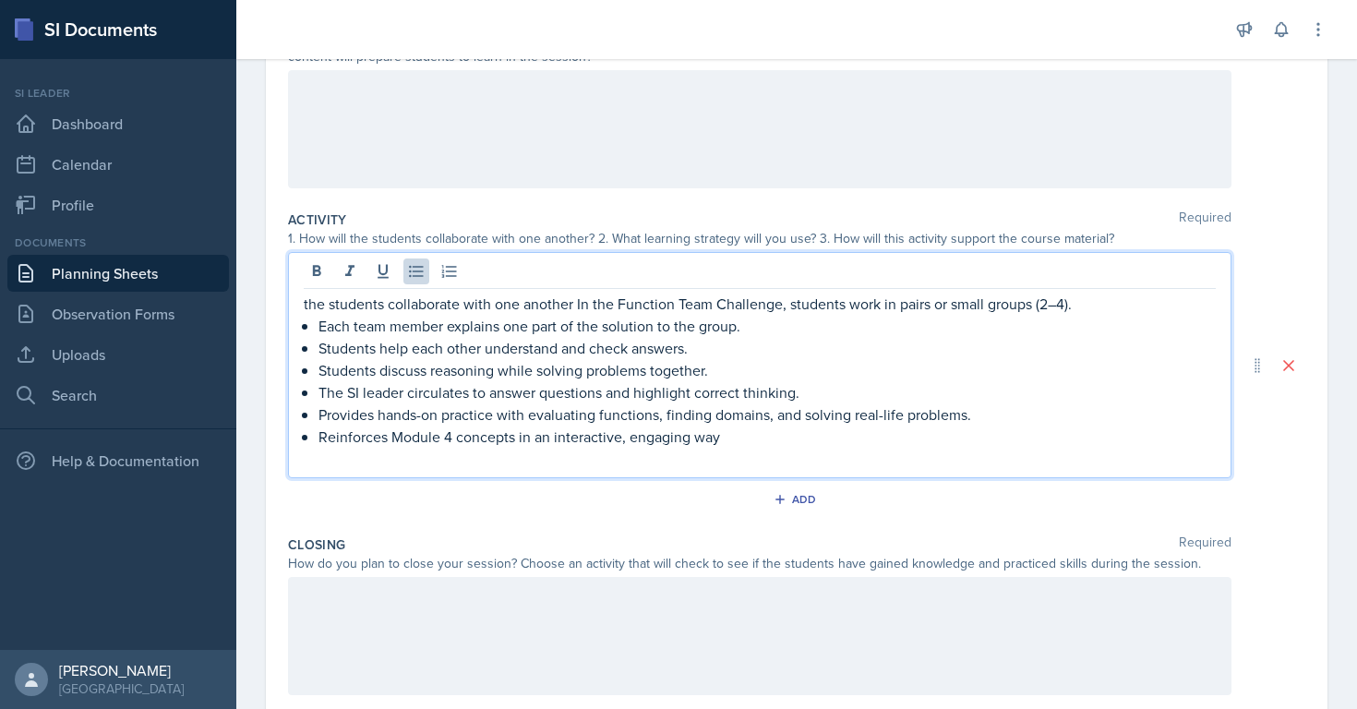
click at [802, 390] on p "The SI leader circulates to answer questions and highlight correct thinking." at bounding box center [768, 392] width 898 height 22
drag, startPoint x: 407, startPoint y: 394, endPoint x: 331, endPoint y: 393, distance: 75.7
click at [331, 393] on p "The SI leader circulates to answer questions and highlight correct thinking." at bounding box center [768, 392] width 898 height 22
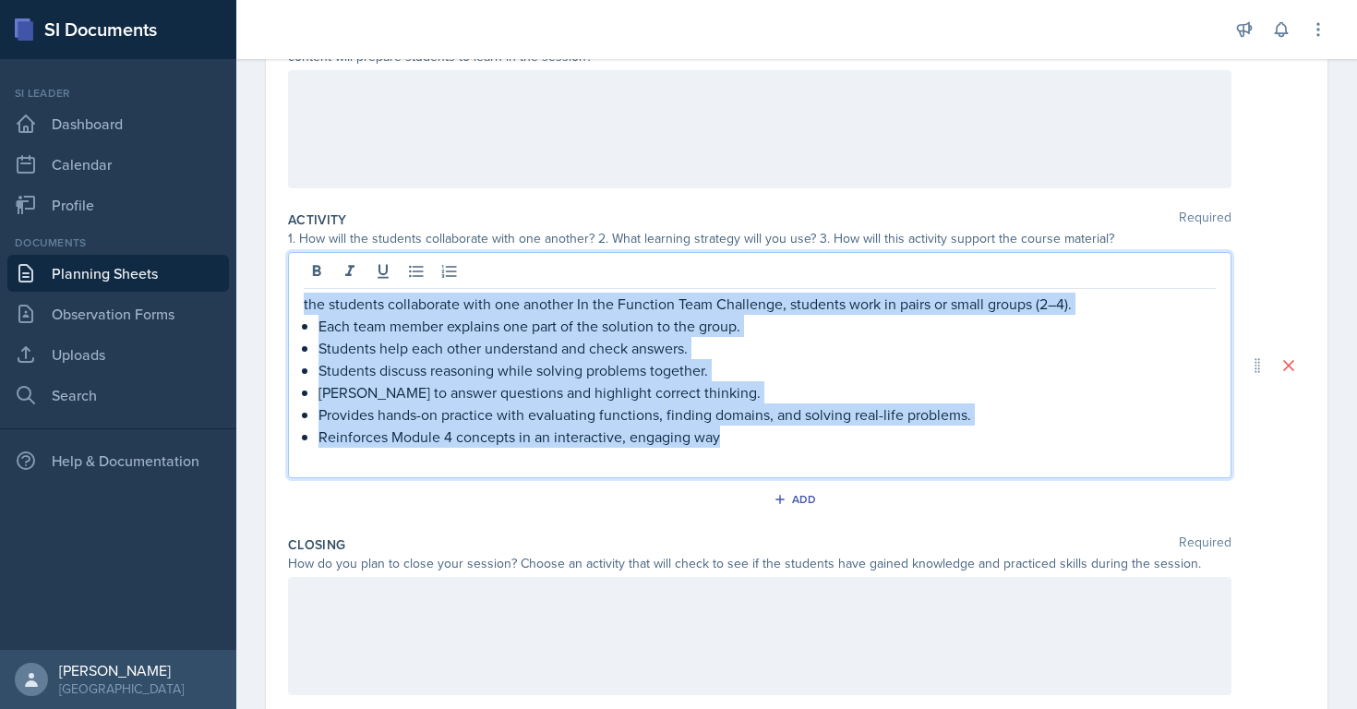
drag, startPoint x: 724, startPoint y: 444, endPoint x: 167, endPoint y: 286, distance: 578.8
click at [167, 286] on div "SI Documents Si leader Dashboard Calendar Profile Documents Planning Sheets Obs…" at bounding box center [678, 354] width 1357 height 709
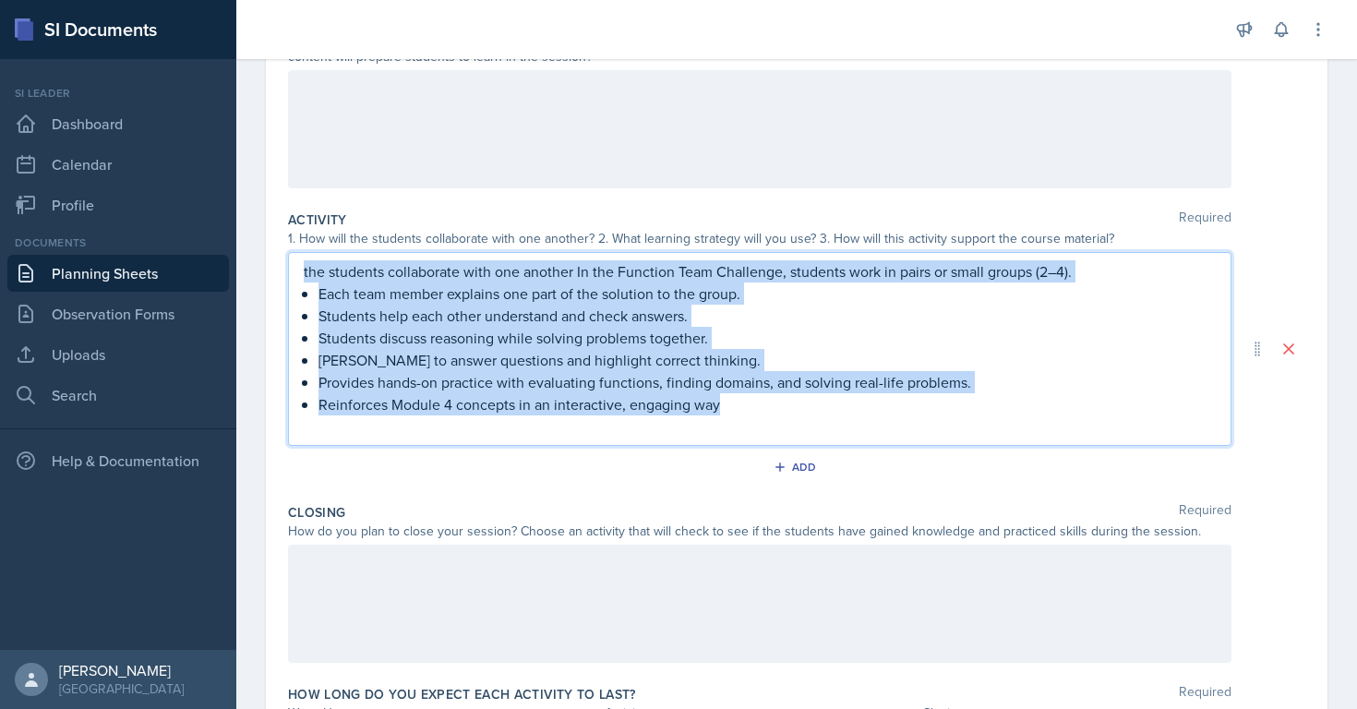
scroll to position [210, 0]
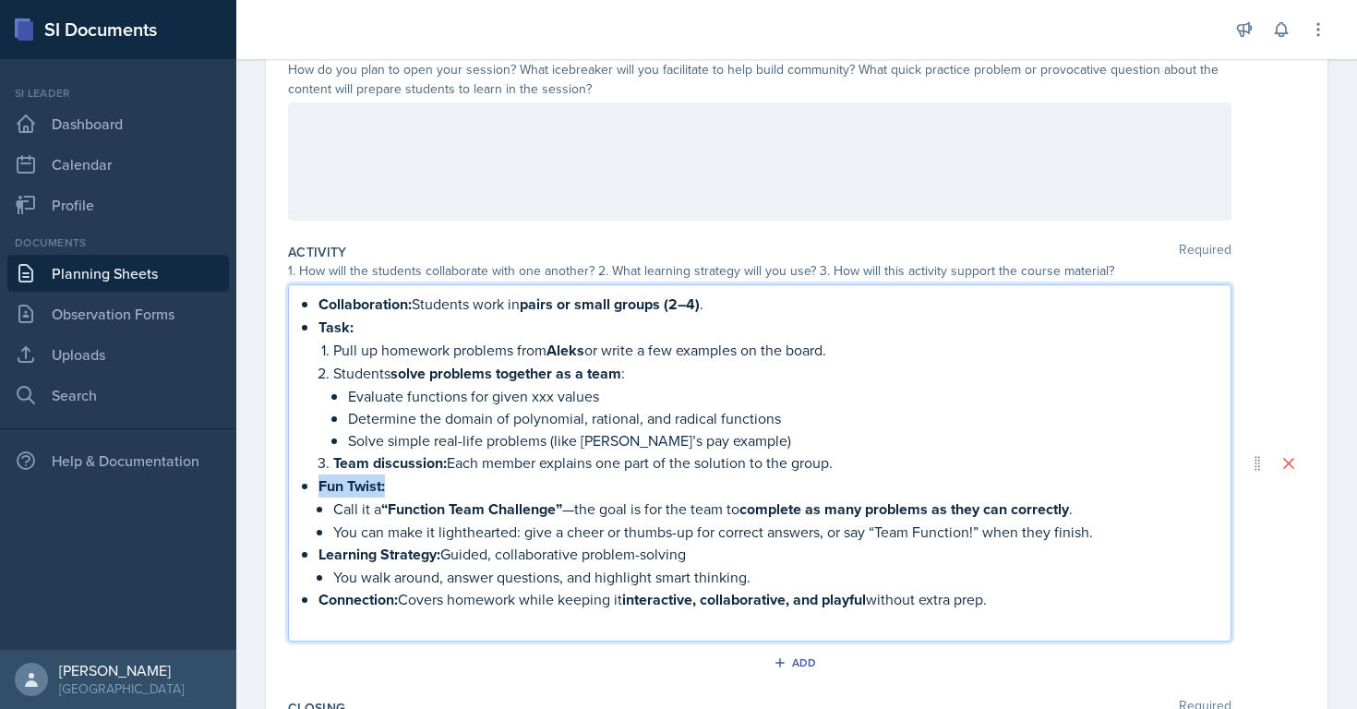
drag, startPoint x: 397, startPoint y: 483, endPoint x: 294, endPoint y: 483, distance: 103.4
click at [294, 483] on div "Collaboration: Students work in pairs or small groups (2–4) . Task: Pull up hom…" at bounding box center [760, 462] width 944 height 357
copy strong "Function Team Challenge"
drag, startPoint x: 389, startPoint y: 507, endPoint x: 560, endPoint y: 504, distance: 170.8
click at [560, 504] on strong "“Function Team Challenge”" at bounding box center [471, 508] width 181 height 21
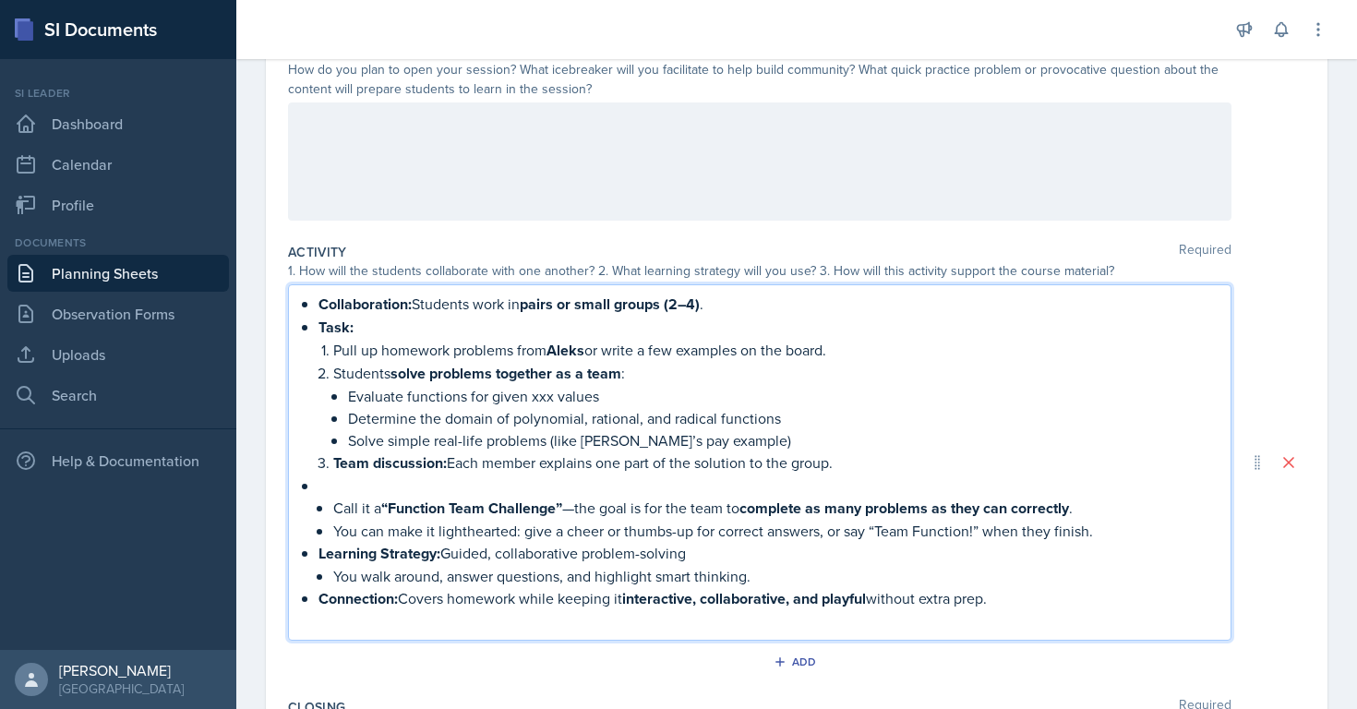
click at [333, 375] on li "Students solve problems together as a team : Evaluate functions for given xxx v…" at bounding box center [774, 407] width 883 height 90
paste div
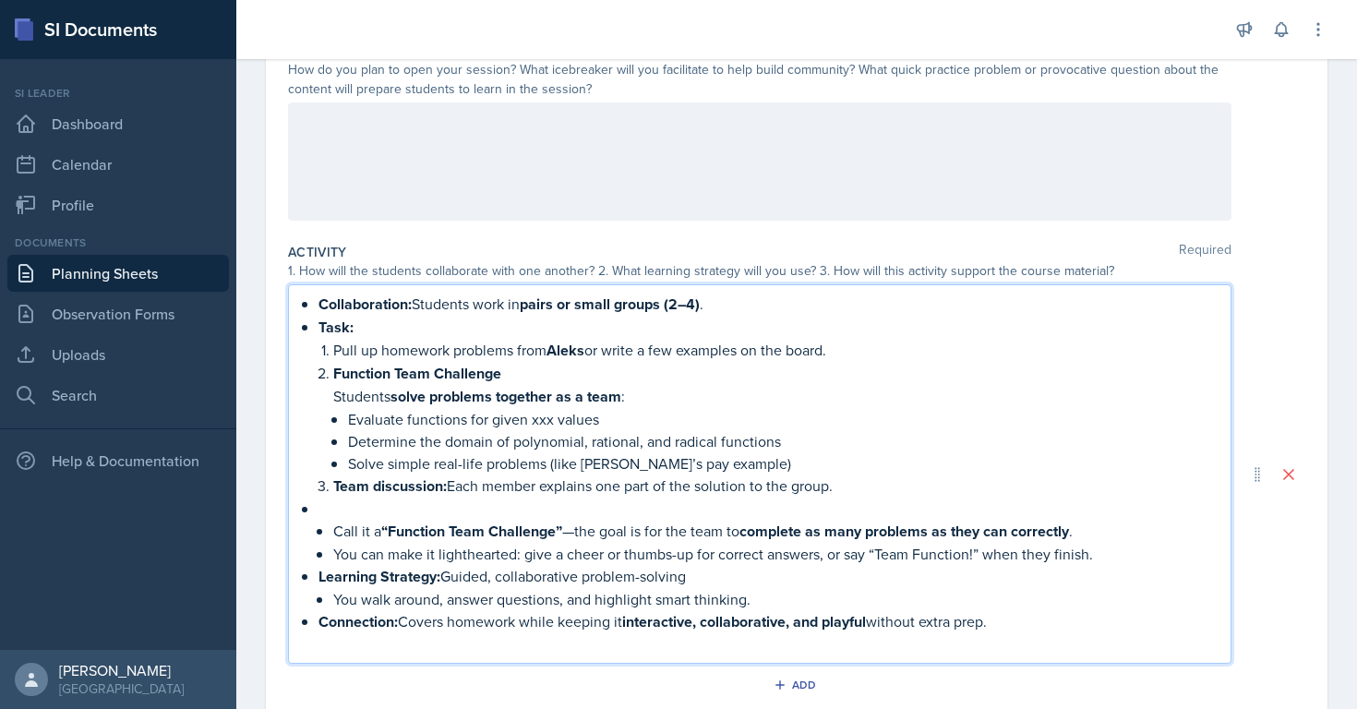
click at [400, 263] on div "1. How will the students collaborate with one another? 2. What learning strateg…" at bounding box center [760, 270] width 944 height 19
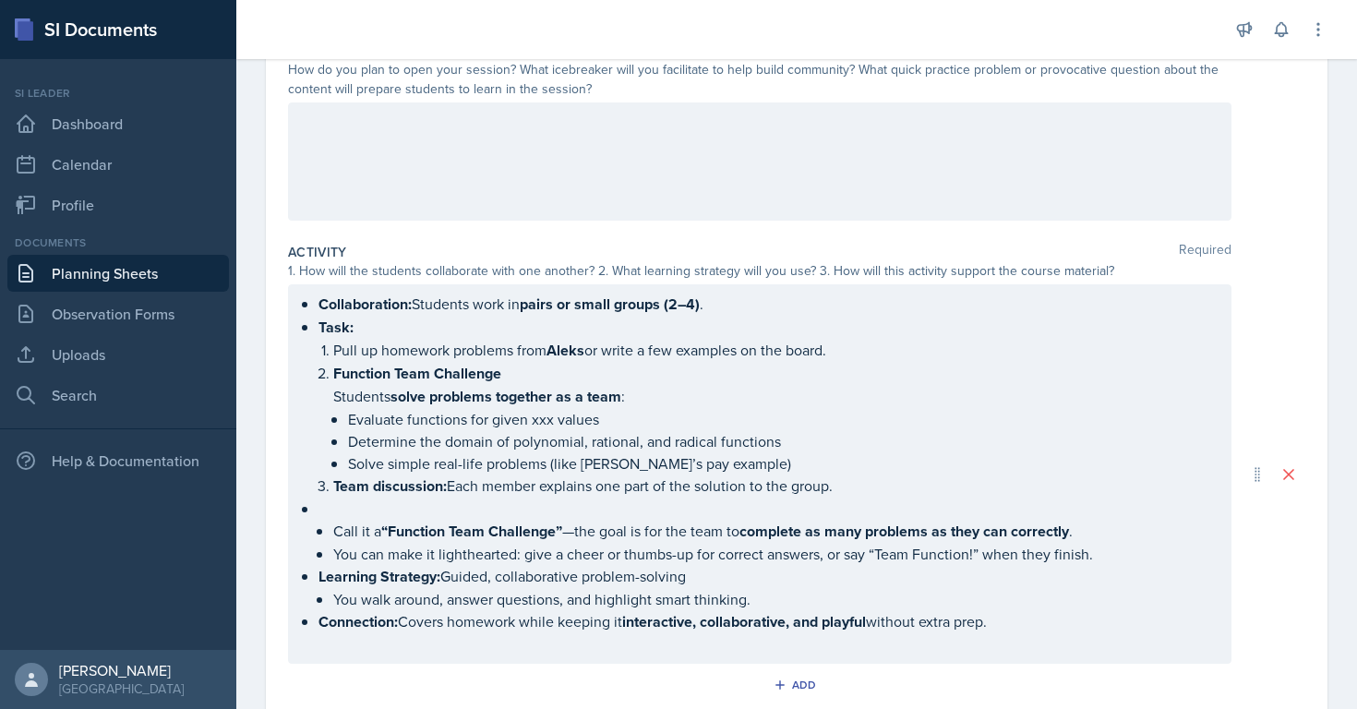
scroll to position [242, 0]
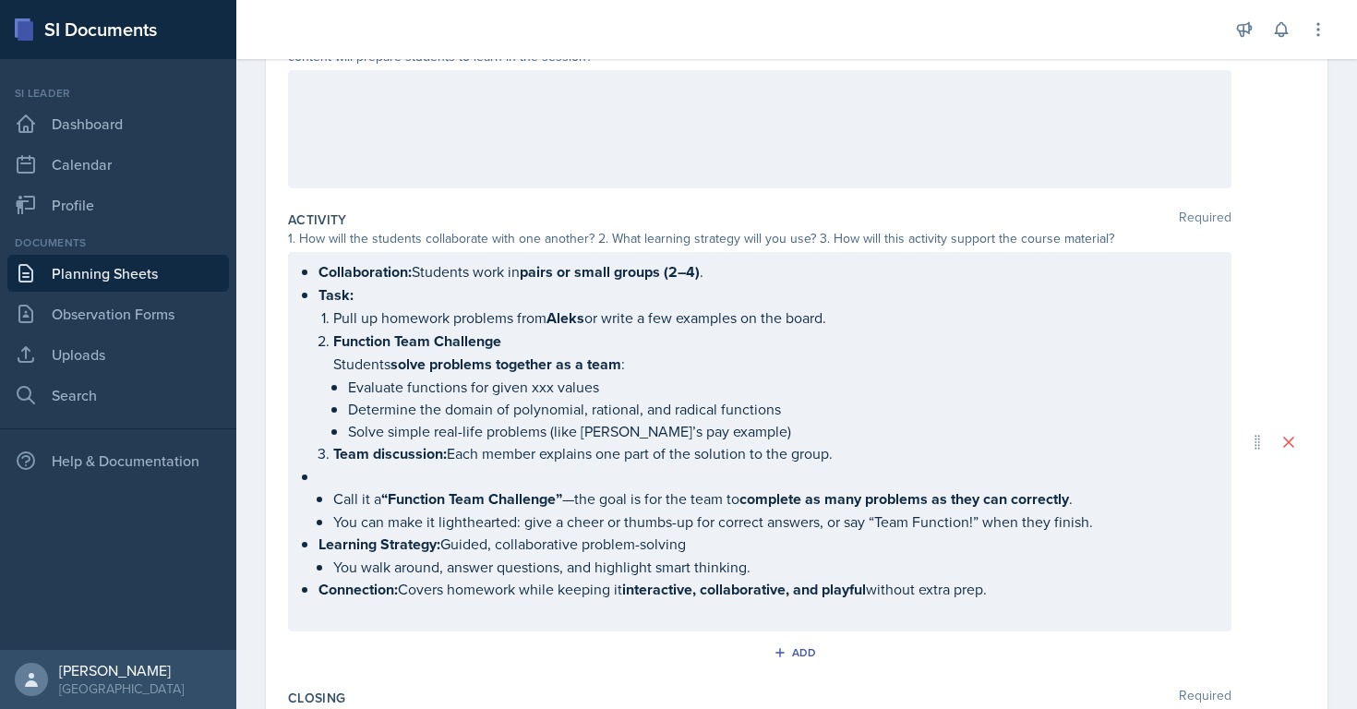
click at [390, 307] on p "Task:" at bounding box center [768, 294] width 898 height 23
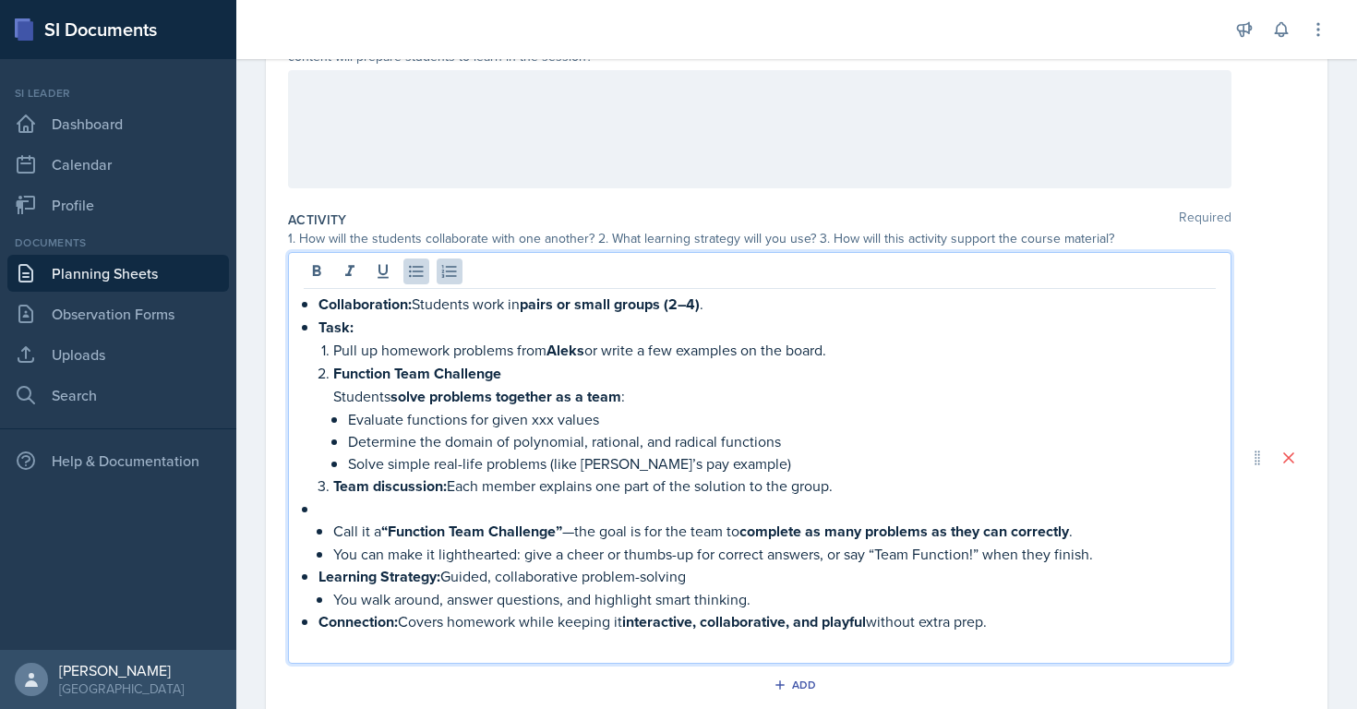
click at [335, 398] on p "Students solve problems together as a team :" at bounding box center [774, 396] width 883 height 23
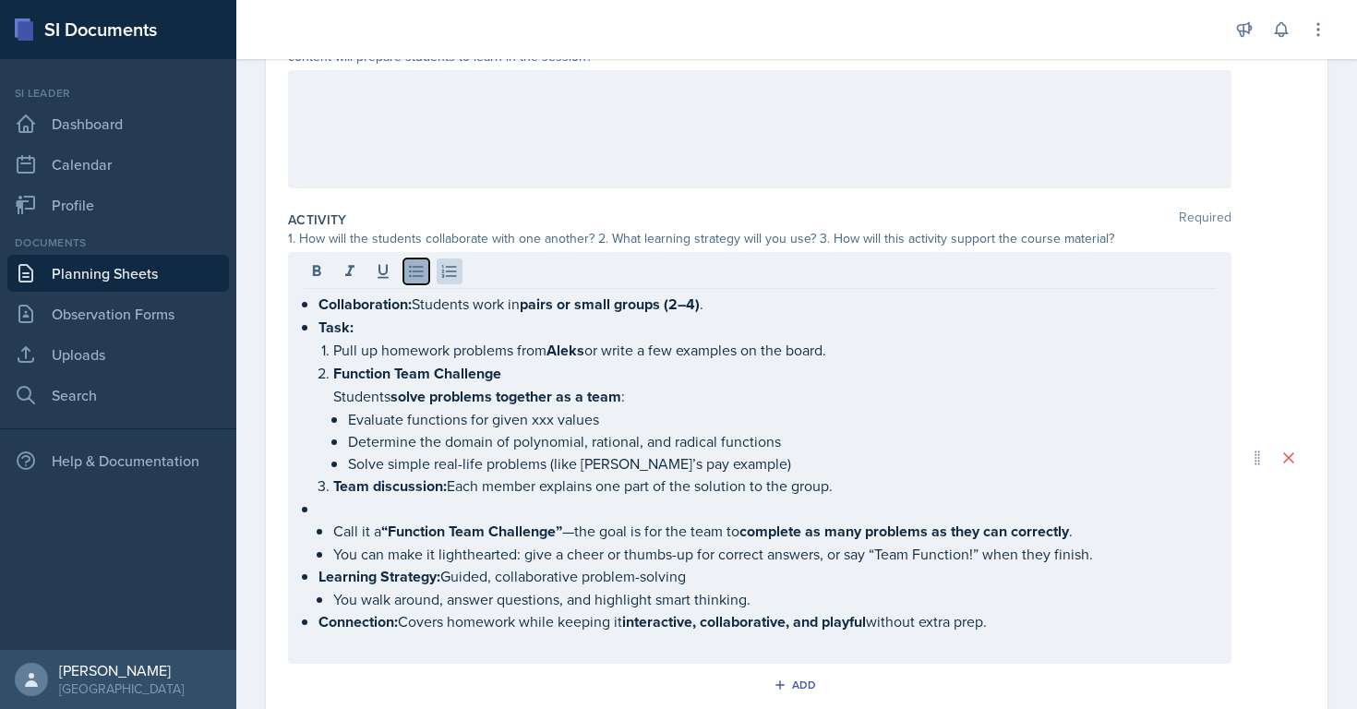
click at [428, 262] on button at bounding box center [417, 272] width 26 height 26
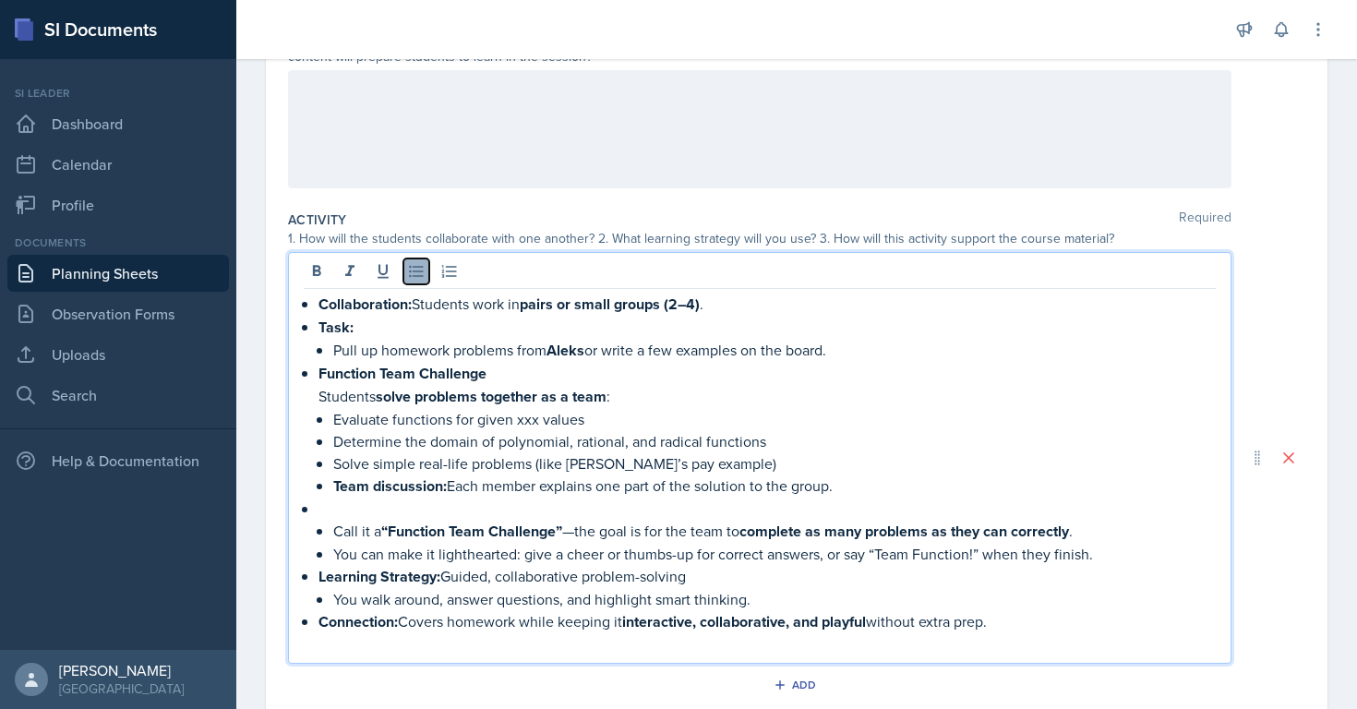
click at [428, 263] on button at bounding box center [417, 272] width 26 height 26
click at [425, 266] on button at bounding box center [417, 272] width 26 height 26
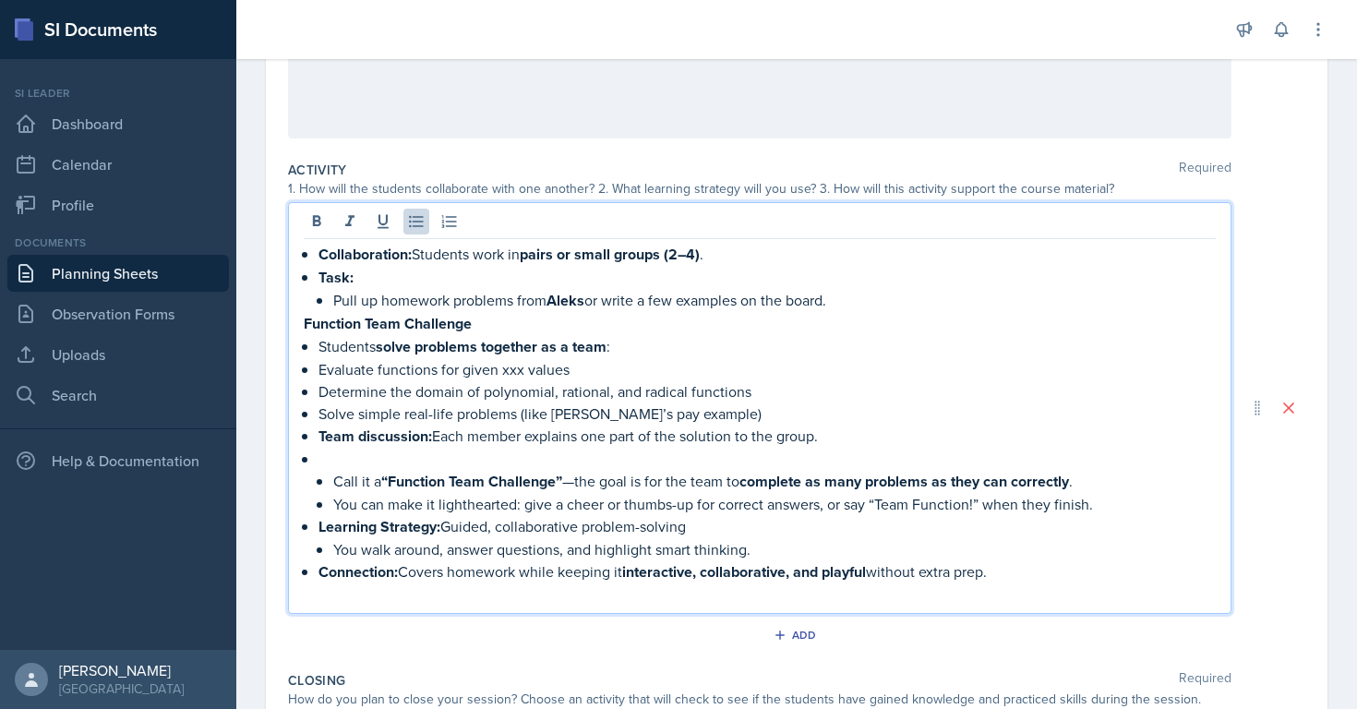
scroll to position [293, 0]
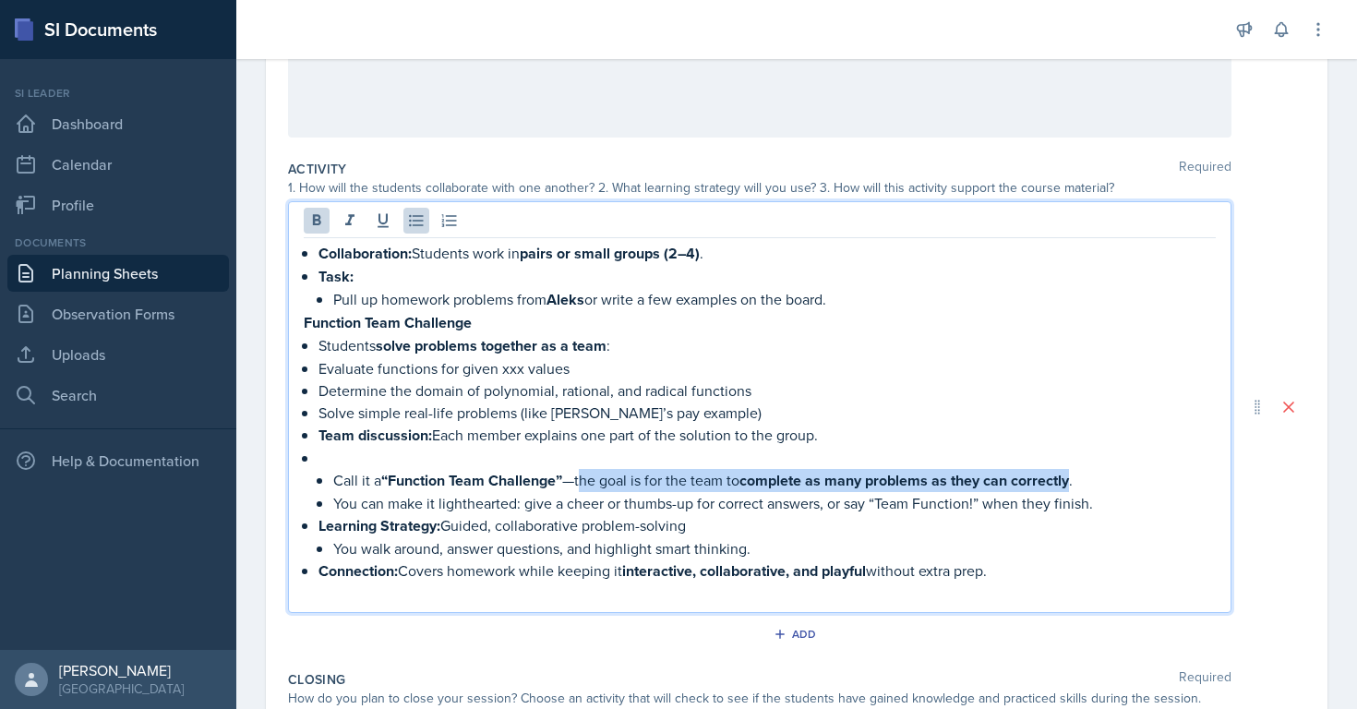
copy p "he goal is for the team to complete as many problems as they can correctly"
drag, startPoint x: 583, startPoint y: 482, endPoint x: 1076, endPoint y: 480, distance: 493.1
click at [1076, 481] on p "Call it a “Function Team Challenge” —the goal is for the team to complete as ma…" at bounding box center [774, 480] width 883 height 23
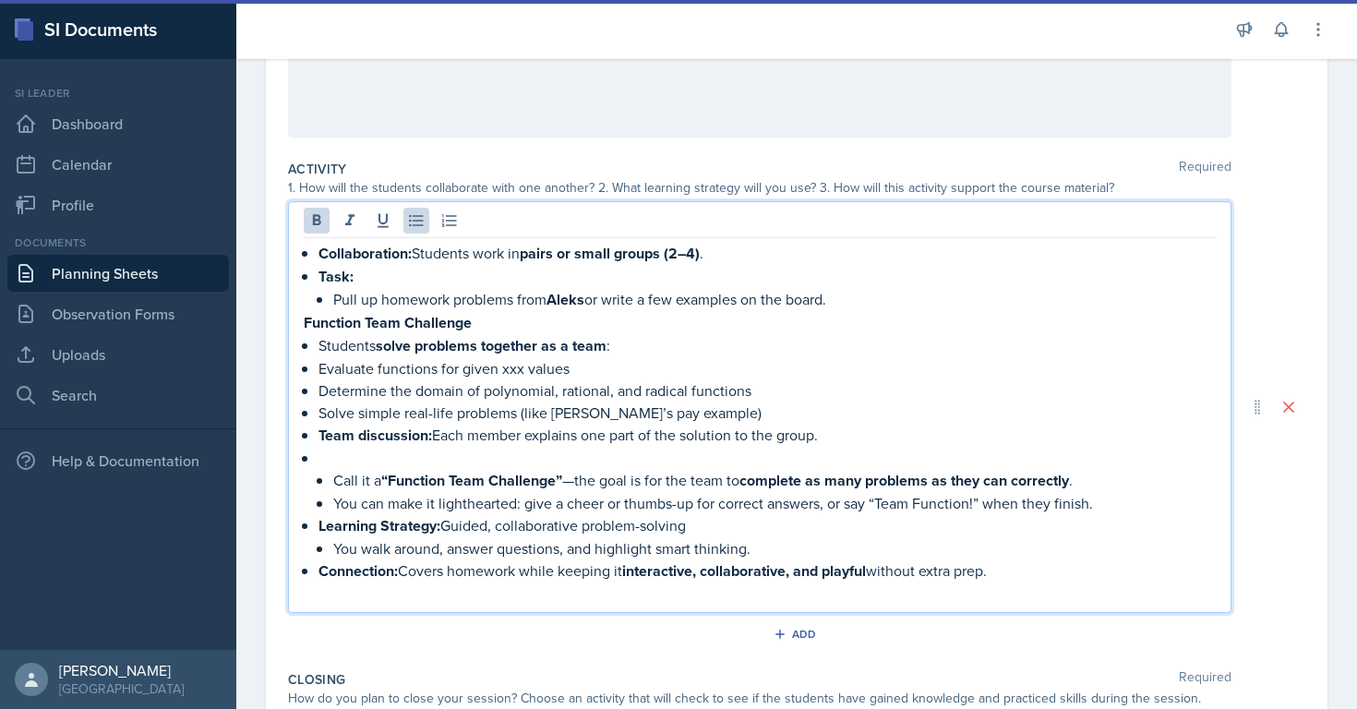
click at [621, 342] on p "Students solve problems together as a team :" at bounding box center [768, 345] width 898 height 23
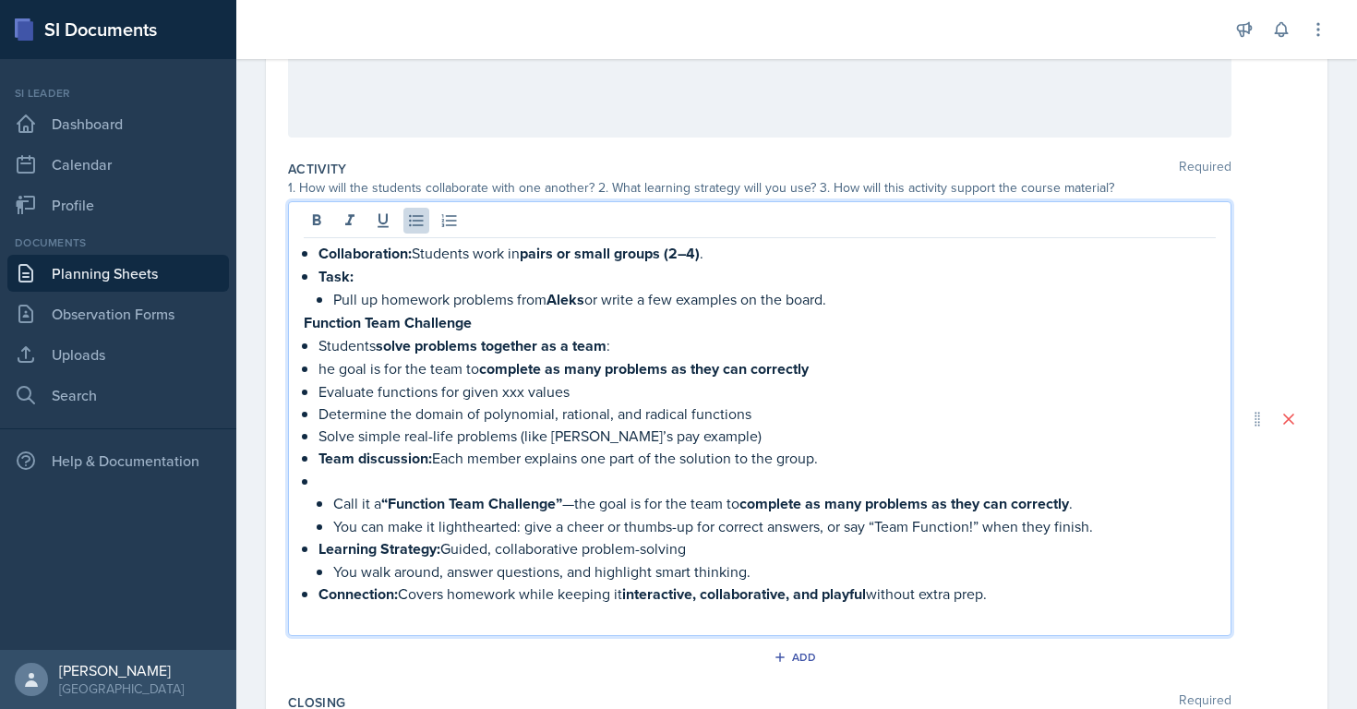
click at [321, 365] on p "he goal is for the team to complete as many problems as they can correctly" at bounding box center [768, 368] width 898 height 23
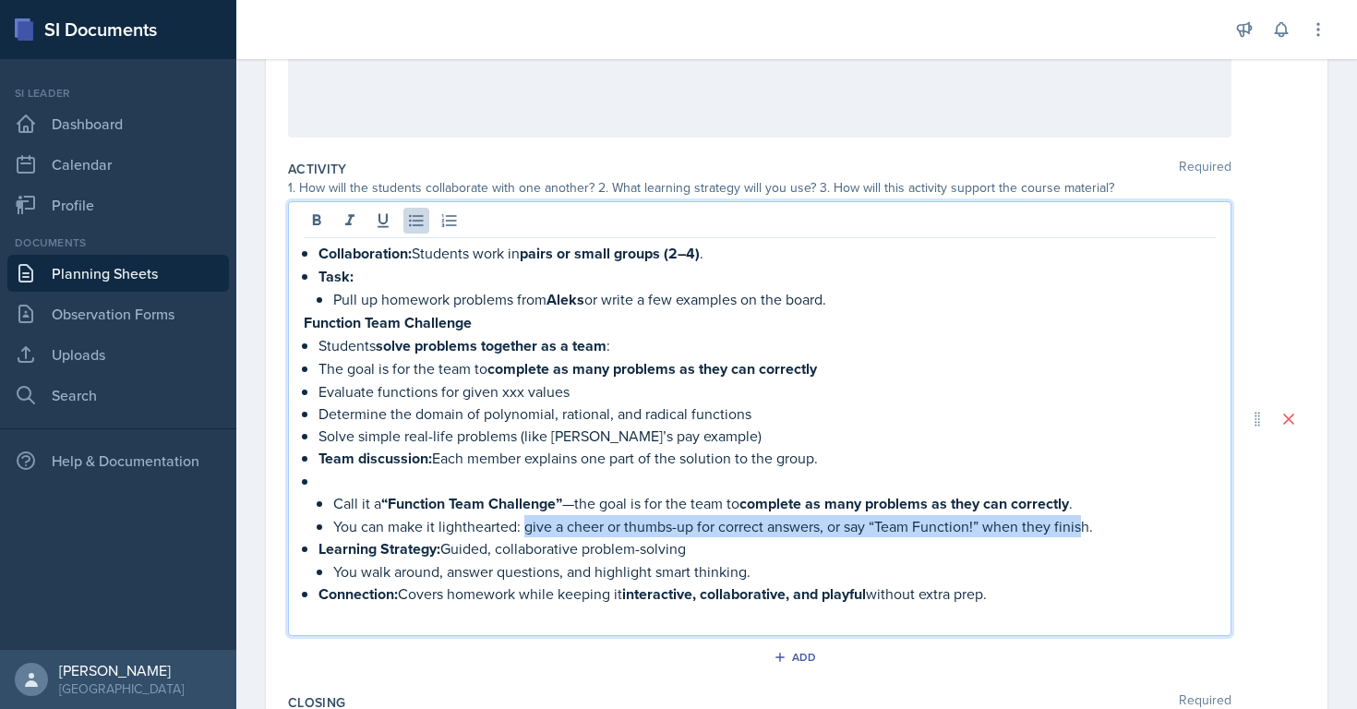
drag, startPoint x: 522, startPoint y: 523, endPoint x: 1086, endPoint y: 520, distance: 564.2
click at [1086, 520] on p "You can make it lighthearted: give a cheer or thumbs-up for correct answers, or…" at bounding box center [774, 526] width 883 height 22
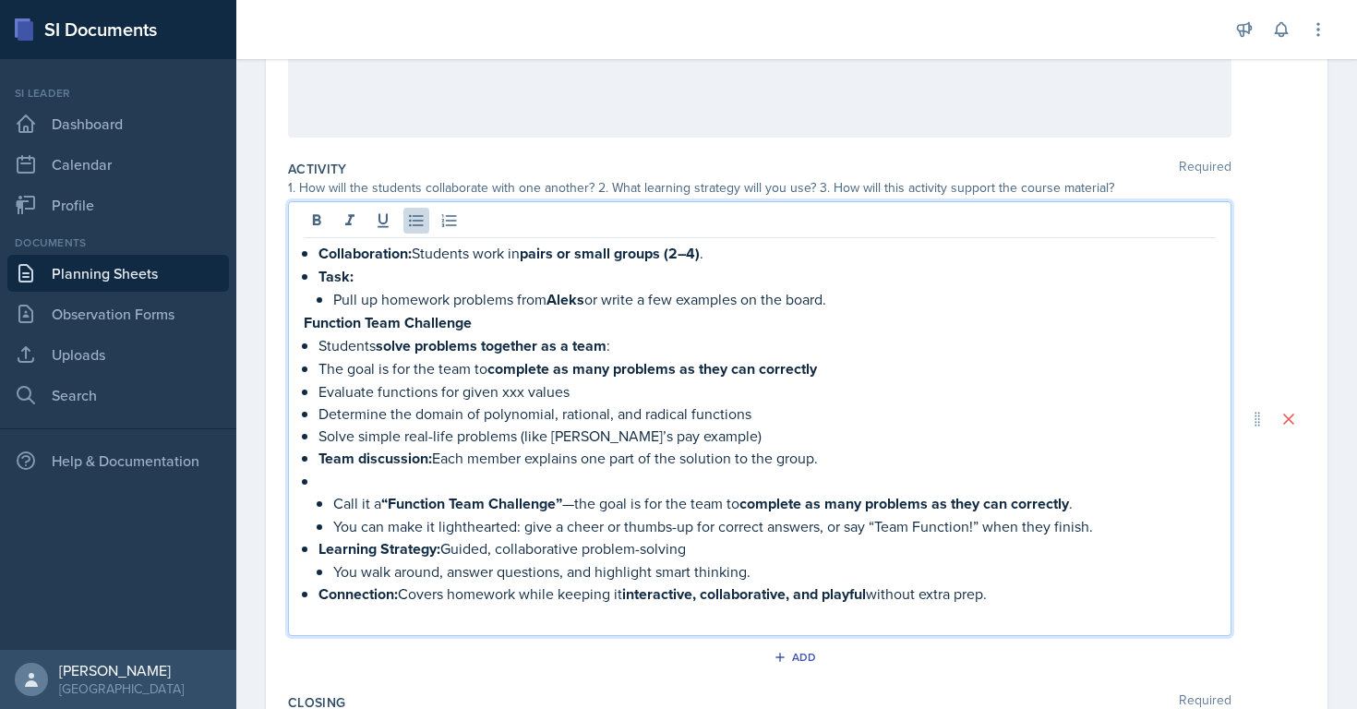
click at [569, 388] on p "Evaluate functions for given xxx values" at bounding box center [768, 391] width 898 height 22
drag, startPoint x: 712, startPoint y: 439, endPoint x: 521, endPoint y: 432, distance: 191.2
click at [521, 432] on p "Solve simple real-life problems (like [PERSON_NAME]’s pay example)" at bounding box center [768, 436] width 898 height 22
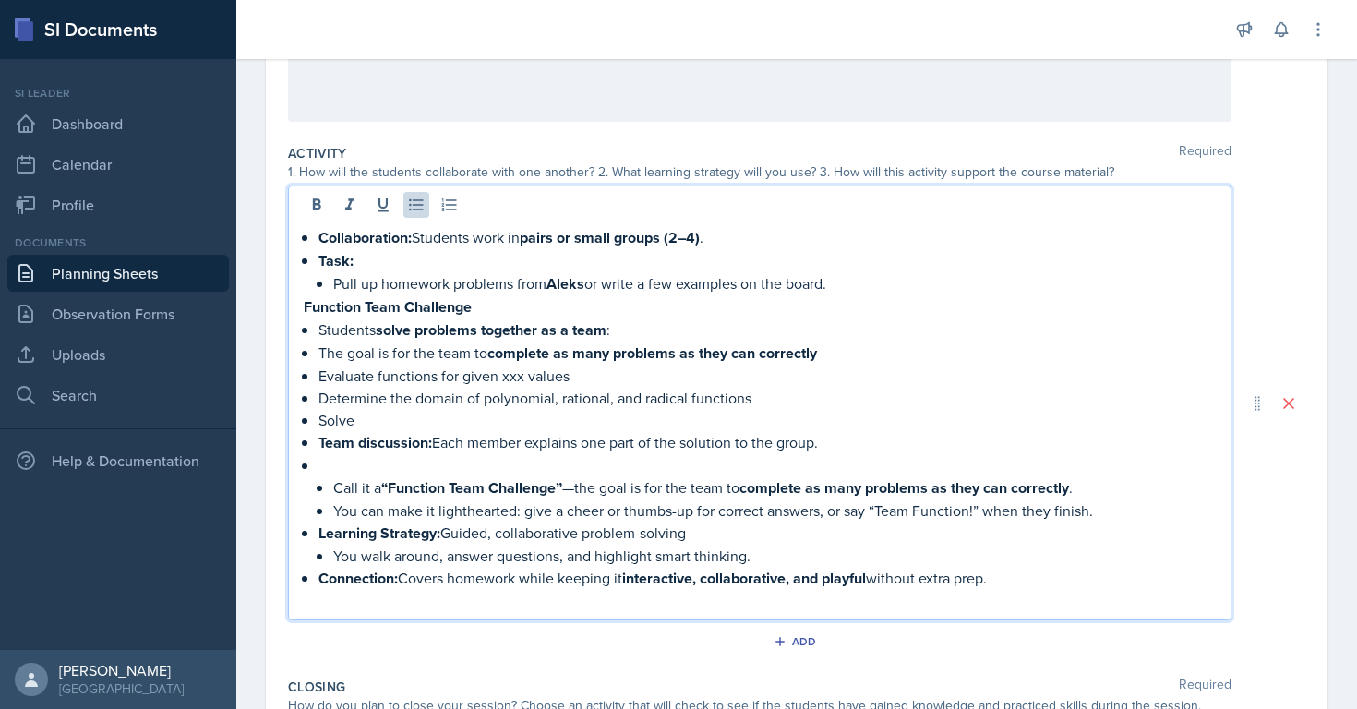
scroll to position [317, 0]
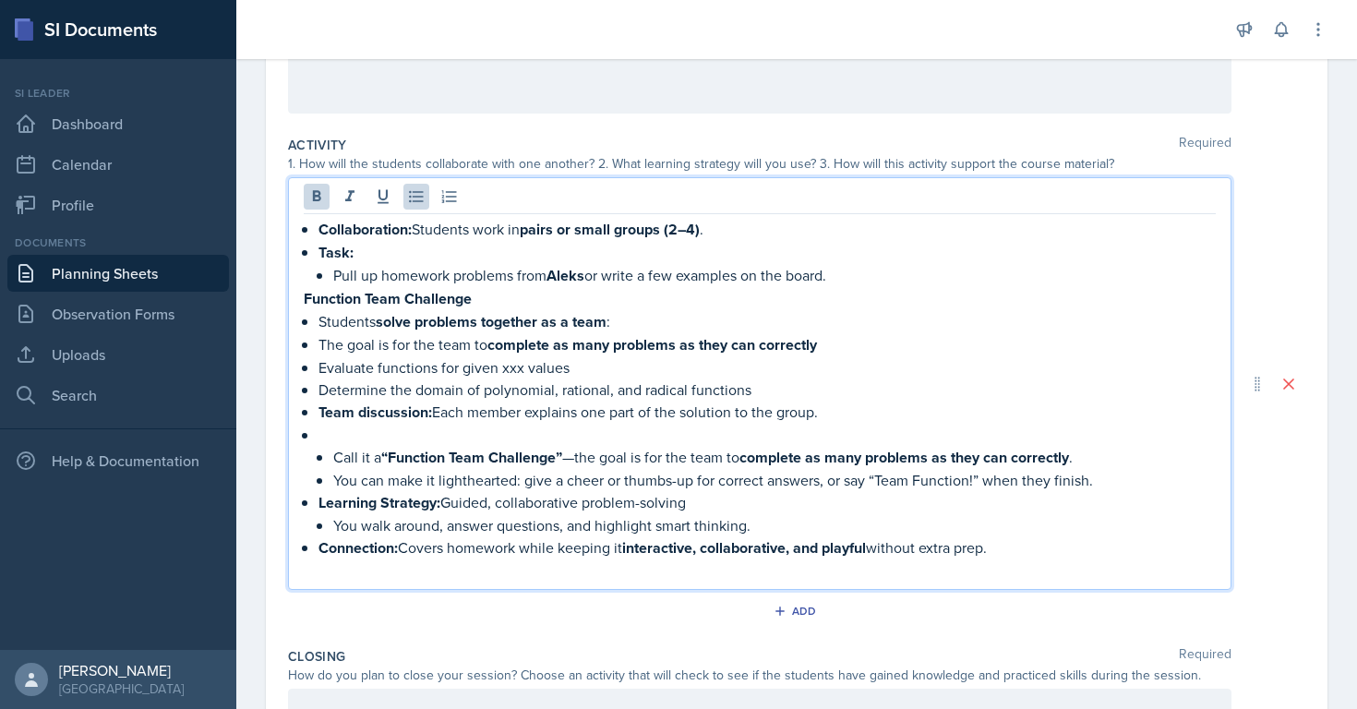
drag, startPoint x: 526, startPoint y: 480, endPoint x: 1103, endPoint y: 488, distance: 576.2
click at [1103, 488] on ul "Call it a “Function Team Challenge” —the goal is for the team to complete as ma…" at bounding box center [768, 492] width 898 height 136
click at [611, 491] on p "Learning Strategy: Guided, collaborative problem-solving" at bounding box center [768, 502] width 898 height 23
click at [838, 345] on p "The goal is for the team to complete as many problems as they can correctly" at bounding box center [768, 344] width 898 height 23
click at [584, 351] on strong "complete as many problems as they can correctly to" at bounding box center [661, 344] width 346 height 21
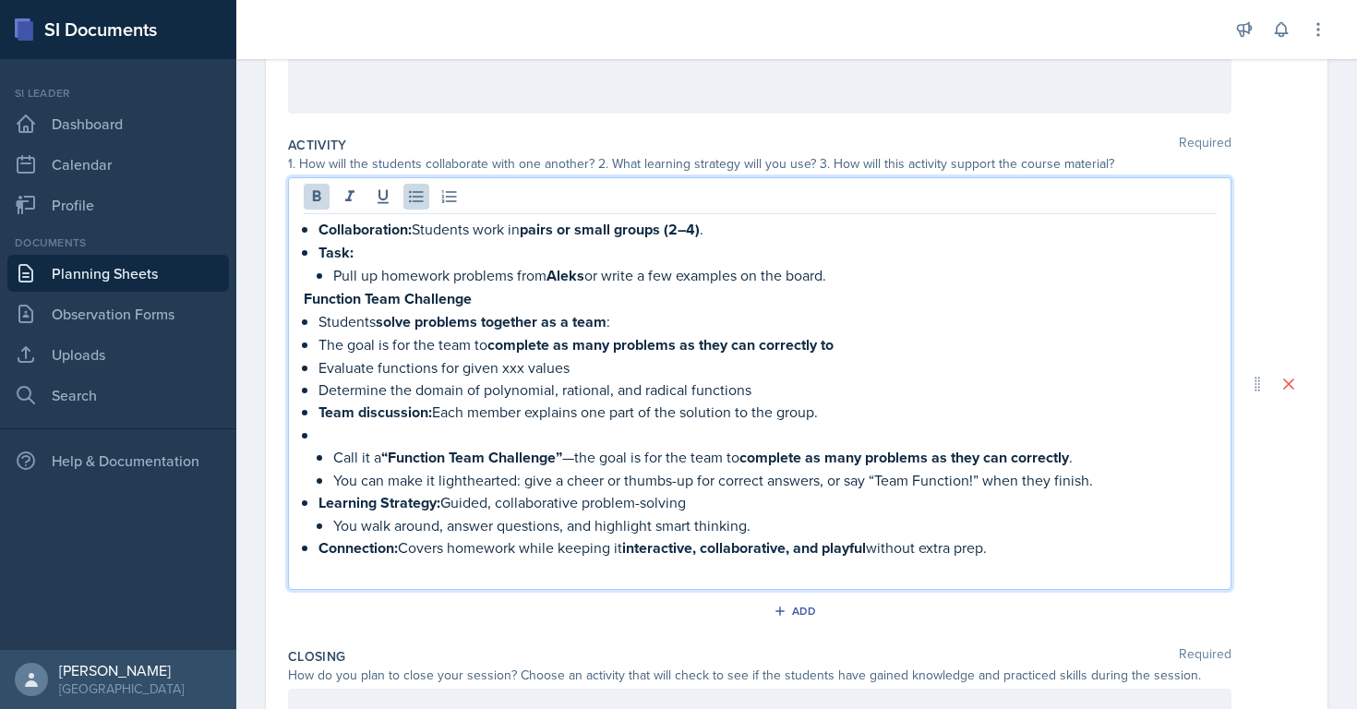
click at [512, 344] on strong "complete as many problems as they can correctly to" at bounding box center [661, 344] width 346 height 21
click at [440, 343] on p "The goal is for the team to complete as many problems as they can correctly to" at bounding box center [768, 344] width 898 height 23
click at [720, 344] on strong "complete as many problems as they can correctly to" at bounding box center [696, 344] width 346 height 21
click at [747, 341] on strong "complete as many problems as they can correctly to" at bounding box center [696, 344] width 346 height 21
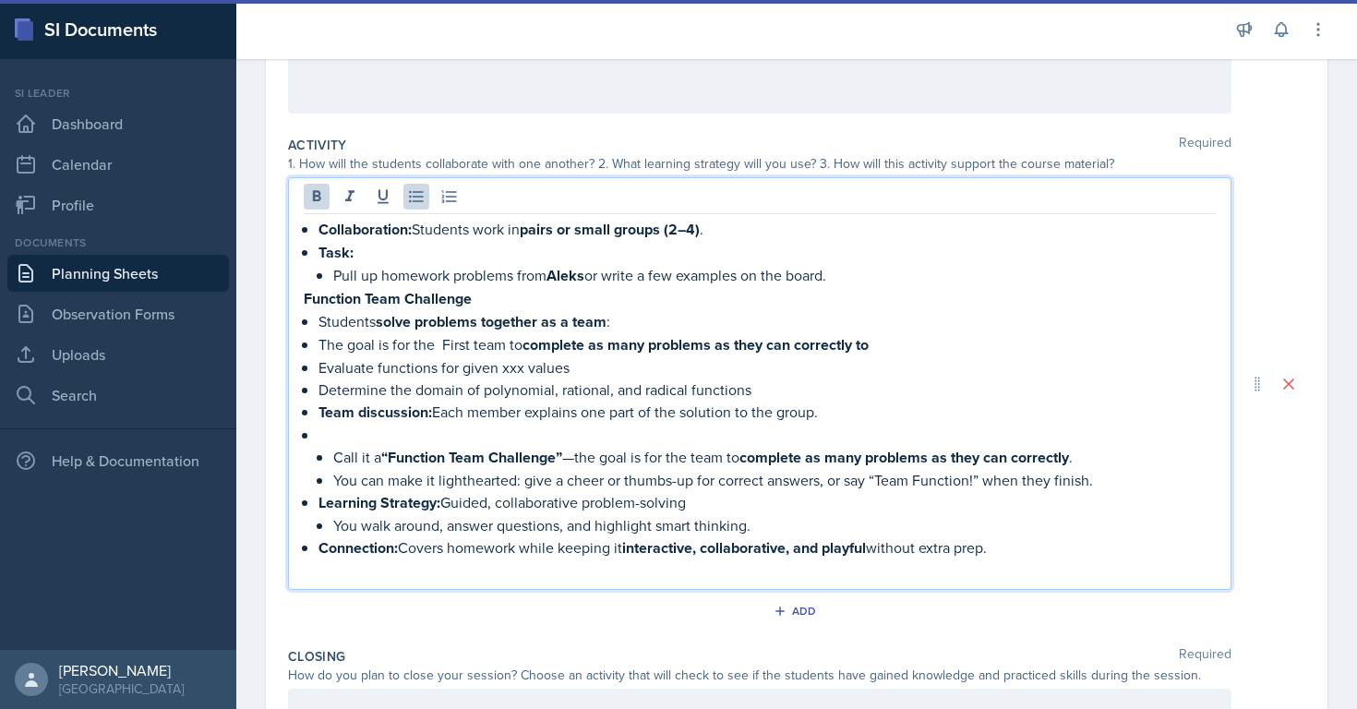
click at [737, 344] on strong "complete as many problems as they can correctly to" at bounding box center [696, 344] width 346 height 21
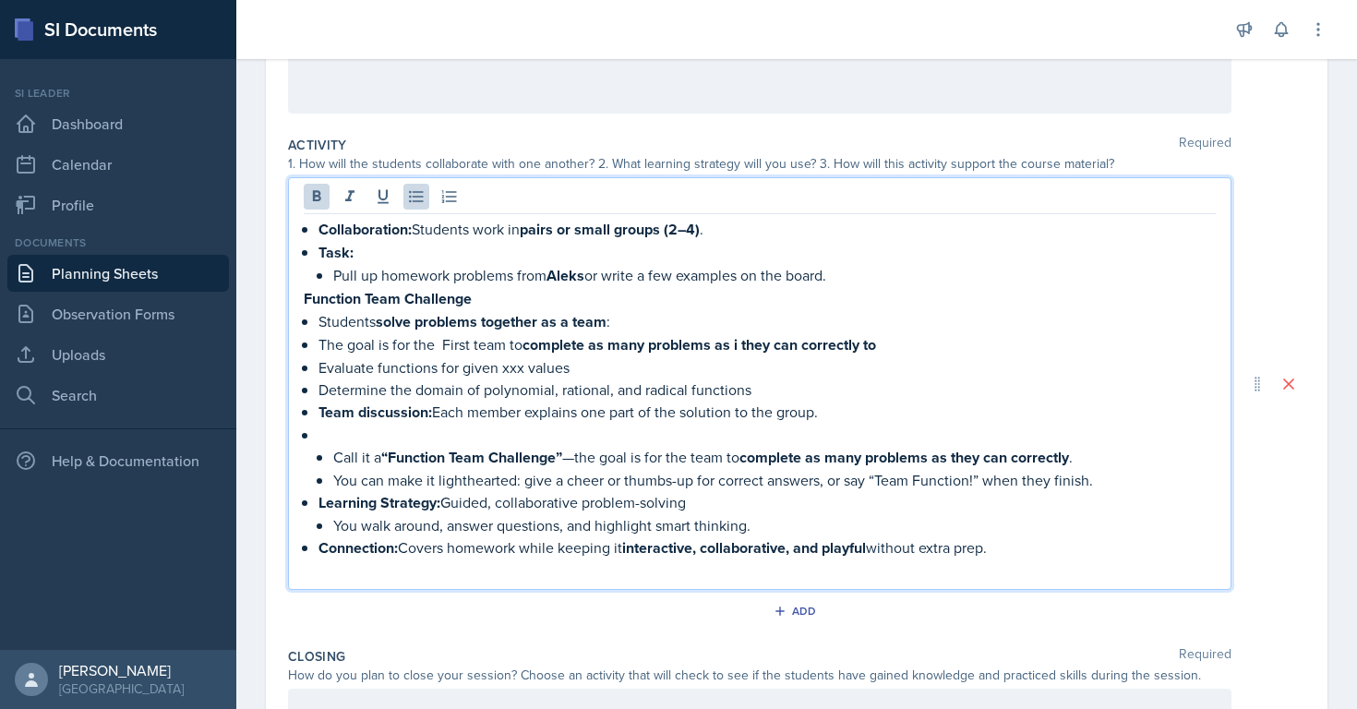
click at [358, 343] on p "The goal is for the First team to complete as many problems as i they can corre…" at bounding box center [768, 344] width 898 height 23
click at [441, 344] on p "The goal is for the First team to complete as many problems as i they can corre…" at bounding box center [768, 344] width 898 height 23
click at [520, 347] on p "The goal is for the First team to complete as many problems as i they can corre…" at bounding box center [768, 344] width 898 height 23
drag, startPoint x: 322, startPoint y: 342, endPoint x: 1151, endPoint y: 342, distance: 829.2
click at [1151, 342] on p "The goal is for the First team to win complete as many problems as i they can c…" at bounding box center [768, 344] width 898 height 23
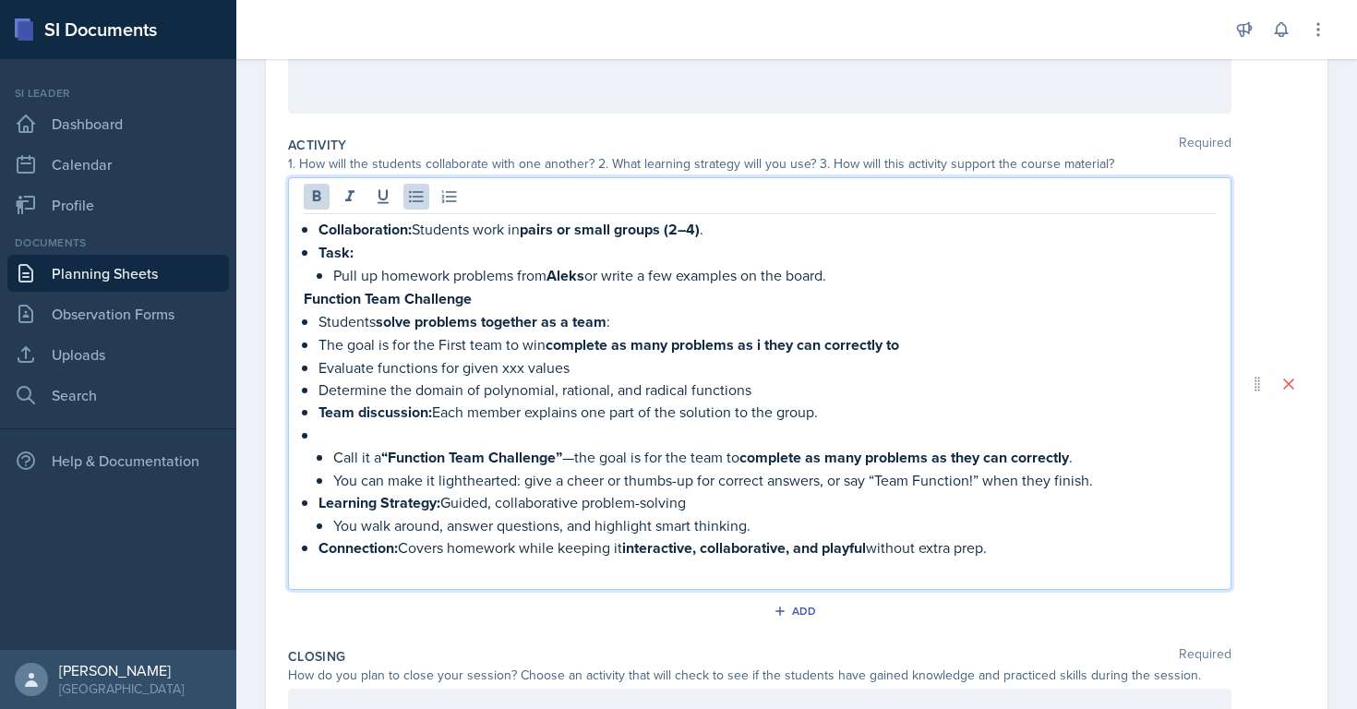
click at [502, 347] on p "The goal is for the First team to win complete as many problems as i they can c…" at bounding box center [768, 344] width 898 height 23
click at [416, 344] on p "The goal is for the First team to win complete as many problems as i they can c…" at bounding box center [768, 344] width 898 height 23
click at [455, 342] on p "The goal is for the First team to win complete as many problems as i they can c…" at bounding box center [768, 344] width 898 height 23
click at [518, 342] on p "The goal is for the First team to win complete as many problems as i they can c…" at bounding box center [768, 344] width 898 height 23
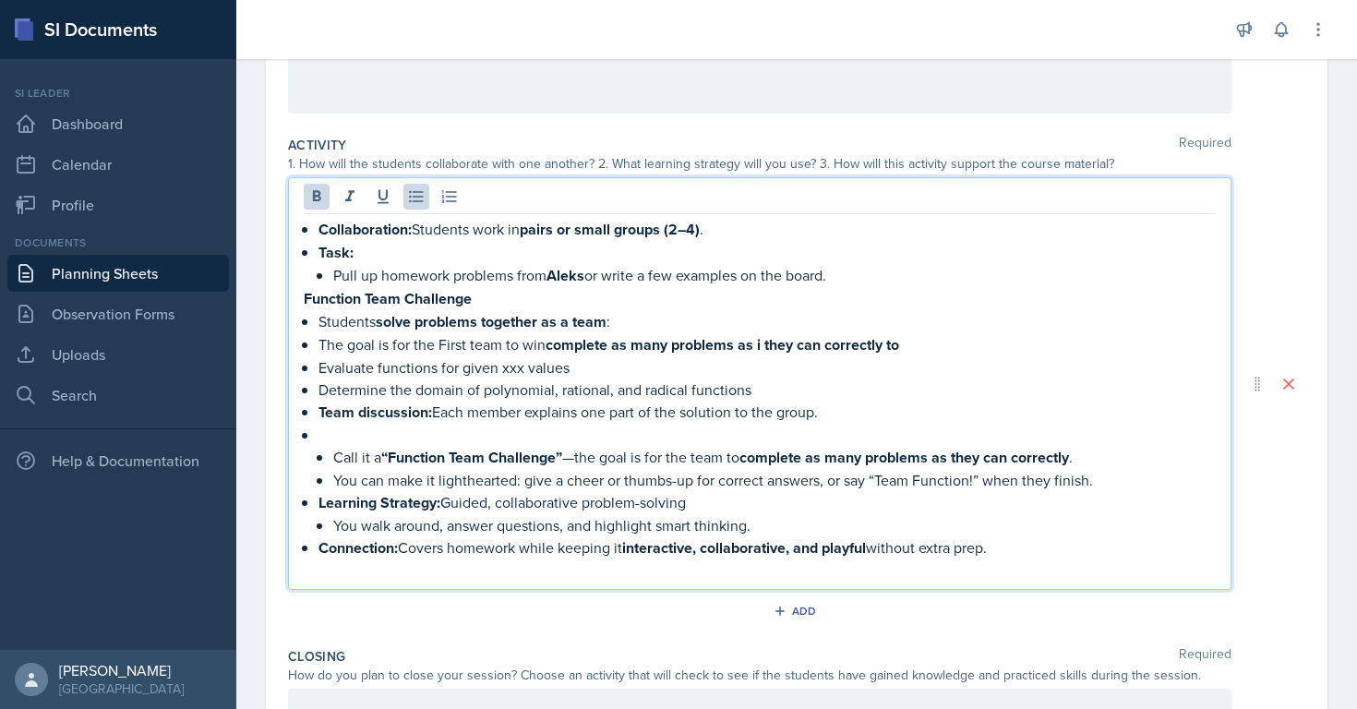
drag, startPoint x: 549, startPoint y: 342, endPoint x: 927, endPoint y: 346, distance: 377.7
click at [927, 346] on p "The goal is for the First team to win complete as many problems as i they can c…" at bounding box center [768, 344] width 898 height 23
click at [549, 348] on p "The goal is for the First team to win eams compete to get the most correct answ…" at bounding box center [768, 344] width 898 height 23
click at [577, 340] on p "The goal is for the First team to win by [PERSON_NAME] compete to get the most …" at bounding box center [768, 344] width 898 height 23
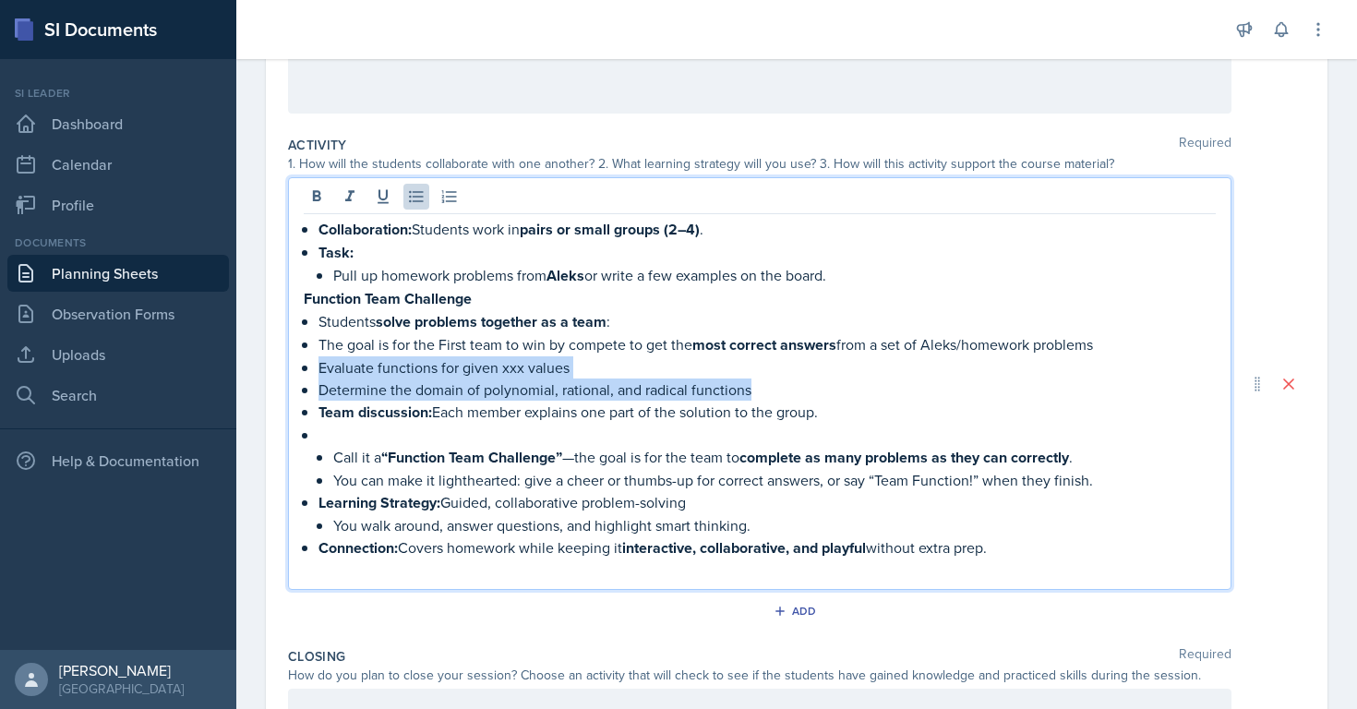
drag, startPoint x: 752, startPoint y: 389, endPoint x: 320, endPoint y: 358, distance: 432.3
click at [320, 358] on ul "Evaluate functions for given xxx values Determine the domain of polynomial, rat…" at bounding box center [768, 378] width 898 height 44
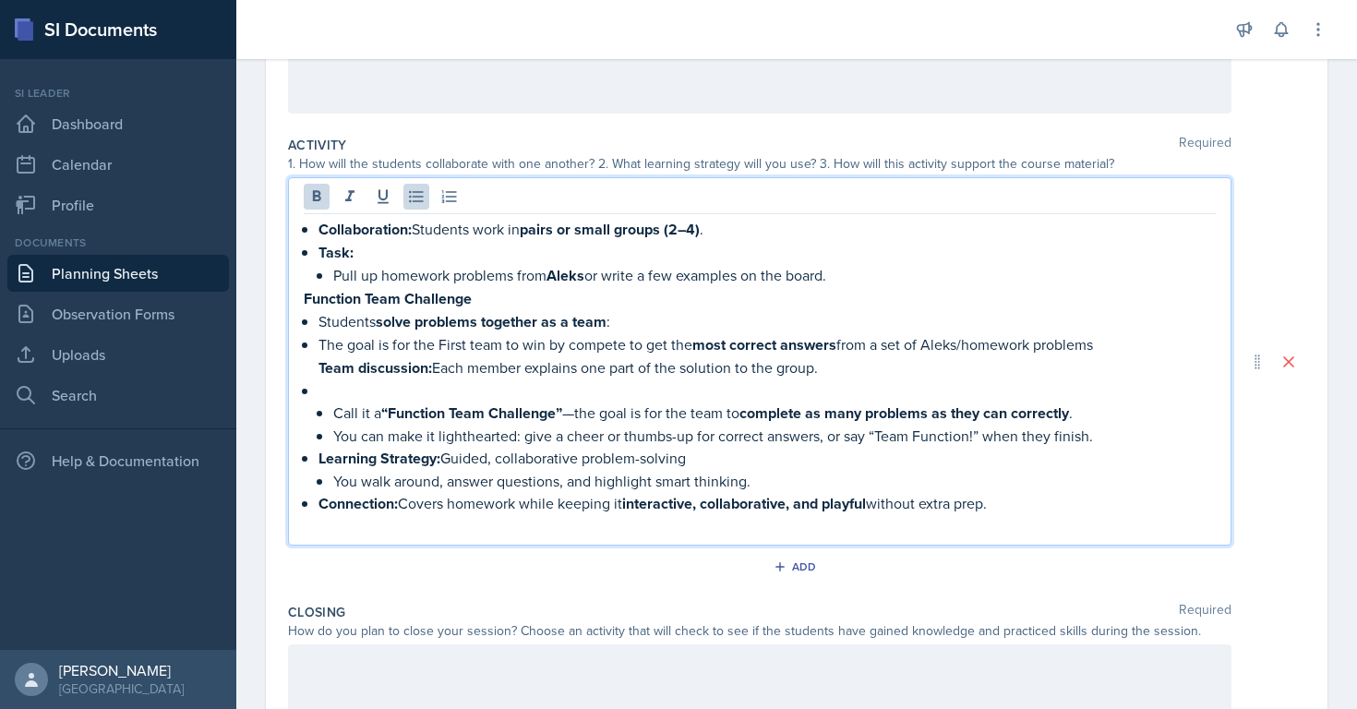
click at [314, 386] on div "Collaboration: Students work in pairs or small groups (2–4) . Task: Pull up hom…" at bounding box center [760, 377] width 912 height 319
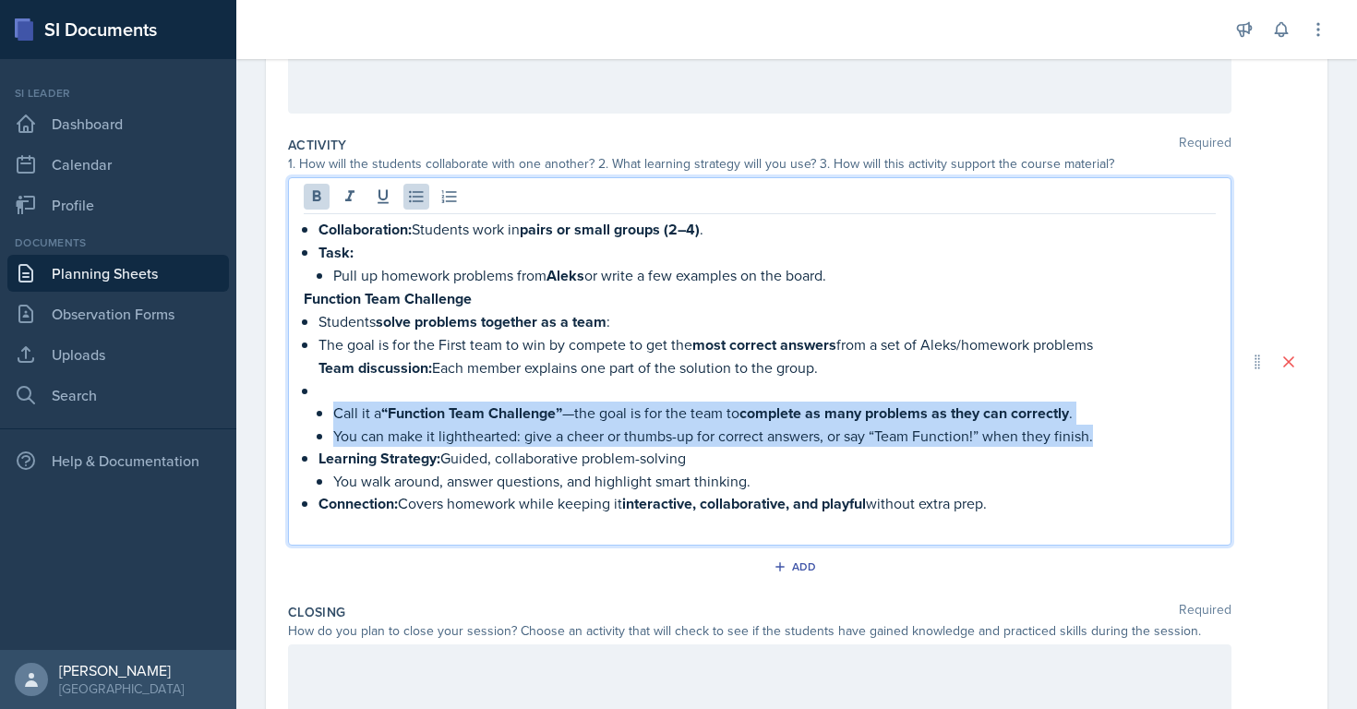
drag, startPoint x: 321, startPoint y: 413, endPoint x: 1108, endPoint y: 433, distance: 787.0
click at [1108, 433] on ul "Call it a “Function Team Challenge” —the goal is for the team to complete as ma…" at bounding box center [774, 424] width 883 height 45
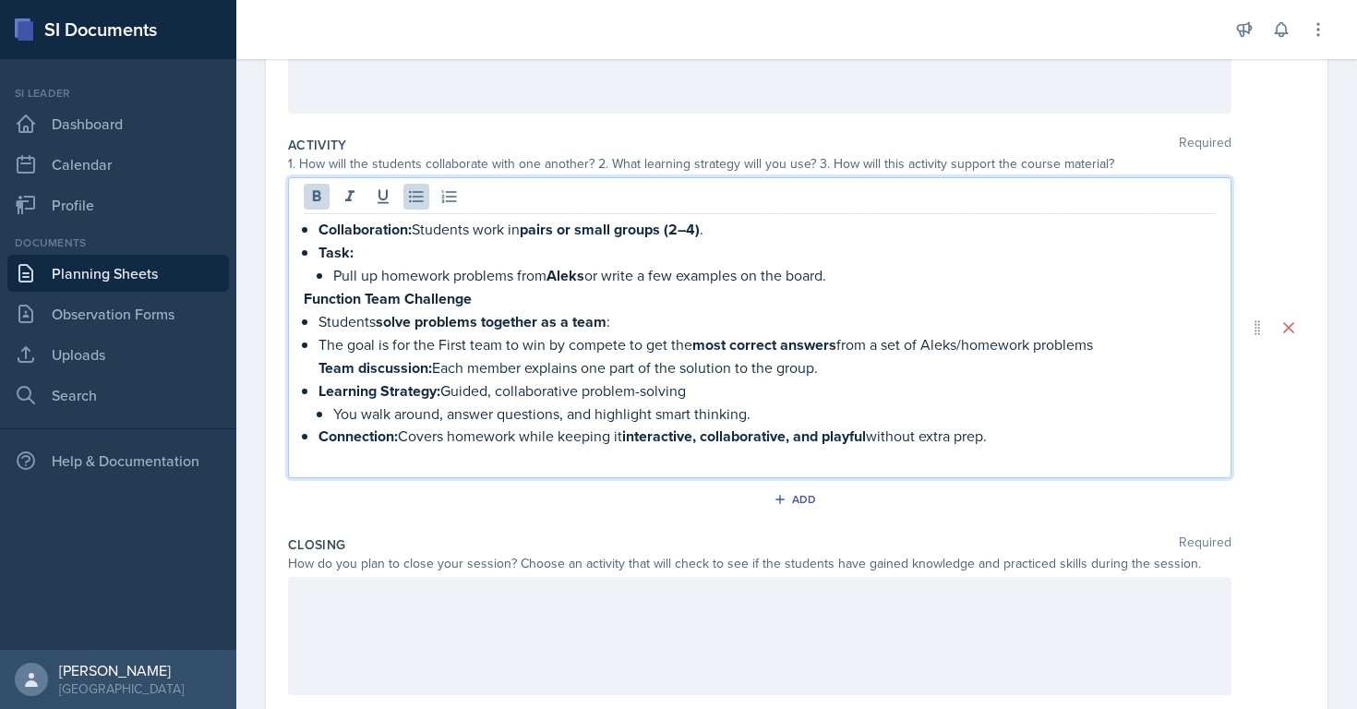
click at [316, 364] on div "Collaboration: Students work in pairs or small groups (2–4) . Task: Pull up hom…" at bounding box center [760, 344] width 912 height 252
drag, startPoint x: 758, startPoint y: 410, endPoint x: 283, endPoint y: 413, distance: 475.5
click at [283, 413] on div "Date [DATE] [DATE] 31 1 2 3 4 5 6 7 8 9 10 11 12 13 14 15 16 17 18 19 20 21 22 …" at bounding box center [797, 327] width 1062 height 999
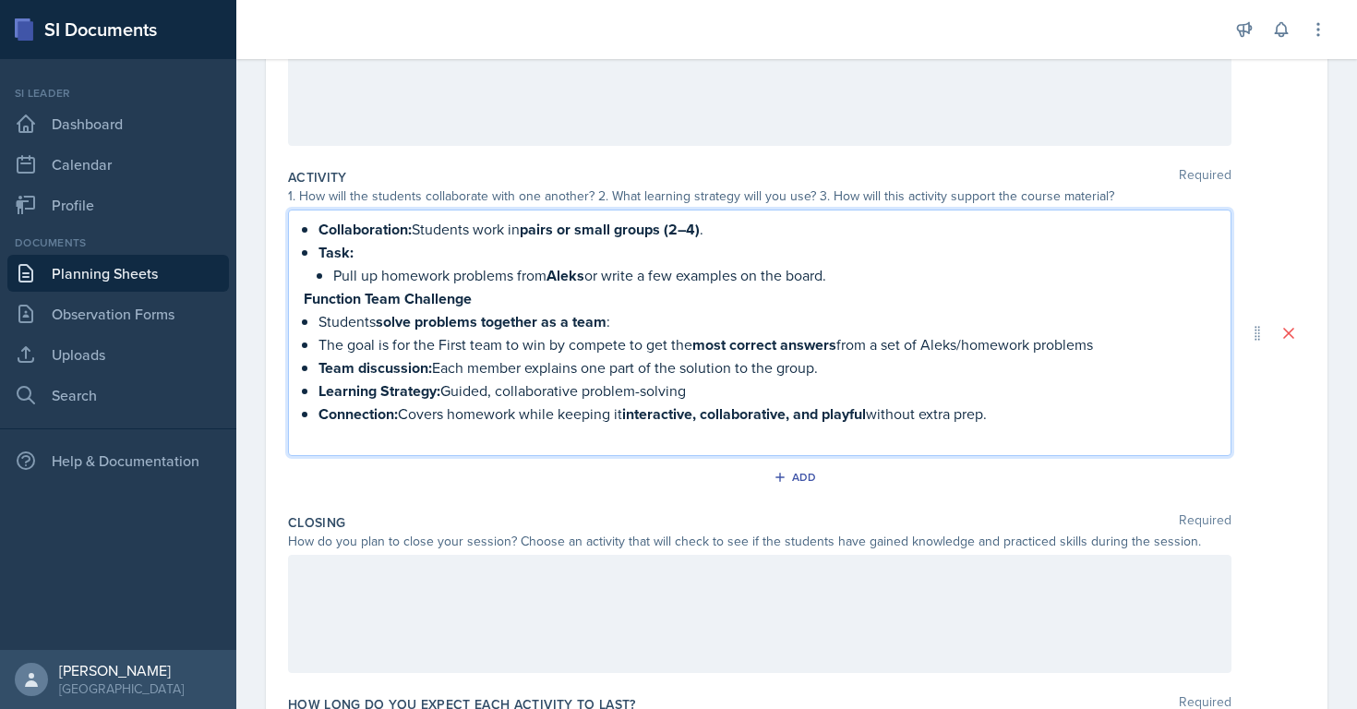
click at [1005, 410] on p "Connection: Covers homework while keeping it interactive, collaborative, and pl…" at bounding box center [768, 414] width 898 height 23
drag, startPoint x: 1043, startPoint y: 416, endPoint x: 360, endPoint y: 205, distance: 715.0
click at [360, 205] on div "Activity Required 1. How will the students collaborate with one another? 2. Wha…" at bounding box center [797, 333] width 1018 height 345
click at [361, 199] on div "1. How will the students collaborate with one another? 2. What learning strateg…" at bounding box center [760, 196] width 944 height 19
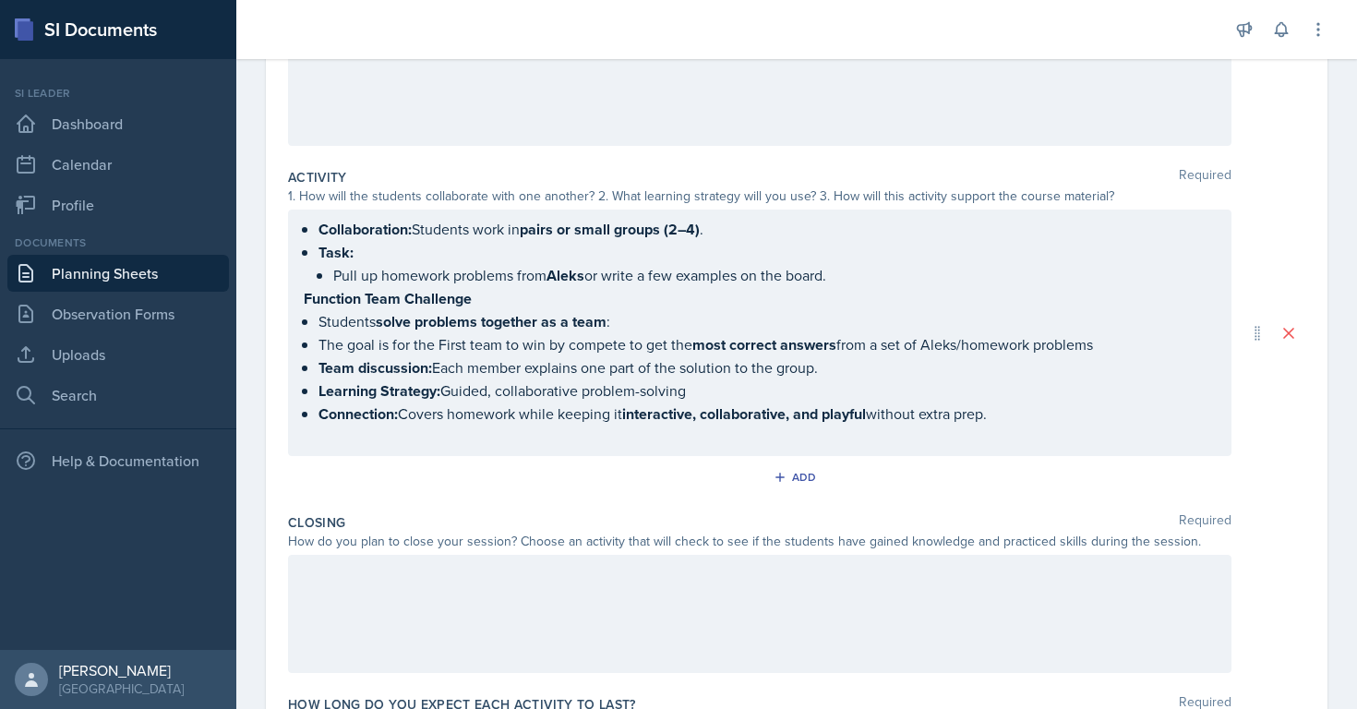
click at [341, 214] on div "Collaboration: Students work in pairs or small groups (2–4) . Task: Pull up hom…" at bounding box center [760, 333] width 944 height 247
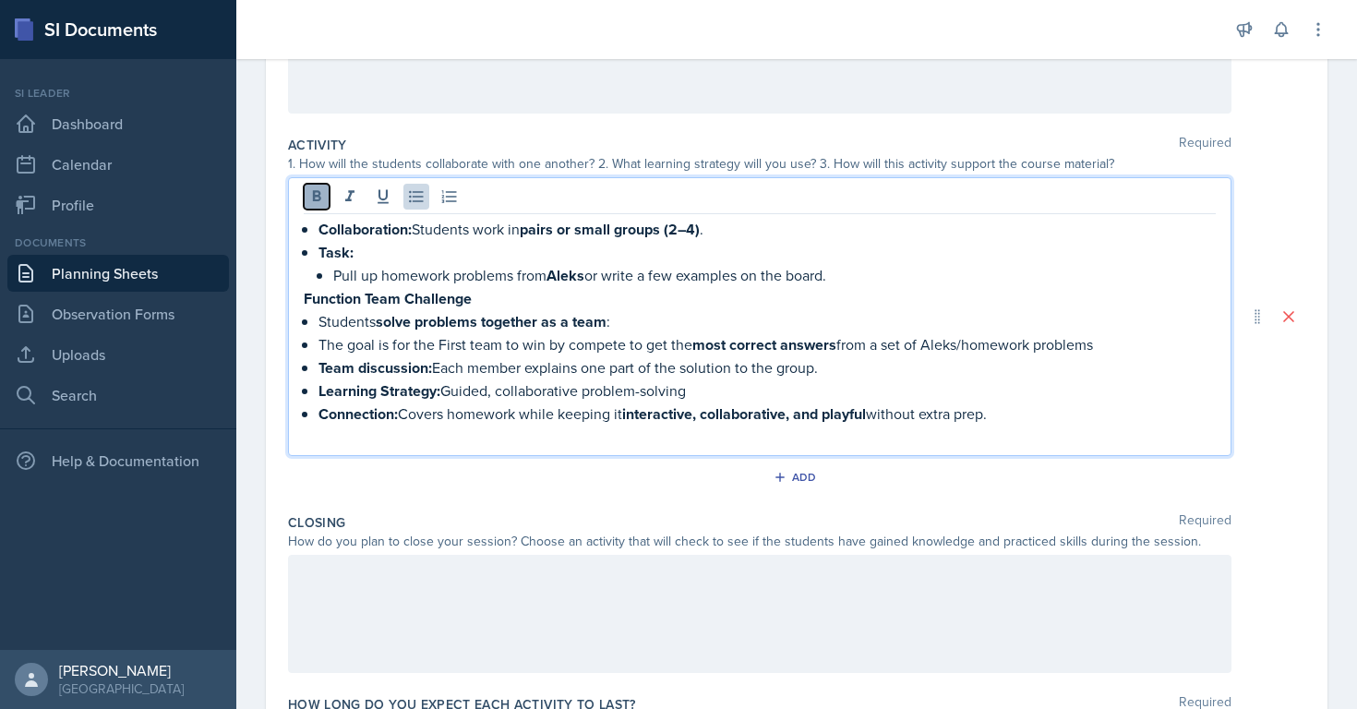
click at [321, 199] on icon at bounding box center [316, 196] width 18 height 18
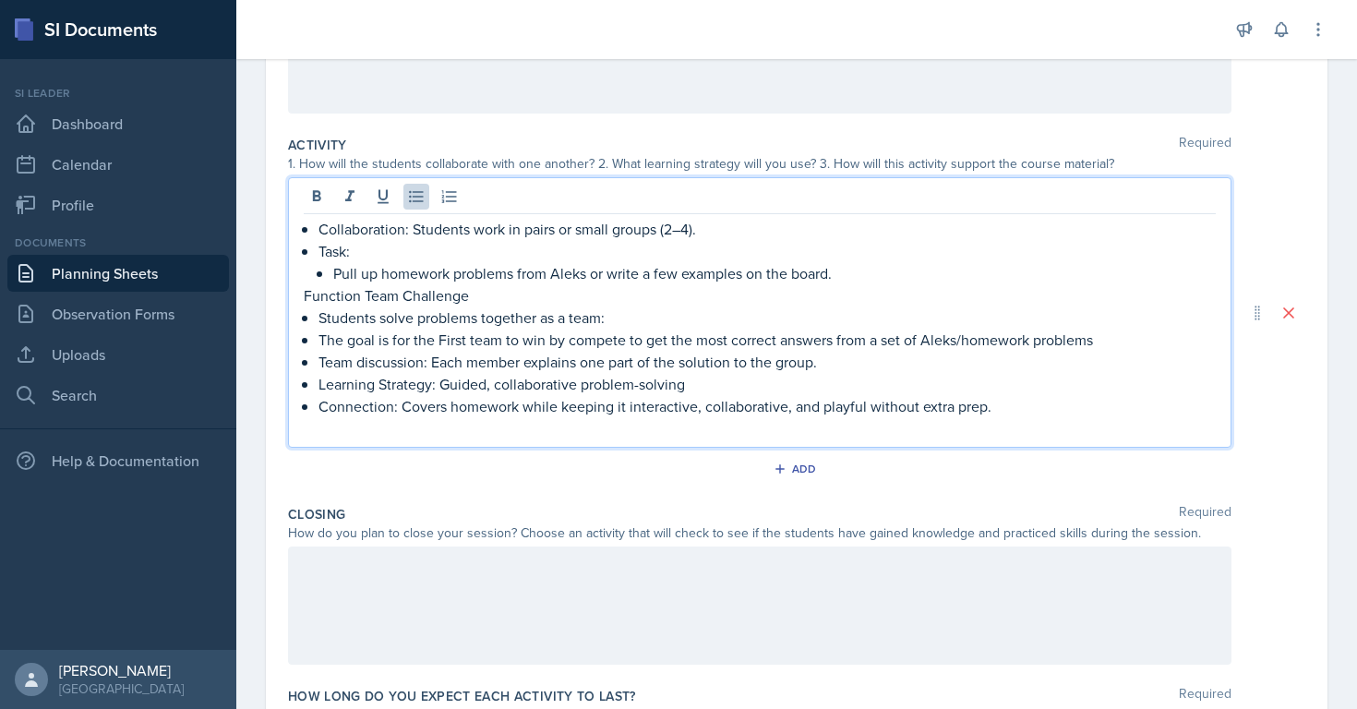
click at [363, 227] on p "Collaboration: Students work in pairs or small groups (2–4)." at bounding box center [768, 229] width 898 height 22
click at [319, 198] on icon at bounding box center [316, 196] width 18 height 18
drag, startPoint x: 795, startPoint y: 411, endPoint x: 999, endPoint y: 415, distance: 204.1
click at [999, 416] on p "Connection: Covers homework while keeping it interactive, collaborative, and pl…" at bounding box center [768, 407] width 898 height 22
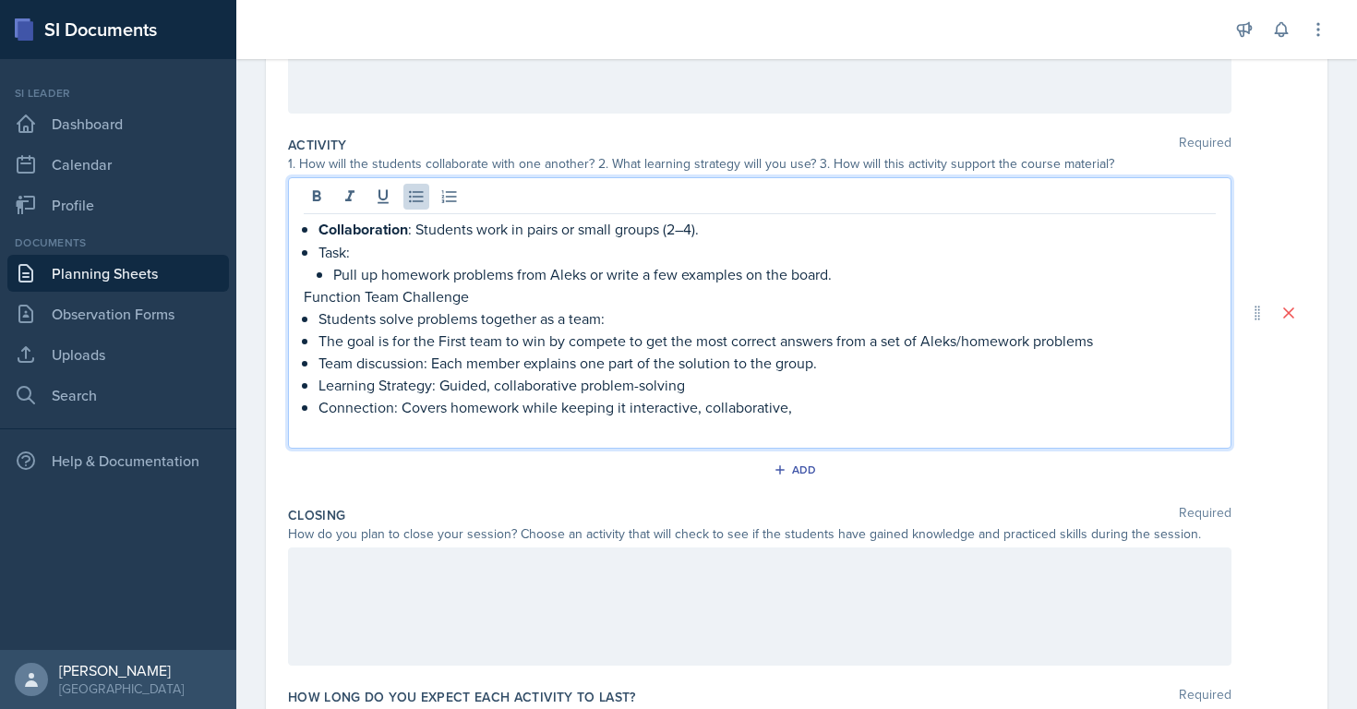
click at [346, 408] on p "Connection: Covers homework while keeping it interactive, collaborative," at bounding box center [768, 407] width 898 height 22
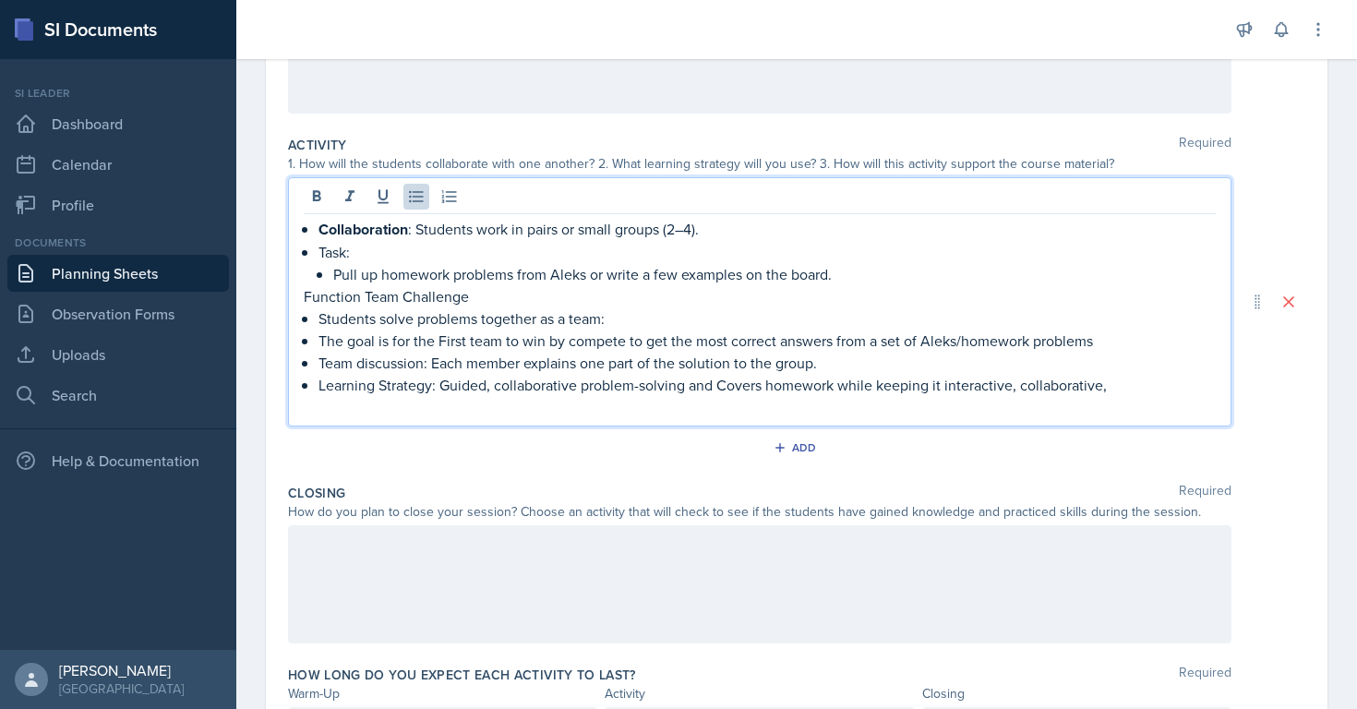
click at [728, 390] on p "Learning Strategy: Guided, collaborative problem-solving and Covers homework wh…" at bounding box center [768, 385] width 898 height 22
click at [1133, 382] on p "Learning Strategy: Guided, collaborative problem-solving and covers homework wh…" at bounding box center [768, 385] width 898 height 22
click at [402, 295] on p "Function Team Challenge" at bounding box center [760, 296] width 912 height 22
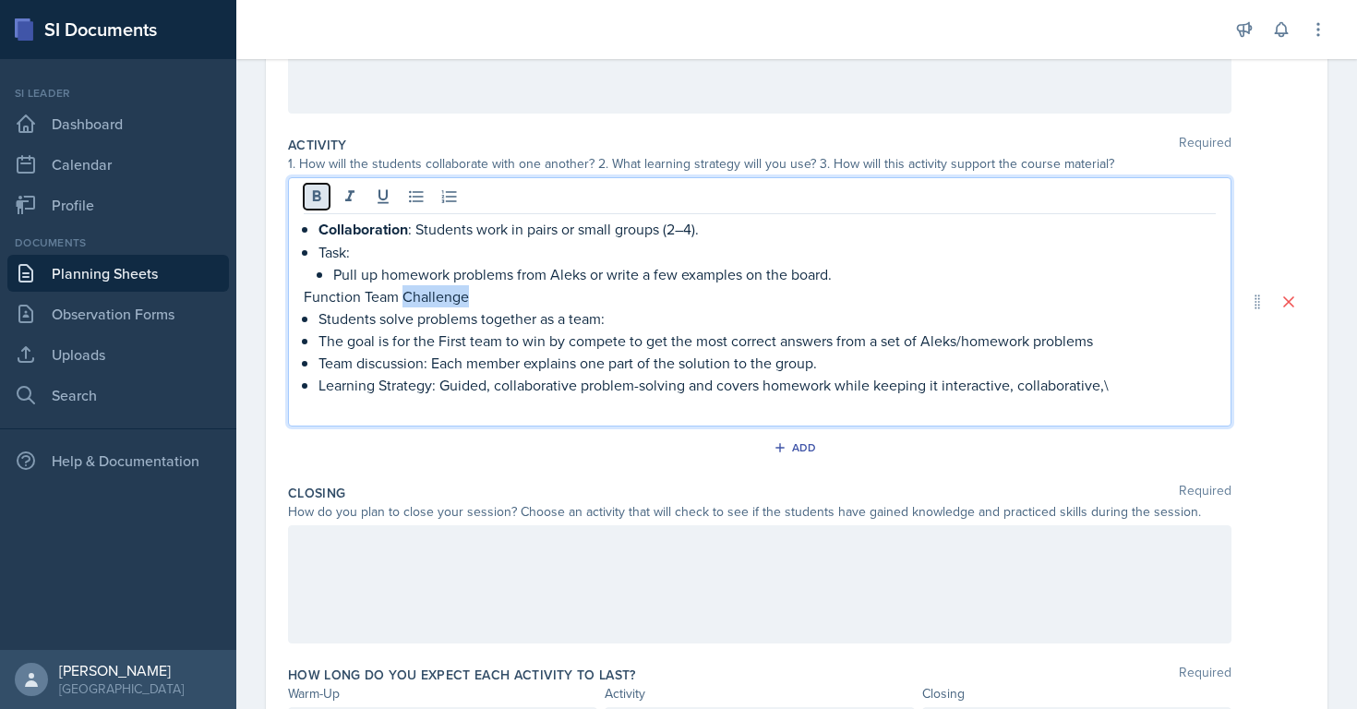
click at [322, 197] on icon at bounding box center [316, 196] width 18 height 18
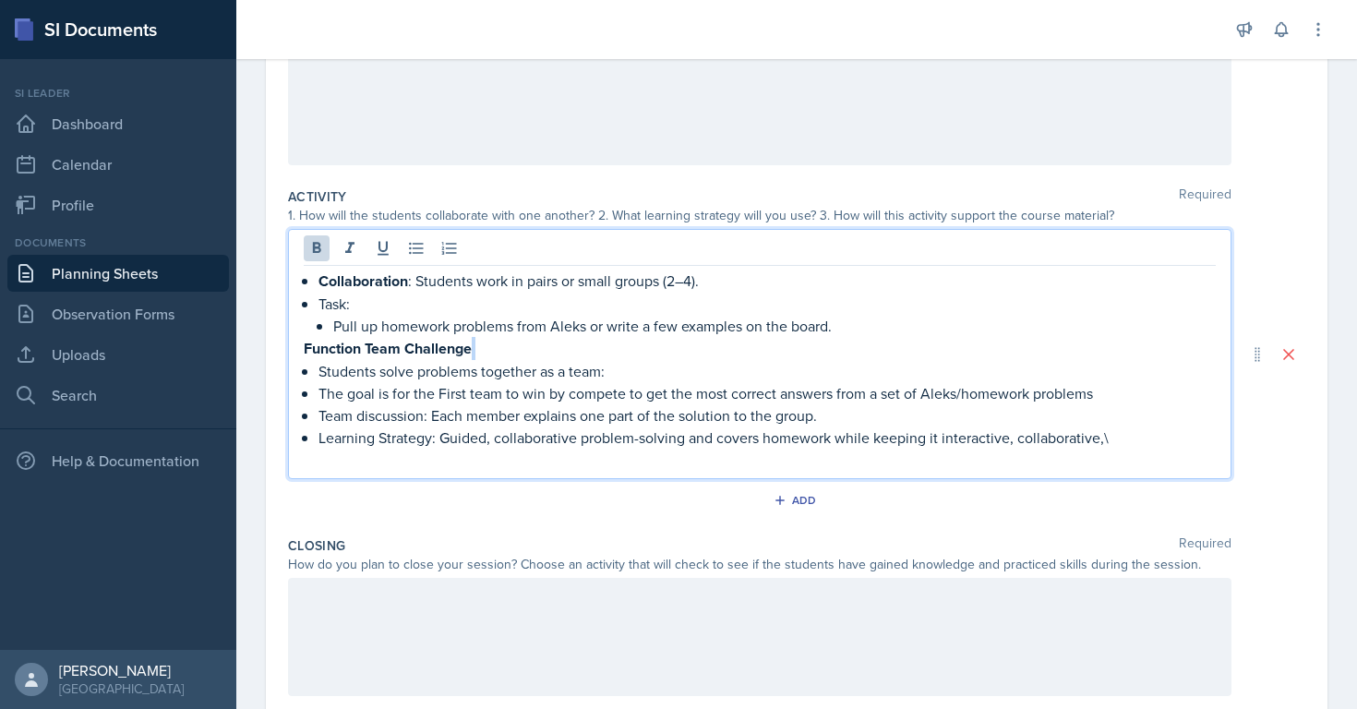
scroll to position [167, 0]
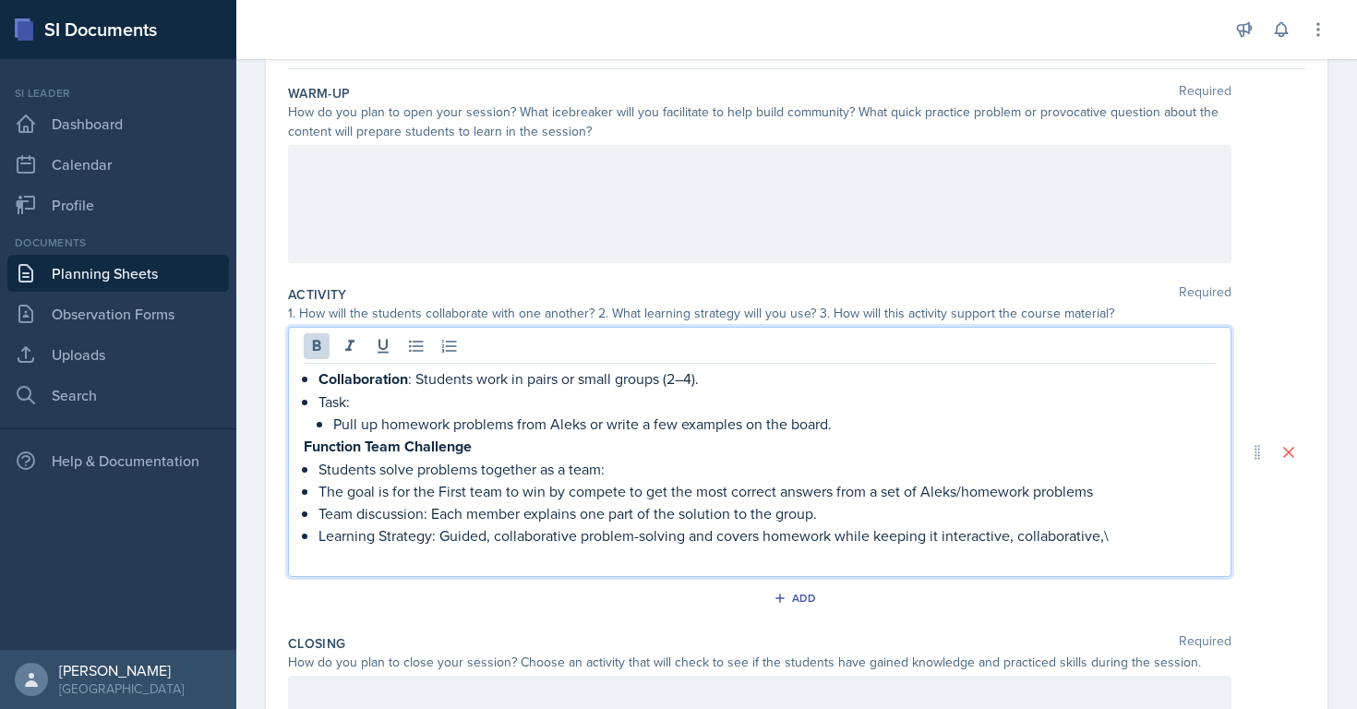
click at [458, 119] on div "How do you plan to open your session? What icebreaker will you facilitate to he…" at bounding box center [760, 121] width 944 height 39
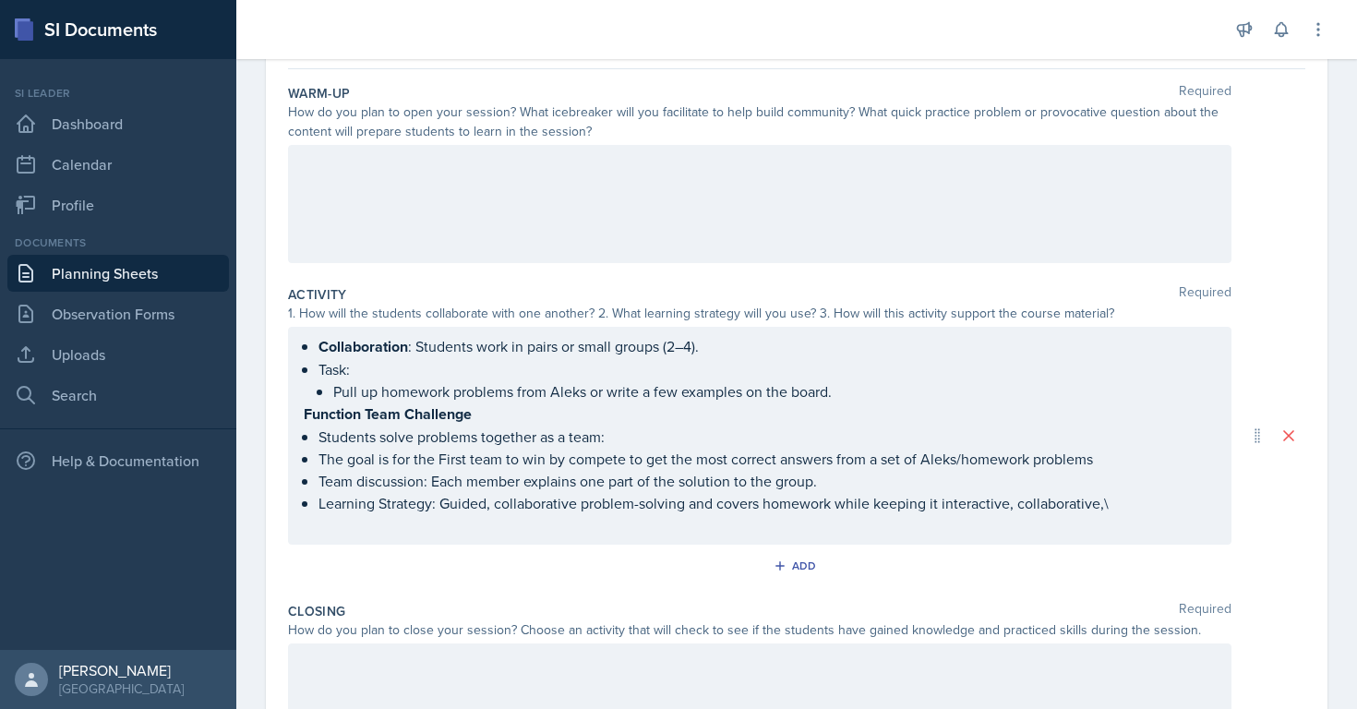
click at [458, 119] on div "How do you plan to open your session? What icebreaker will you facilitate to he…" at bounding box center [760, 121] width 944 height 39
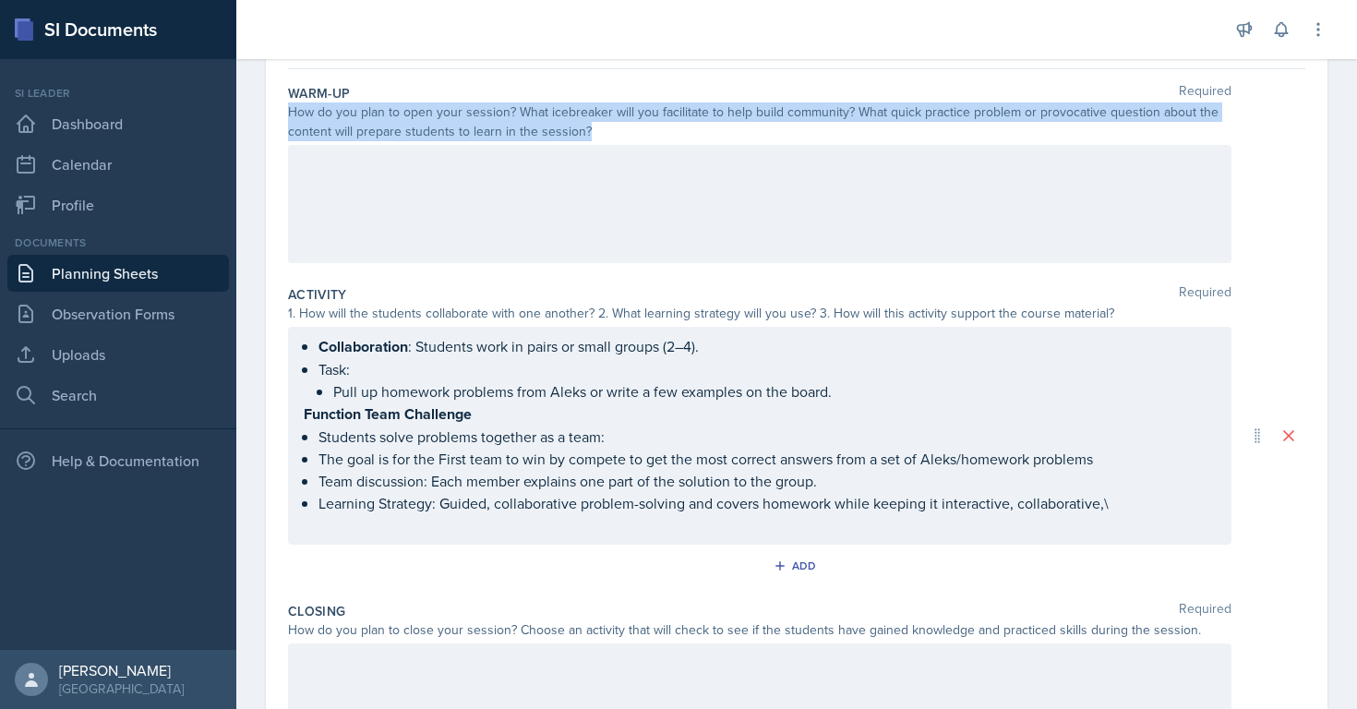
click at [458, 119] on div "How do you plan to open your session? What icebreaker will you facilitate to he…" at bounding box center [760, 121] width 944 height 39
click at [437, 140] on div "How do you plan to open your session? What icebreaker will you facilitate to he…" at bounding box center [760, 121] width 944 height 39
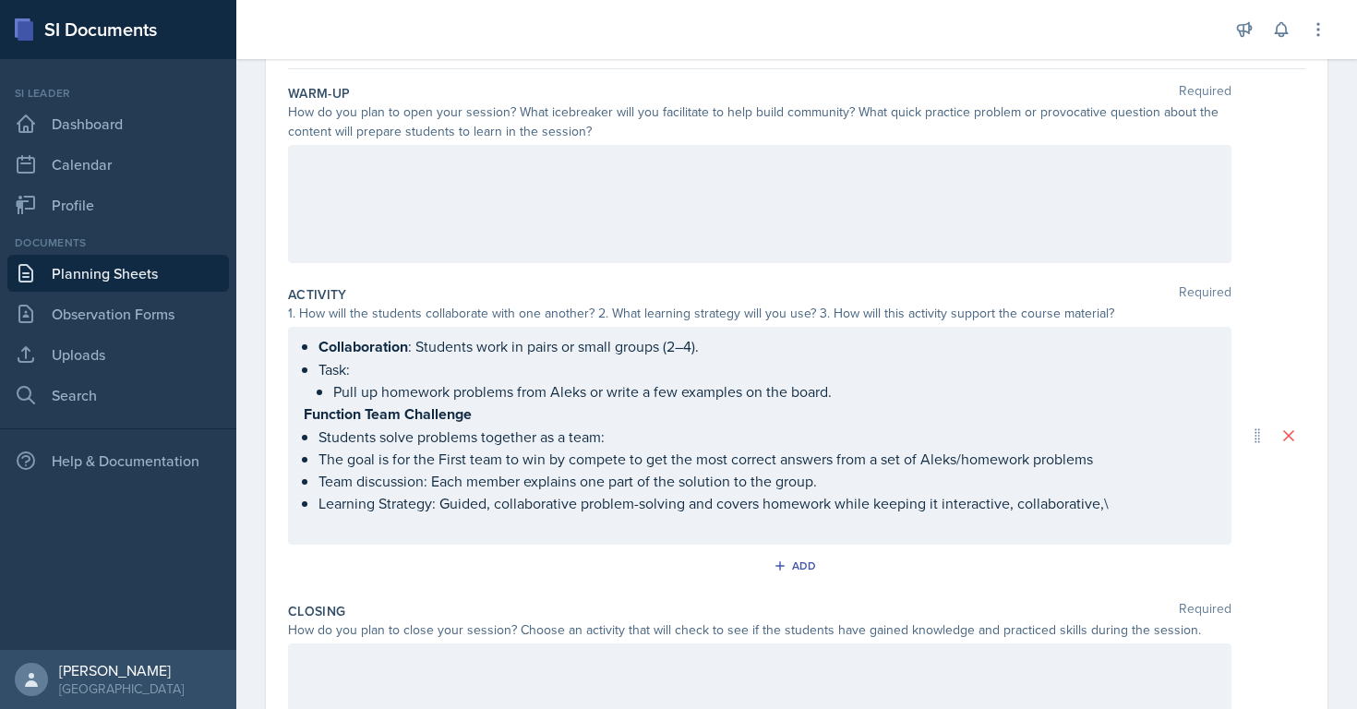
click at [437, 130] on div "How do you plan to open your session? What icebreaker will you facilitate to he…" at bounding box center [760, 121] width 944 height 39
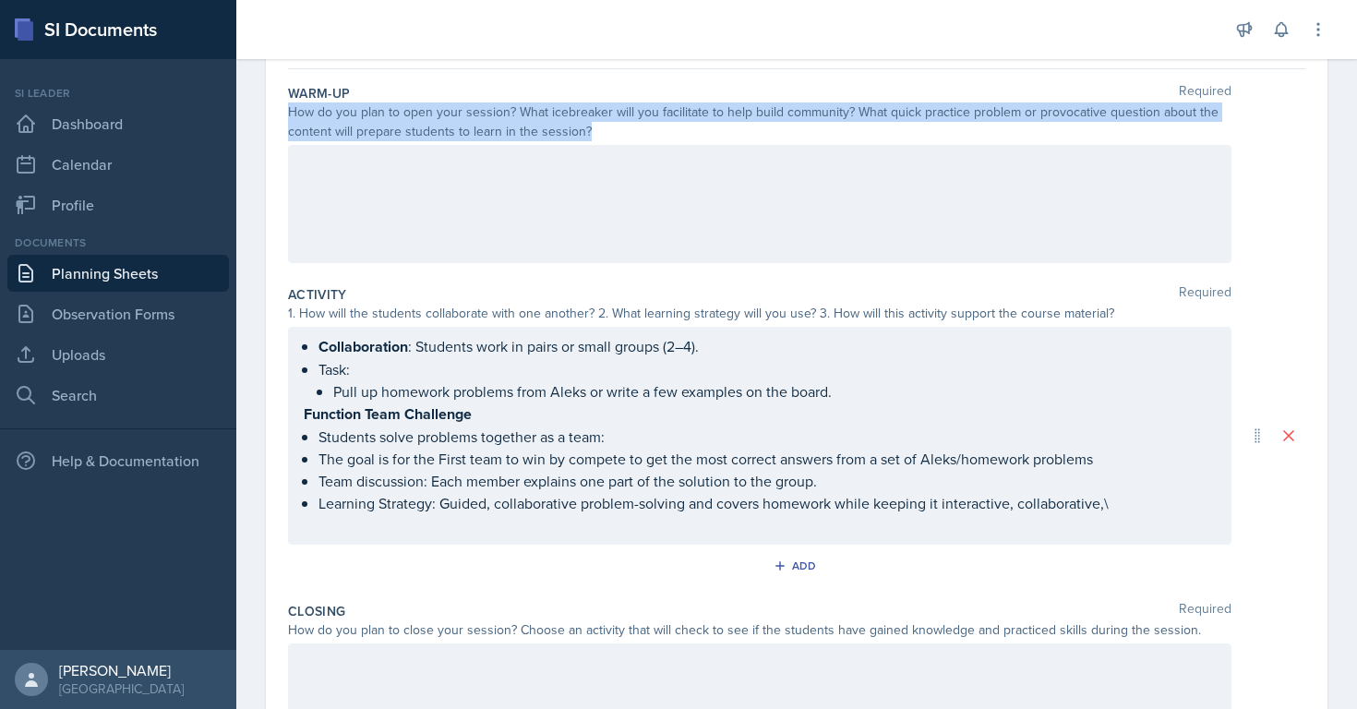
click at [437, 130] on div "How do you plan to open your session? What icebreaker will you facilitate to he…" at bounding box center [760, 121] width 944 height 39
click at [454, 193] on div at bounding box center [760, 204] width 944 height 118
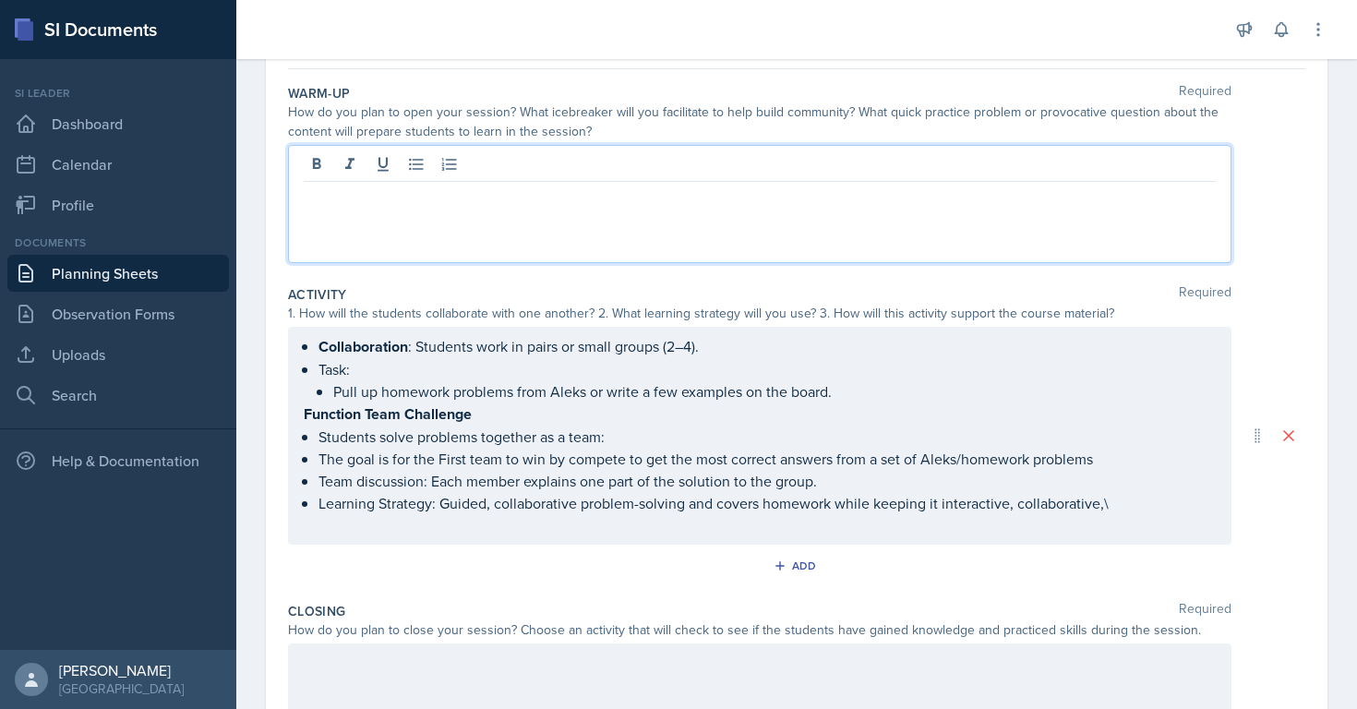
scroll to position [199, 0]
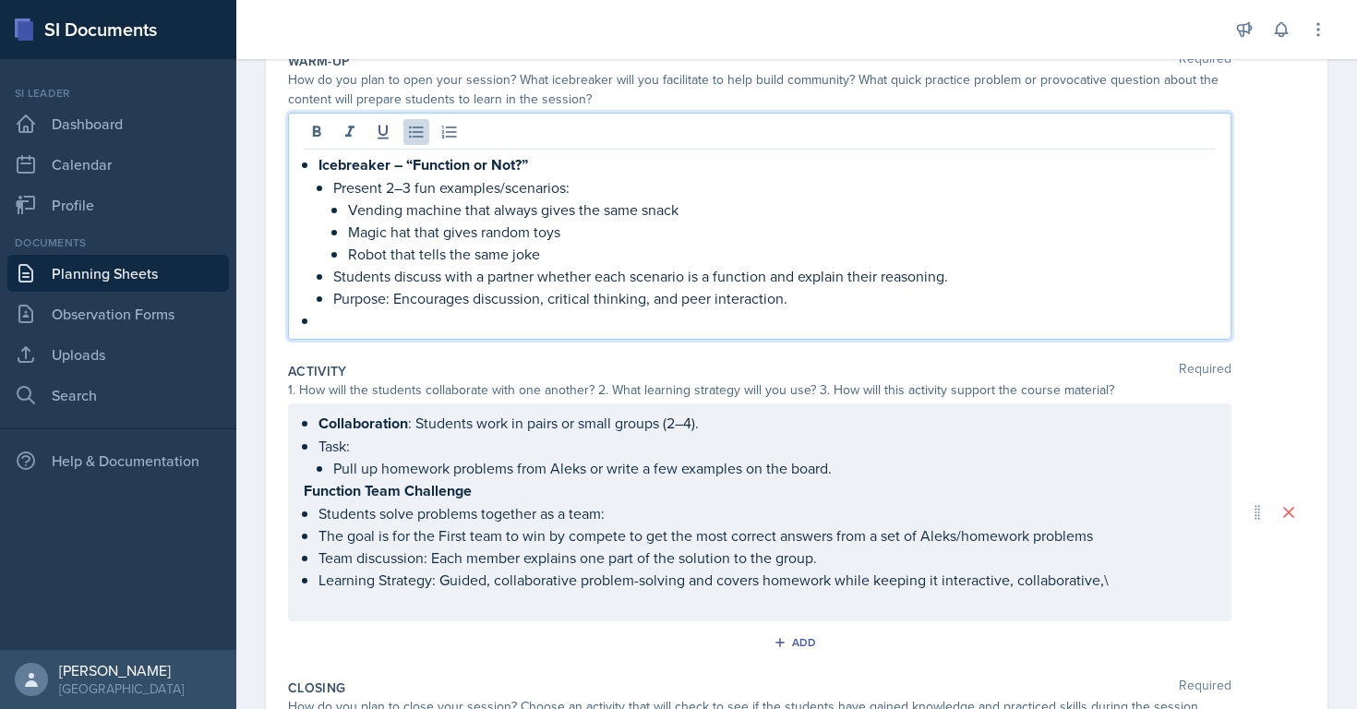
click at [315, 166] on div "Icebreaker – “Function or Not?” Present 2–3 fun examples/scenarios: Vending mac…" at bounding box center [760, 242] width 912 height 178
drag, startPoint x: 311, startPoint y: 167, endPoint x: 291, endPoint y: 167, distance: 20.3
click at [291, 167] on div "Icebreaker – “Function or Not?” Present 2–3 fun examples/scenarios: Vending mac…" at bounding box center [760, 226] width 944 height 227
drag, startPoint x: 310, startPoint y: 163, endPoint x: 299, endPoint y: 163, distance: 11.1
click at [299, 163] on div "Icebreaker – “Function or Not?” Present 2–3 fun examples/scenarios: Vending mac…" at bounding box center [760, 226] width 944 height 227
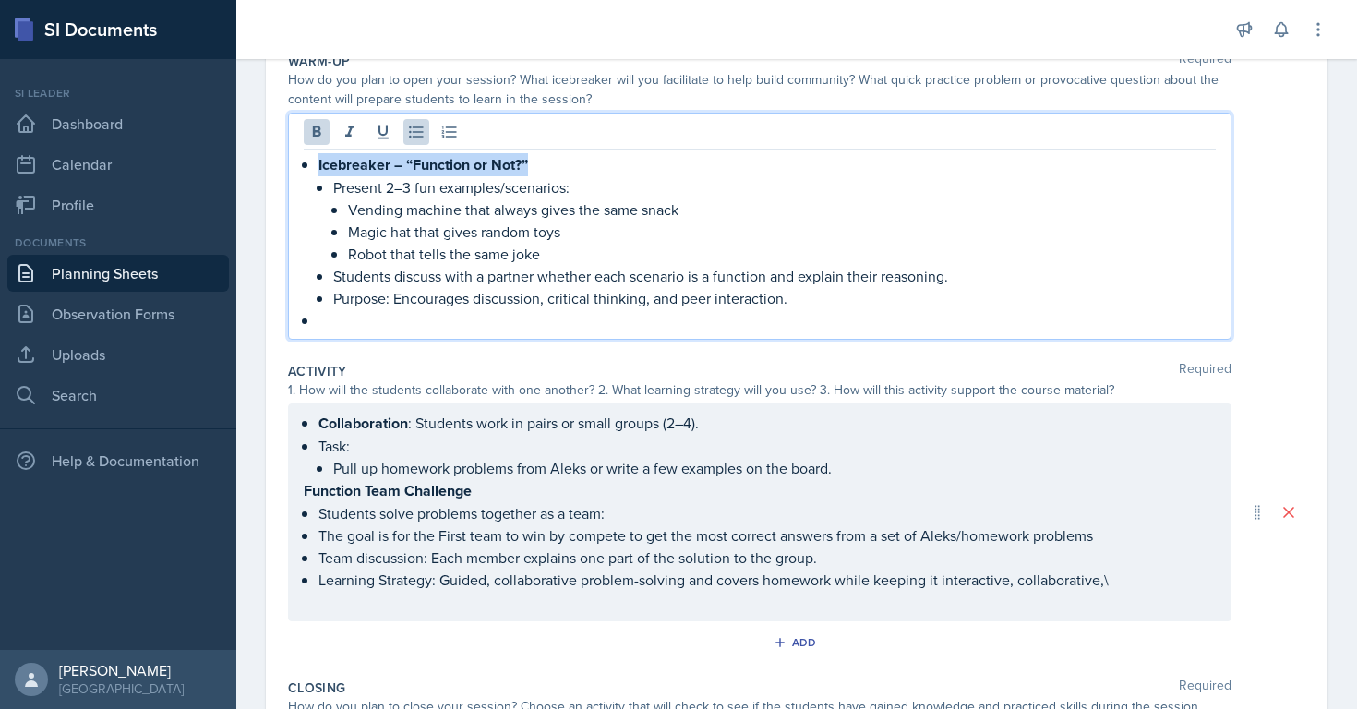
drag, startPoint x: 562, startPoint y: 170, endPoint x: 301, endPoint y: 167, distance: 261.3
click at [301, 167] on div "Icebreaker – “Function or Not?” Present 2–3 fun examples/scenarios: Vending mac…" at bounding box center [760, 226] width 944 height 227
click at [416, 132] on icon at bounding box center [416, 133] width 14 height 12
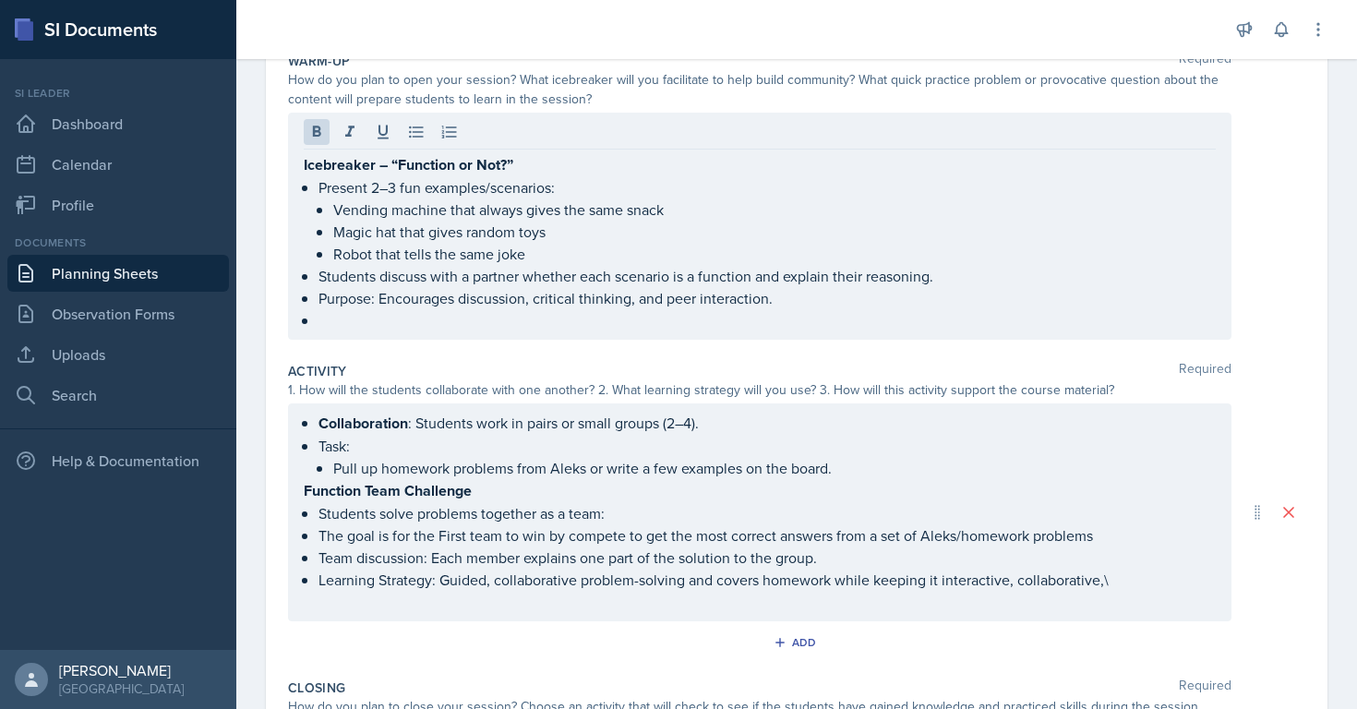
click at [289, 176] on div "Icebreaker – “Function or Not?” Present 2–3 fun examples/scenarios: Vending mac…" at bounding box center [760, 226] width 944 height 227
click at [303, 166] on div "Icebreaker – “Function or Not?” Present 2–3 fun examples/scenarios: Vending mac…" at bounding box center [760, 226] width 944 height 227
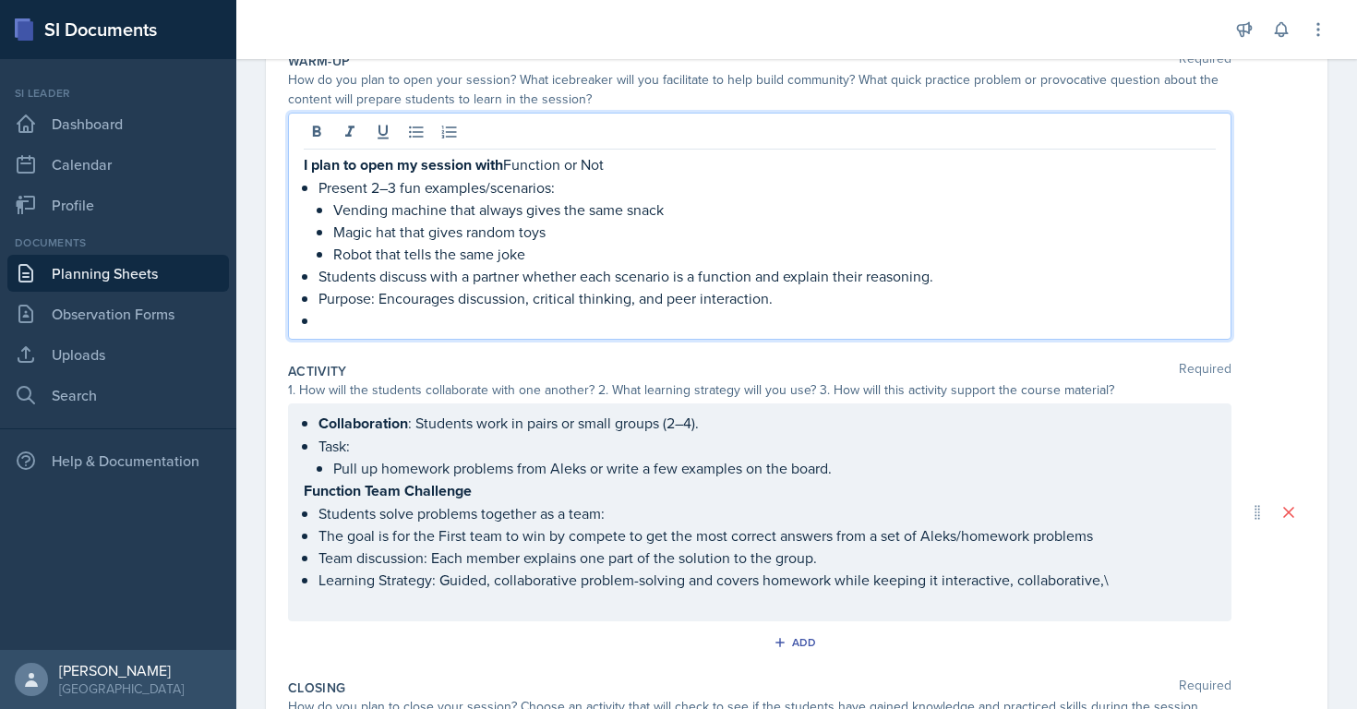
click at [546, 325] on p at bounding box center [768, 320] width 898 height 22
click at [407, 187] on p "Present 2–3 fun examples/scenarios:" at bounding box center [768, 187] width 898 height 22
drag, startPoint x: 400, startPoint y: 187, endPoint x: 375, endPoint y: 188, distance: 24.9
click at [375, 188] on p "Present 2–3 real life examples/scenarios:" at bounding box center [768, 187] width 898 height 22
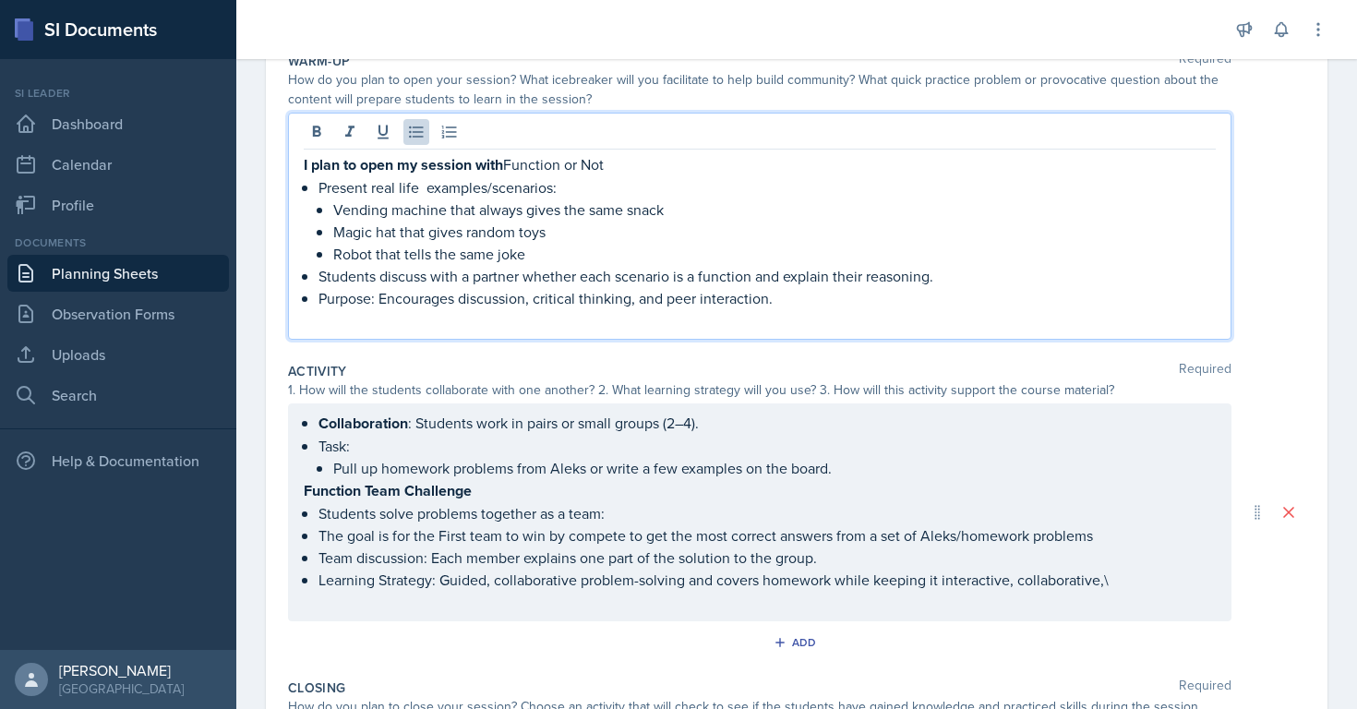
click at [427, 190] on p "Present real life examples/scenarios:" at bounding box center [768, 187] width 898 height 22
click at [550, 247] on p "Robot that tells the same joke" at bounding box center [774, 254] width 883 height 22
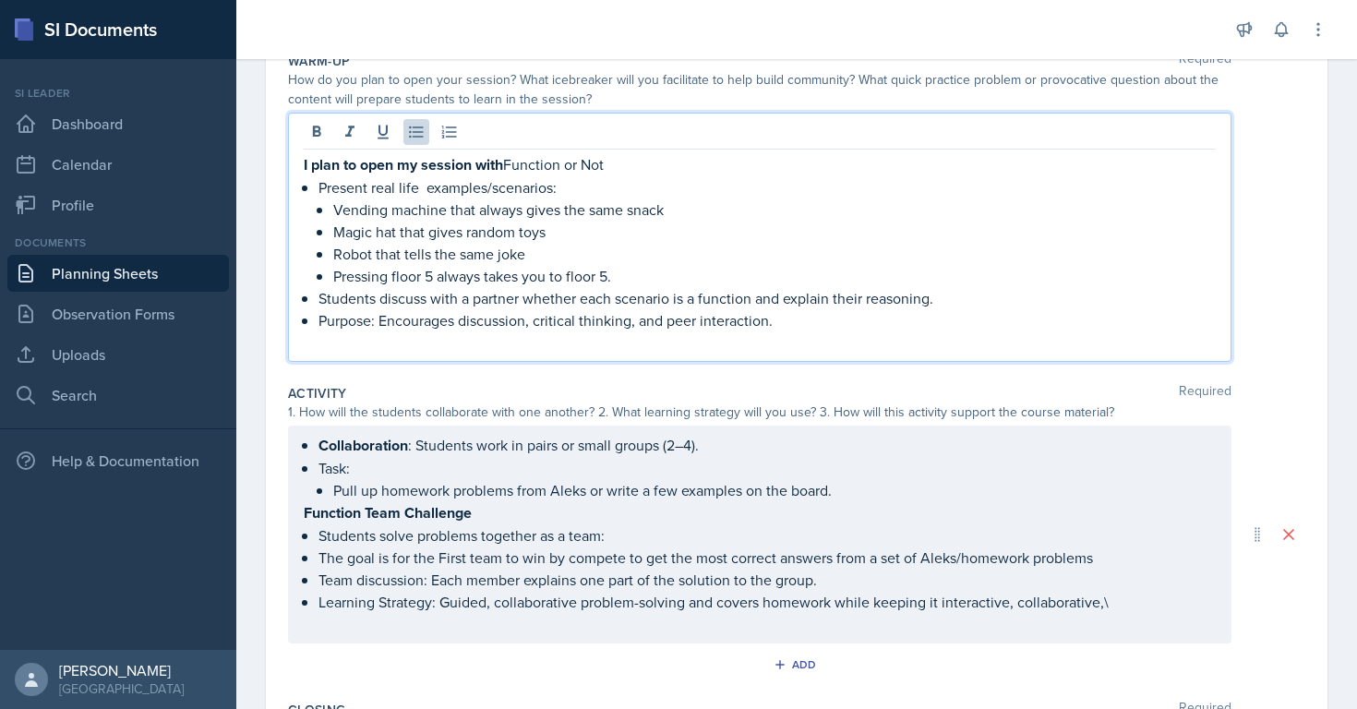
click at [521, 300] on p "Students discuss with a partner whether each scenario is a function and explain…" at bounding box center [768, 298] width 898 height 22
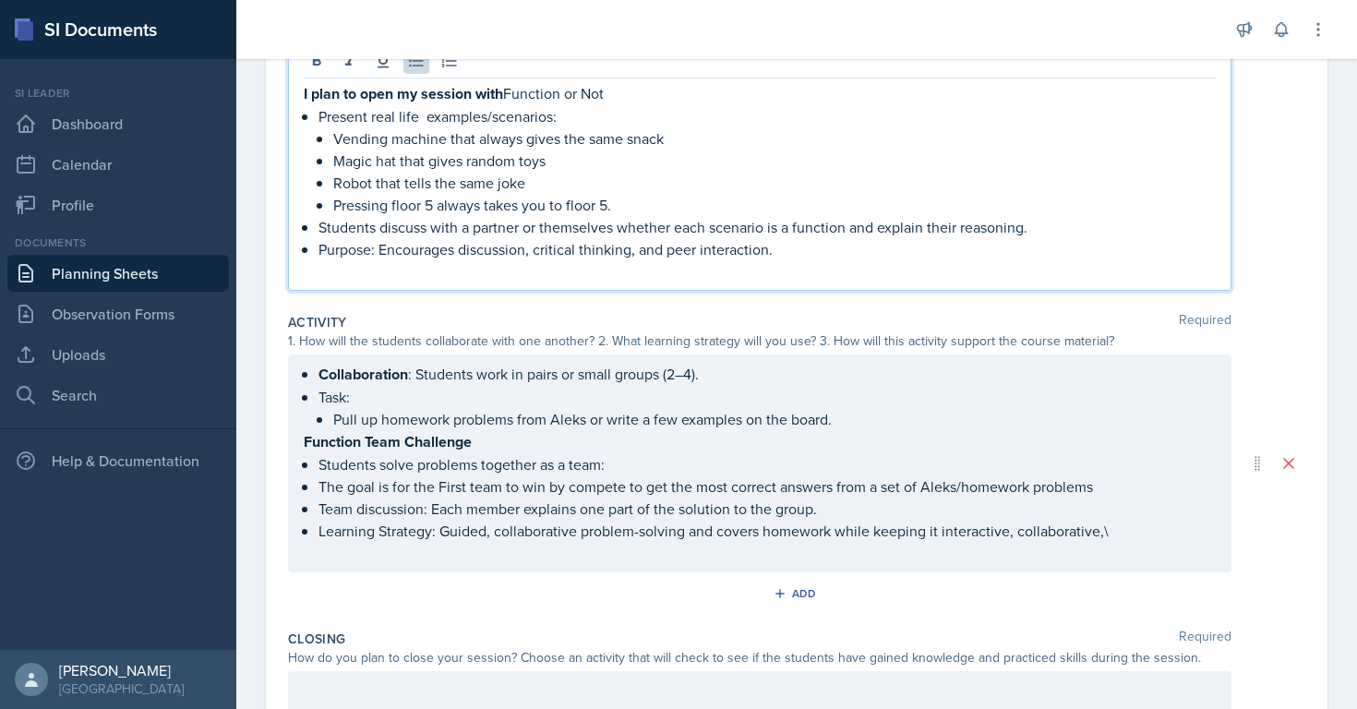
scroll to position [238, 0]
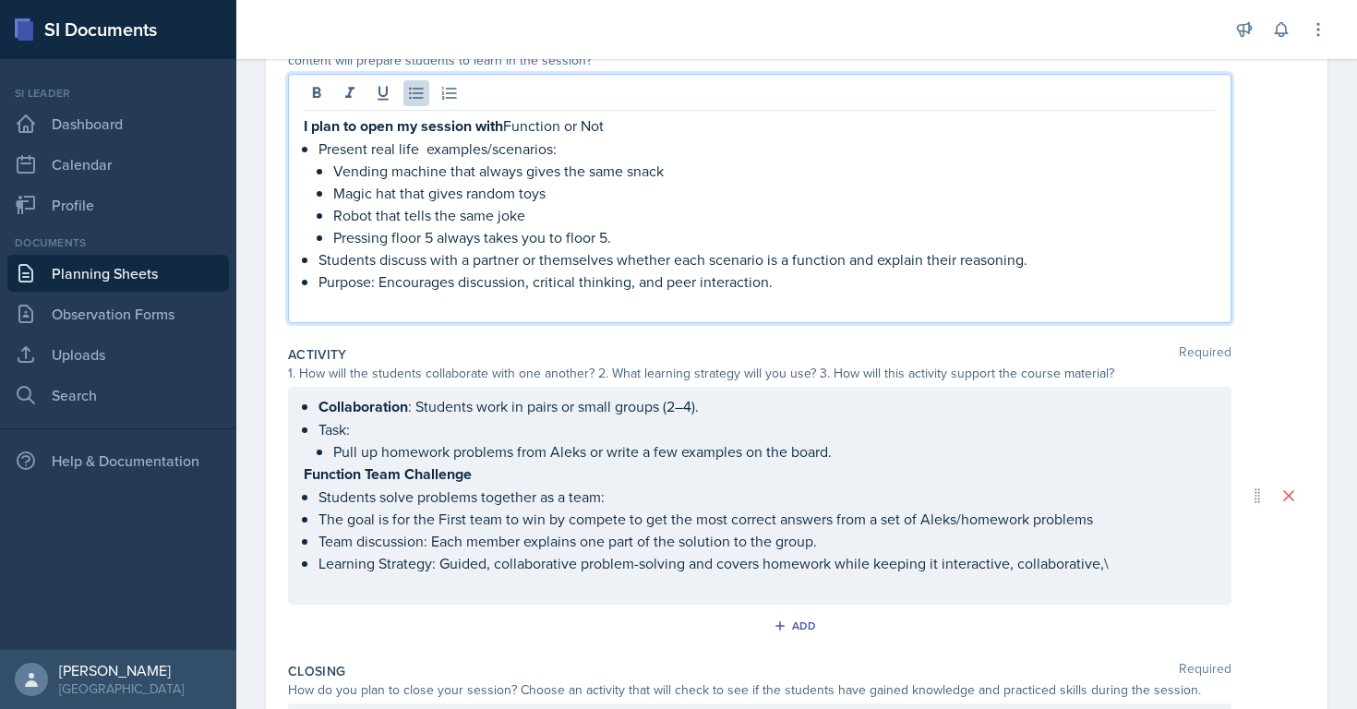
click at [619, 230] on p "Pressing floor 5 always takes you to floor 5." at bounding box center [774, 237] width 883 height 22
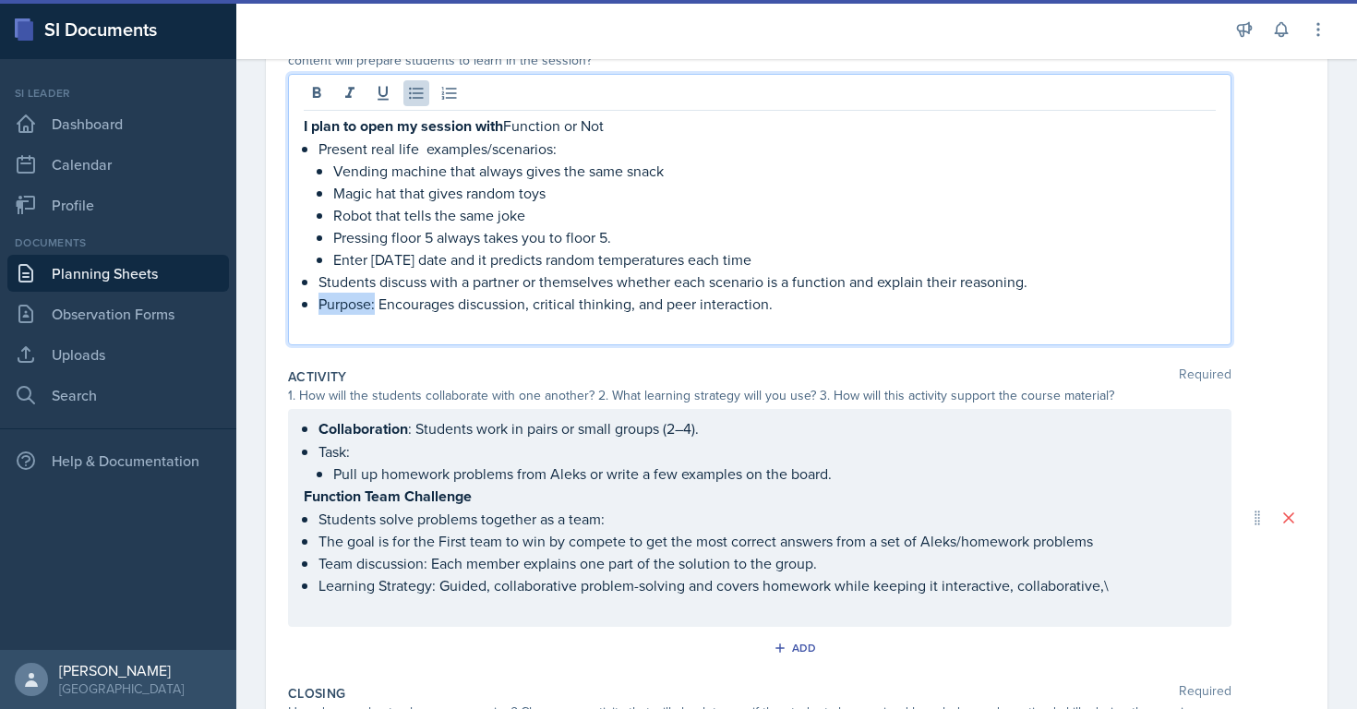
drag, startPoint x: 377, startPoint y: 305, endPoint x: 316, endPoint y: 305, distance: 60.9
click at [316, 305] on div "I plan to open my session with Function or Not Present real life examples/scena…" at bounding box center [760, 225] width 912 height 223
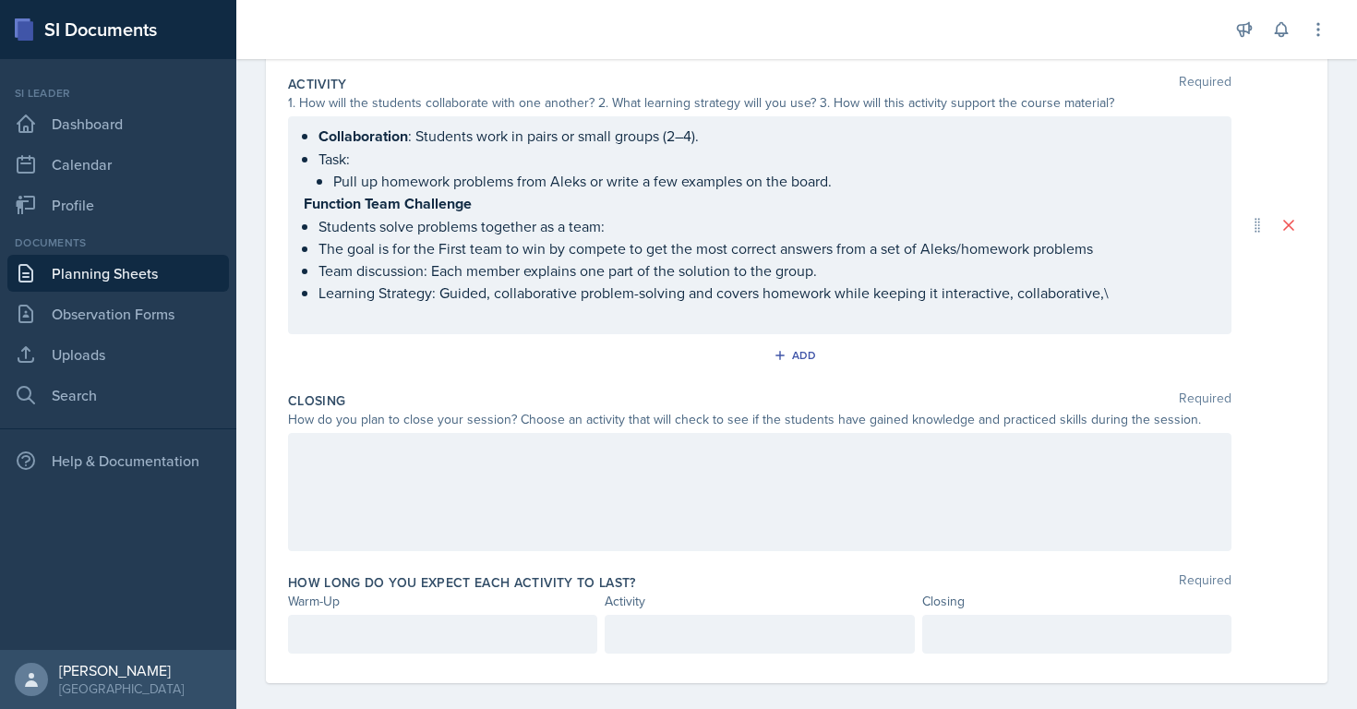
scroll to position [548, 0]
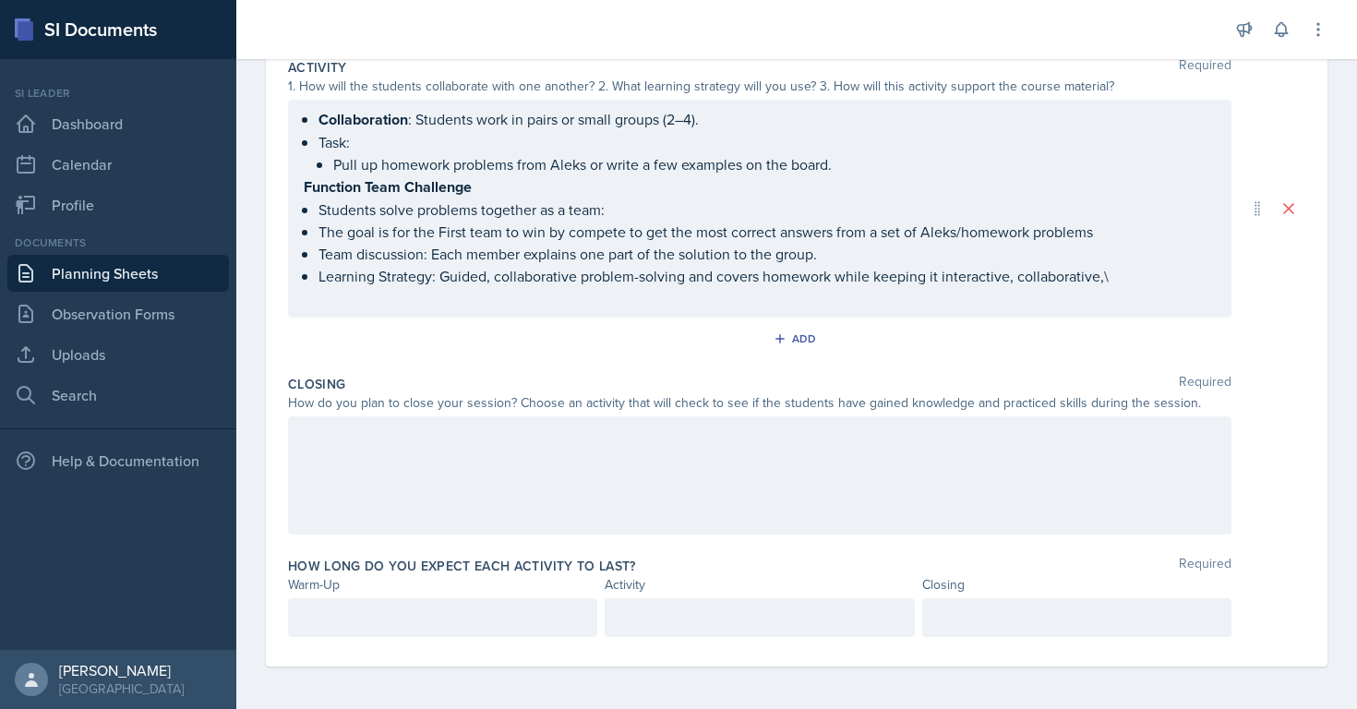
click at [304, 376] on label "Closing" at bounding box center [316, 384] width 57 height 18
click at [300, 380] on label "Closing" at bounding box center [316, 384] width 57 height 18
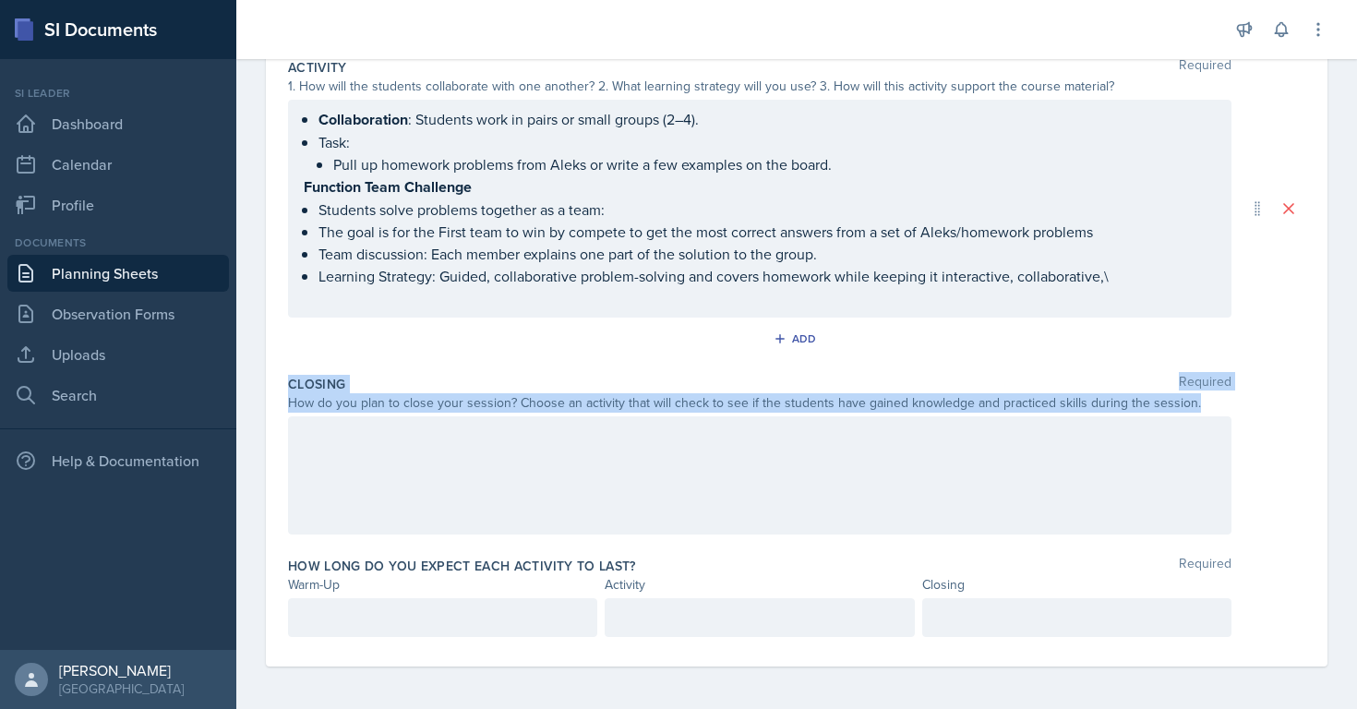
drag, startPoint x: 286, startPoint y: 380, endPoint x: 1204, endPoint y: 398, distance: 918.0
click at [1204, 398] on div "Date [DATE] [DATE] 31 1 2 3 4 5 6 7 8 9 10 11 12 13 14 15 16 17 18 19 20 21 22 …" at bounding box center [797, 148] width 1062 height 1037
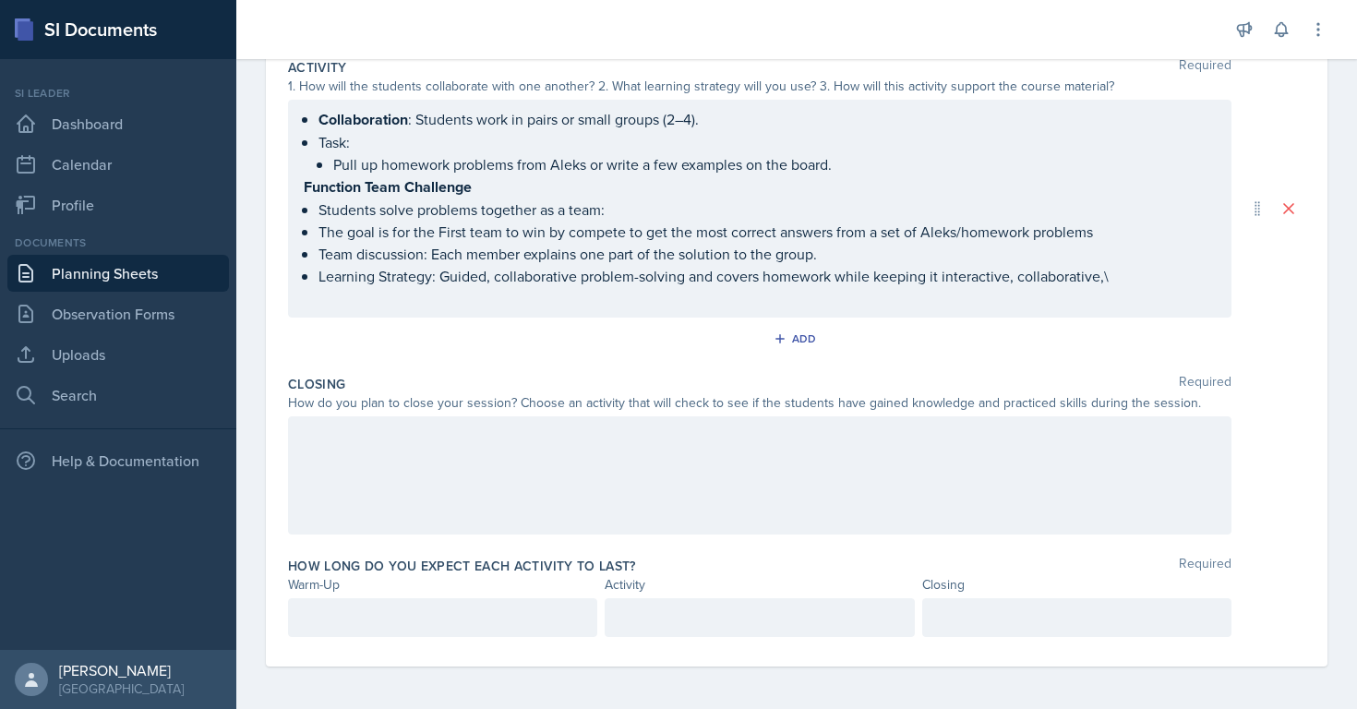
click at [523, 416] on div at bounding box center [760, 475] width 944 height 118
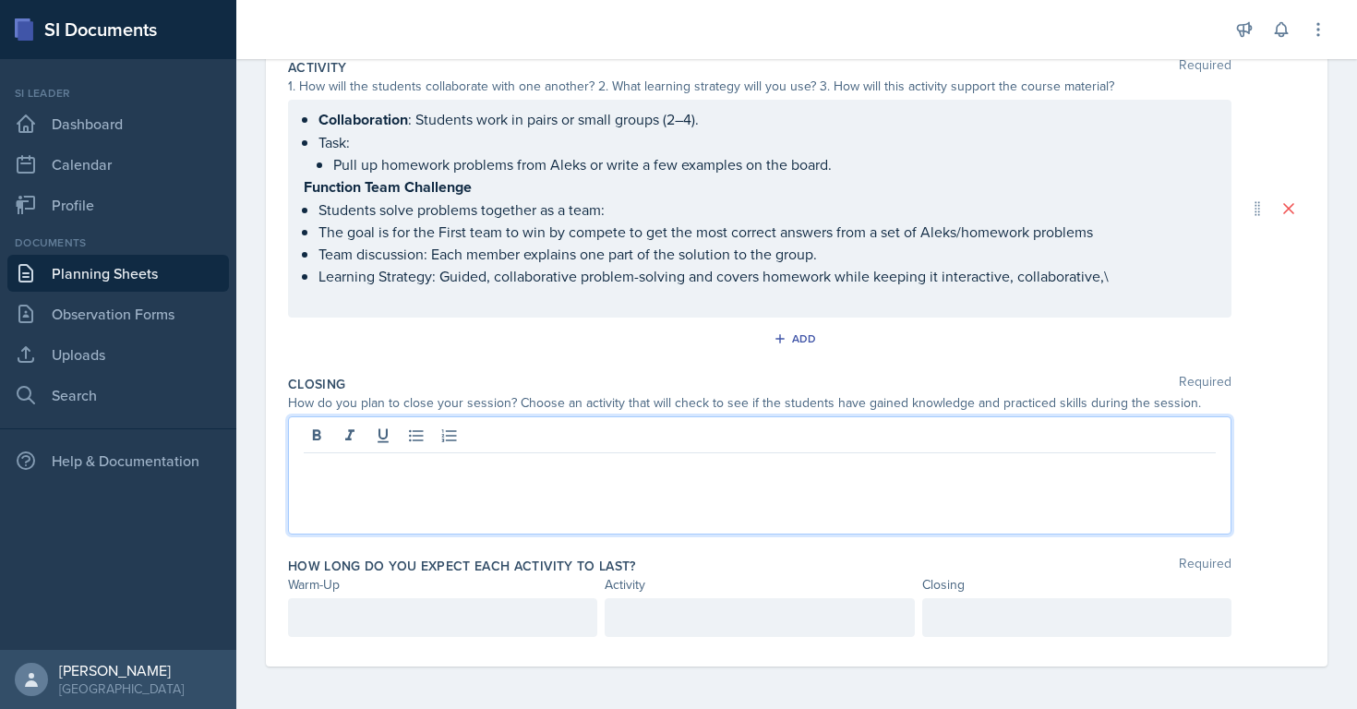
scroll to position [548, 0]
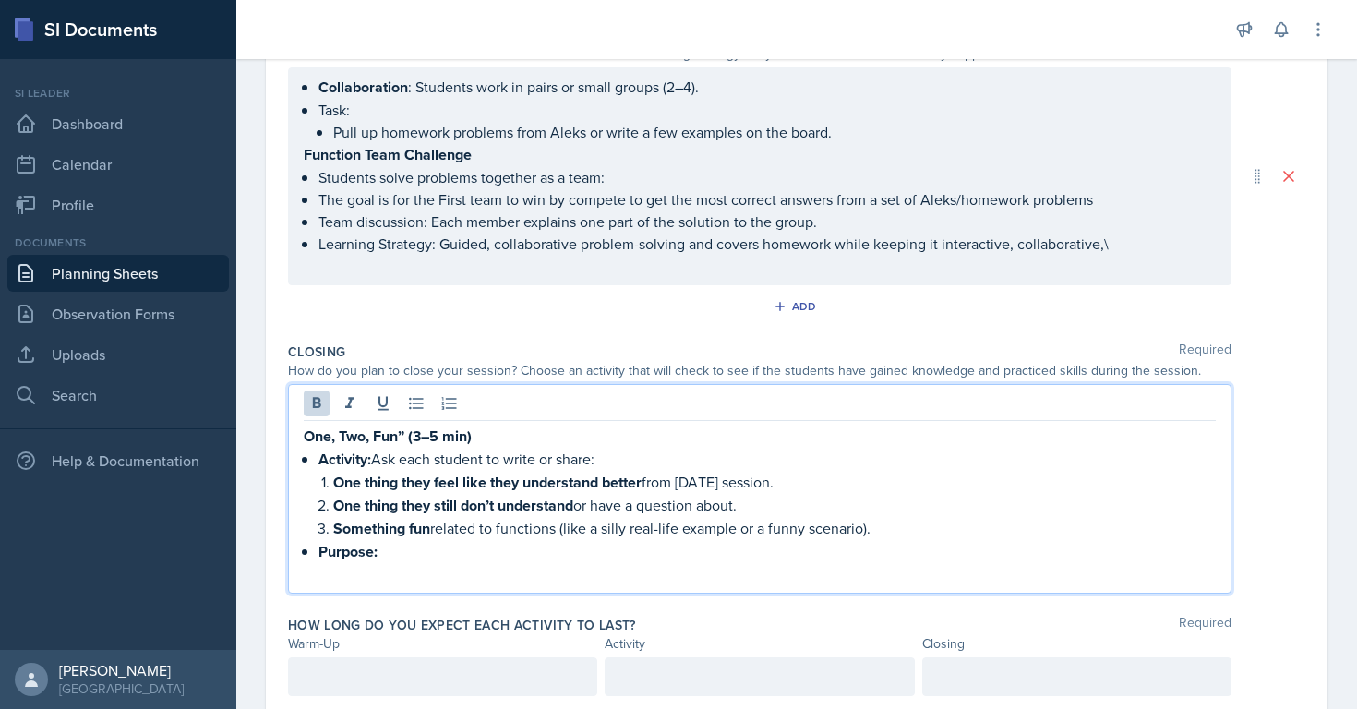
click at [408, 434] on strong "One, Two, Fun” (3–5 min)" at bounding box center [388, 436] width 168 height 21
drag, startPoint x: 411, startPoint y: 434, endPoint x: 547, endPoint y: 435, distance: 135.7
click at [547, 436] on p "One, Two, Fun” (3–5 min)" at bounding box center [760, 436] width 912 height 23
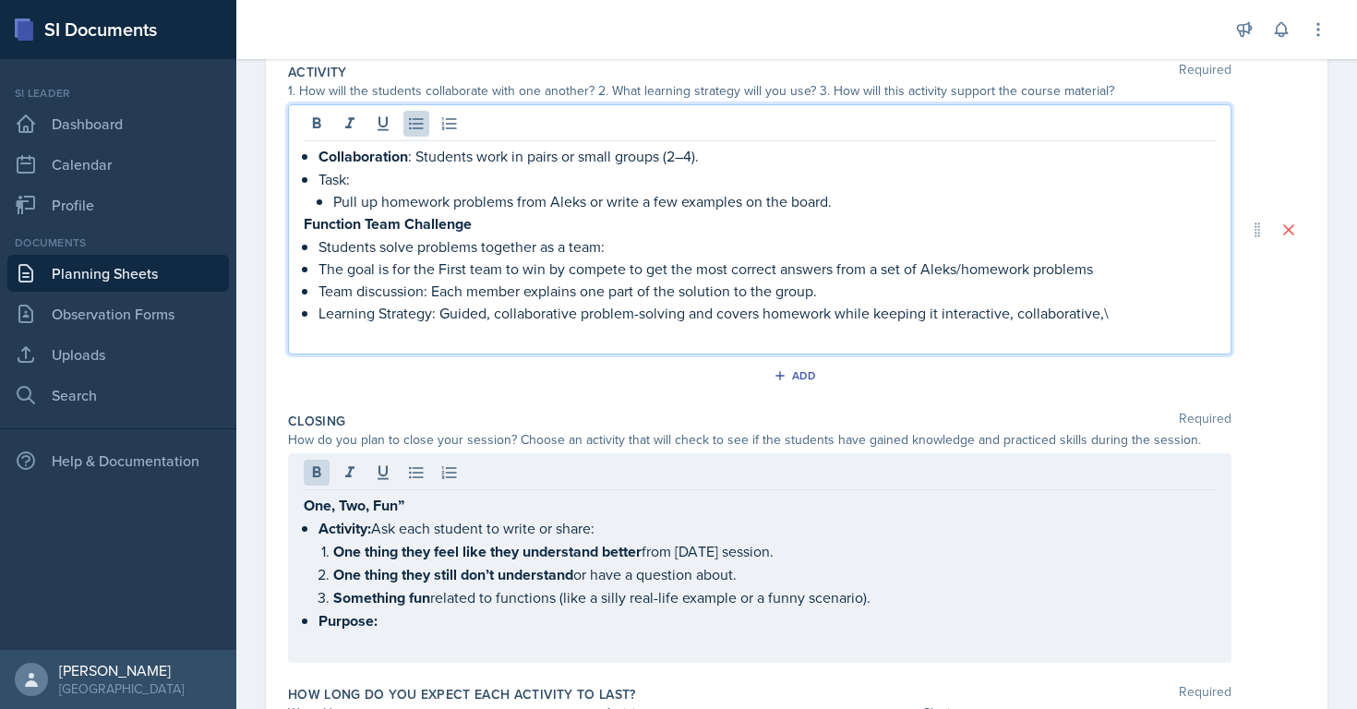
scroll to position [543, 0]
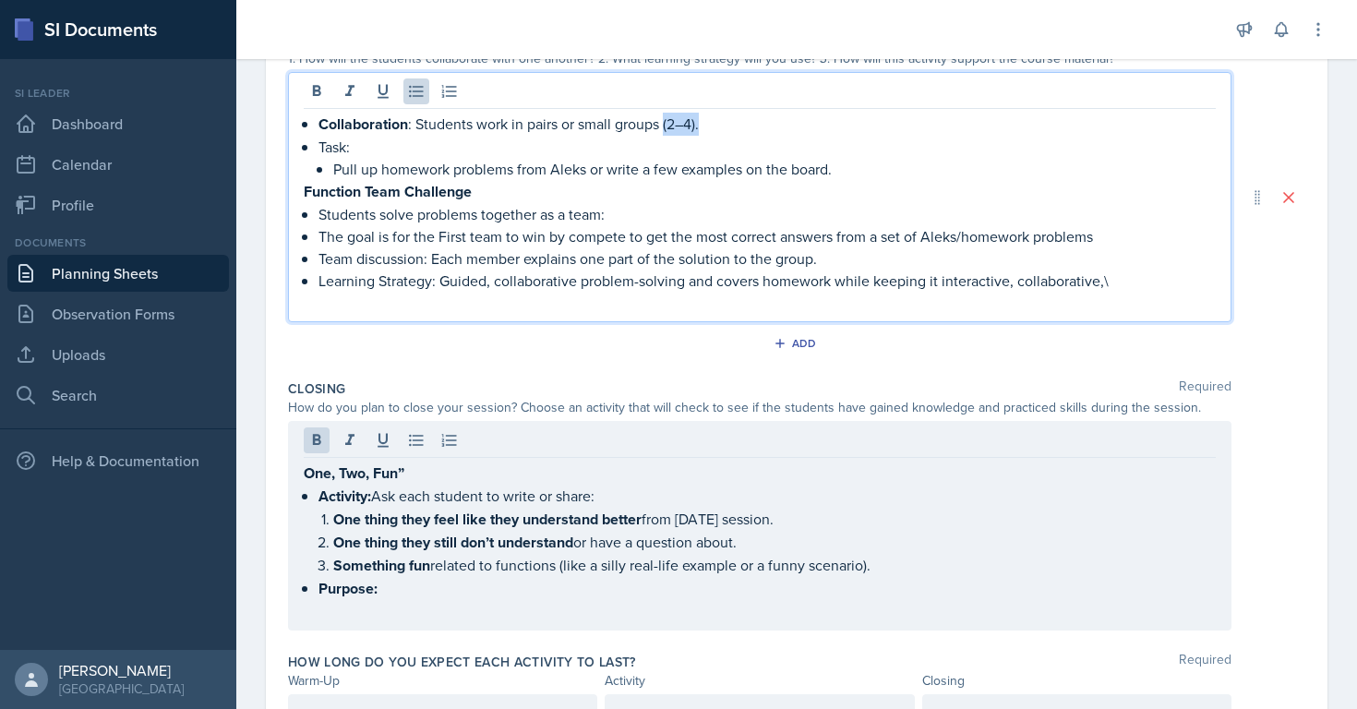
drag, startPoint x: 717, startPoint y: 124, endPoint x: 667, endPoint y: 124, distance: 49.9
click at [667, 124] on p "Collaboration : Students work in pairs or small groups (2–4)." at bounding box center [768, 124] width 898 height 23
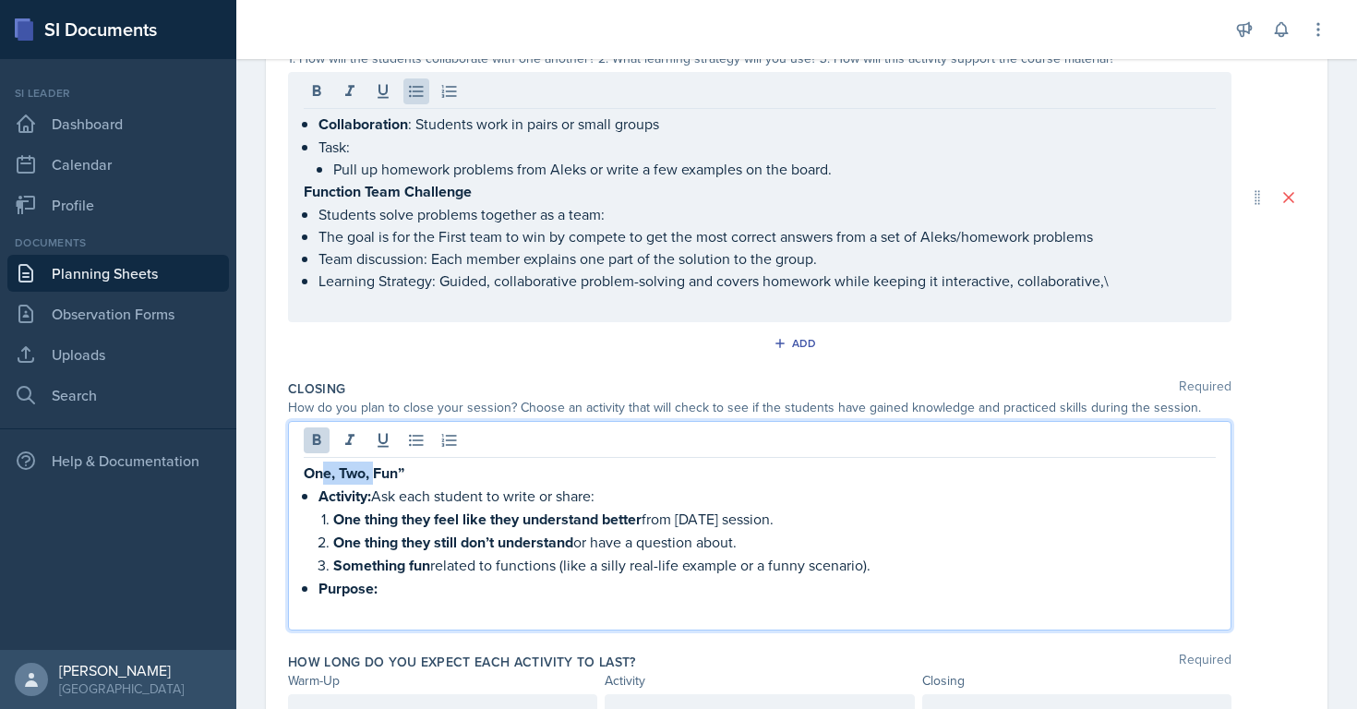
drag, startPoint x: 376, startPoint y: 460, endPoint x: 320, endPoint y: 471, distance: 56.5
click at [320, 471] on div "One, Two, Fun” Activity: Ask each student to write or share: One thing they fee…" at bounding box center [760, 542] width 912 height 161
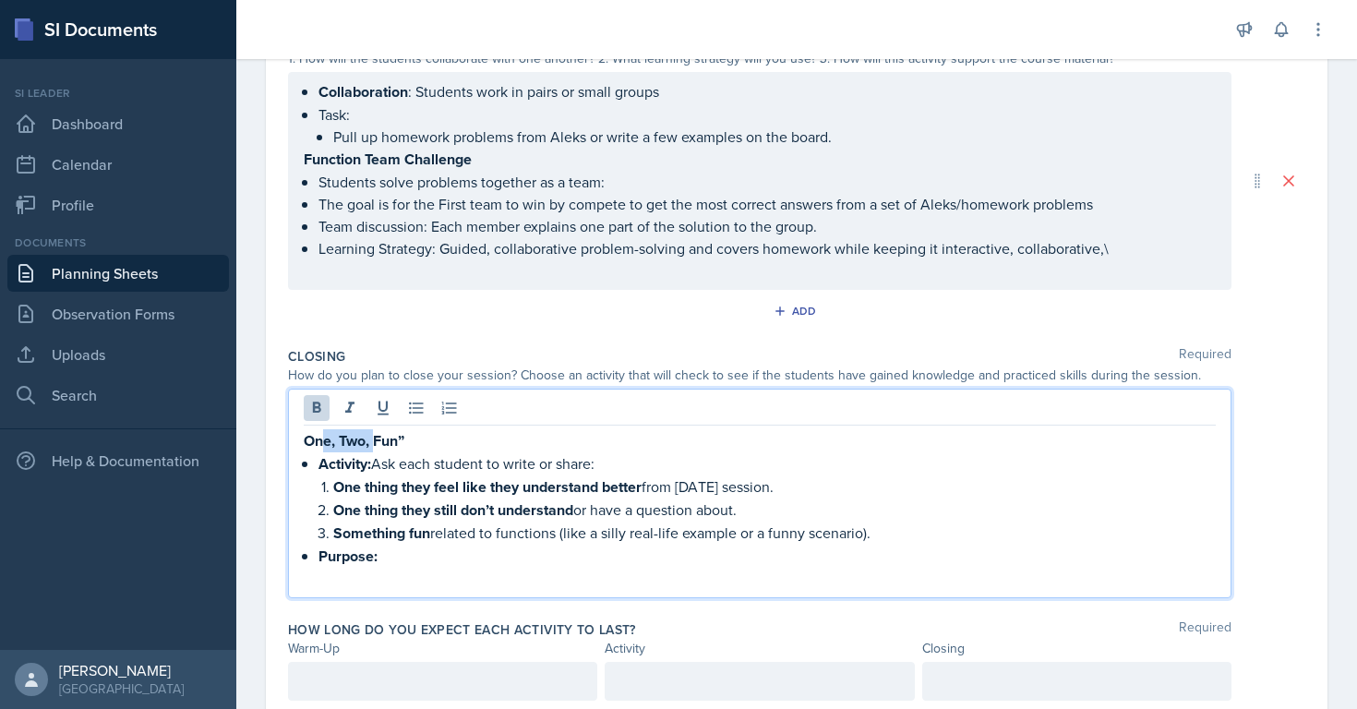
scroll to position [511, 0]
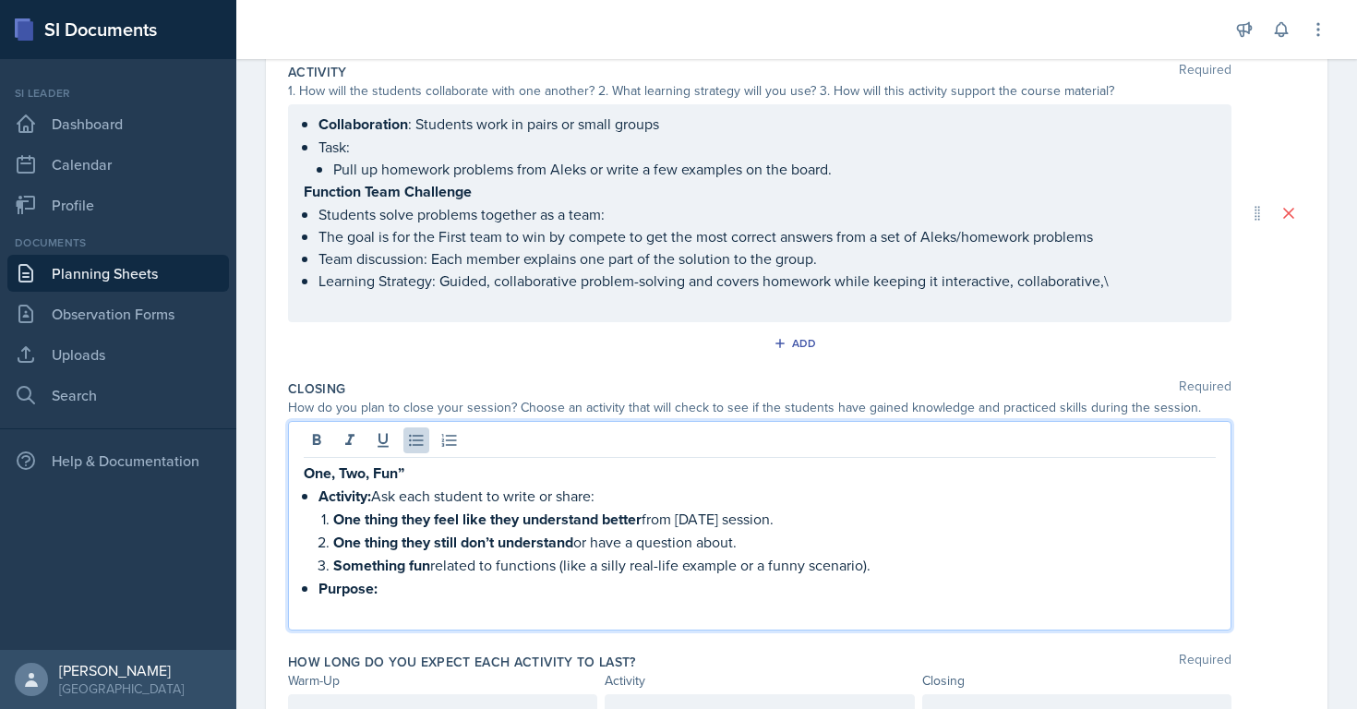
click at [375, 495] on p "Activity: Ask each student to write or share:" at bounding box center [768, 496] width 898 height 23
drag, startPoint x: 375, startPoint y: 495, endPoint x: 322, endPoint y: 495, distance: 52.6
click at [322, 495] on p "Activity: Ask each student to write or share:" at bounding box center [768, 496] width 898 height 23
drag, startPoint x: 434, startPoint y: 567, endPoint x: 994, endPoint y: 555, distance: 560.6
click at [994, 555] on p "Something fun related to functions (like a silly real-life example or a funny s…" at bounding box center [774, 564] width 883 height 23
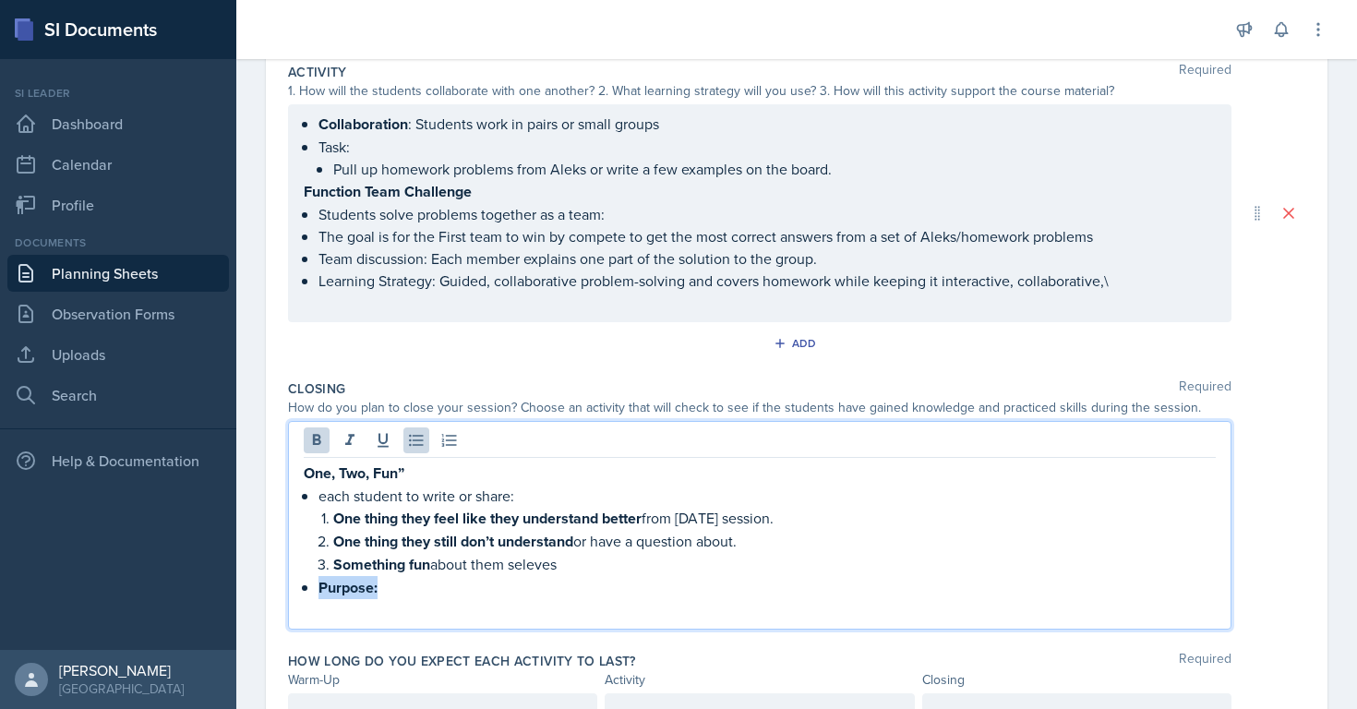
drag, startPoint x: 422, startPoint y: 577, endPoint x: 319, endPoint y: 582, distance: 103.5
click at [319, 582] on p "Purpose:" at bounding box center [768, 587] width 898 height 23
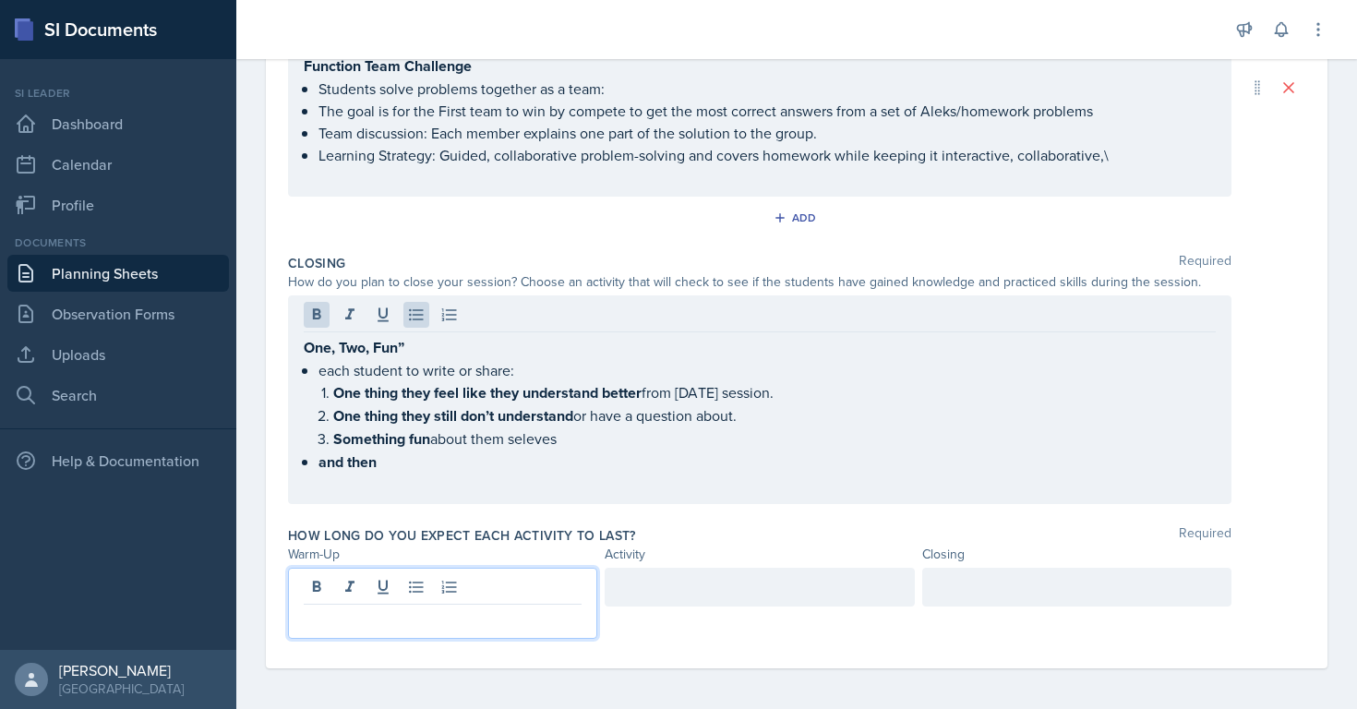
click at [318, 626] on p at bounding box center [443, 620] width 278 height 22
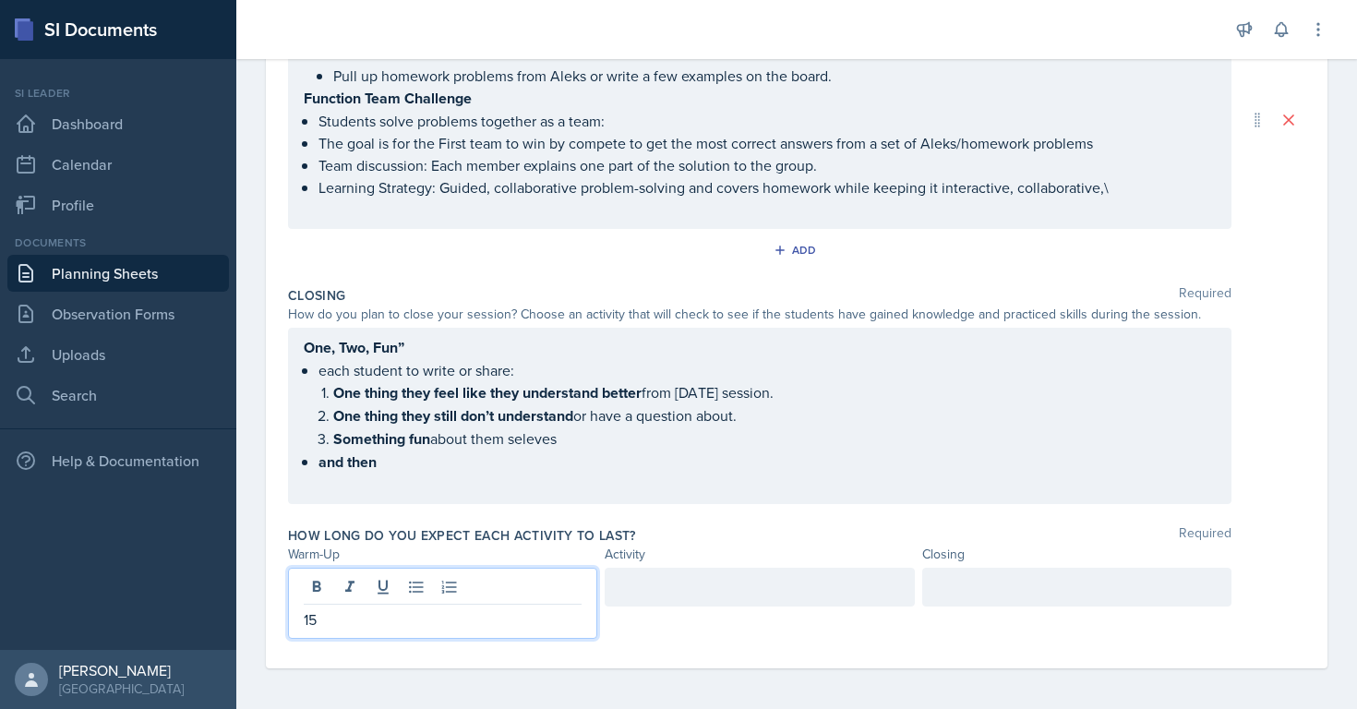
click at [618, 585] on div at bounding box center [759, 587] width 309 height 39
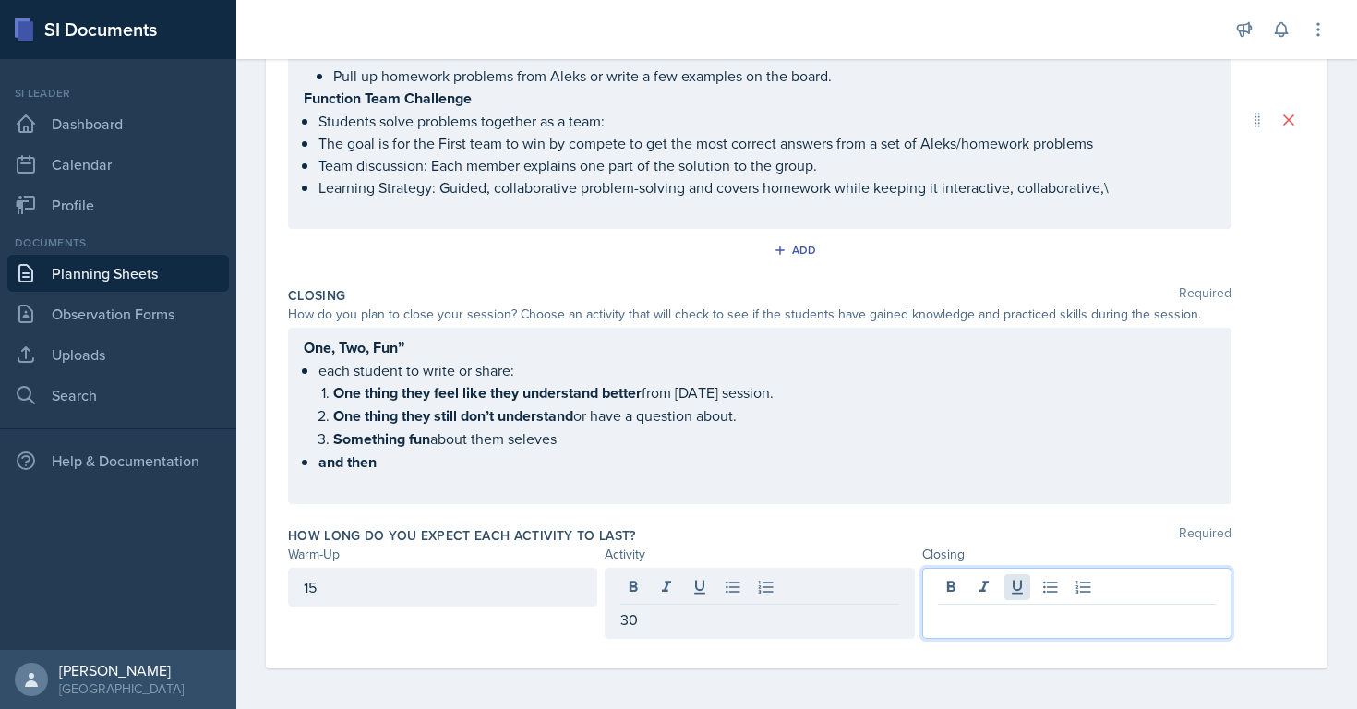
click at [1026, 591] on div at bounding box center [1076, 603] width 309 height 71
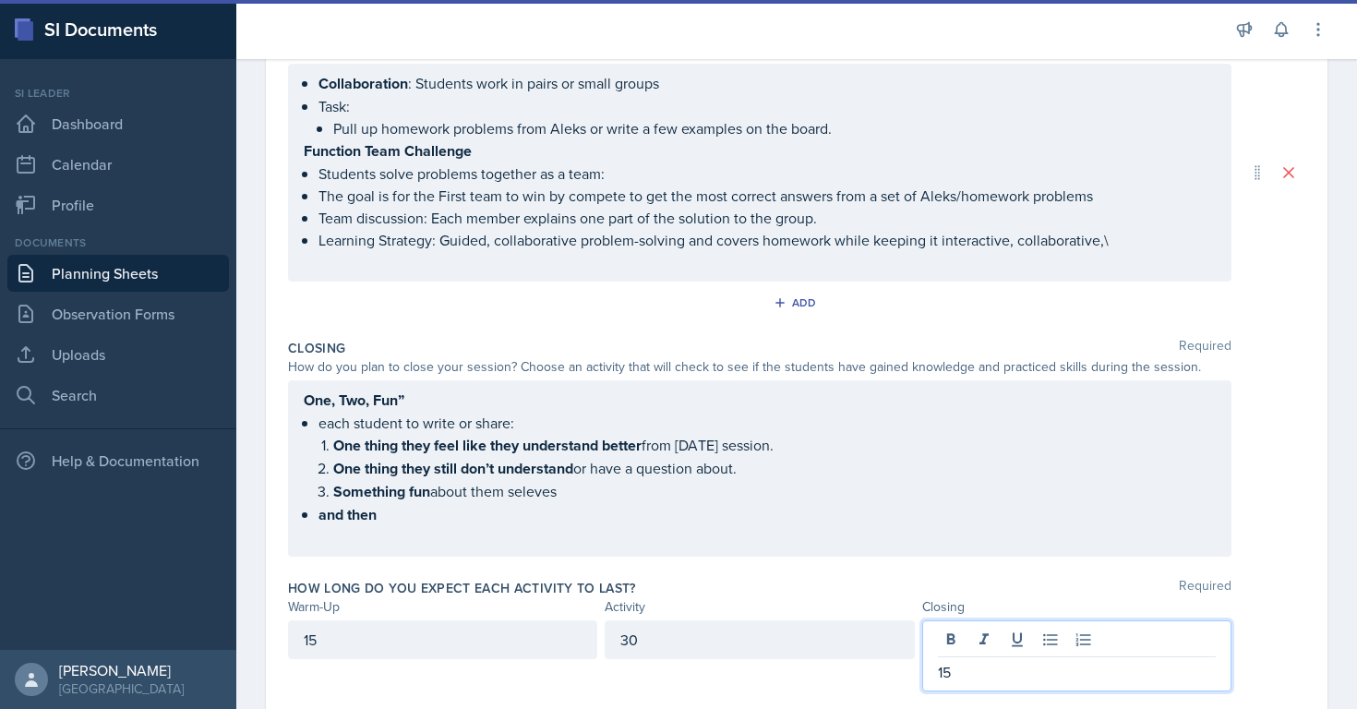
scroll to position [515, 0]
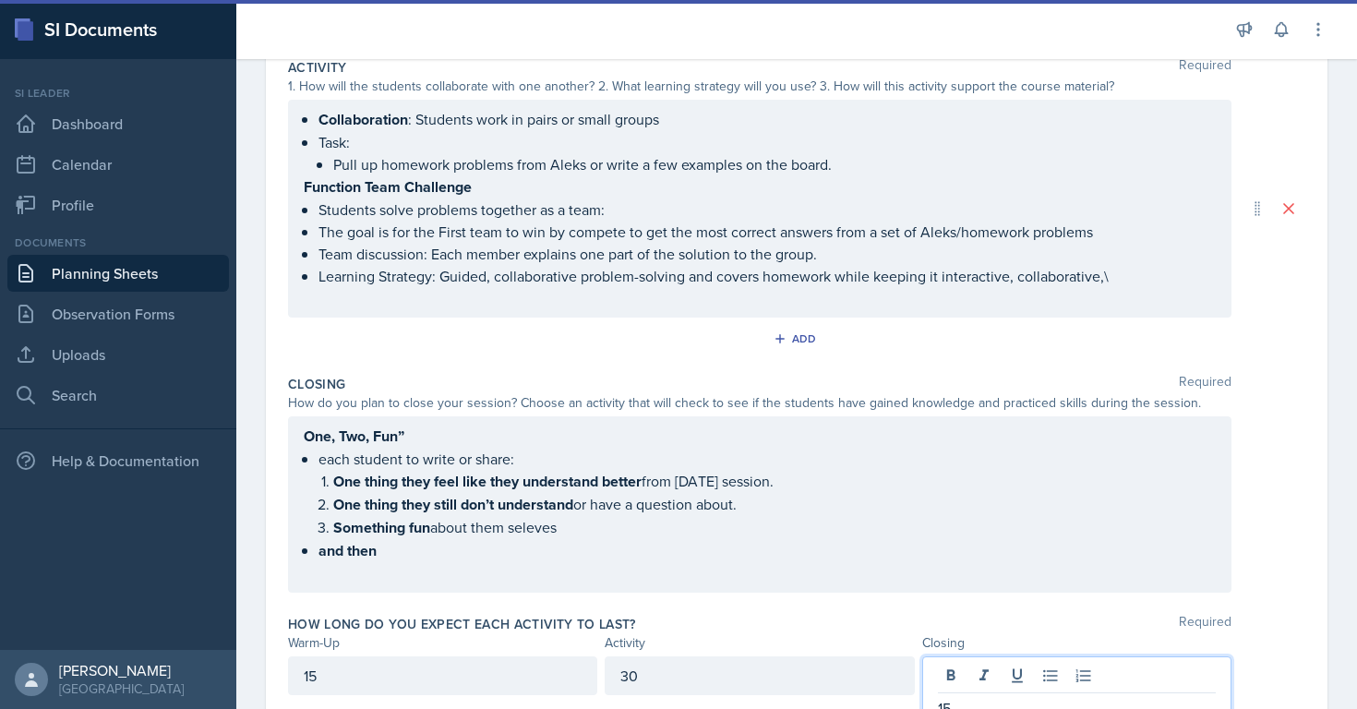
click at [1117, 279] on p "Learning Strategy: Guided, collaborative problem-solving and covers homework wh…" at bounding box center [768, 276] width 898 height 22
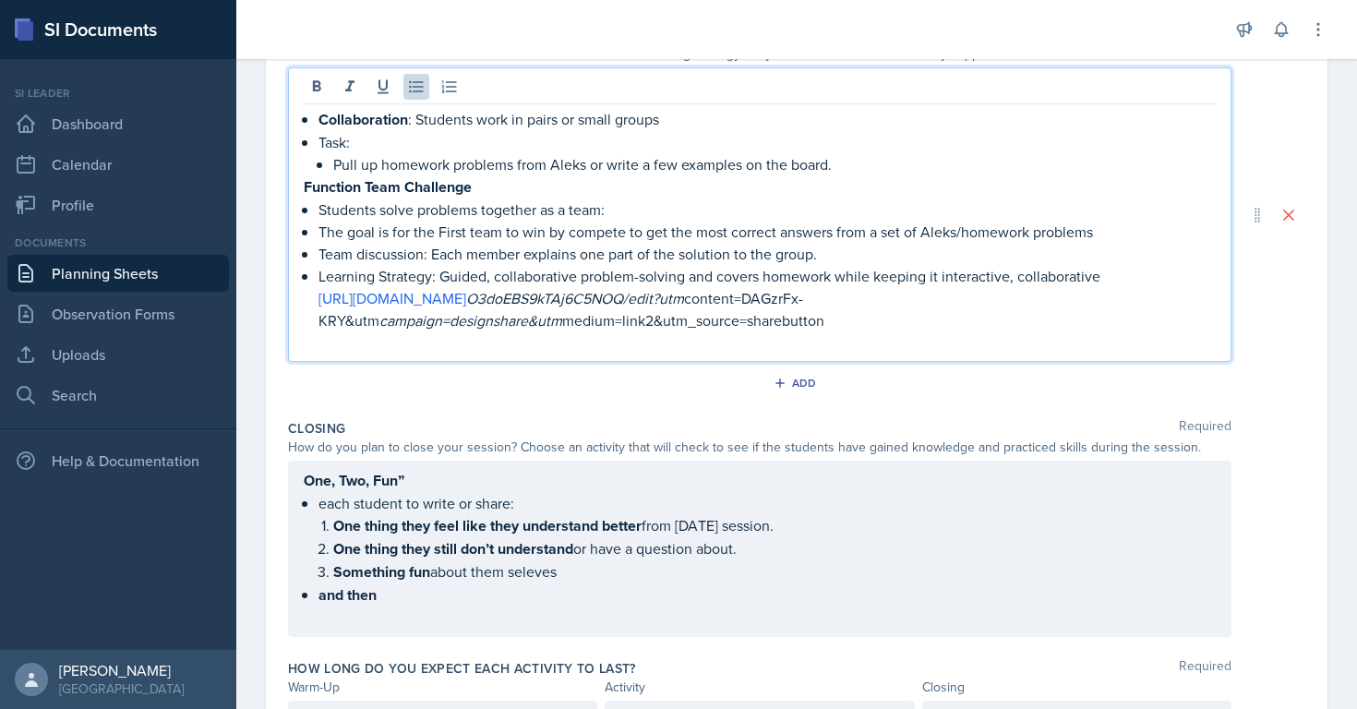
scroll to position [648, 0]
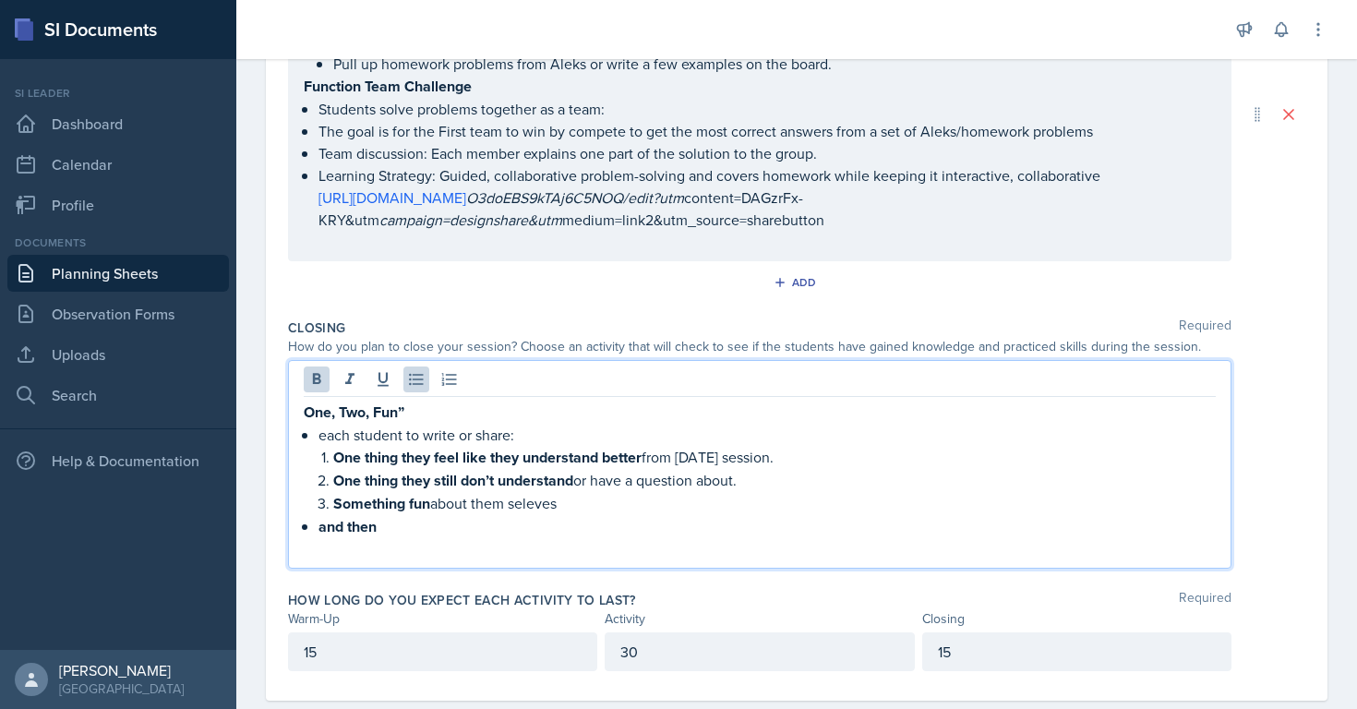
click at [418, 515] on p "and then" at bounding box center [768, 526] width 898 height 23
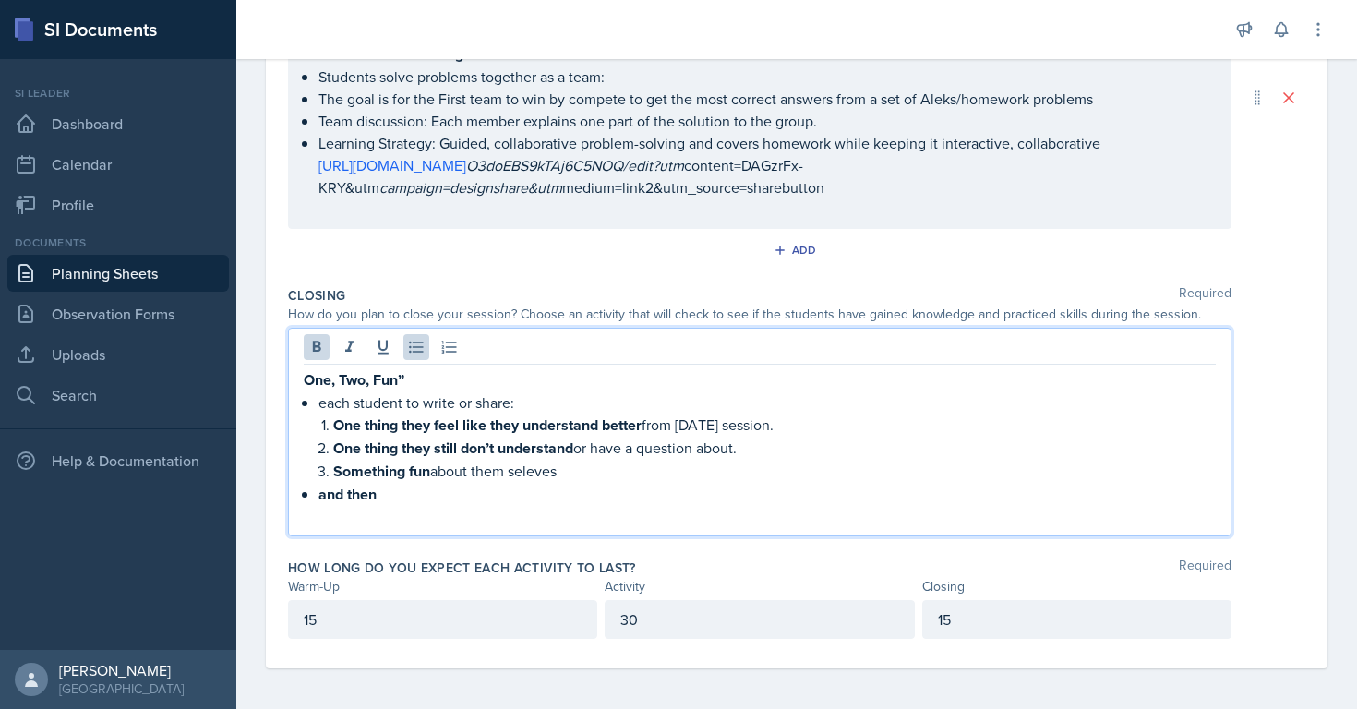
click at [331, 484] on strong "and then" at bounding box center [348, 494] width 58 height 21
click at [522, 461] on p "Something fun about them seleves" at bounding box center [774, 471] width 883 height 23
click at [399, 490] on p "Then" at bounding box center [768, 494] width 898 height 23
drag, startPoint x: 548, startPoint y: 491, endPoint x: 307, endPoint y: 491, distance: 241.0
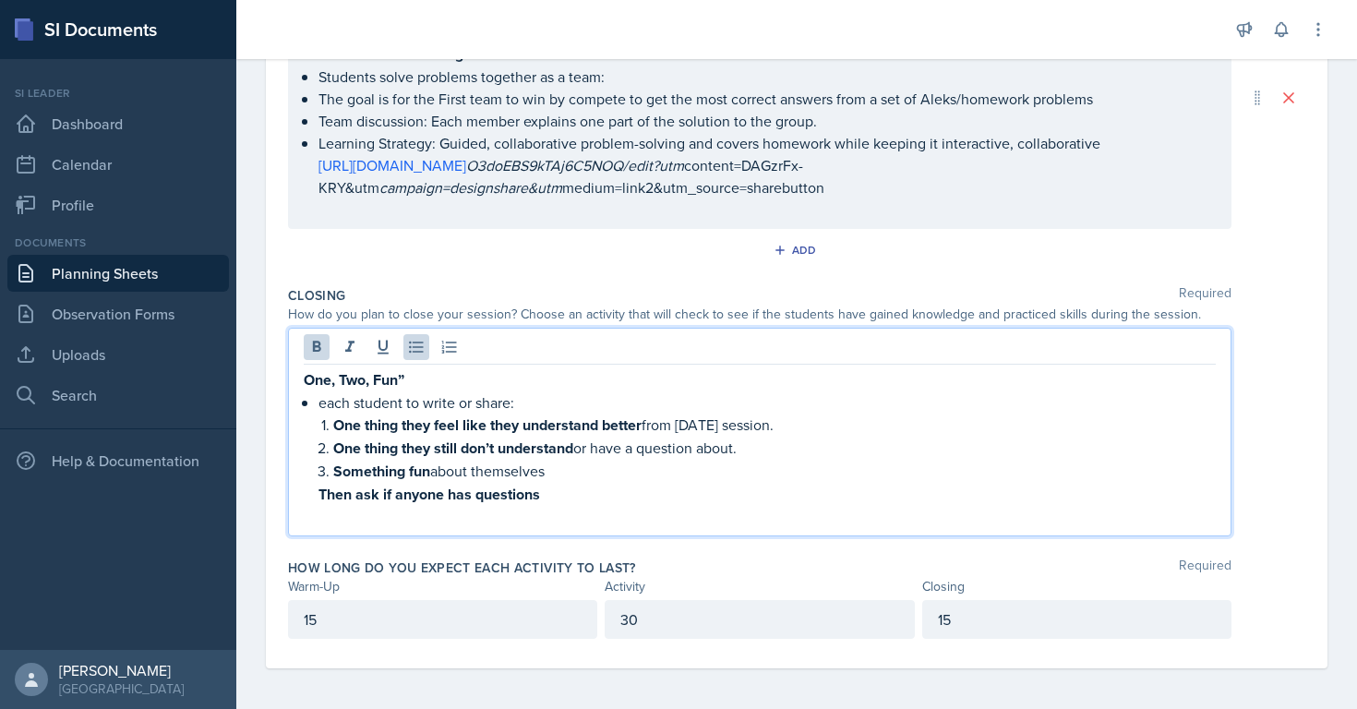
click at [307, 491] on div "One, Two, Fun” each student to write or share: One thing they feel like they un…" at bounding box center [760, 448] width 912 height 160
click at [315, 348] on icon at bounding box center [316, 347] width 18 height 18
click at [689, 470] on p "Something fun about themselves" at bounding box center [774, 472] width 883 height 23
click at [547, 502] on div "One, Two, Fun” each student to write or share: One thing they feel like they un…" at bounding box center [760, 448] width 912 height 159
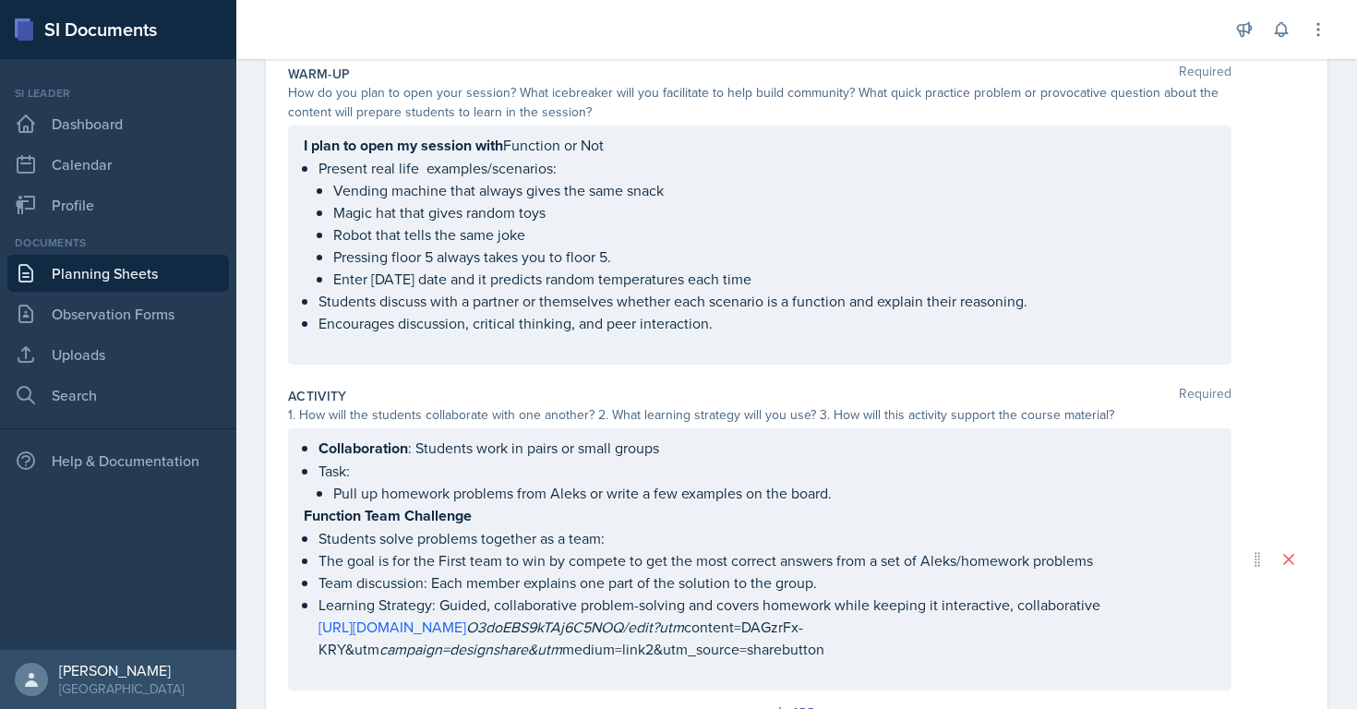
scroll to position [0, 0]
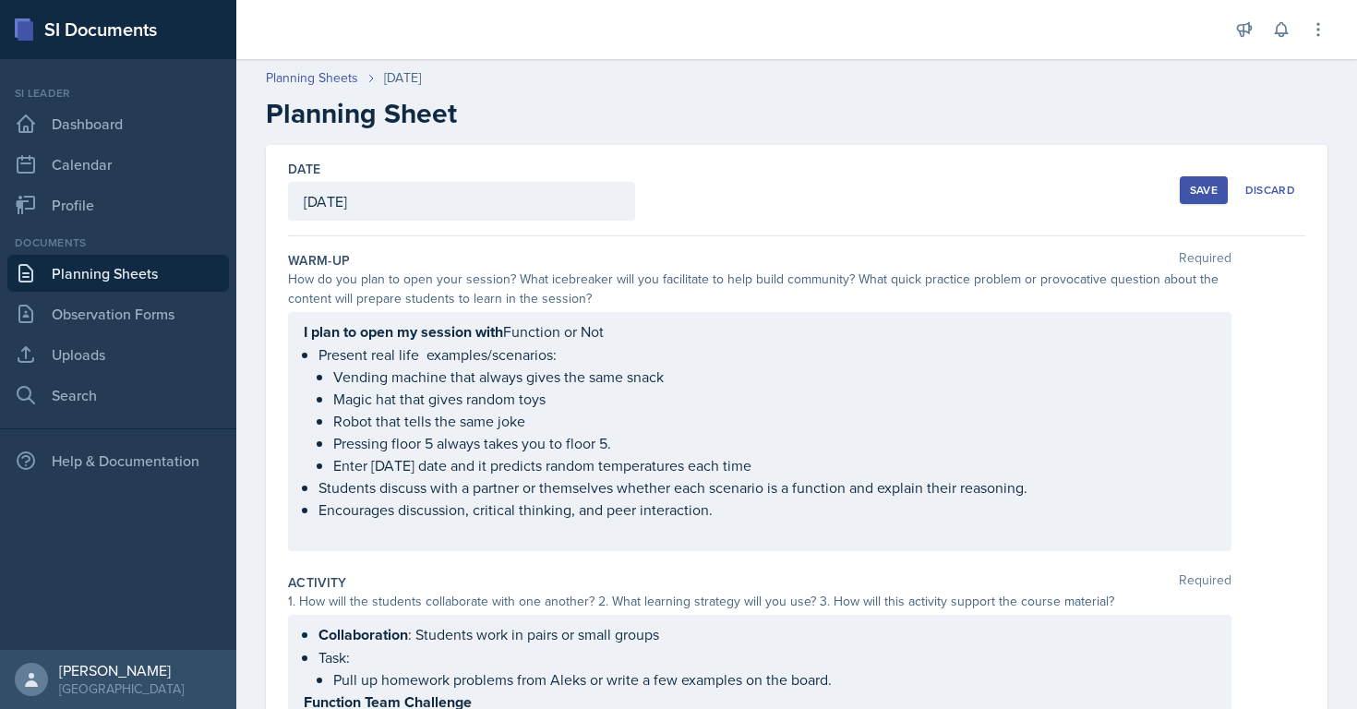
click at [1208, 187] on div "Save" at bounding box center [1204, 190] width 28 height 15
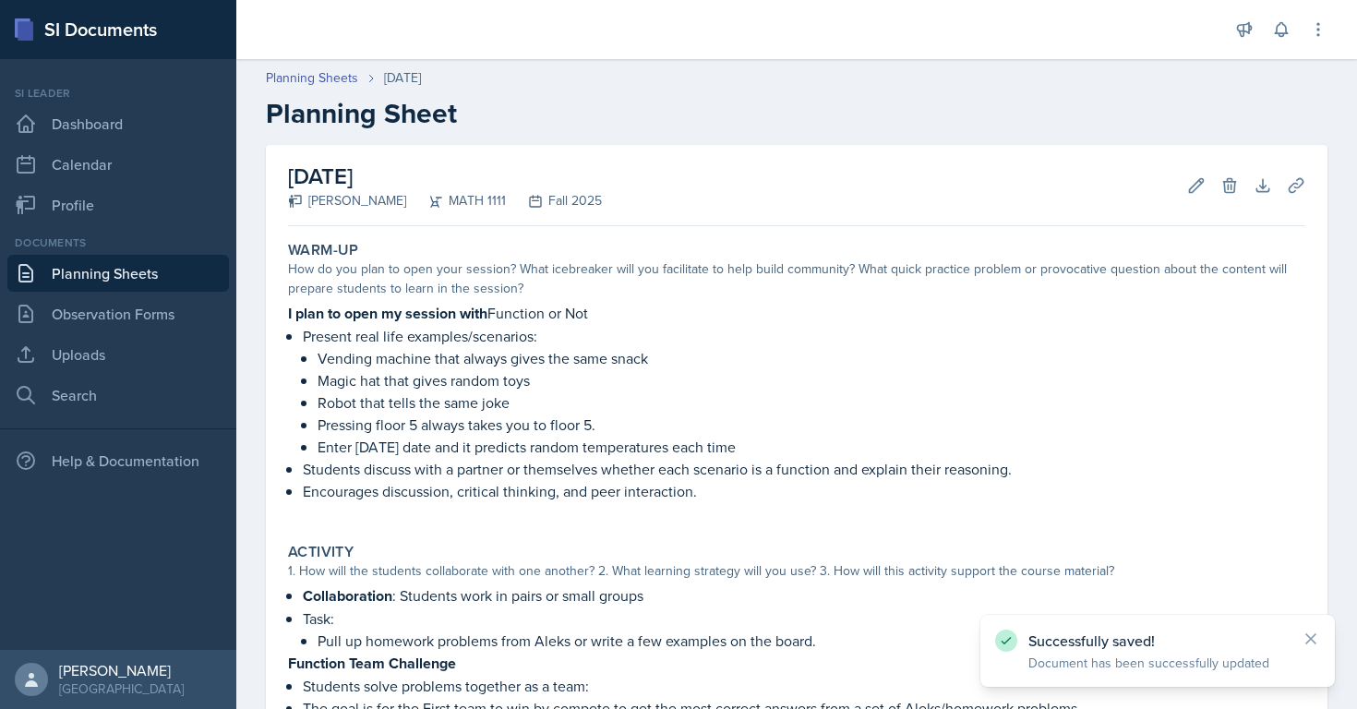
click at [168, 272] on link "Planning Sheets" at bounding box center [118, 273] width 222 height 37
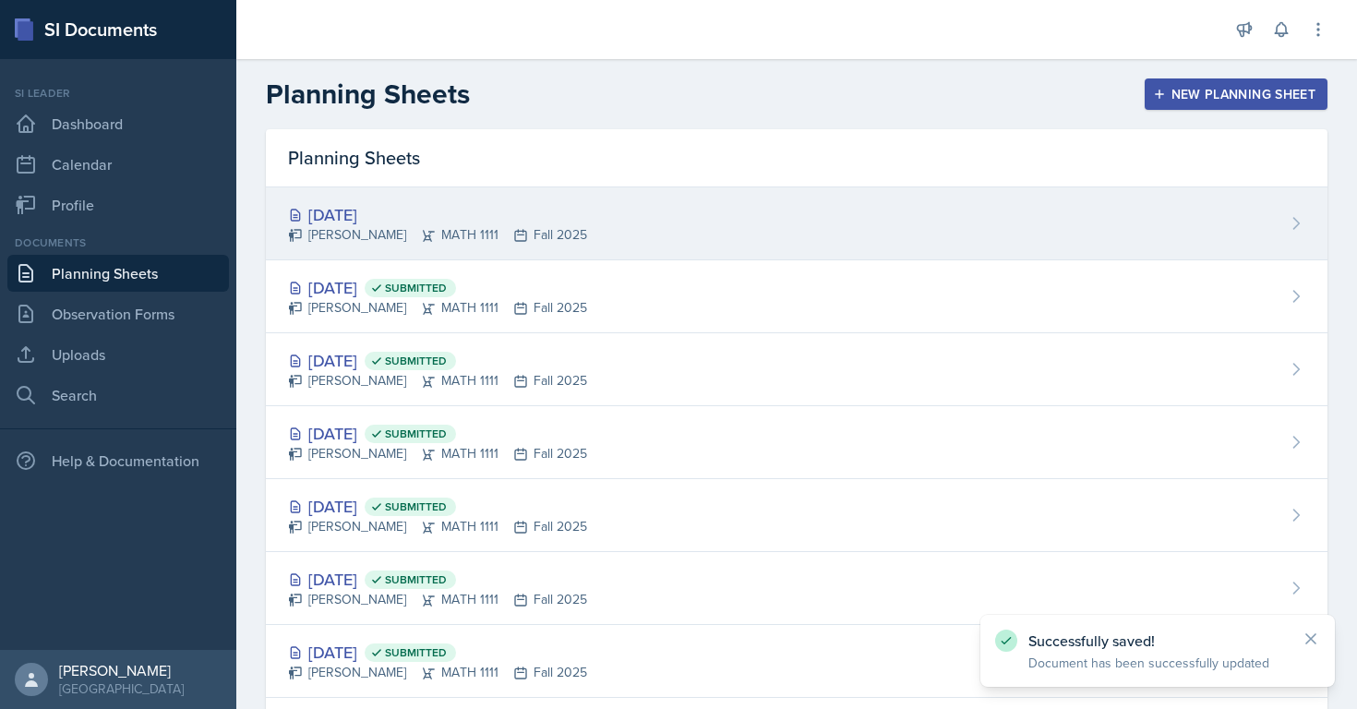
click at [423, 222] on div "[DATE]" at bounding box center [437, 214] width 299 height 25
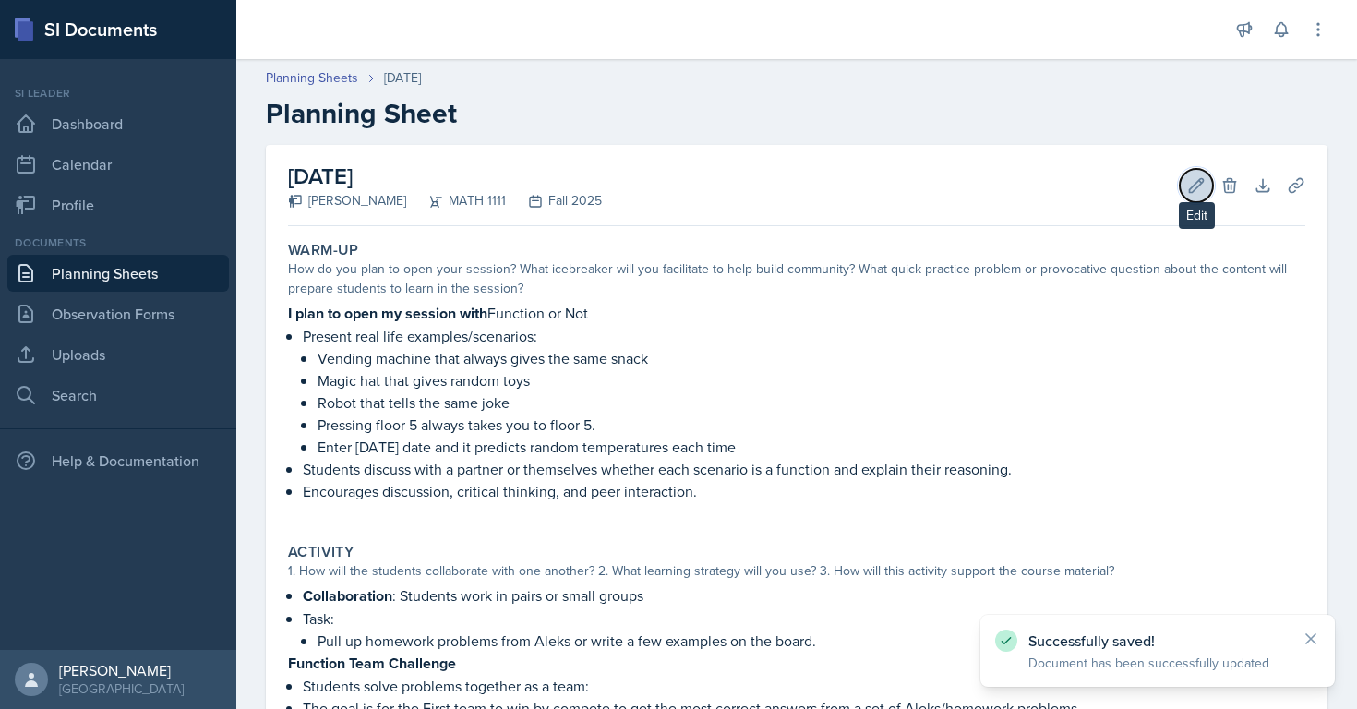
click at [1181, 188] on button "Edit" at bounding box center [1196, 185] width 33 height 33
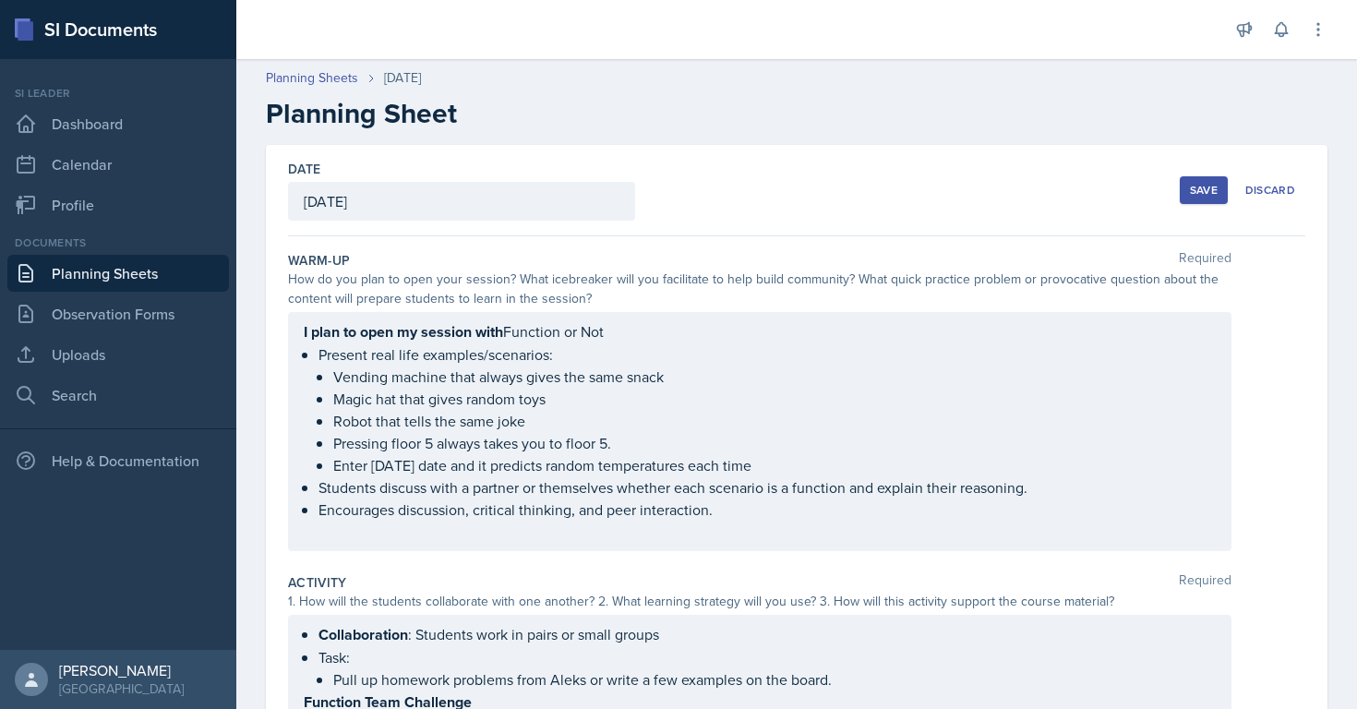
click at [450, 196] on div "[DATE]" at bounding box center [461, 201] width 347 height 39
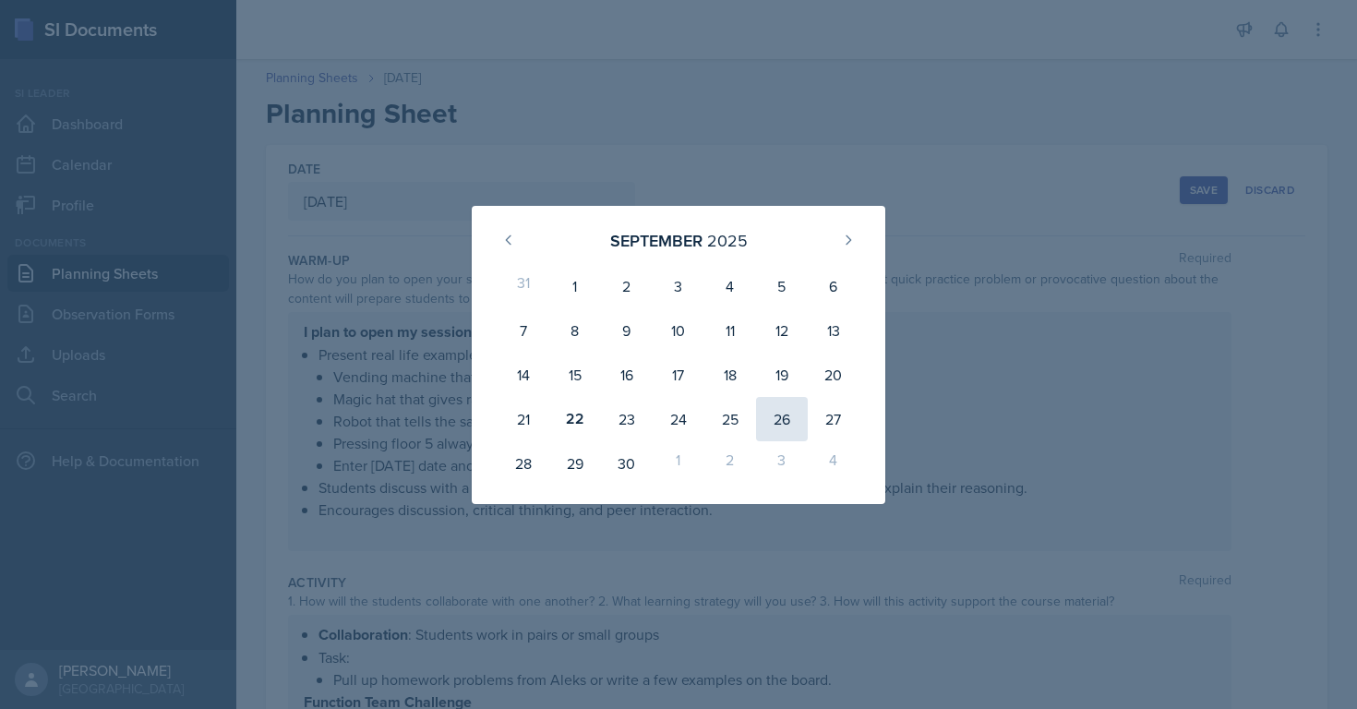
click at [786, 416] on div "26" at bounding box center [782, 419] width 52 height 44
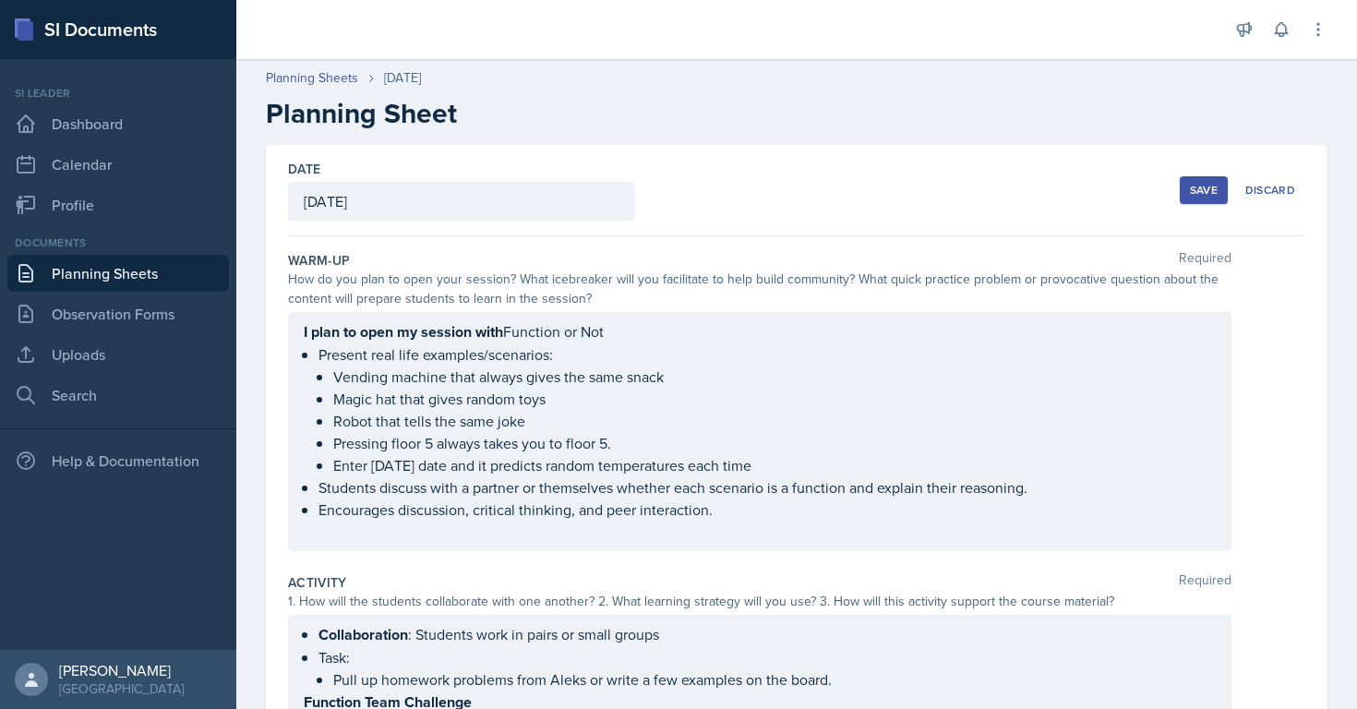
click at [1198, 197] on div "Save" at bounding box center [1204, 190] width 28 height 15
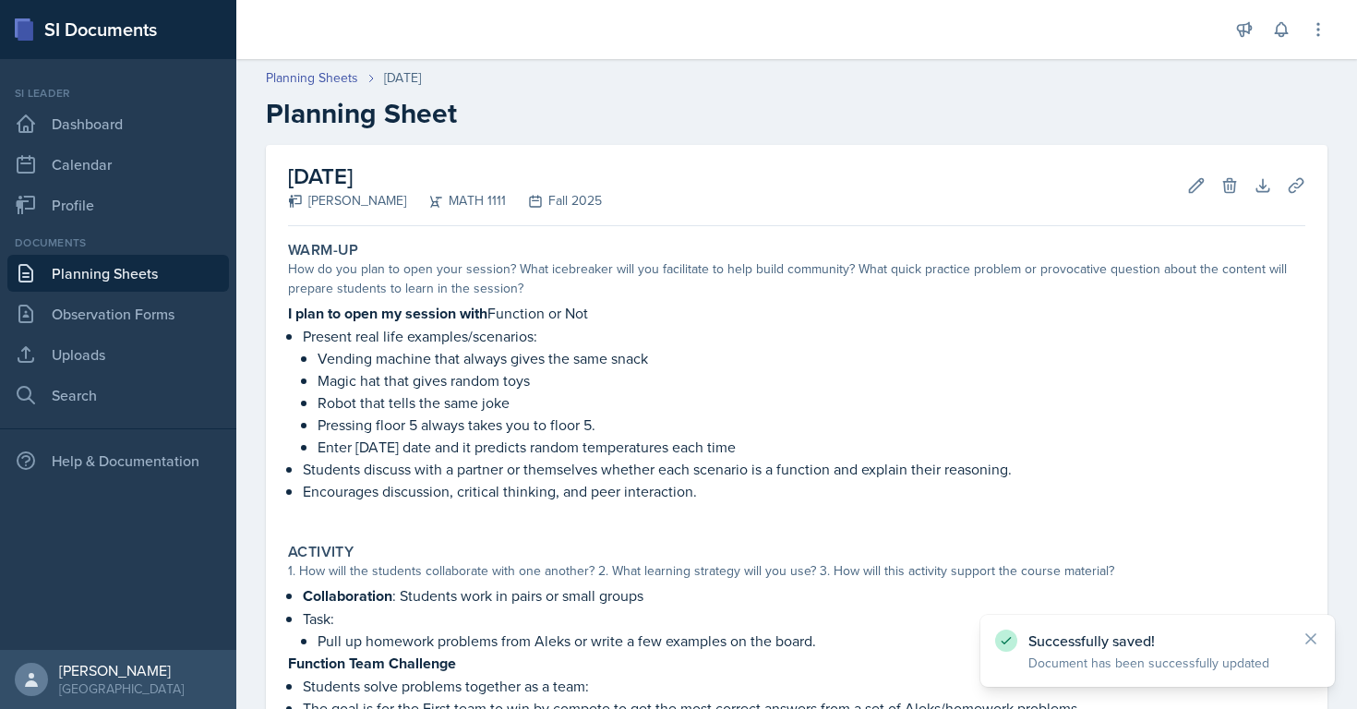
click at [172, 272] on link "Planning Sheets" at bounding box center [118, 273] width 222 height 37
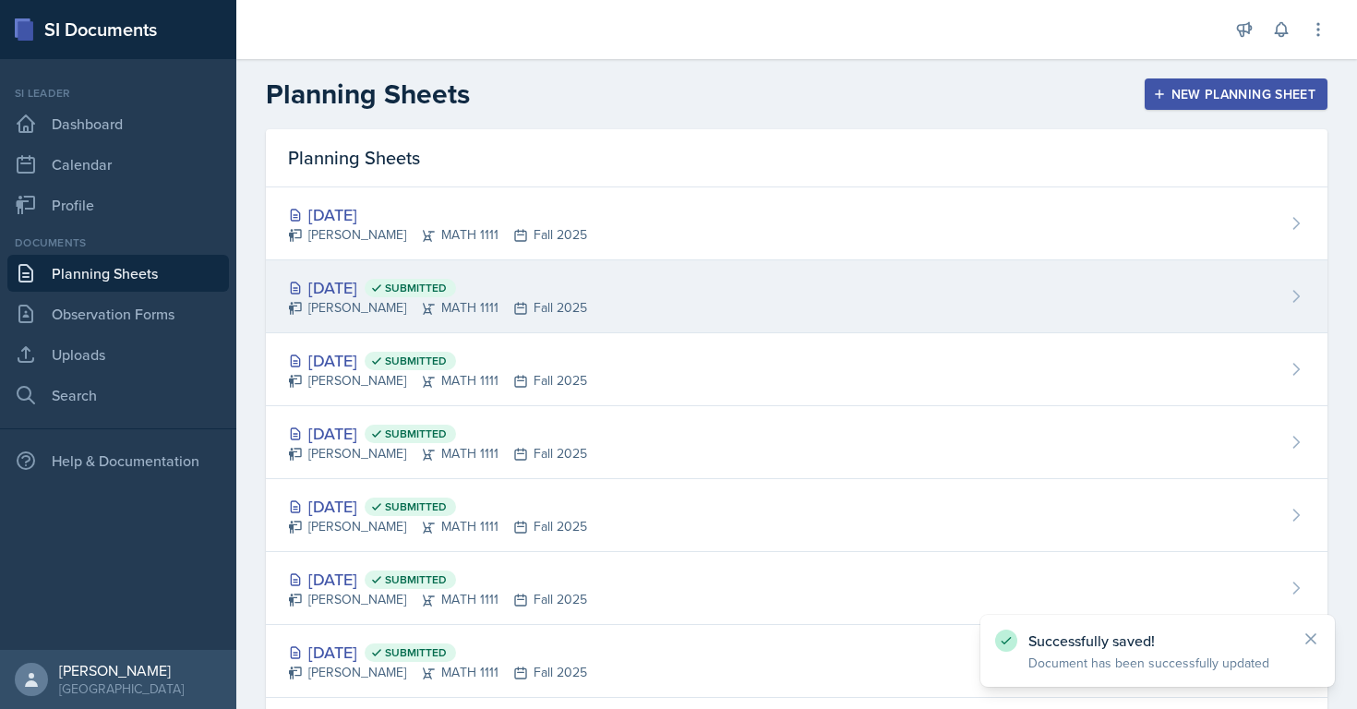
click at [552, 308] on div "[PERSON_NAME] MATH 1111 Fall 2025" at bounding box center [437, 307] width 299 height 19
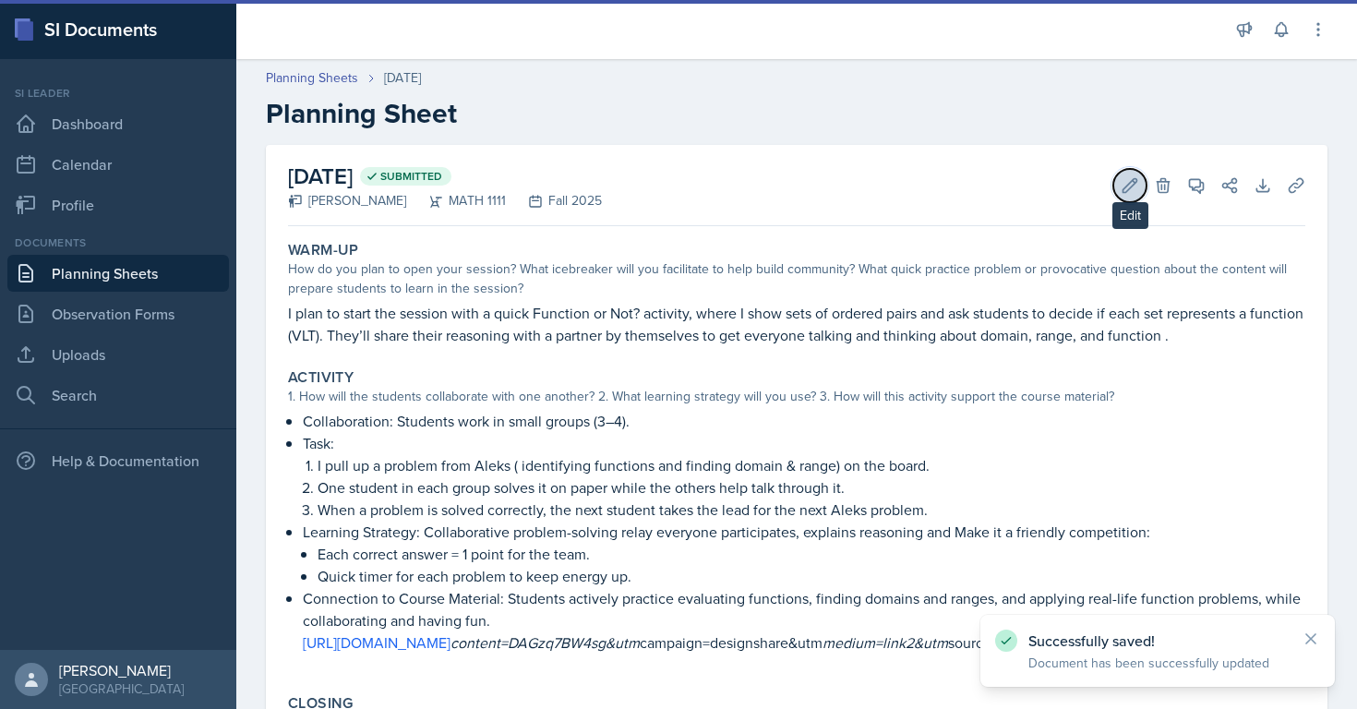
click at [1127, 193] on icon at bounding box center [1130, 185] width 18 height 18
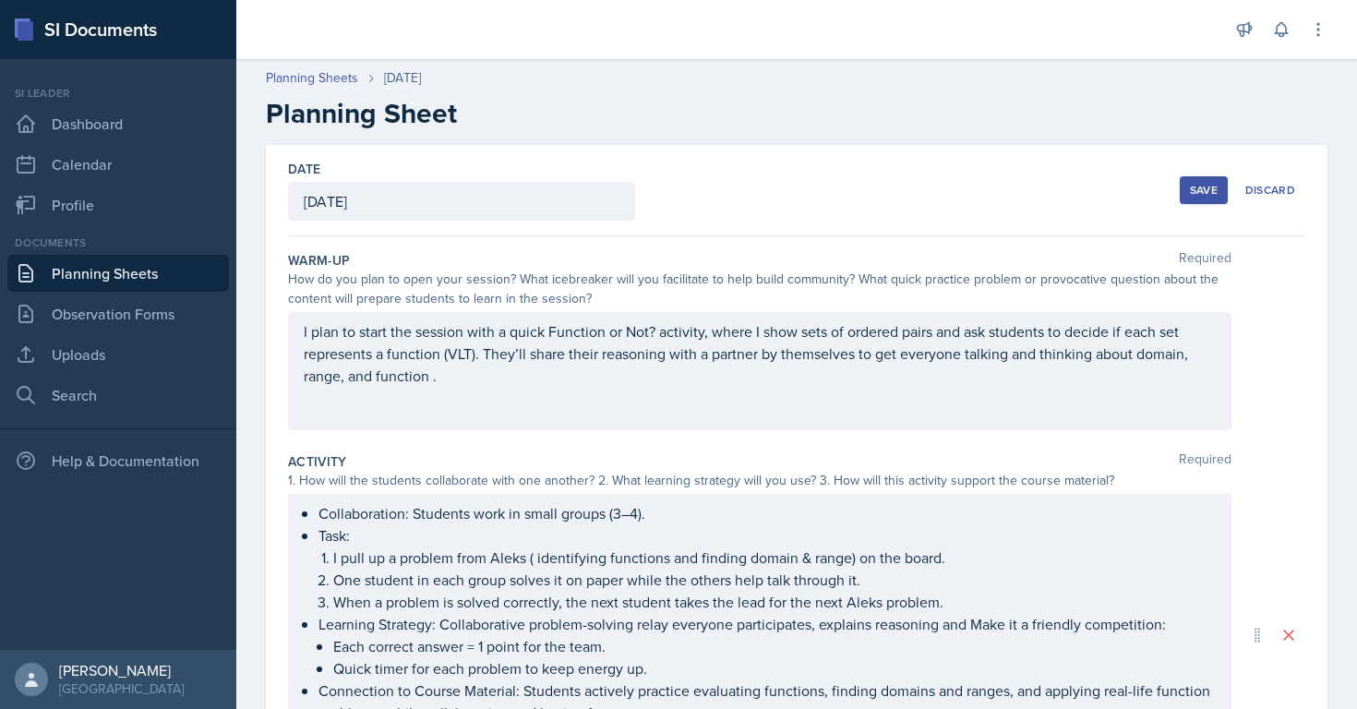
click at [393, 193] on div "[DATE]" at bounding box center [461, 201] width 347 height 39
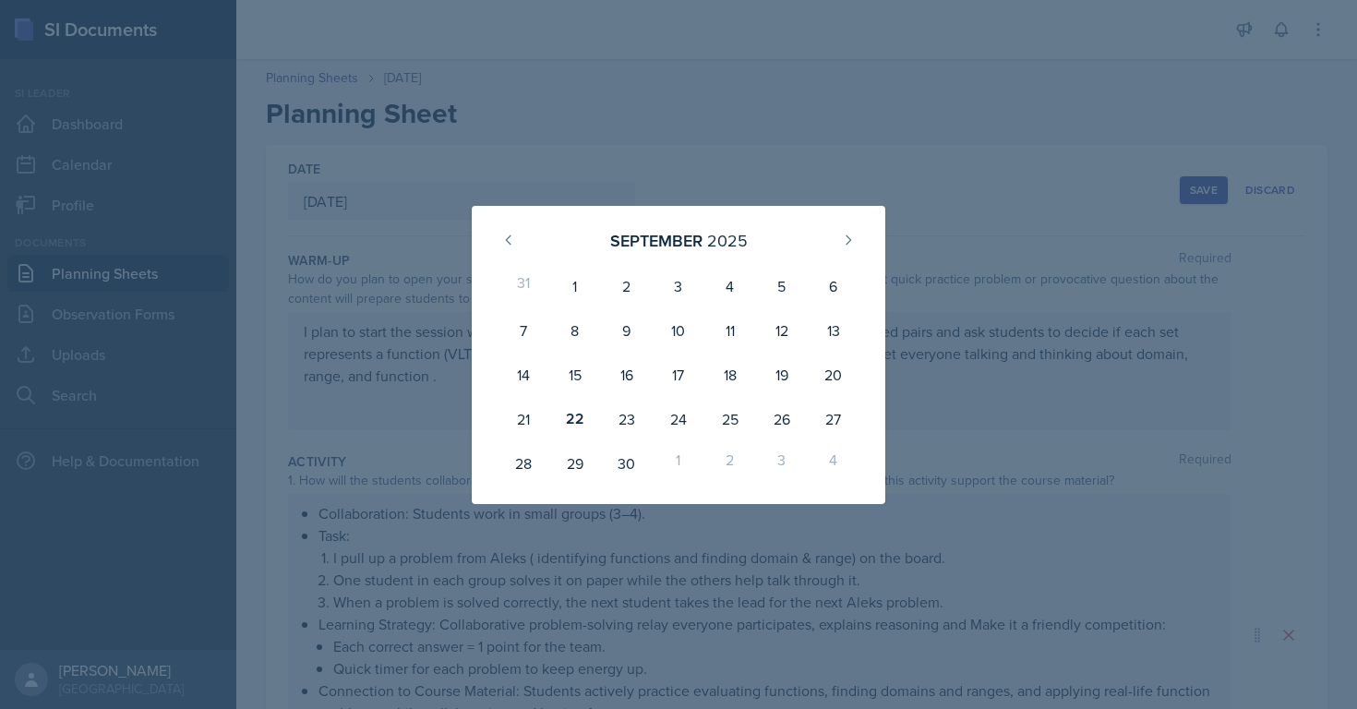
click at [131, 266] on div at bounding box center [678, 354] width 1357 height 709
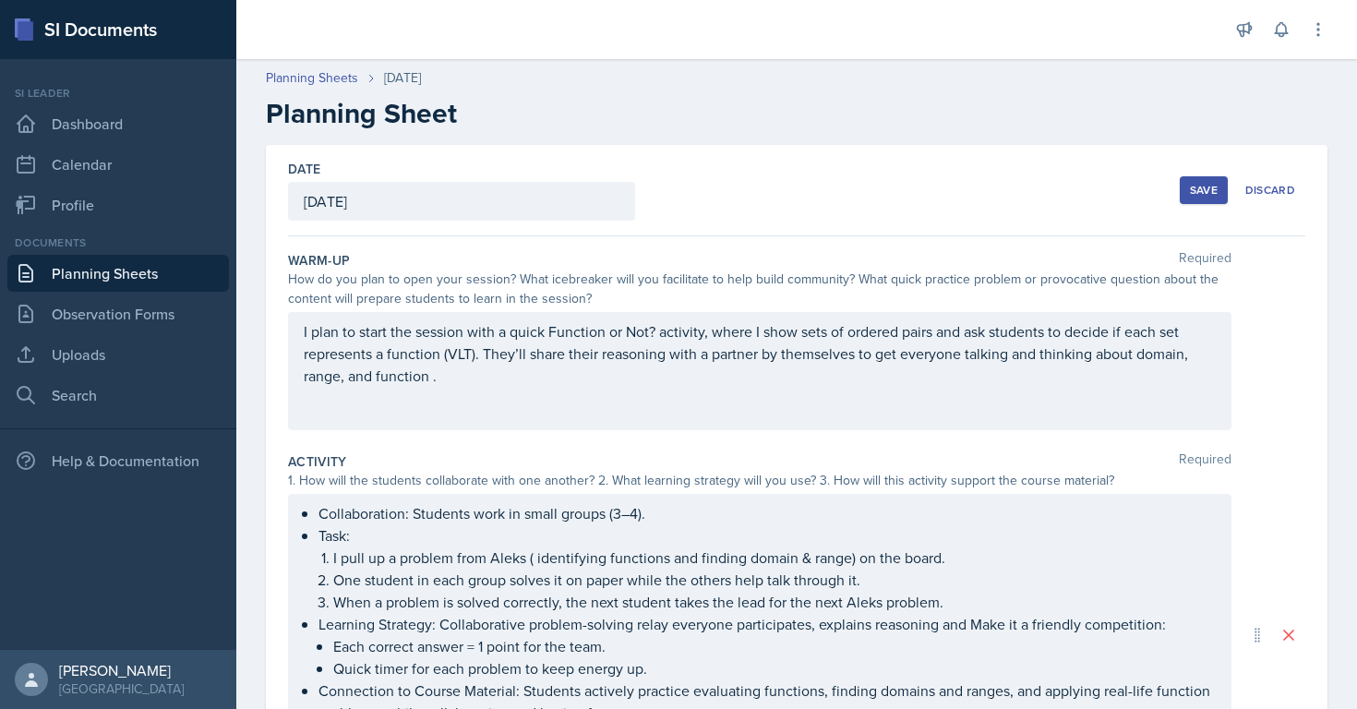
click at [131, 265] on link "Planning Sheets" at bounding box center [118, 273] width 222 height 37
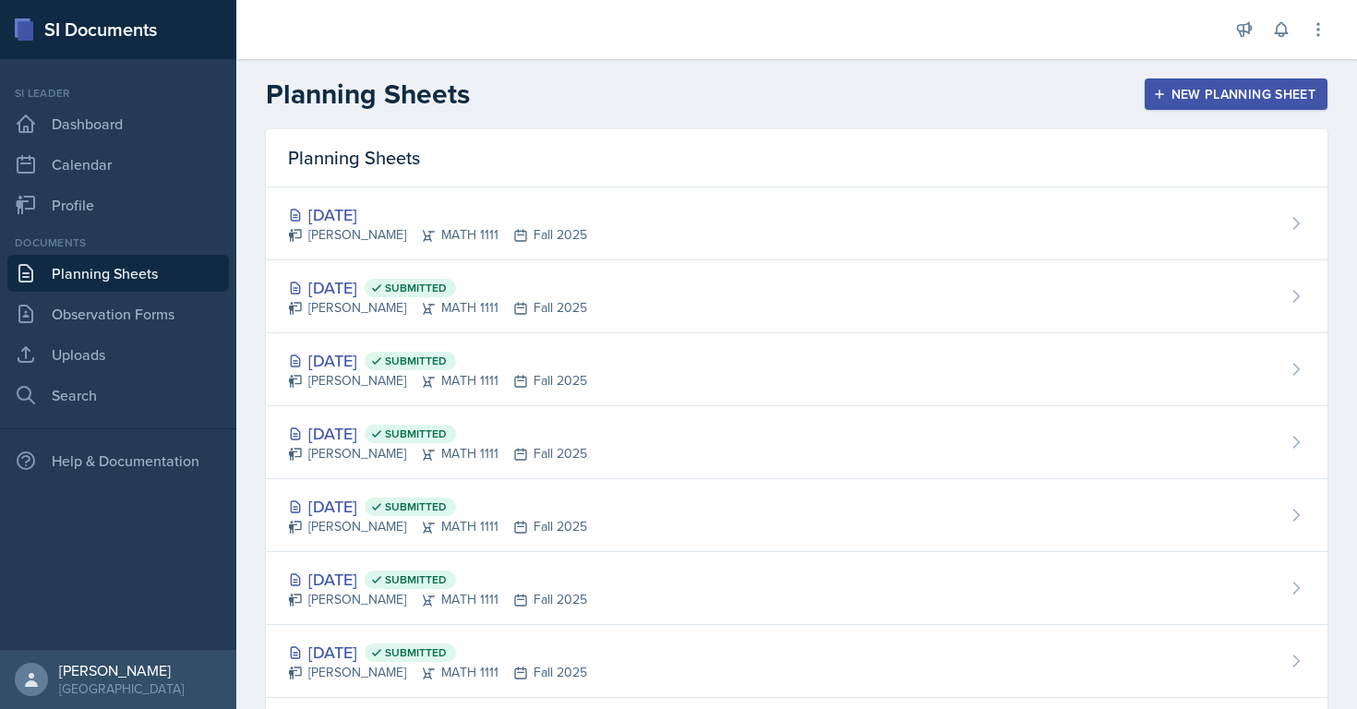
click at [387, 184] on div "Planning Sheets" at bounding box center [797, 158] width 1062 height 58
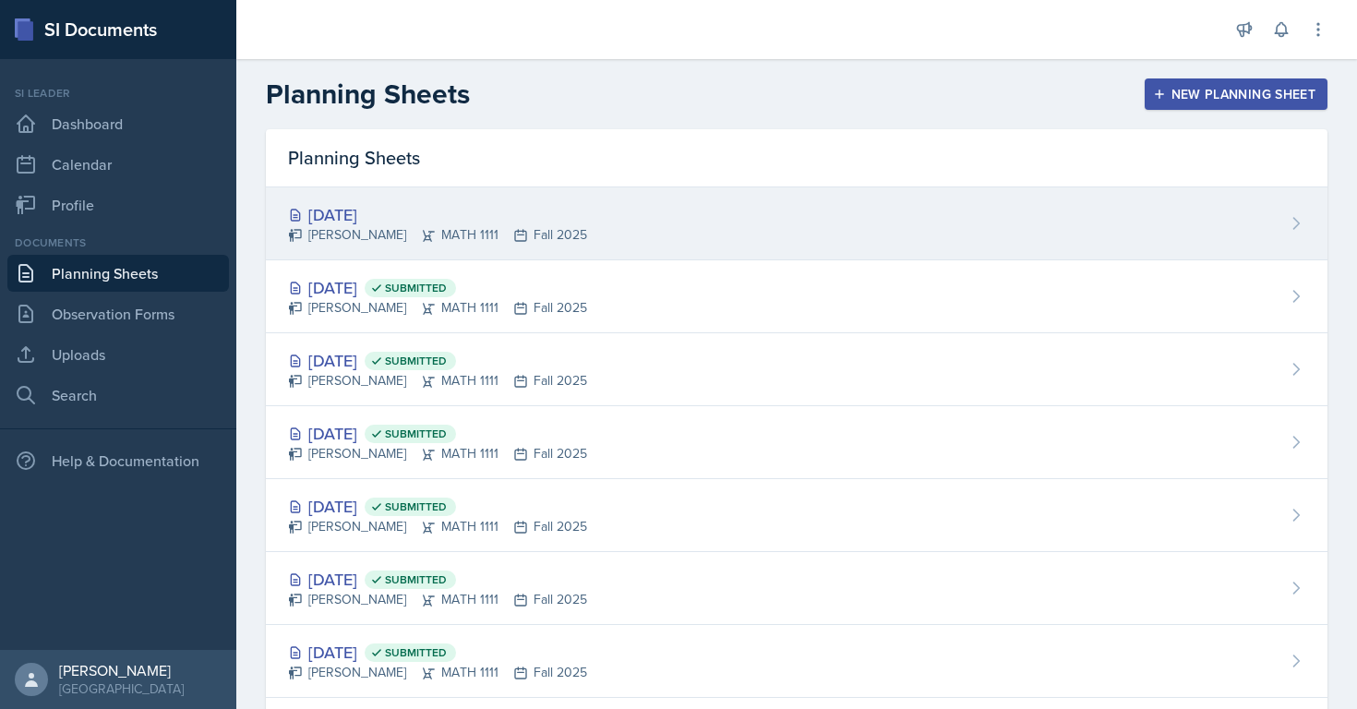
click at [387, 250] on div "[DATE] [PERSON_NAME] MATH 1111 Fall 2025" at bounding box center [797, 223] width 1062 height 73
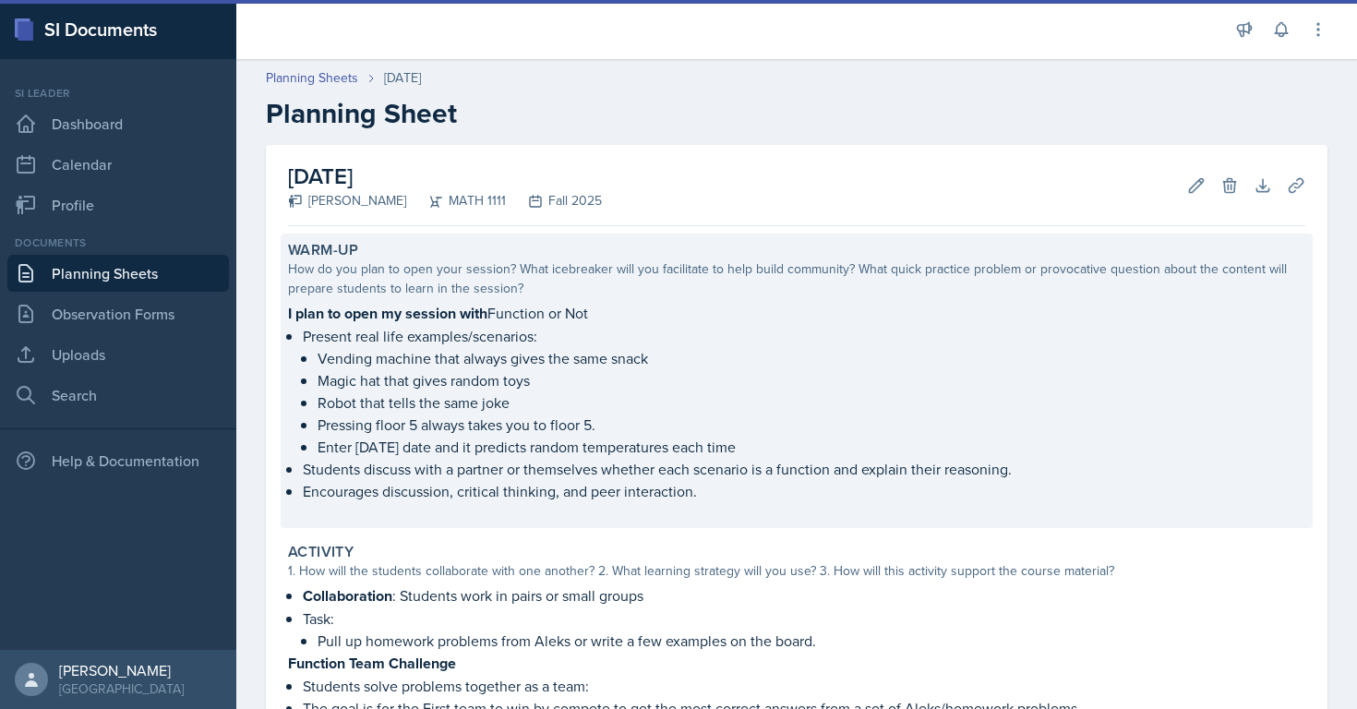
scroll to position [546, 0]
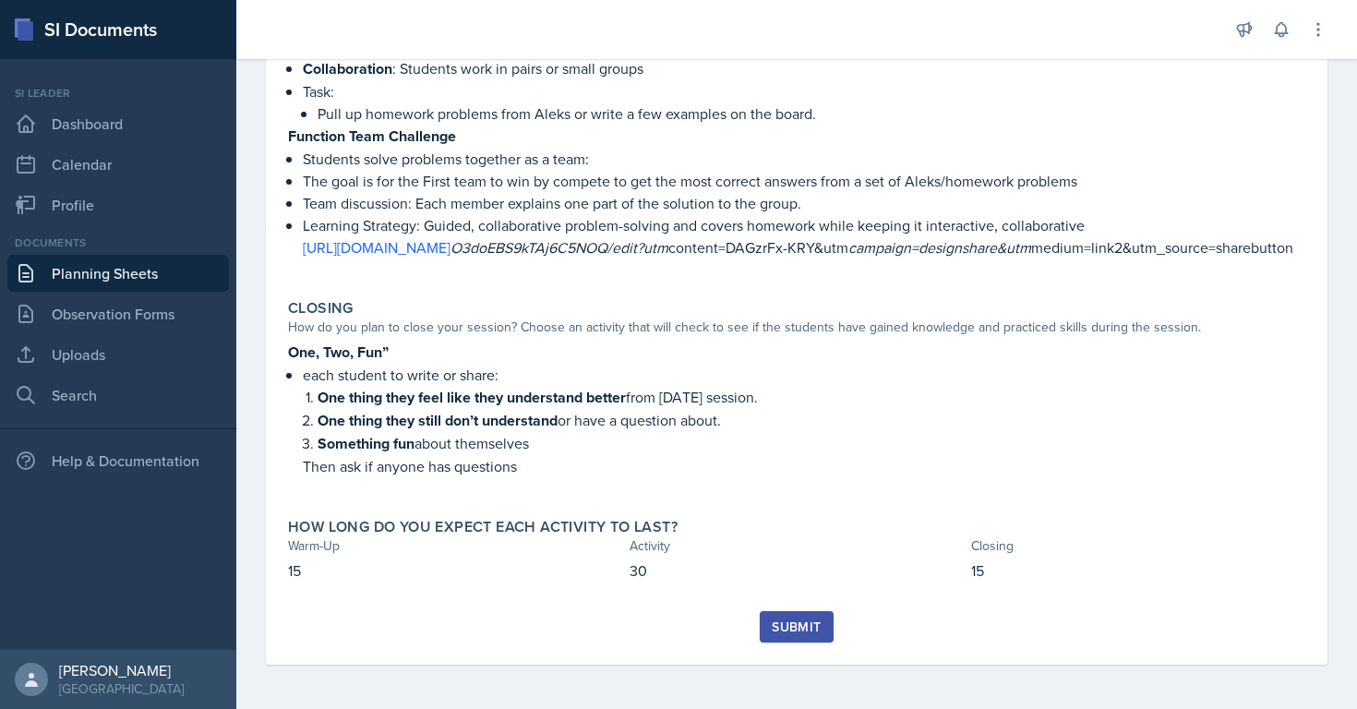
click at [802, 631] on div "Submit" at bounding box center [796, 627] width 49 height 15
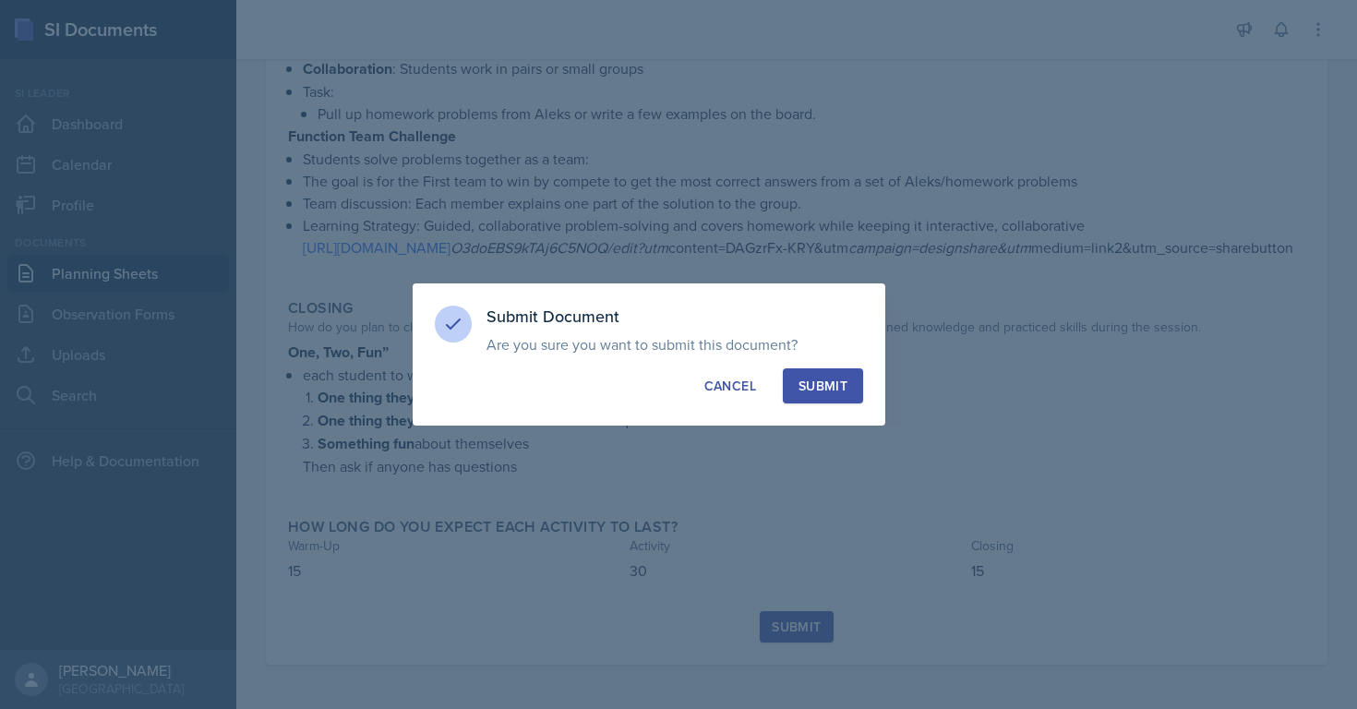
click at [838, 384] on div "Submit" at bounding box center [823, 386] width 49 height 18
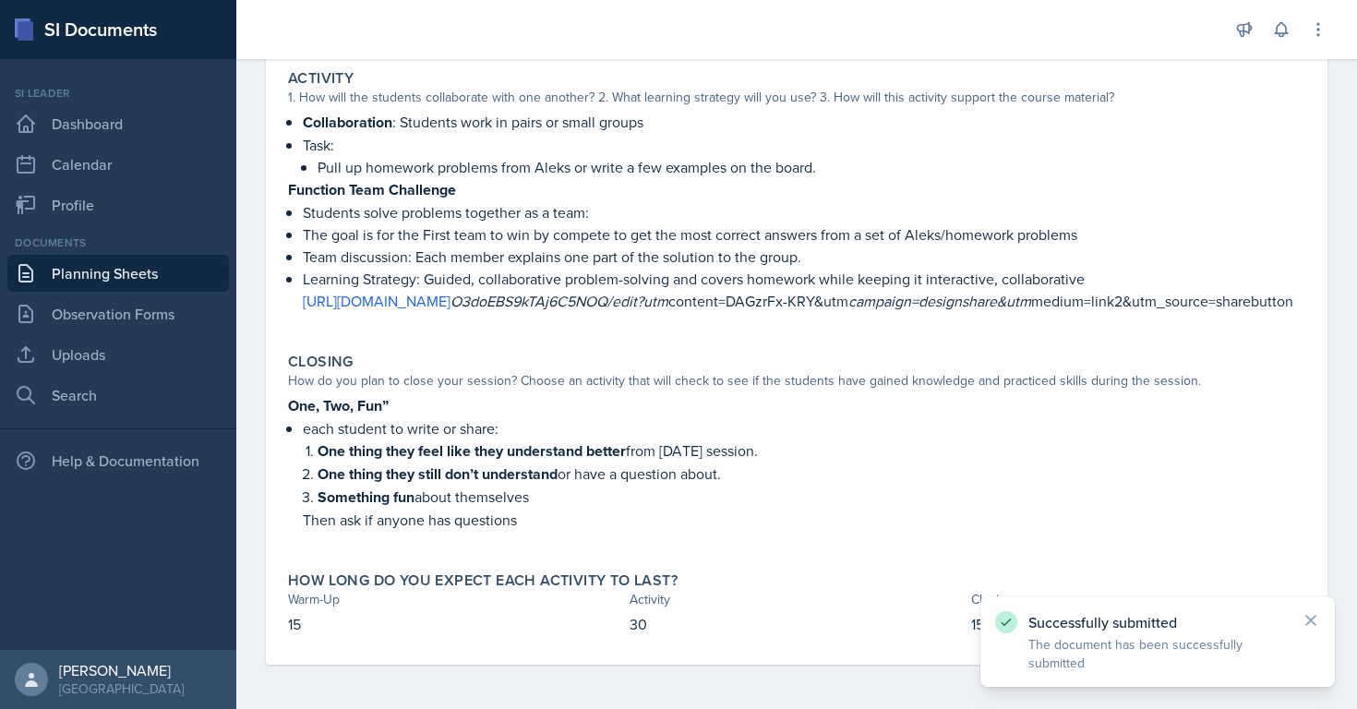
scroll to position [492, 0]
